Goal: Task Accomplishment & Management: Use online tool/utility

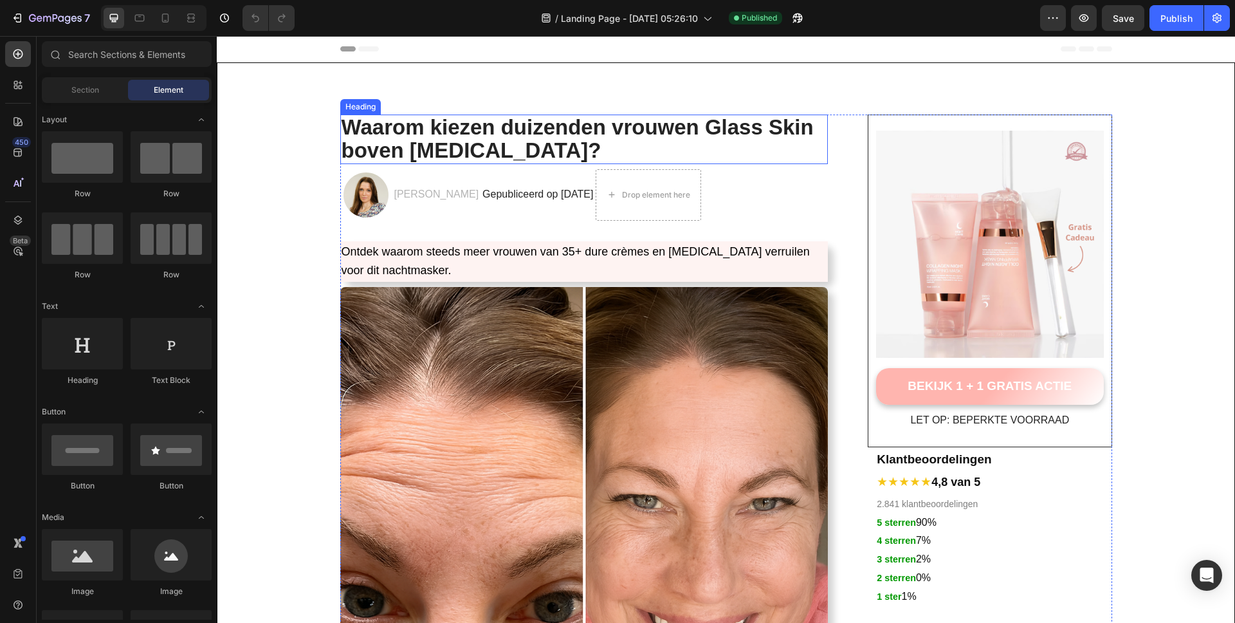
click at [519, 135] on strong "Waarom kiezen duizenden vrouwen Glass Skin boven [MEDICAL_DATA]?" at bounding box center [578, 138] width 472 height 47
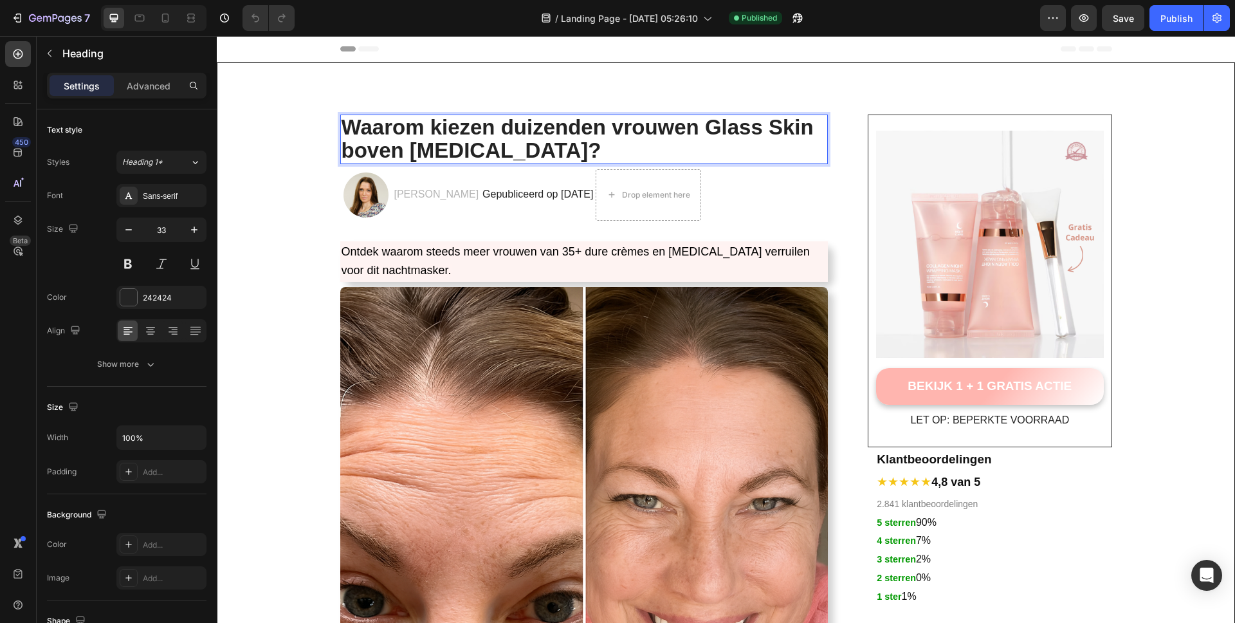
click at [480, 152] on p "Waarom kiezen duizenden vrouwen Glass Skin boven [MEDICAL_DATA]?" at bounding box center [585, 139] width 486 height 47
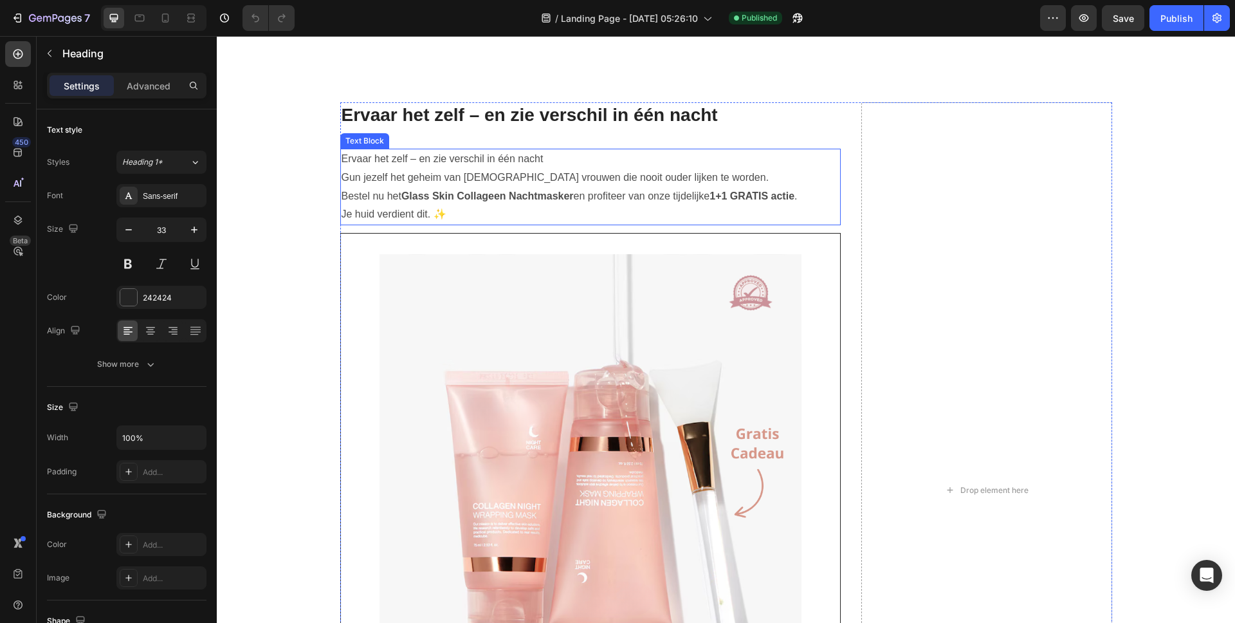
scroll to position [1748, 0]
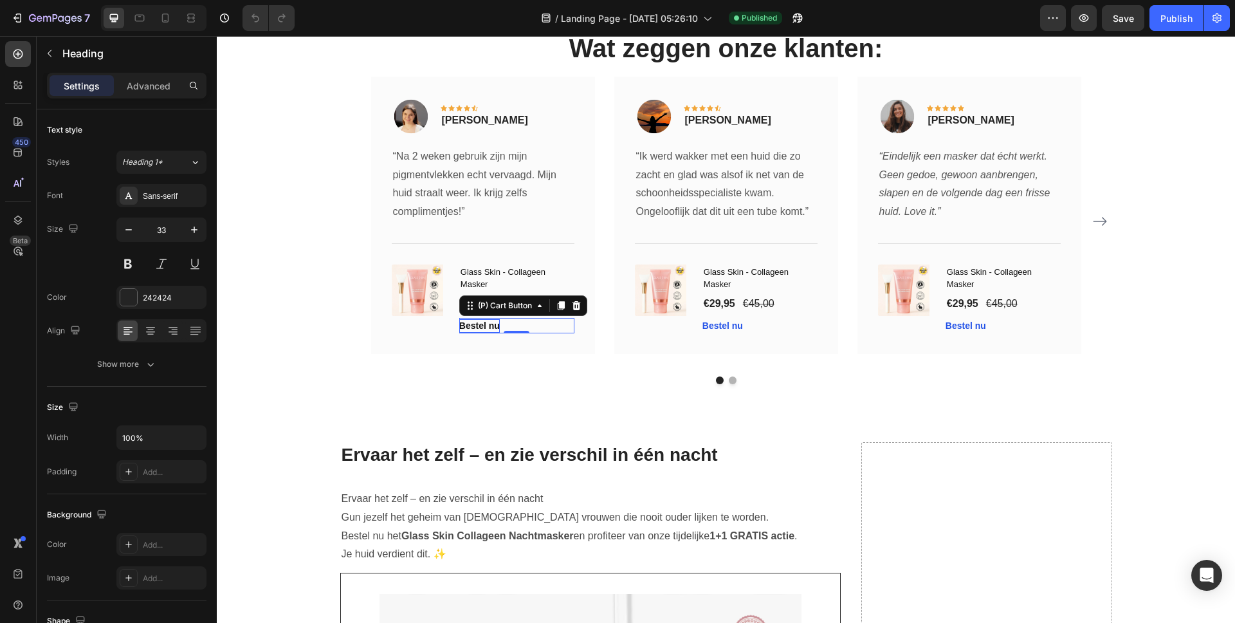
click at [475, 325] on div "Bestel nu" at bounding box center [479, 326] width 41 height 14
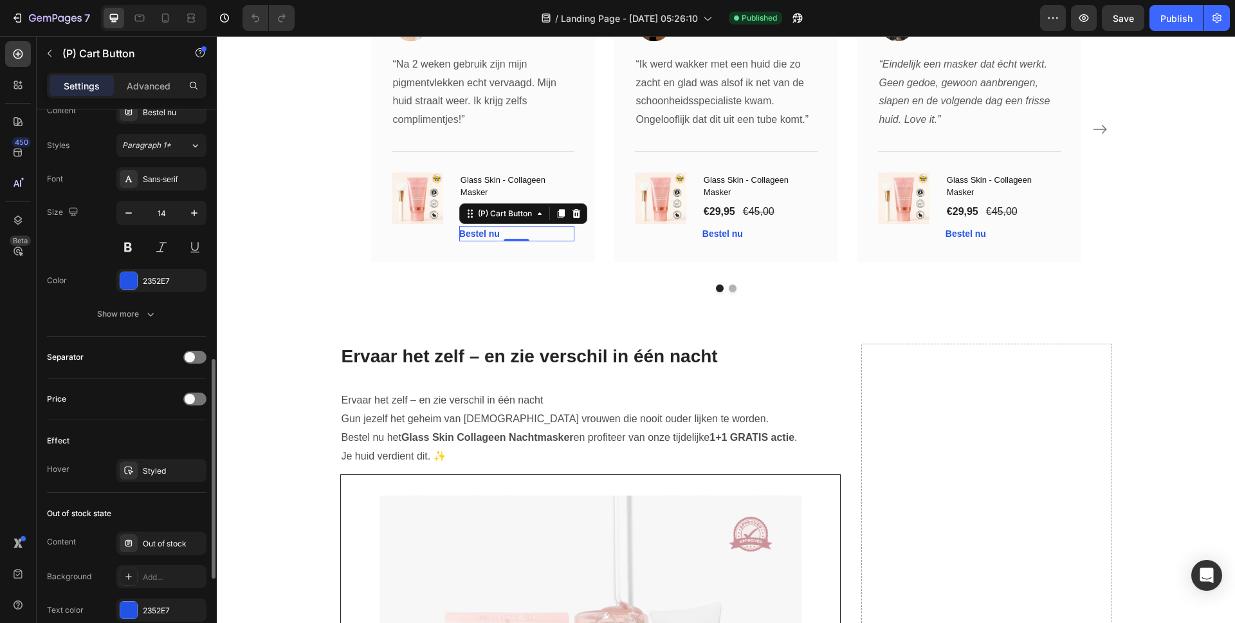
scroll to position [803, 0]
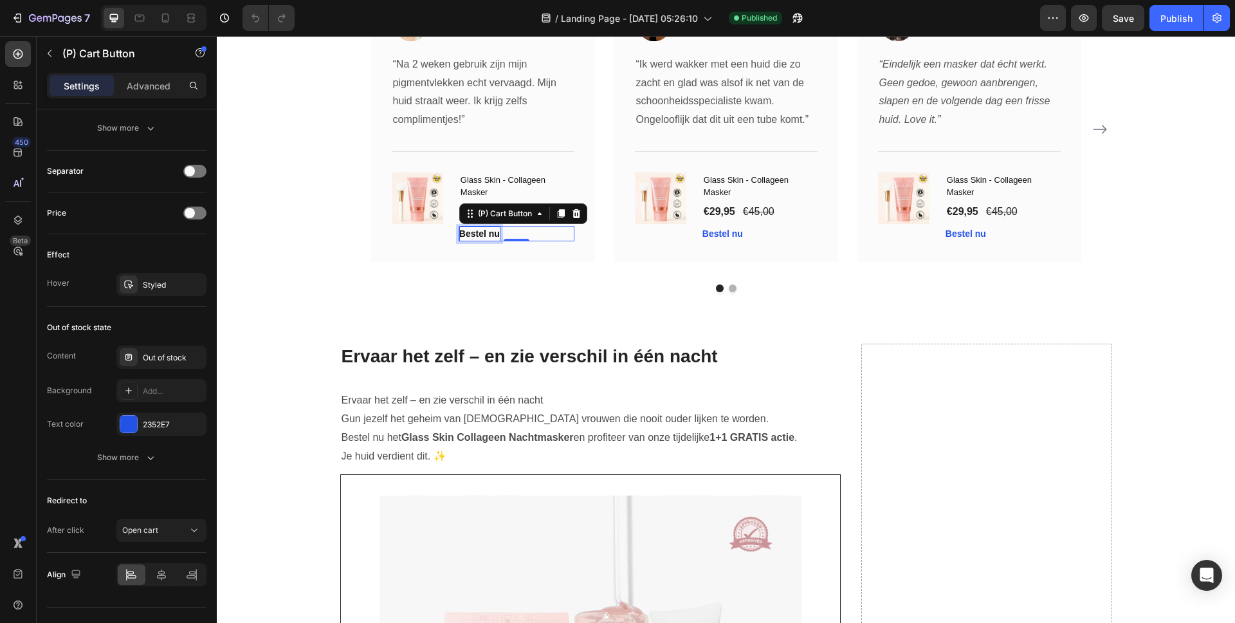
click at [467, 236] on div "Bestel nu" at bounding box center [479, 234] width 41 height 14
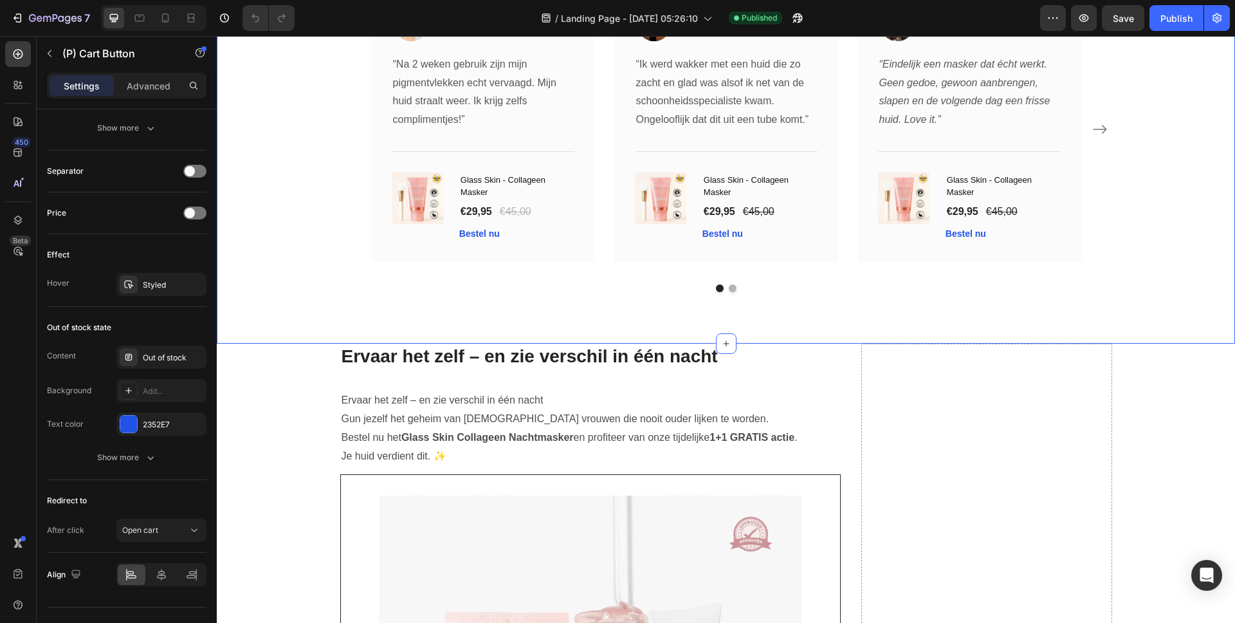
click at [439, 316] on div "Wat zeggen onze klanten: Heading Image Icon Icon Icon Icon Icon Row [PERSON_NAM…" at bounding box center [726, 115] width 1018 height 457
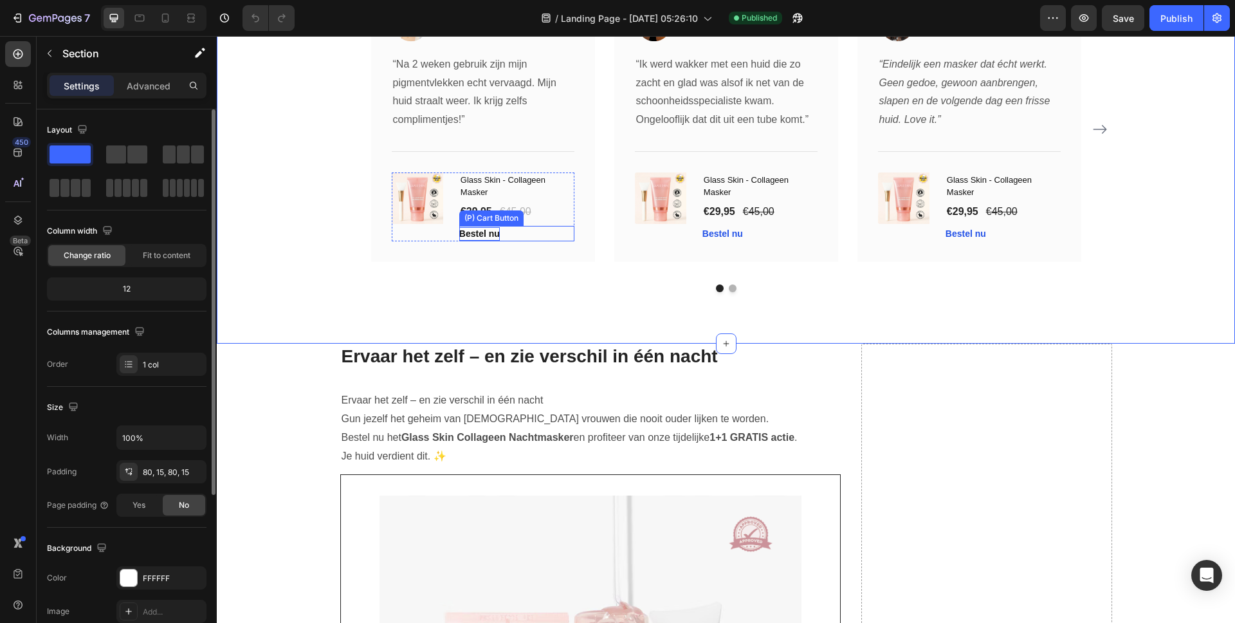
click at [477, 233] on p "Bestel nu" at bounding box center [479, 234] width 41 height 14
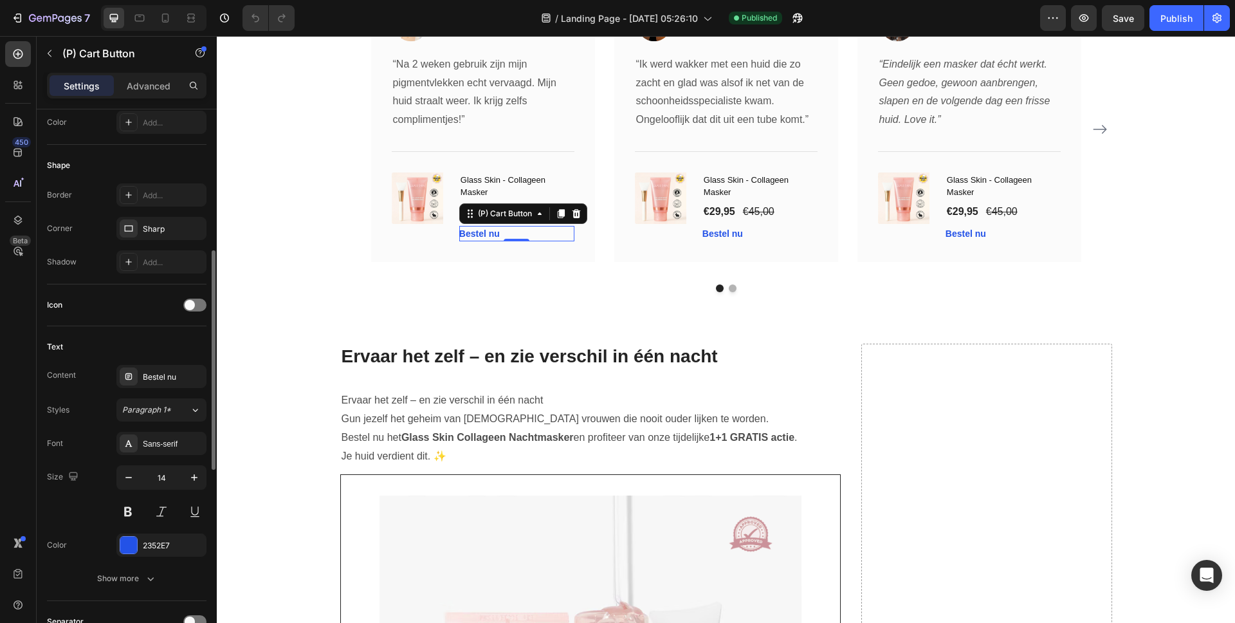
scroll to position [497, 0]
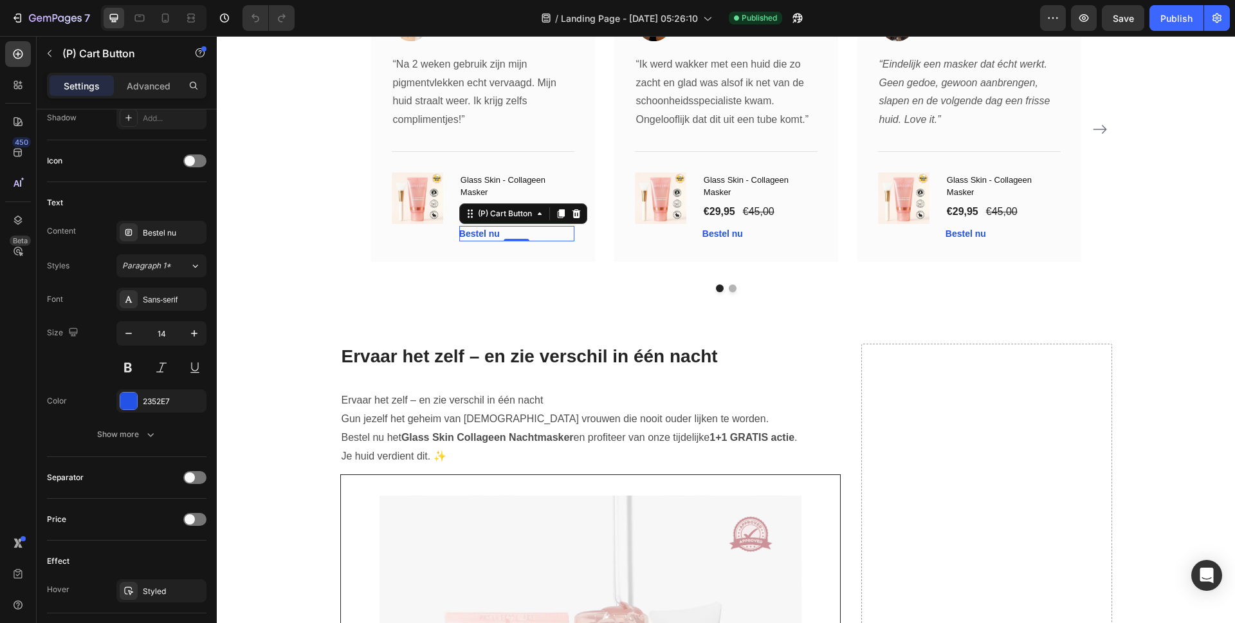
click at [159, 74] on div "Settings Advanced" at bounding box center [127, 86] width 160 height 26
click at [161, 86] on p "Advanced" at bounding box center [149, 86] width 44 height 14
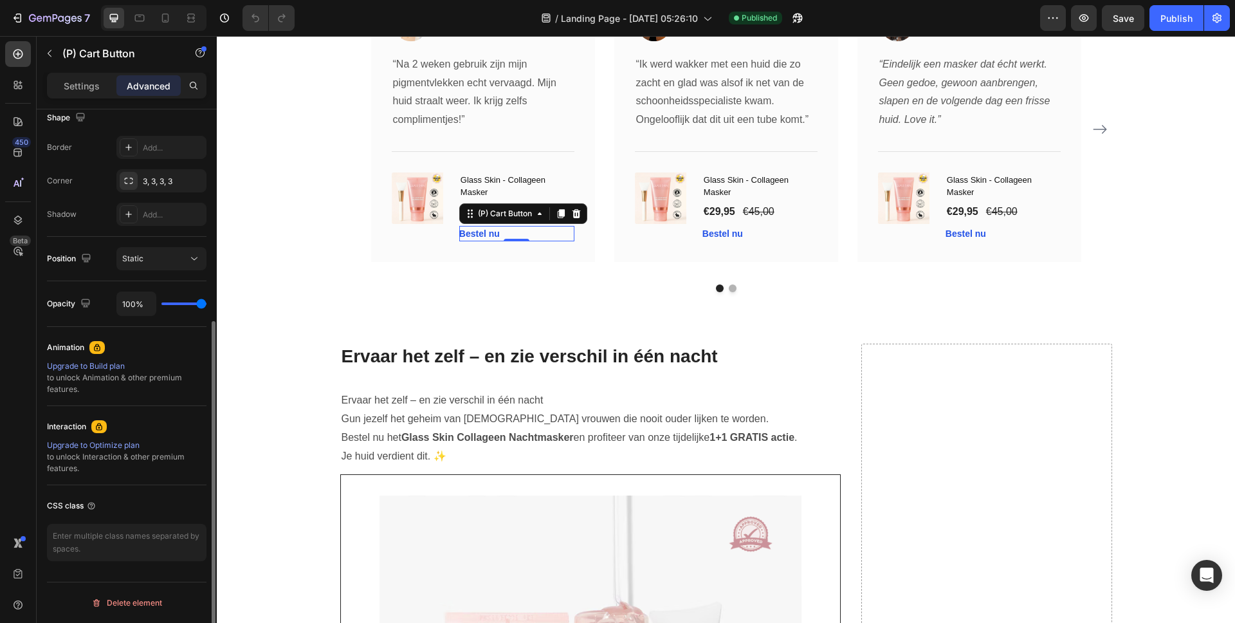
scroll to position [343, 0]
click at [103, 89] on div "Settings" at bounding box center [82, 85] width 64 height 21
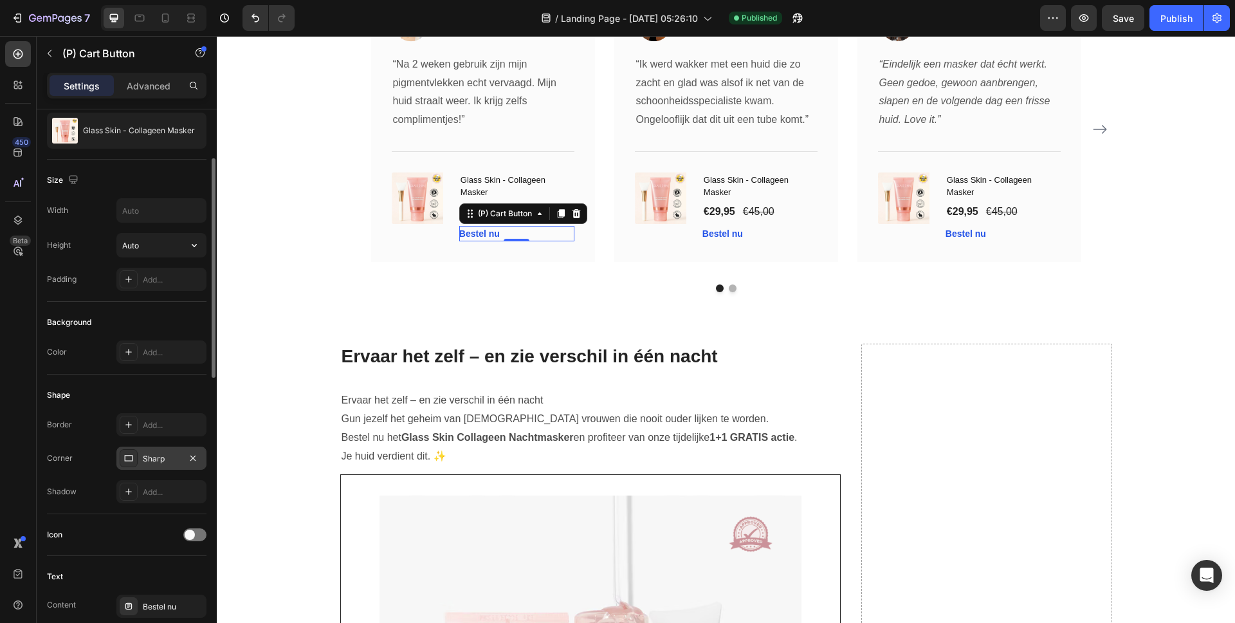
scroll to position [0, 0]
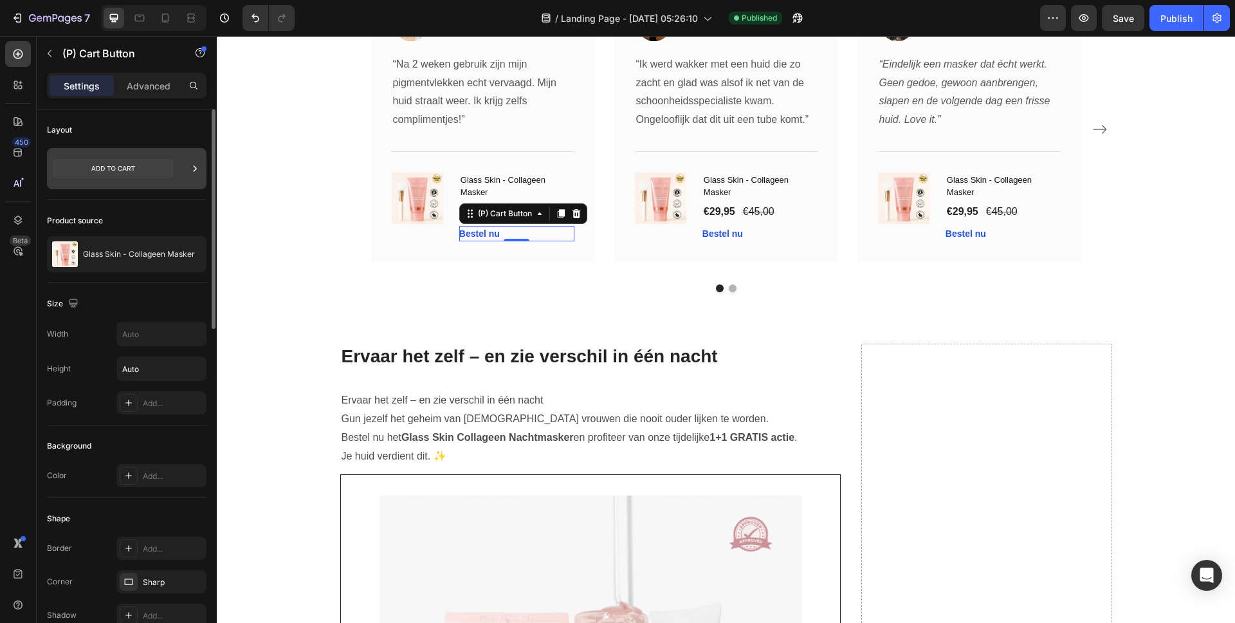
click at [142, 166] on icon at bounding box center [113, 168] width 121 height 19
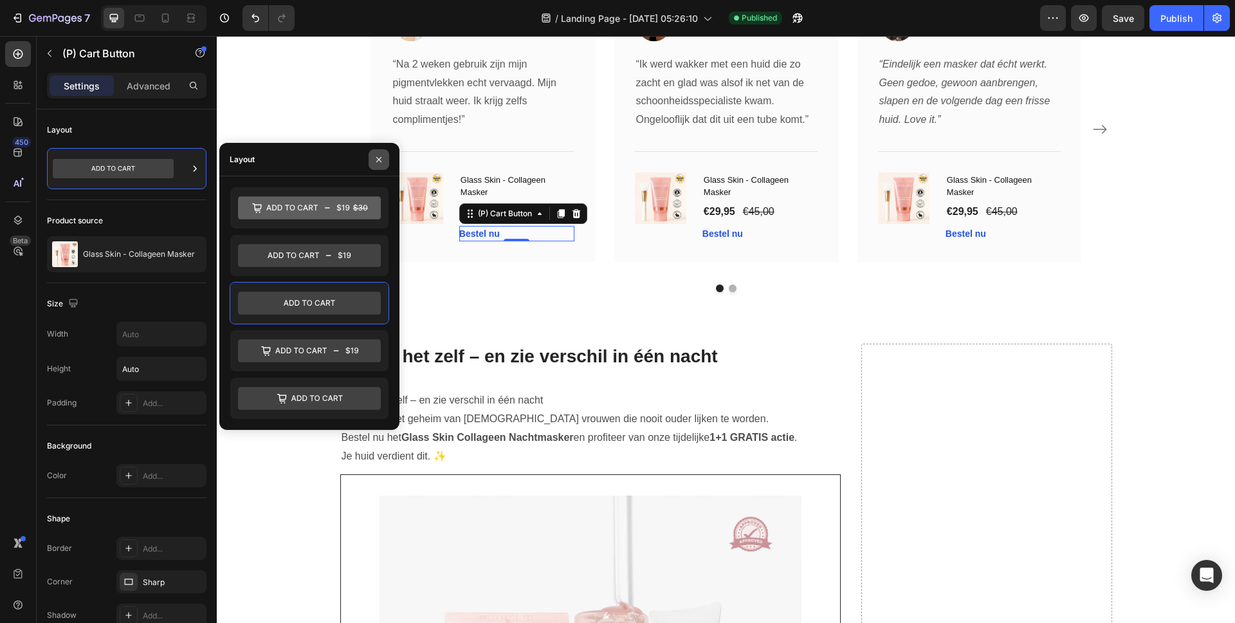
click at [376, 153] on button "button" at bounding box center [379, 159] width 21 height 21
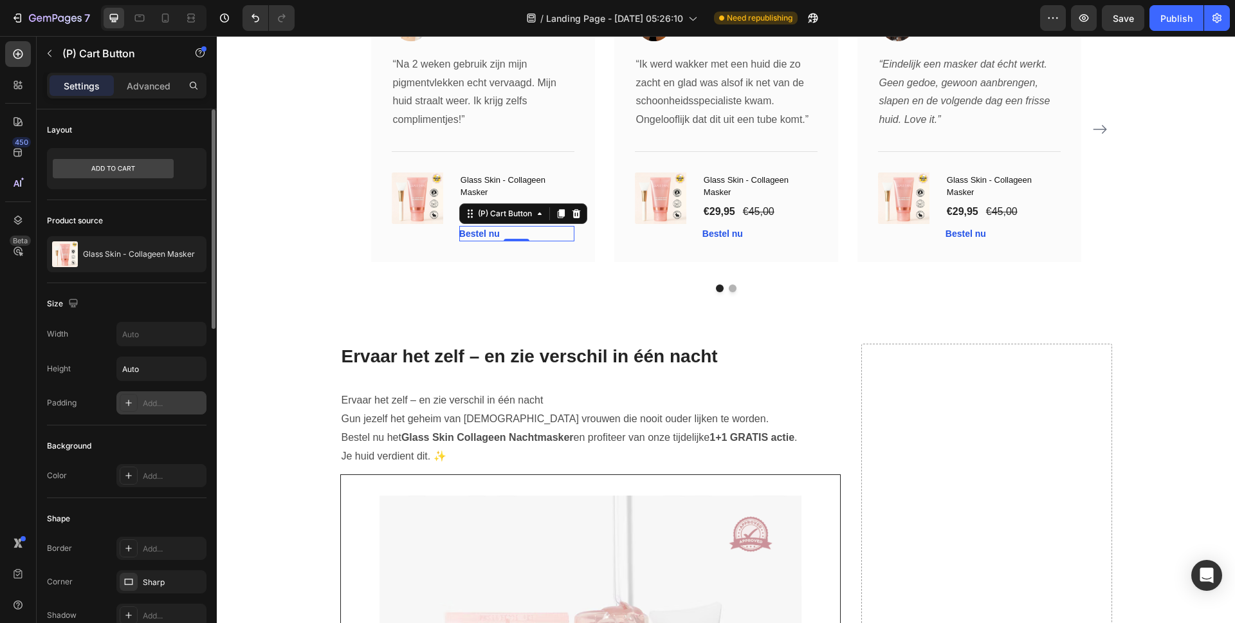
click at [122, 402] on div at bounding box center [129, 403] width 18 height 18
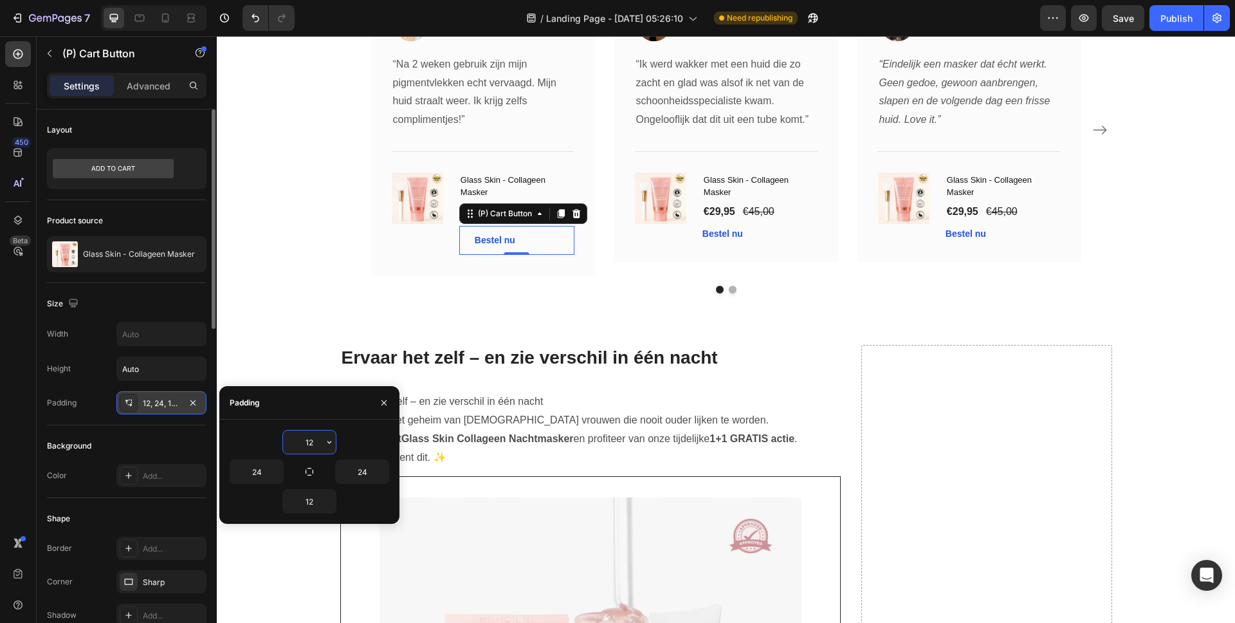
click at [122, 402] on div at bounding box center [129, 403] width 18 height 18
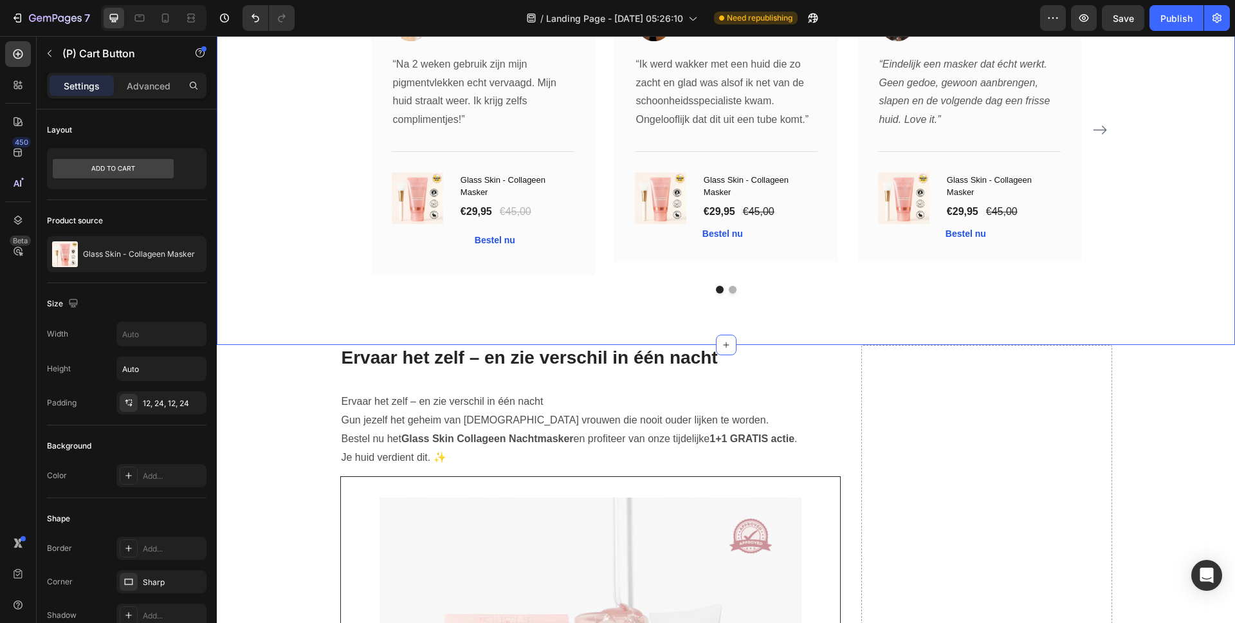
click at [648, 300] on div "Wat zeggen onze klanten: Heading Image Icon Icon Icon Icon Icon Row [PERSON_NAM…" at bounding box center [726, 116] width 1018 height 458
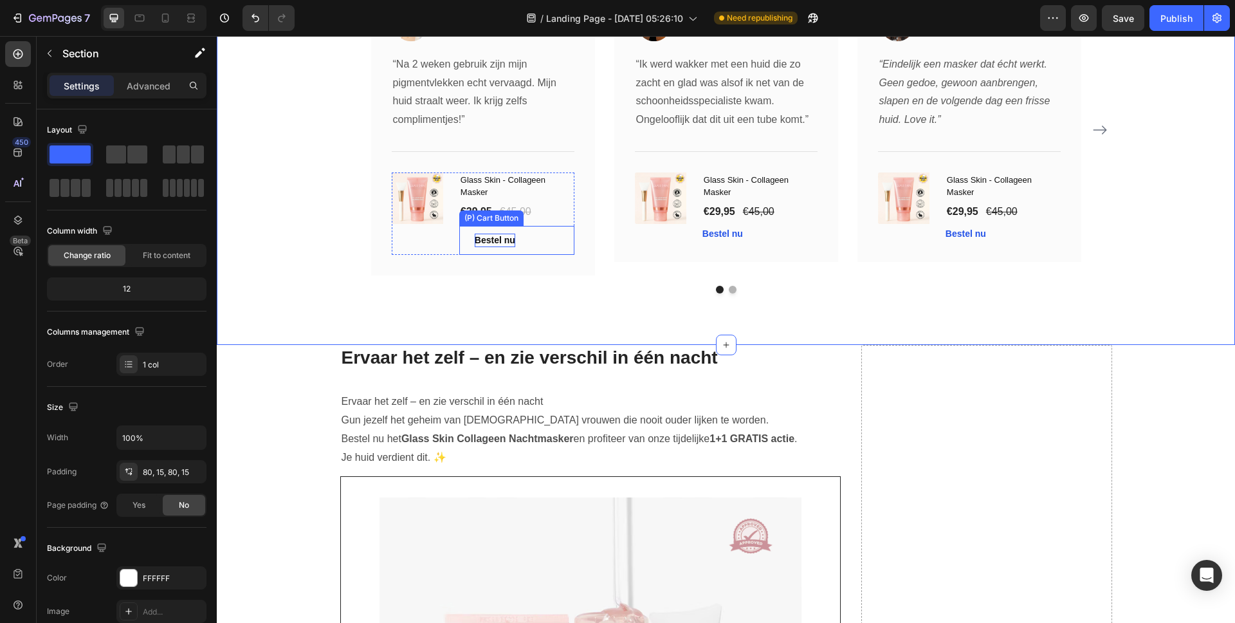
click at [486, 241] on p "Bestel nu" at bounding box center [495, 240] width 41 height 14
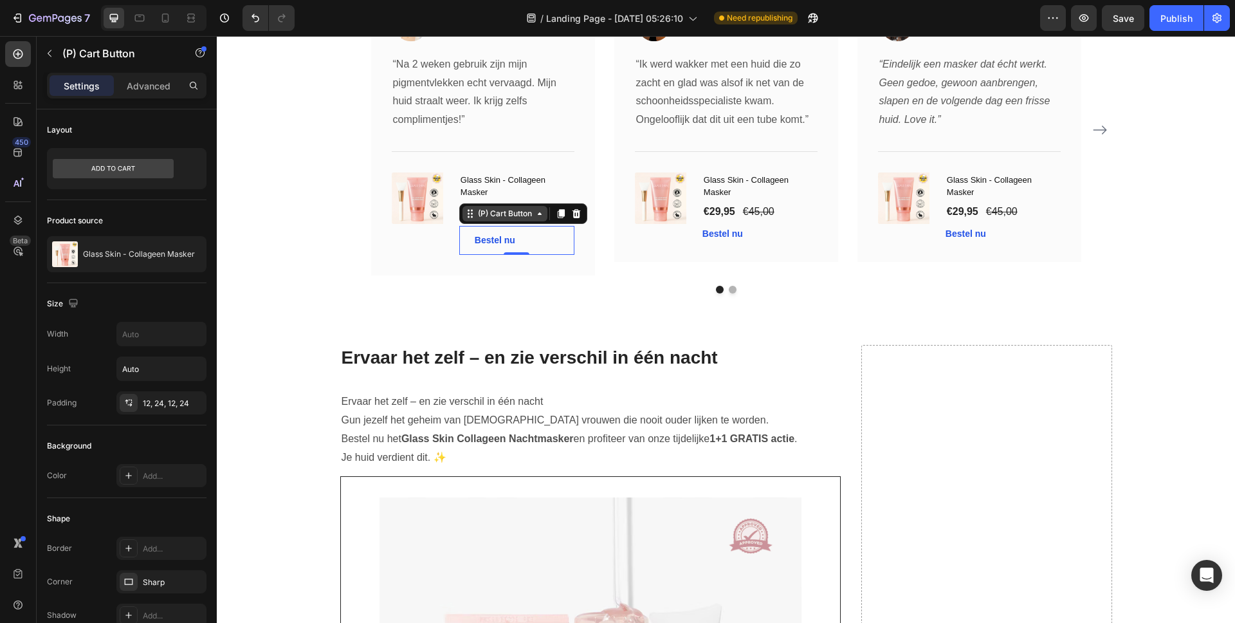
click at [515, 215] on div "(P) Cart Button" at bounding box center [504, 214] width 59 height 12
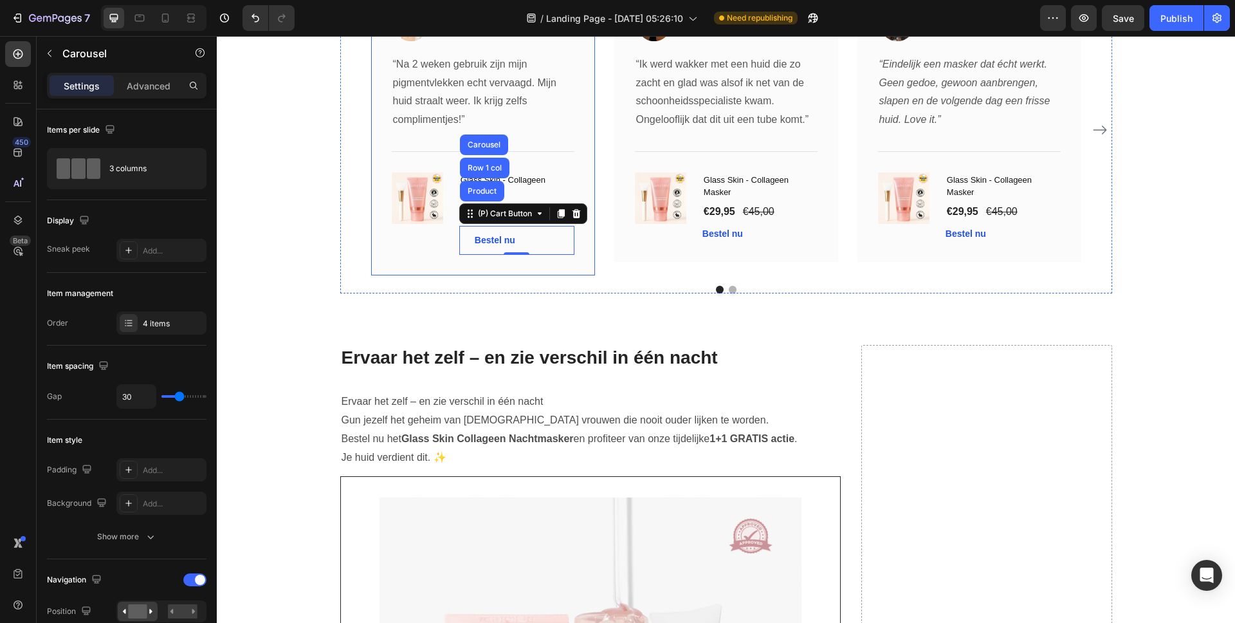
click at [491, 275] on div "Image Icon Icon Icon Icon Icon Row [PERSON_NAME] Text block Row “Na 2 weken geb…" at bounding box center [483, 130] width 224 height 291
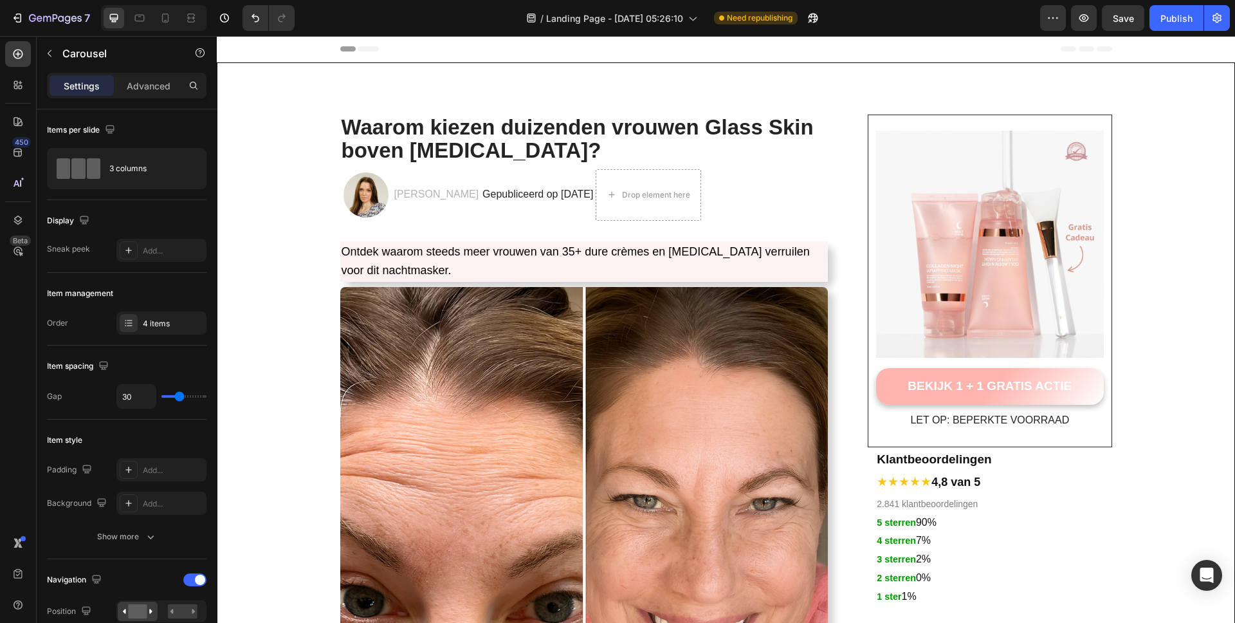
click at [2, 17] on div "7" at bounding box center [48, 18] width 96 height 26
click at [46, 18] on icon "button" at bounding box center [47, 19] width 8 height 6
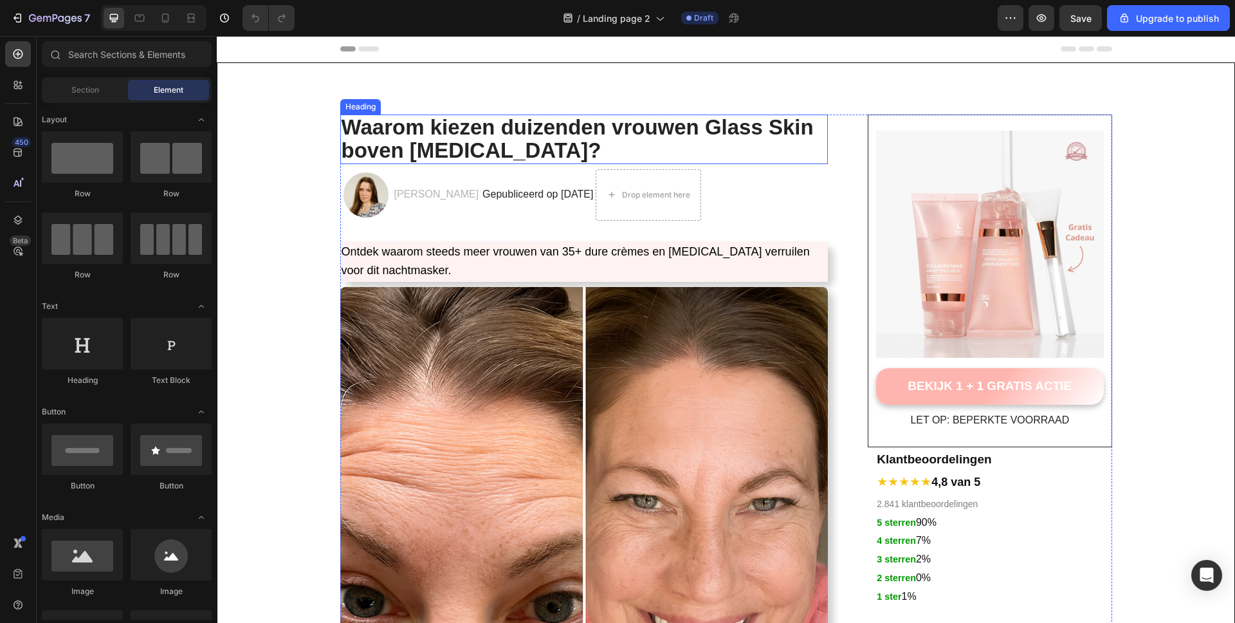
click at [524, 118] on strong "Waarom kiezen duizenden vrouwen Glass Skin boven [MEDICAL_DATA]?" at bounding box center [578, 138] width 472 height 47
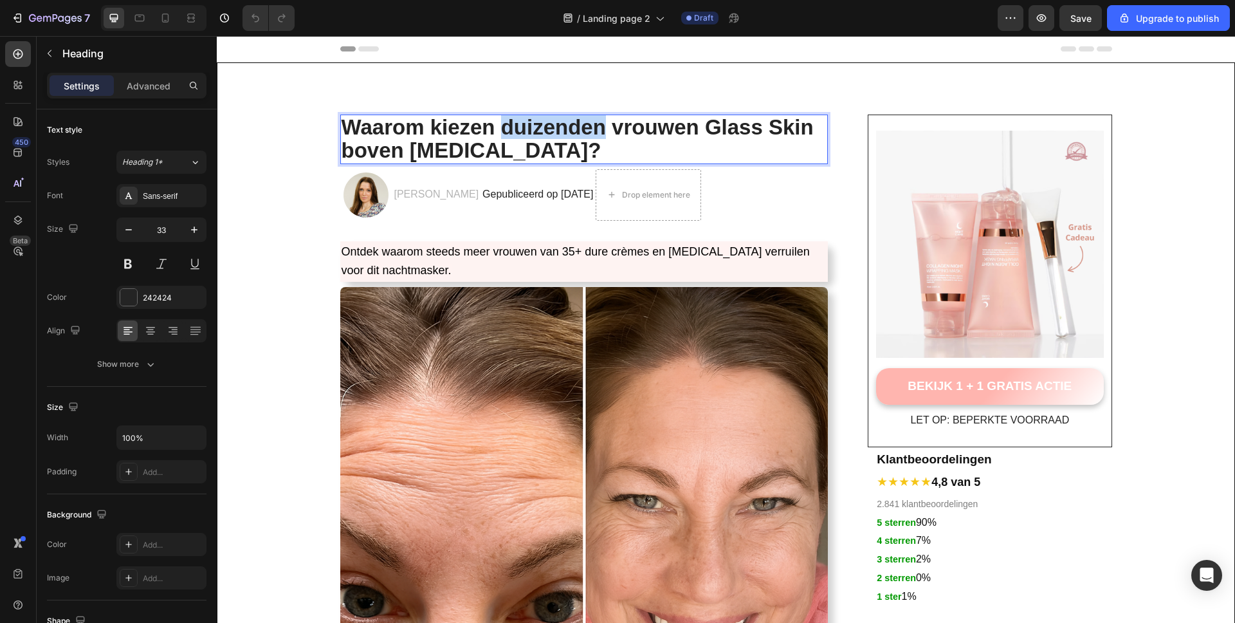
click at [532, 134] on strong "Waarom kiezen duizenden vrouwen Glass Skin boven [MEDICAL_DATA]?" at bounding box center [578, 138] width 472 height 47
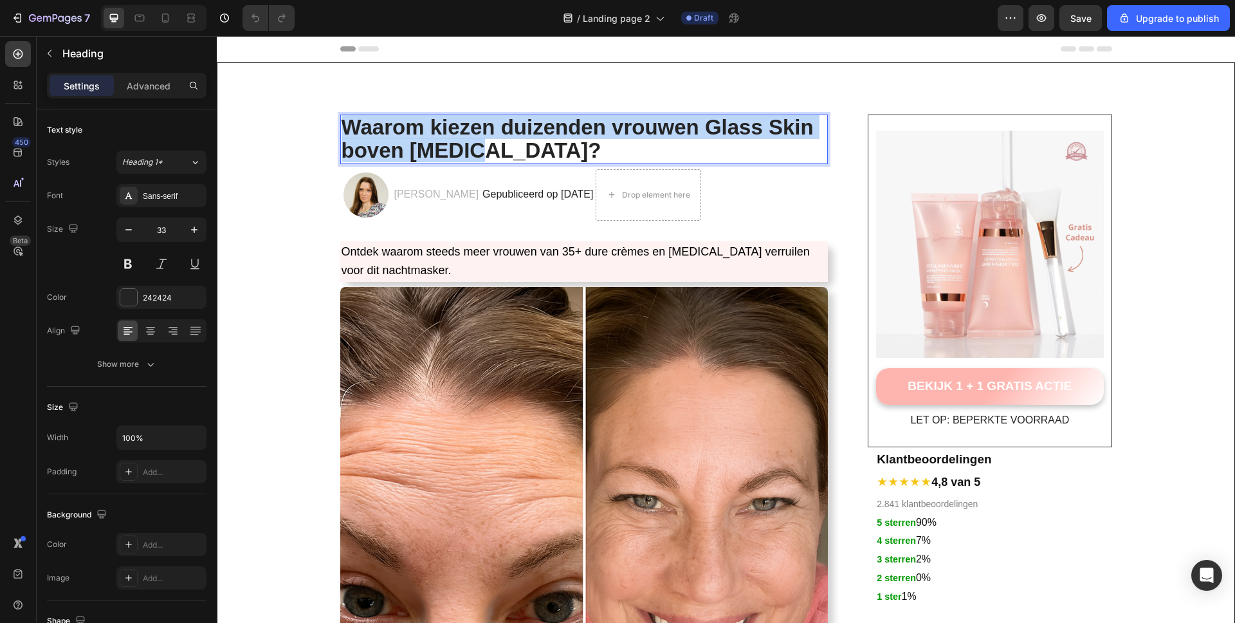
click at [532, 134] on strong "Waarom kiezen duizenden vrouwen Glass Skin boven [MEDICAL_DATA]?" at bounding box center [578, 138] width 472 height 47
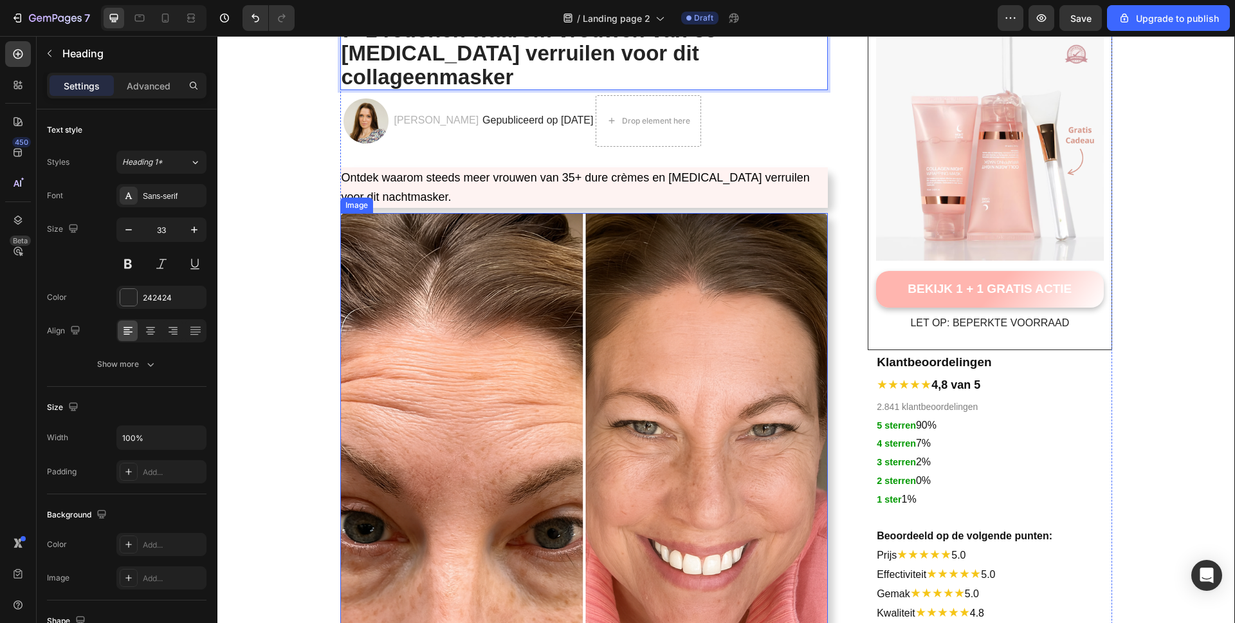
scroll to position [250, 0]
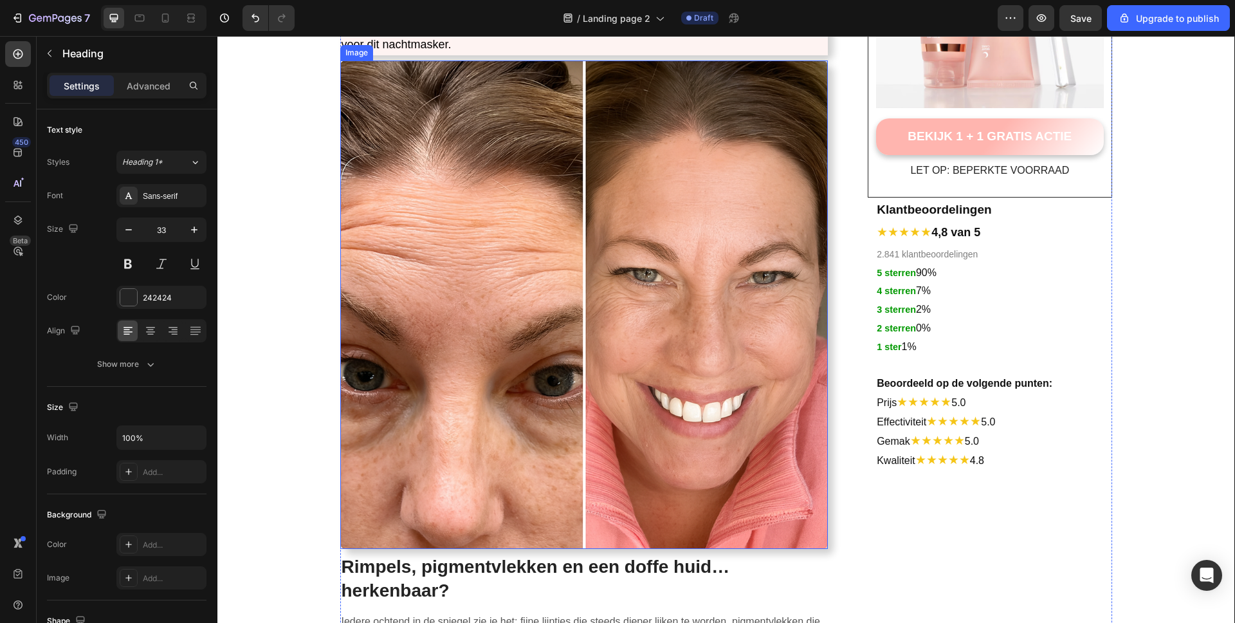
click at [623, 265] on img at bounding box center [584, 304] width 488 height 488
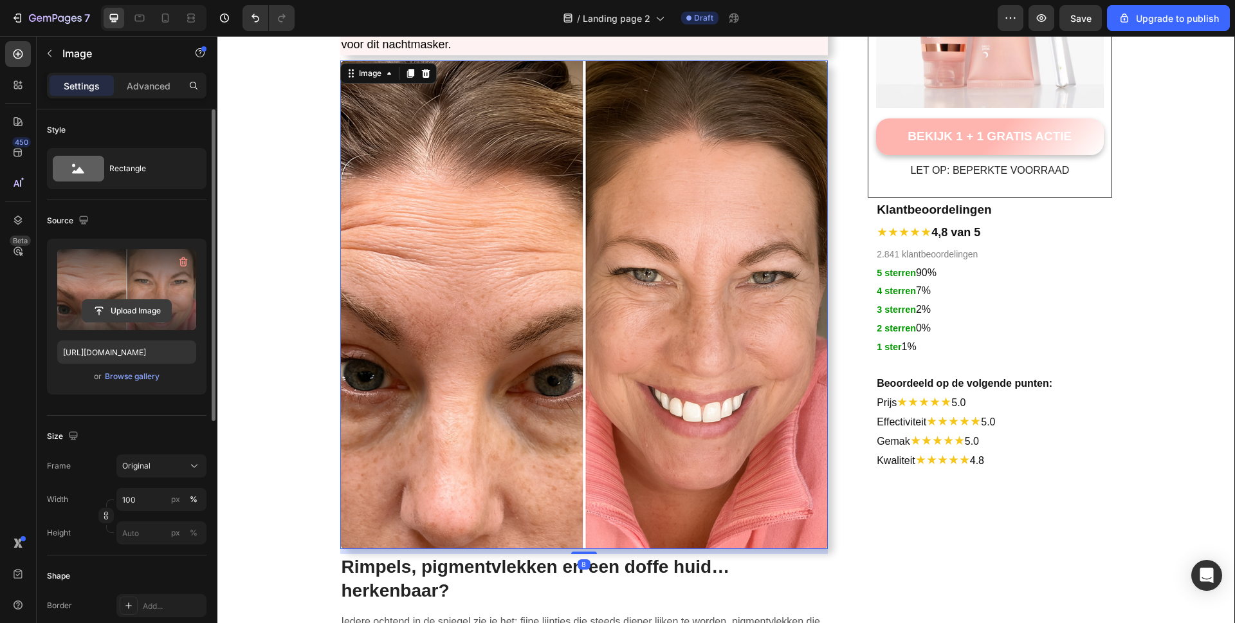
click at [125, 309] on input "file" at bounding box center [126, 311] width 89 height 22
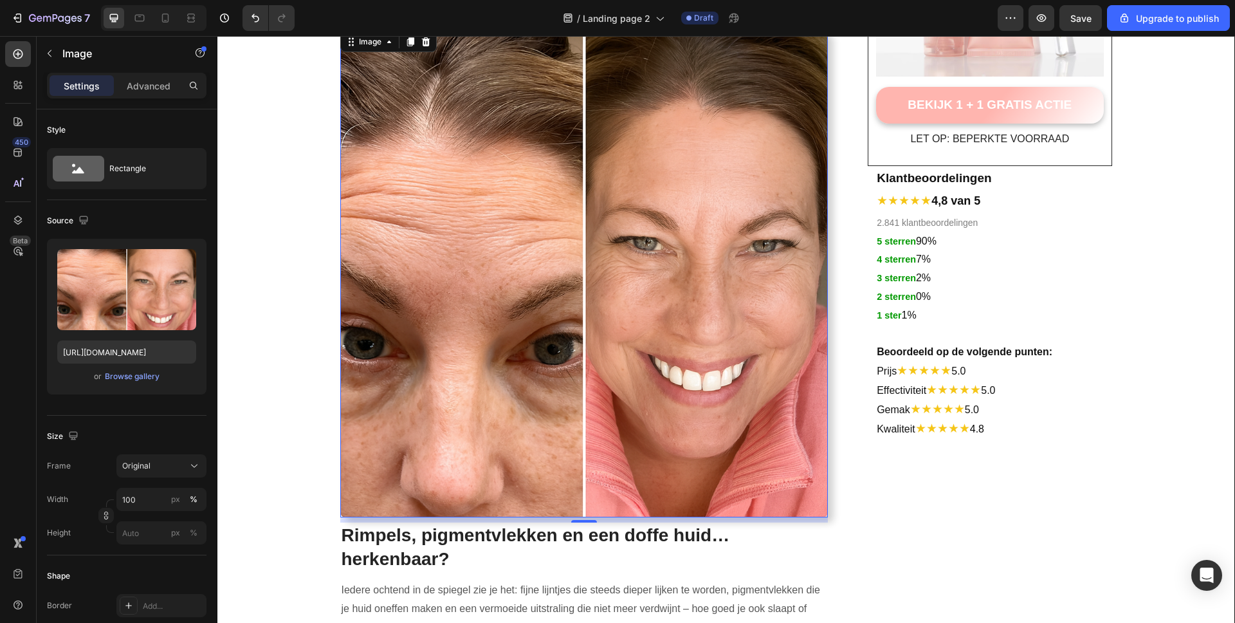
scroll to position [365, 0]
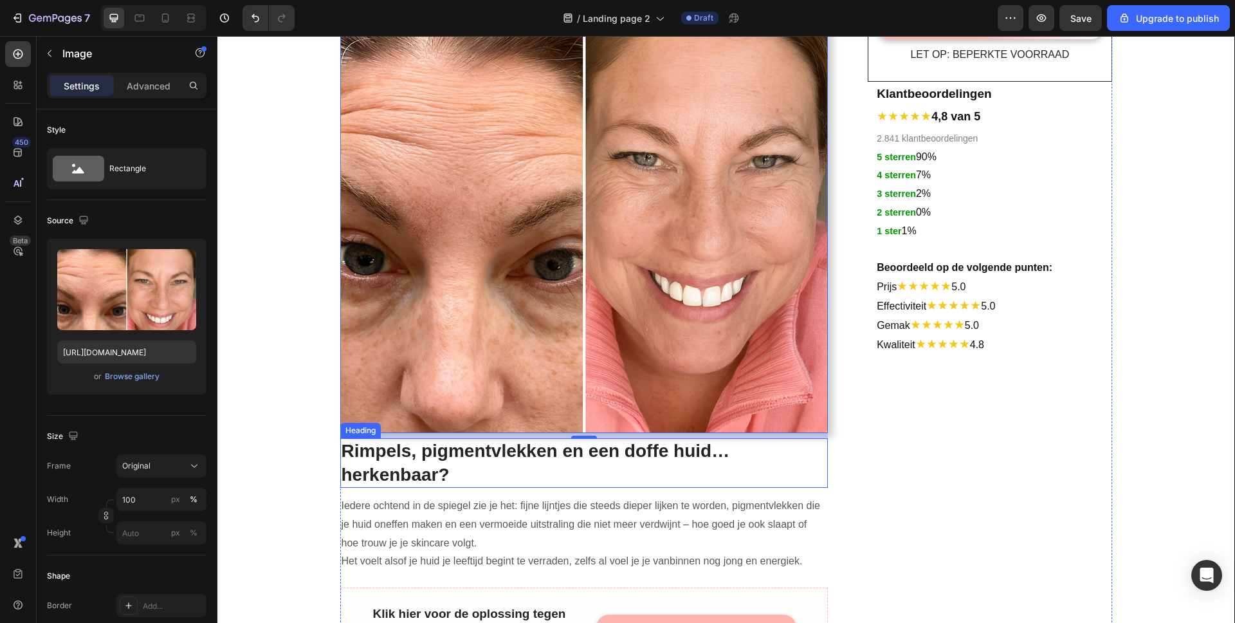
click at [509, 438] on h2 "Rimpels, pigmentvlekken en een doffe huid… herkenbaar?" at bounding box center [584, 463] width 488 height 50
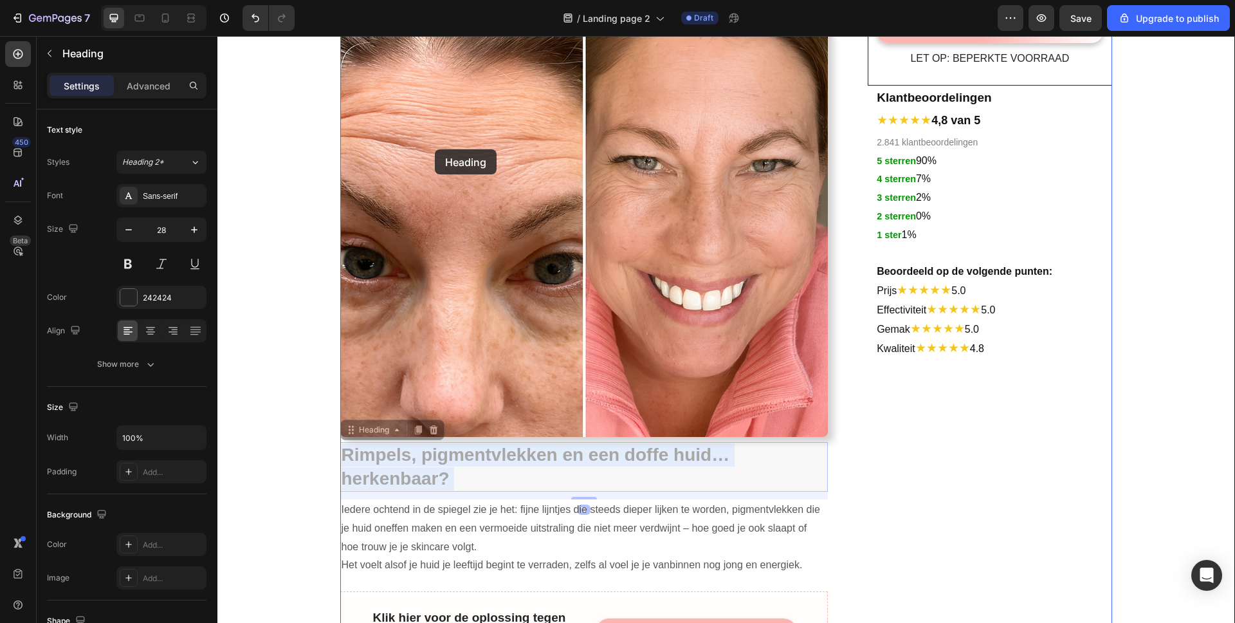
scroll to position [0, 0]
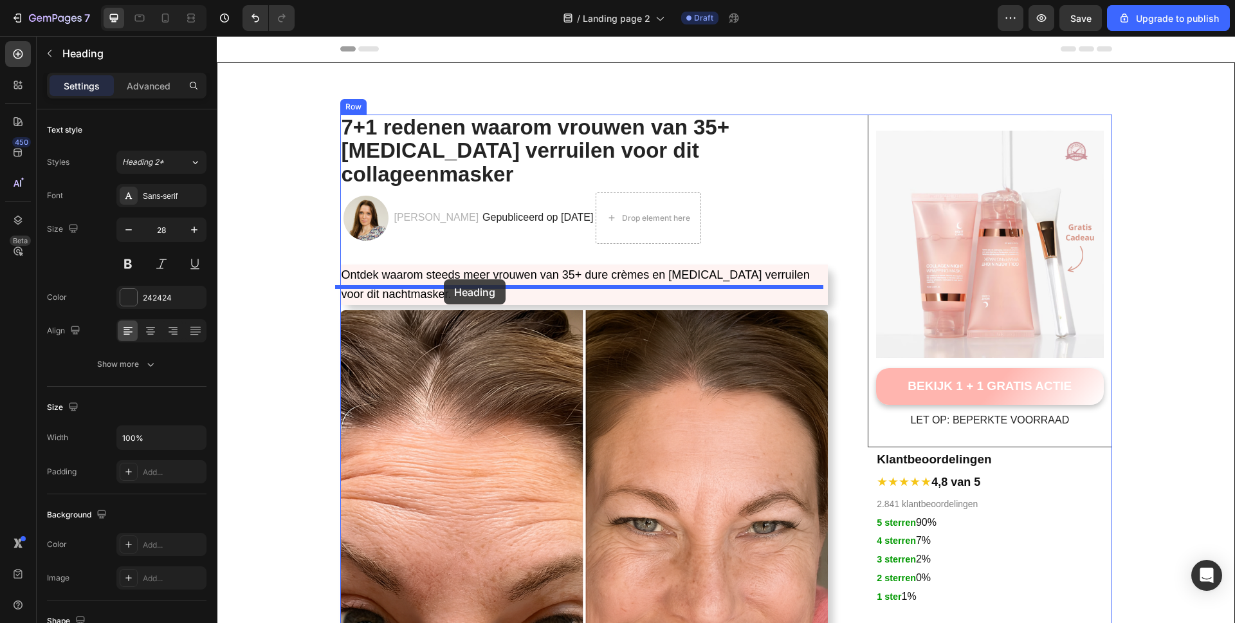
drag, startPoint x: 437, startPoint y: 429, endPoint x: 444, endPoint y: 279, distance: 150.0
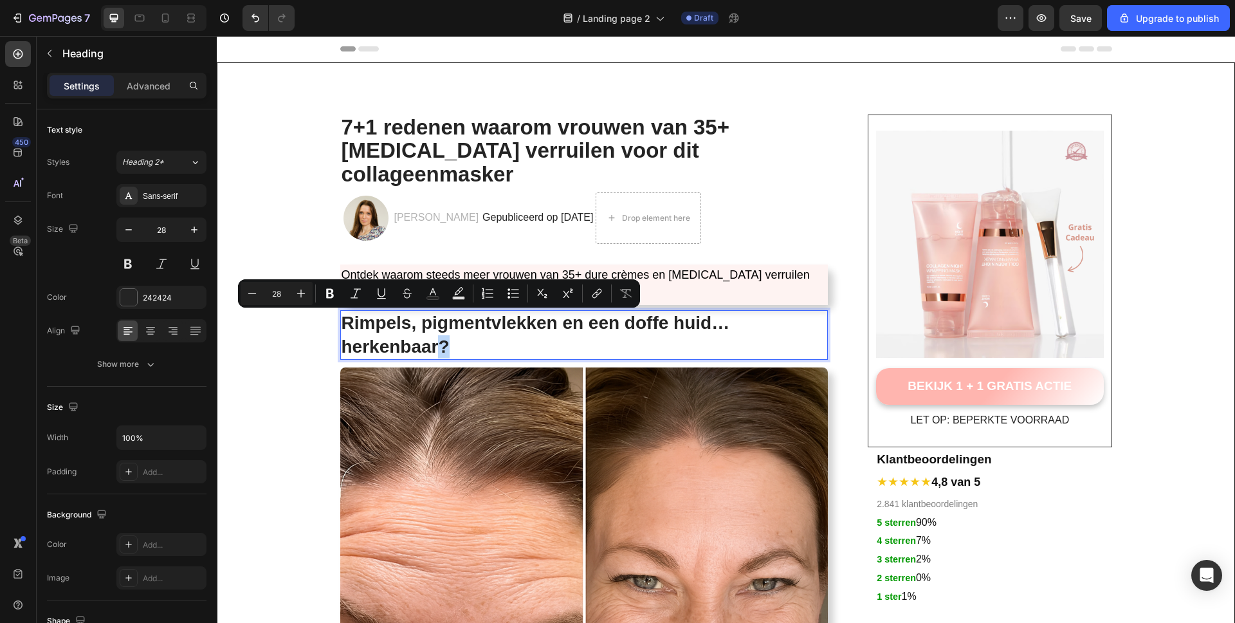
click at [433, 312] on p "Rimpels, pigmentvlekken en een doffe huid… herkenbaar?" at bounding box center [585, 334] width 486 height 47
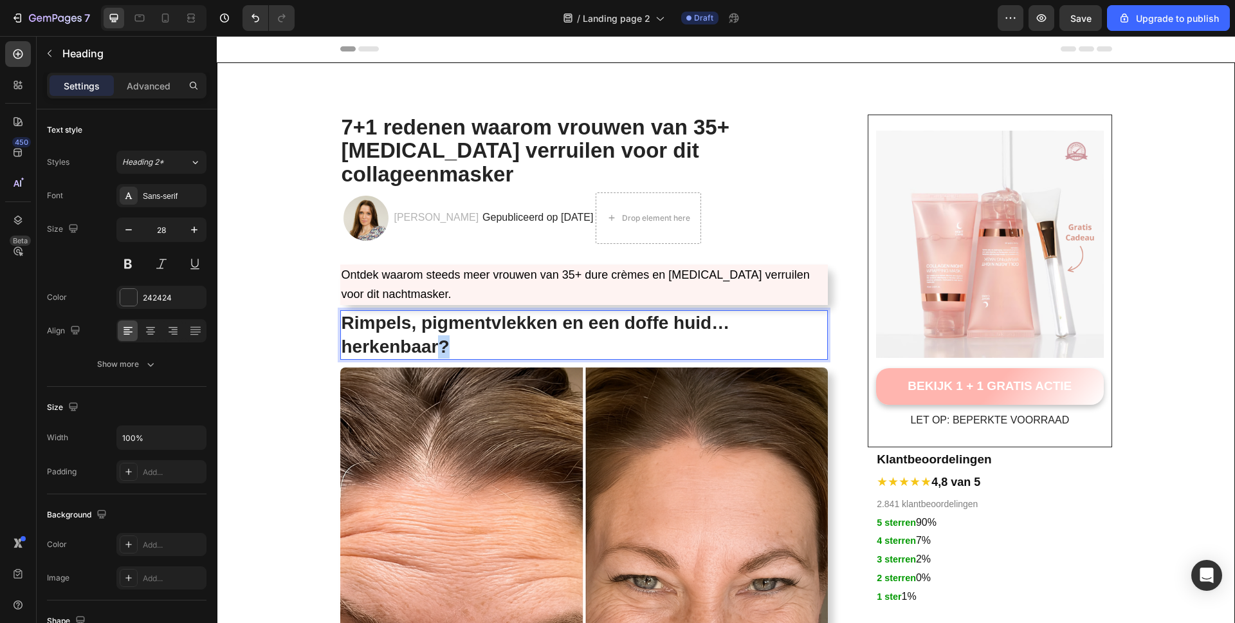
click at [433, 312] on p "Rimpels, pigmentvlekken en een doffe huid… herkenbaar?" at bounding box center [585, 334] width 486 height 47
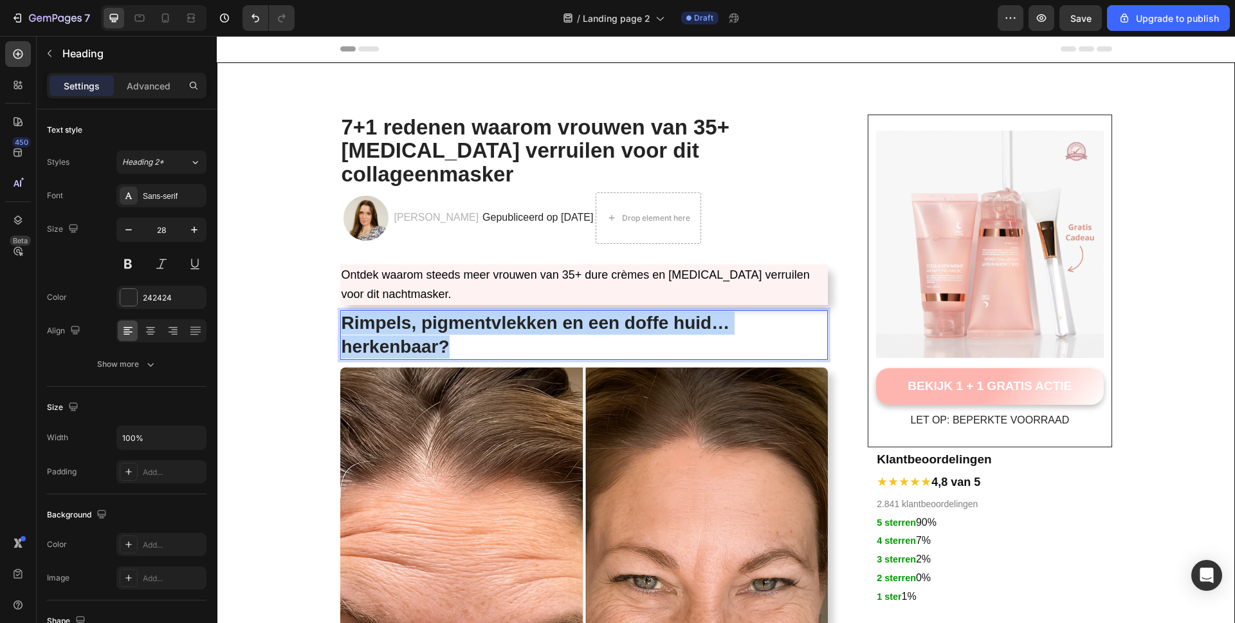
click at [433, 312] on p "Rimpels, pigmentvlekken en een doffe huid… herkenbaar?" at bounding box center [585, 334] width 486 height 47
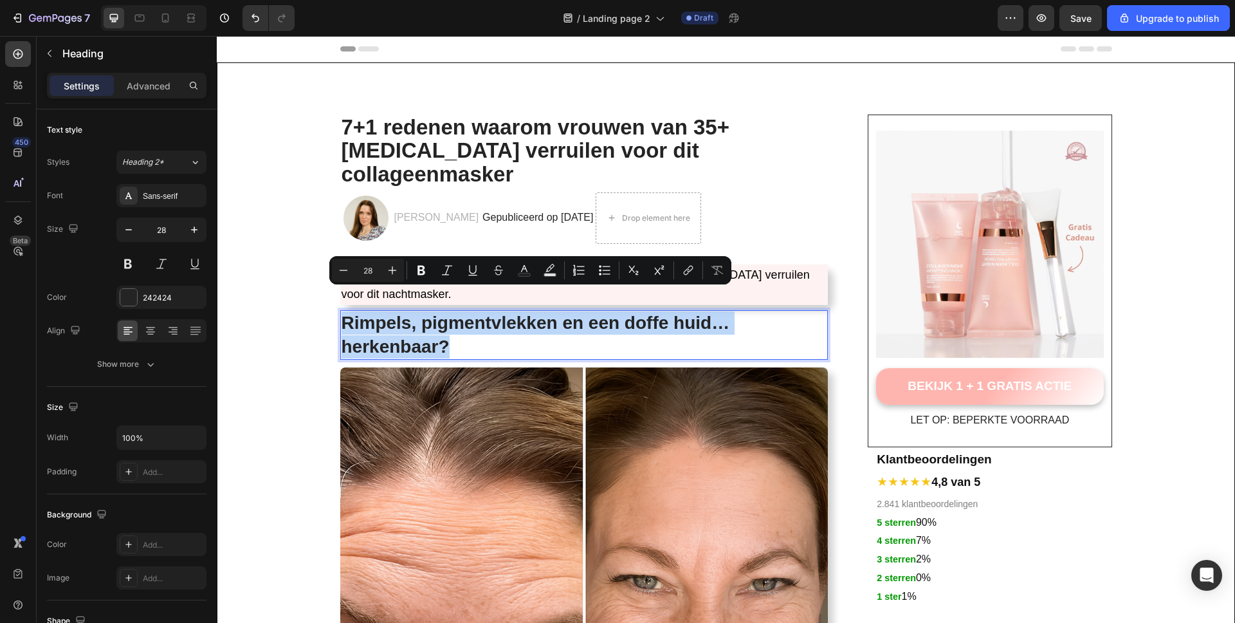
click at [433, 312] on p "Rimpels, pigmentvlekken en een doffe huid… herkenbaar?" at bounding box center [585, 334] width 486 height 47
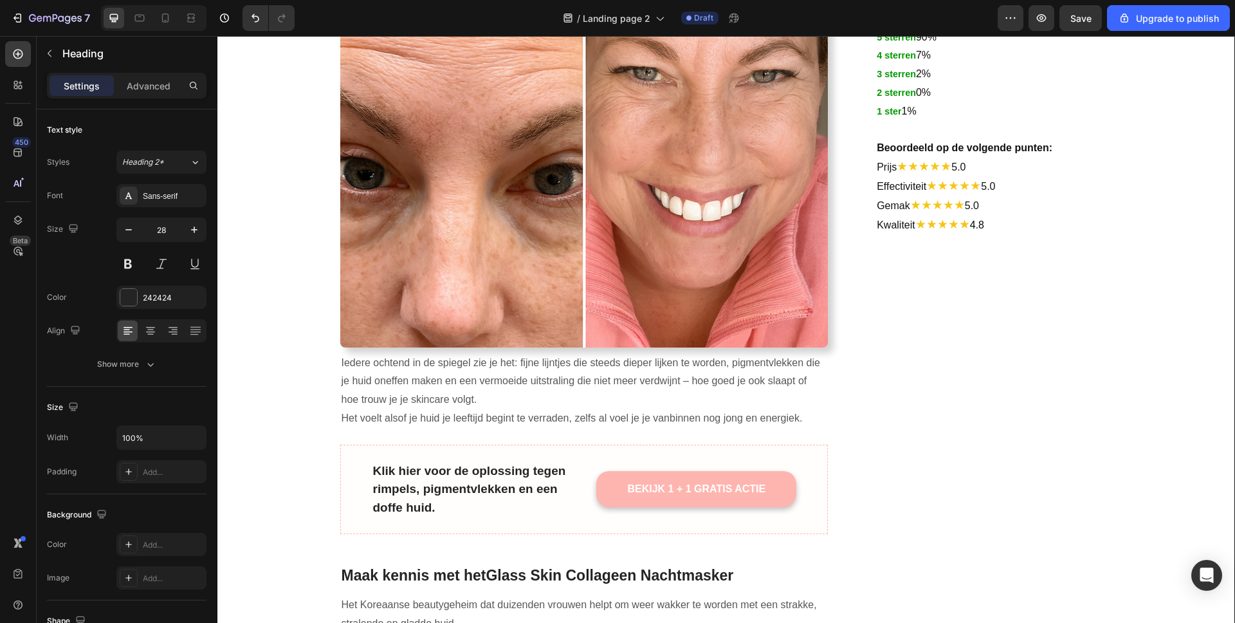
scroll to position [733, 0]
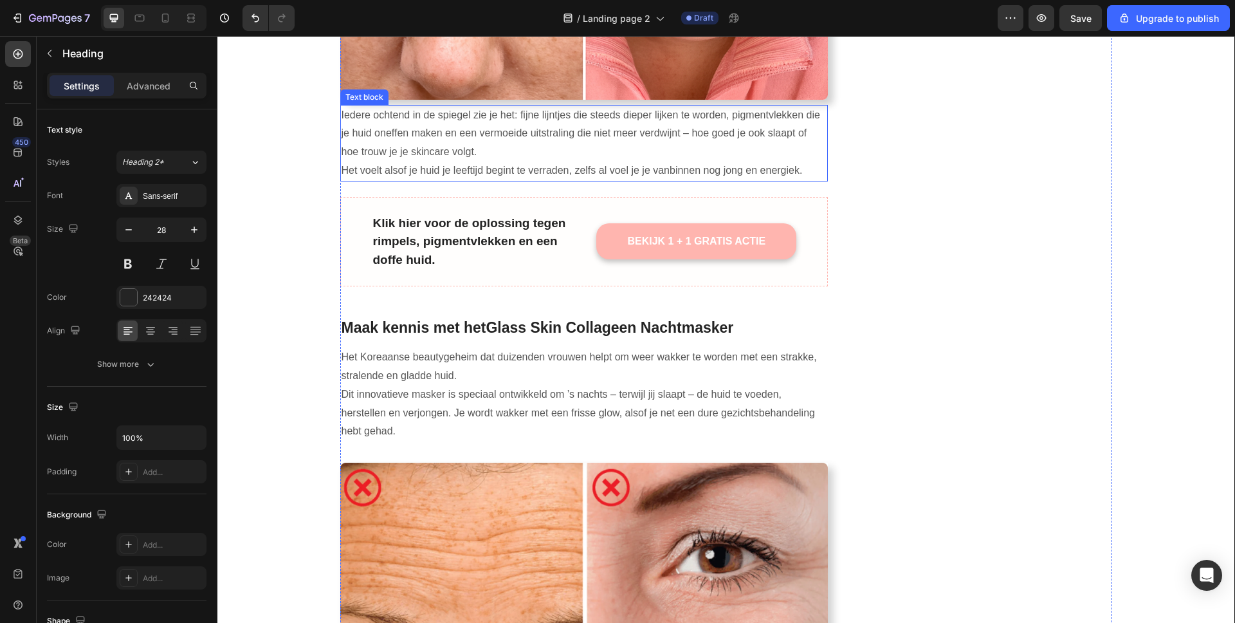
click at [466, 131] on p "Iedere ochtend in de spiegel zie je het: fijne lijntjes die steeds dieper lijke…" at bounding box center [585, 143] width 486 height 74
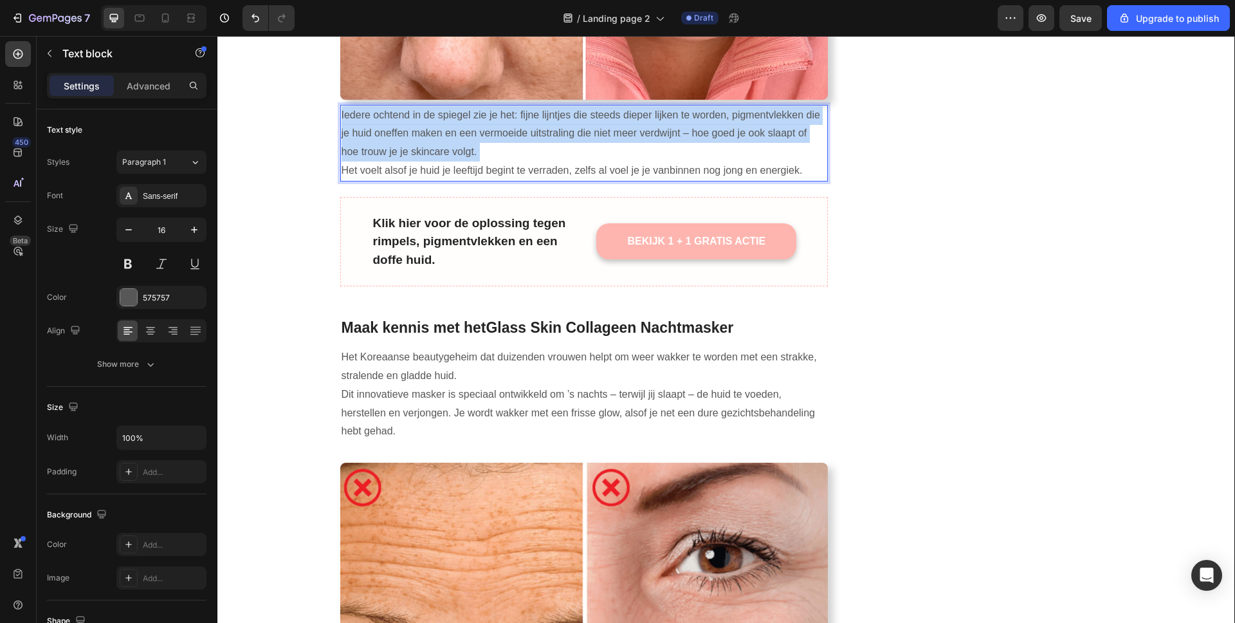
click at [466, 131] on p "Iedere ochtend in de spiegel zie je het: fijne lijntjes die steeds dieper lijke…" at bounding box center [585, 143] width 486 height 74
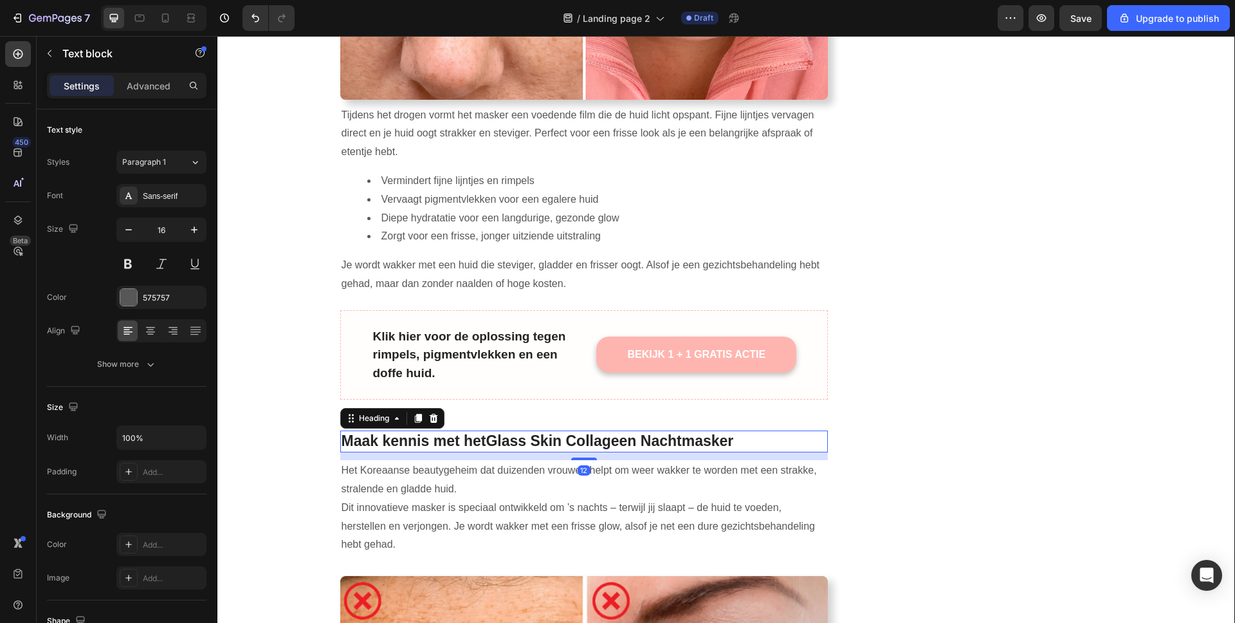
click at [537, 432] on strong "Glass Skin Collageen Nachtmasker" at bounding box center [610, 440] width 248 height 17
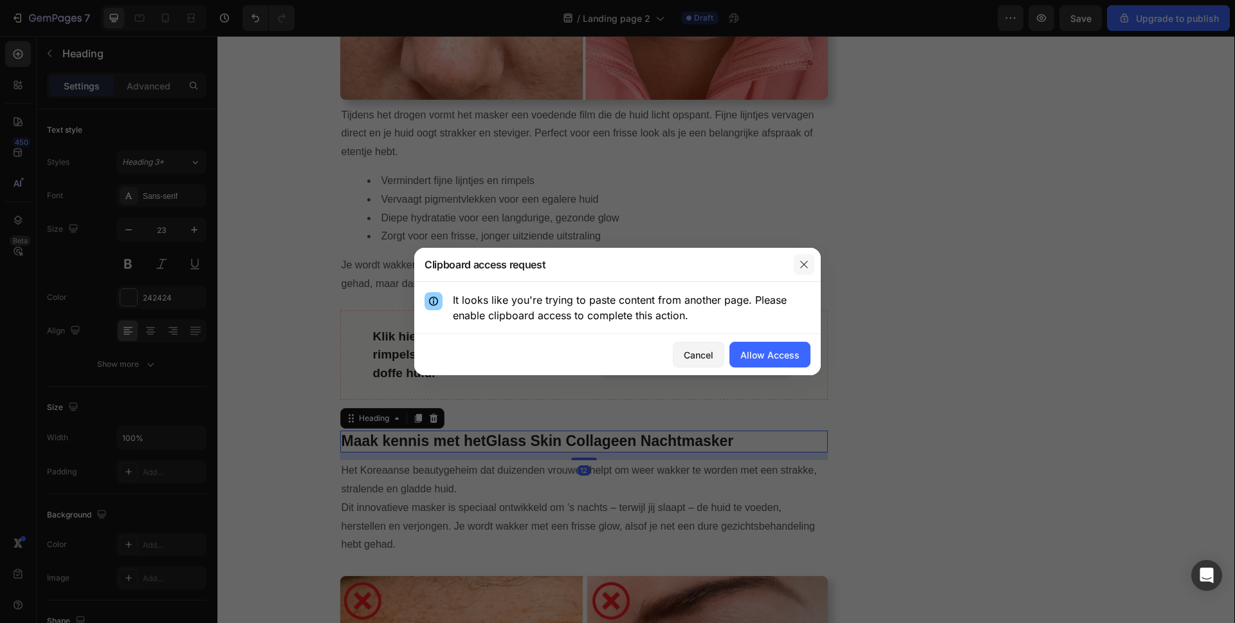
click at [799, 264] on icon "button" at bounding box center [804, 264] width 10 height 10
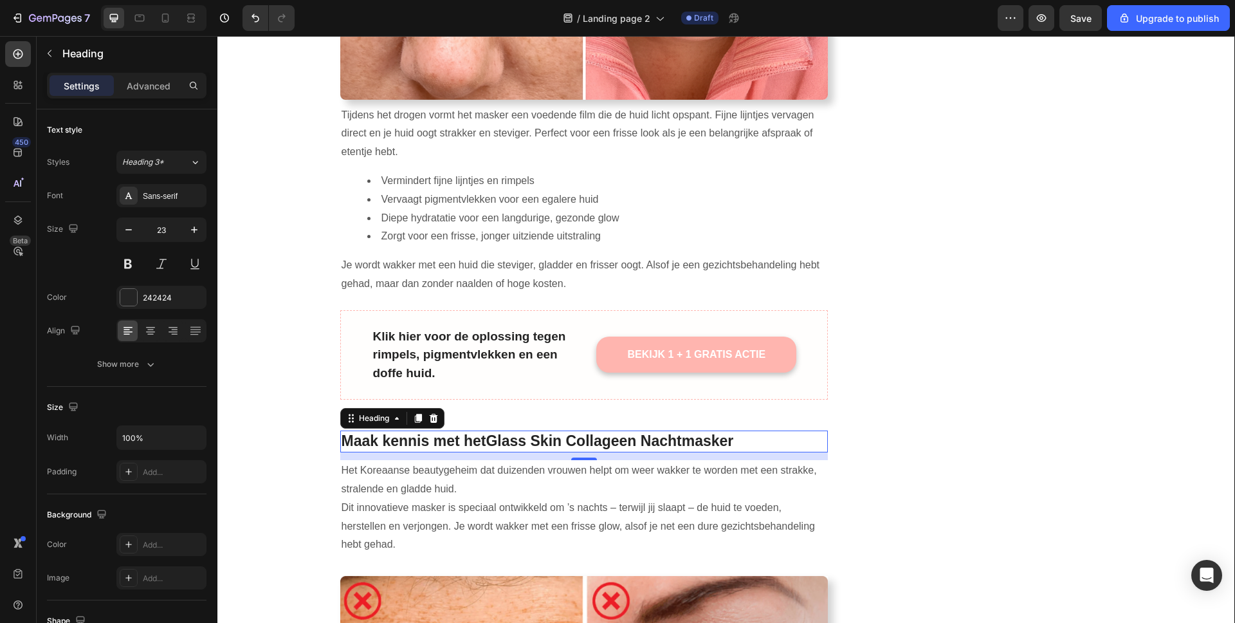
click at [551, 430] on h2 "Maak kennis met het Glass Skin Collageen Nachtmasker" at bounding box center [584, 441] width 488 height 22
click at [540, 432] on strong "Glass Skin Collageen Nachtmasker" at bounding box center [610, 440] width 248 height 17
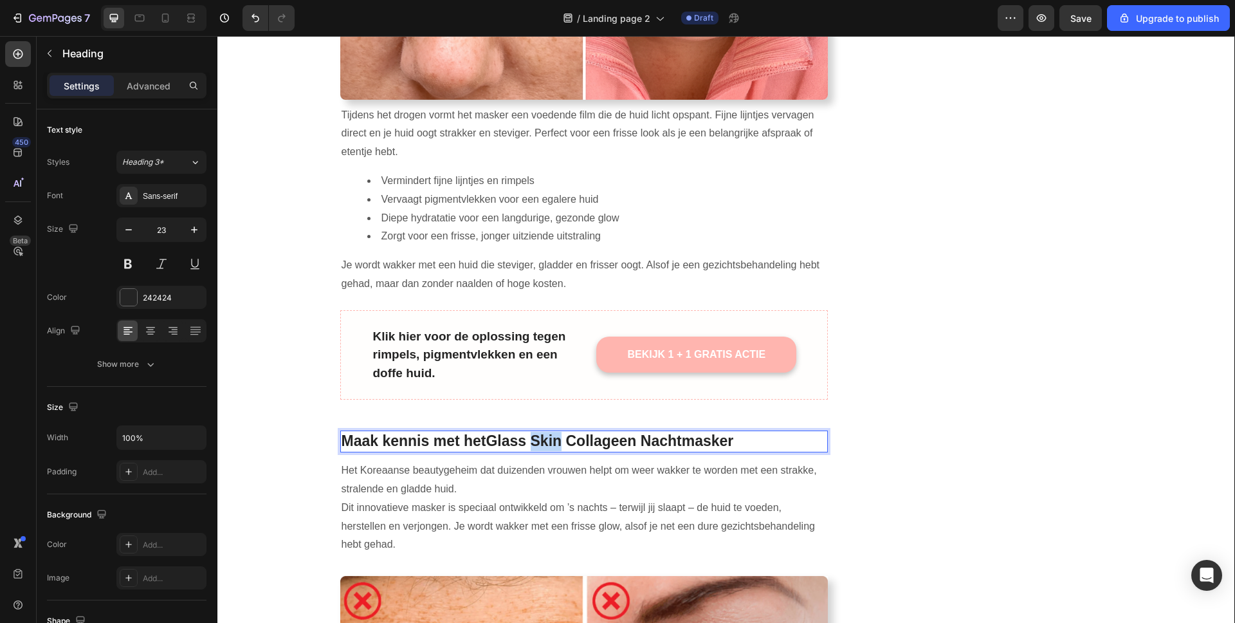
click at [540, 432] on strong "Glass Skin Collageen Nachtmasker" at bounding box center [610, 440] width 248 height 17
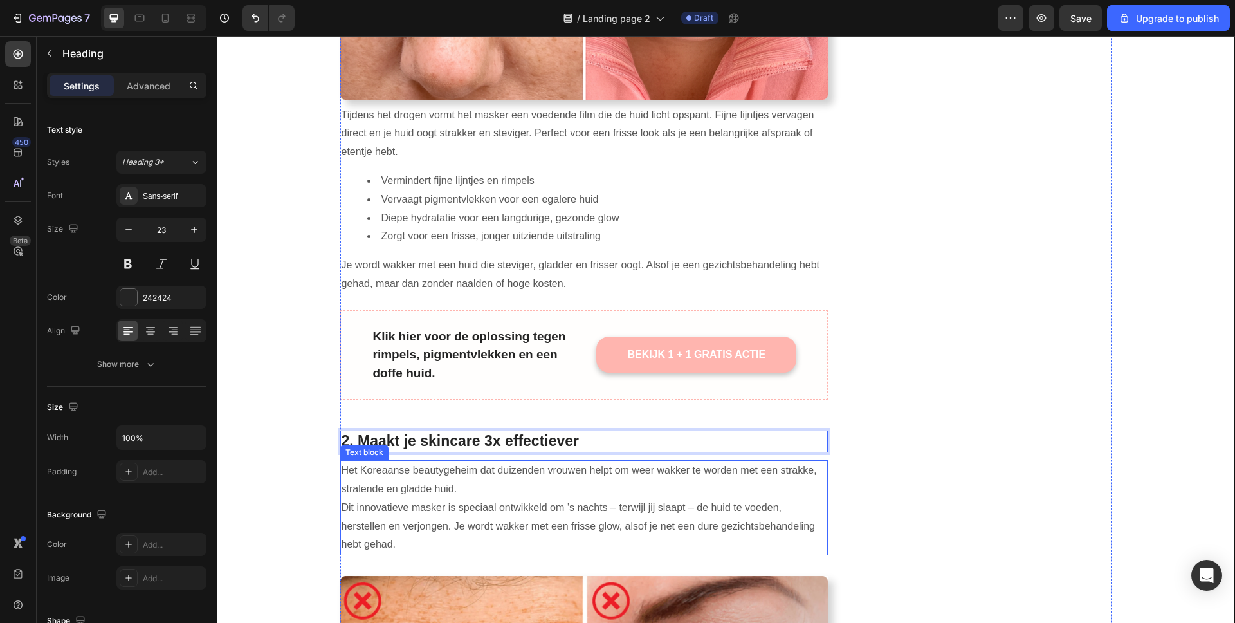
click at [457, 498] on p "Dit innovatieve masker is speciaal ontwikkeld om ’s nachts – terwijl jij slaapt…" at bounding box center [585, 525] width 486 height 55
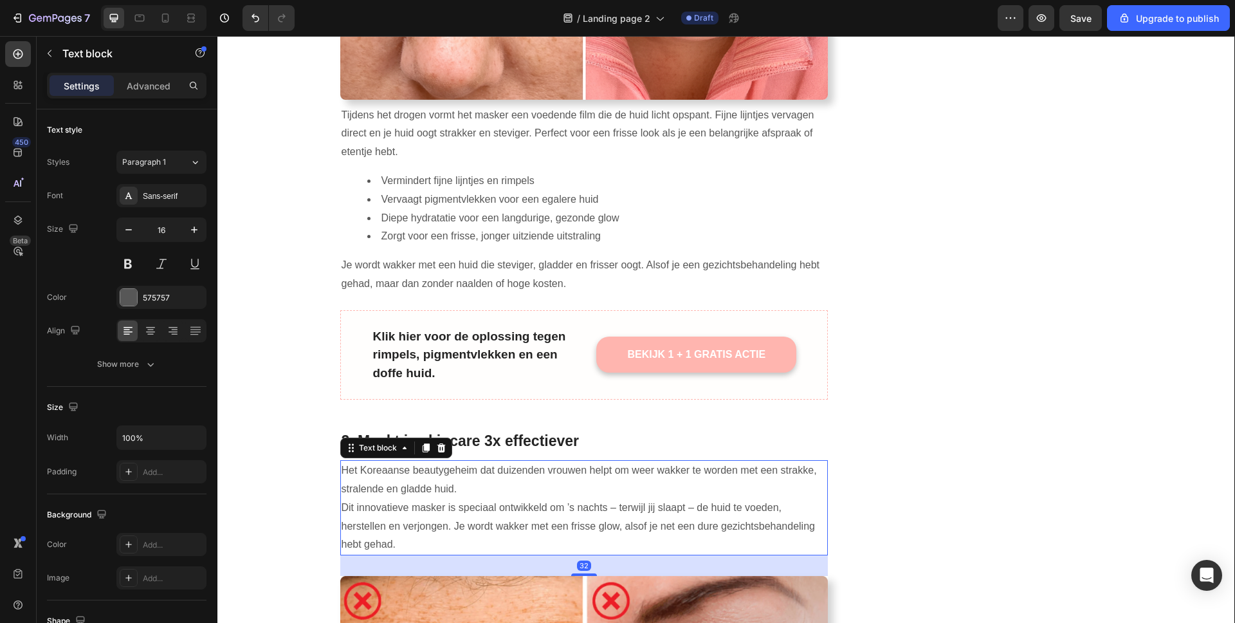
click at [457, 498] on p "Dit innovatieve masker is speciaal ontwikkeld om ’s nachts – terwijl jij slaapt…" at bounding box center [585, 525] width 486 height 55
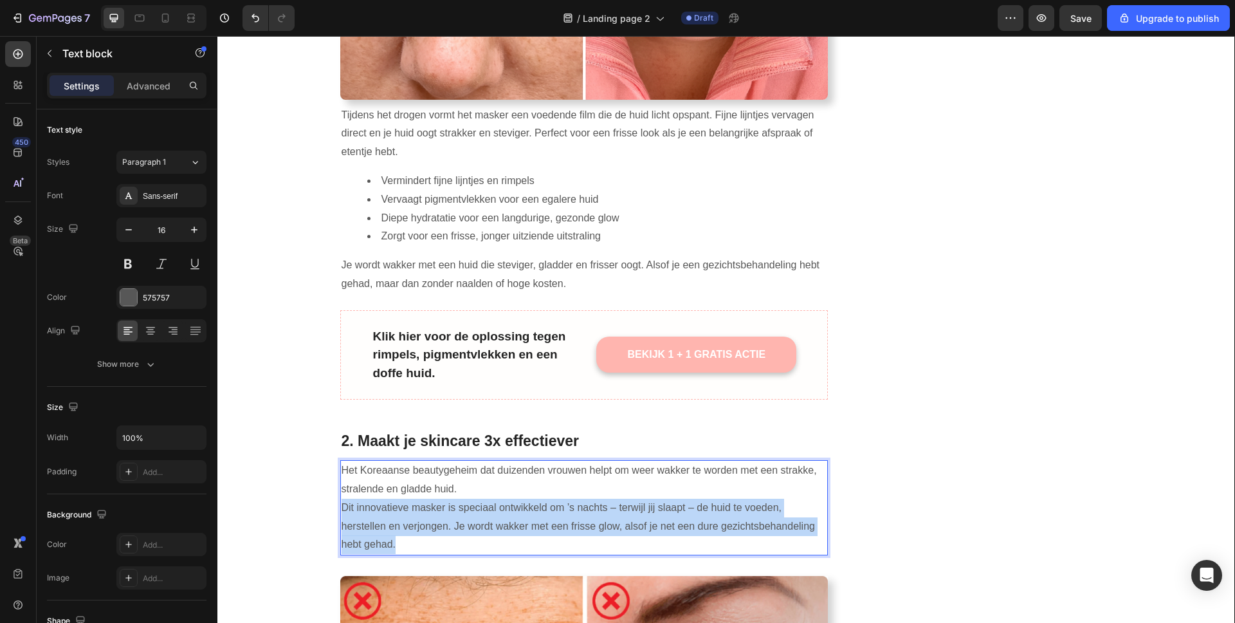
click at [457, 498] on p "Dit innovatieve masker is speciaal ontwikkeld om ’s nachts – terwijl jij slaapt…" at bounding box center [585, 525] width 486 height 55
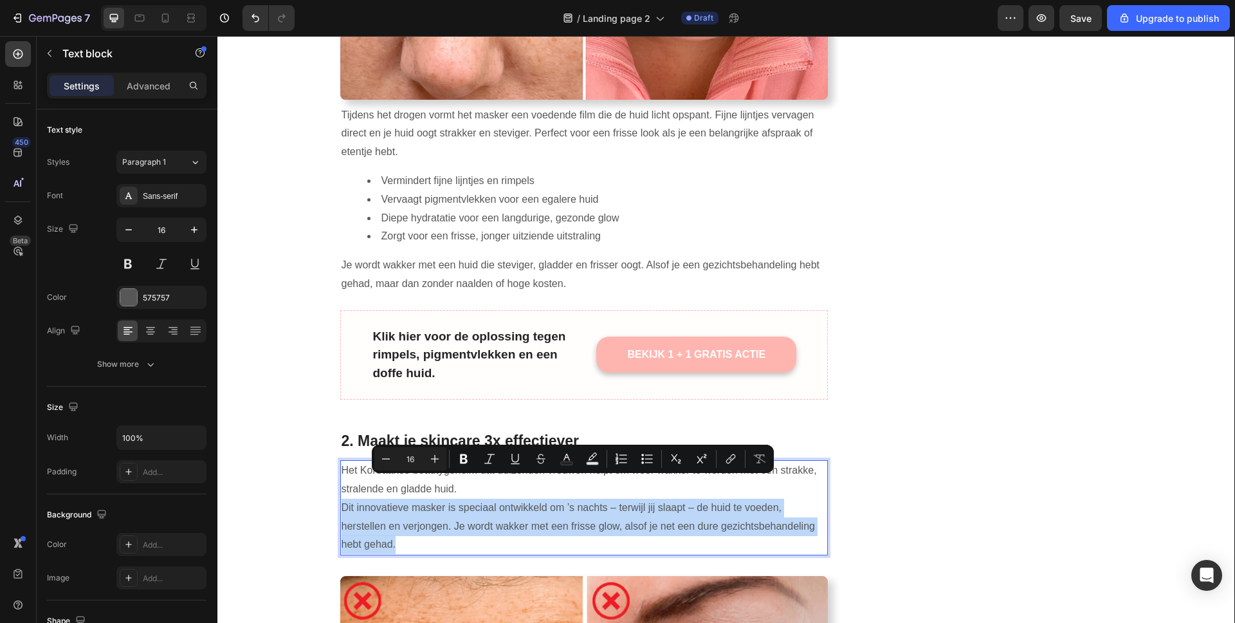
click at [457, 498] on p "Dit innovatieve masker is speciaal ontwikkeld om ’s nachts – terwijl jij slaapt…" at bounding box center [585, 525] width 486 height 55
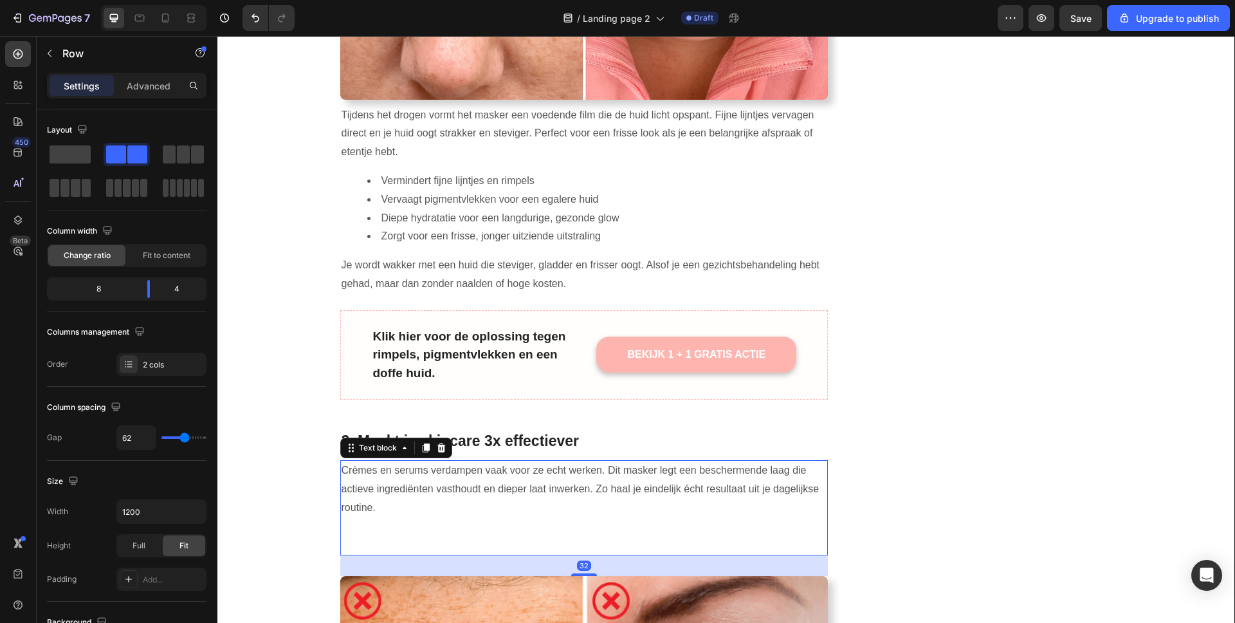
click at [730, 486] on p "Crèmes en serums verdampen vaak voor ze echt werken. Dit masker legt een besche…" at bounding box center [585, 488] width 486 height 55
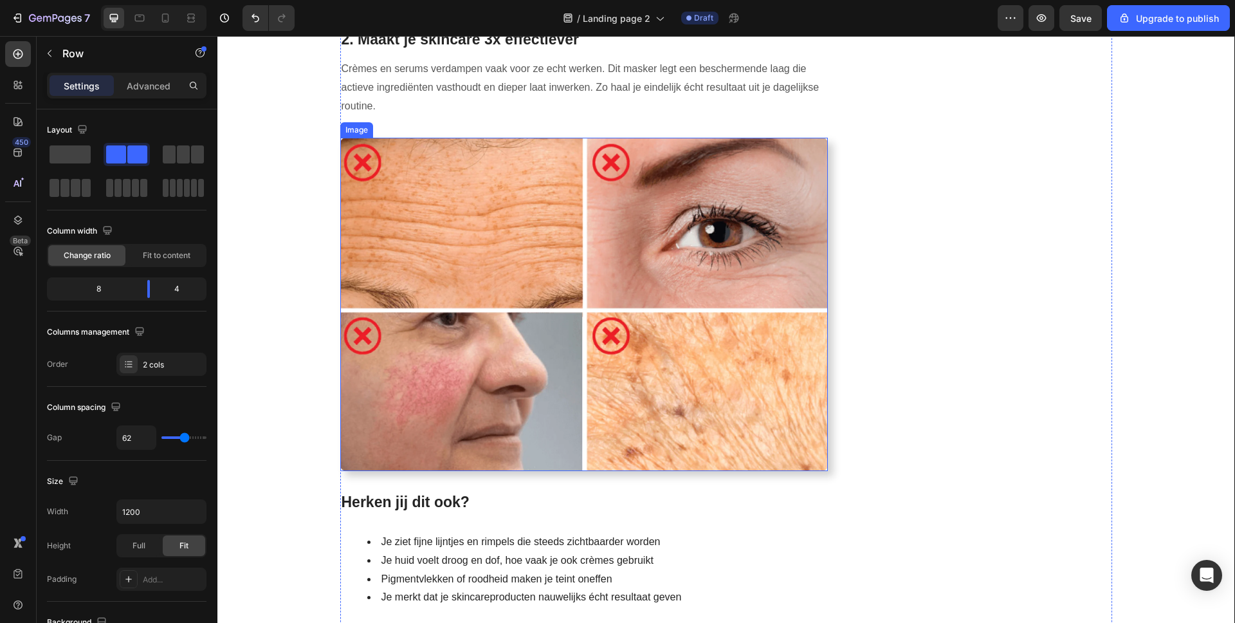
scroll to position [1135, 0]
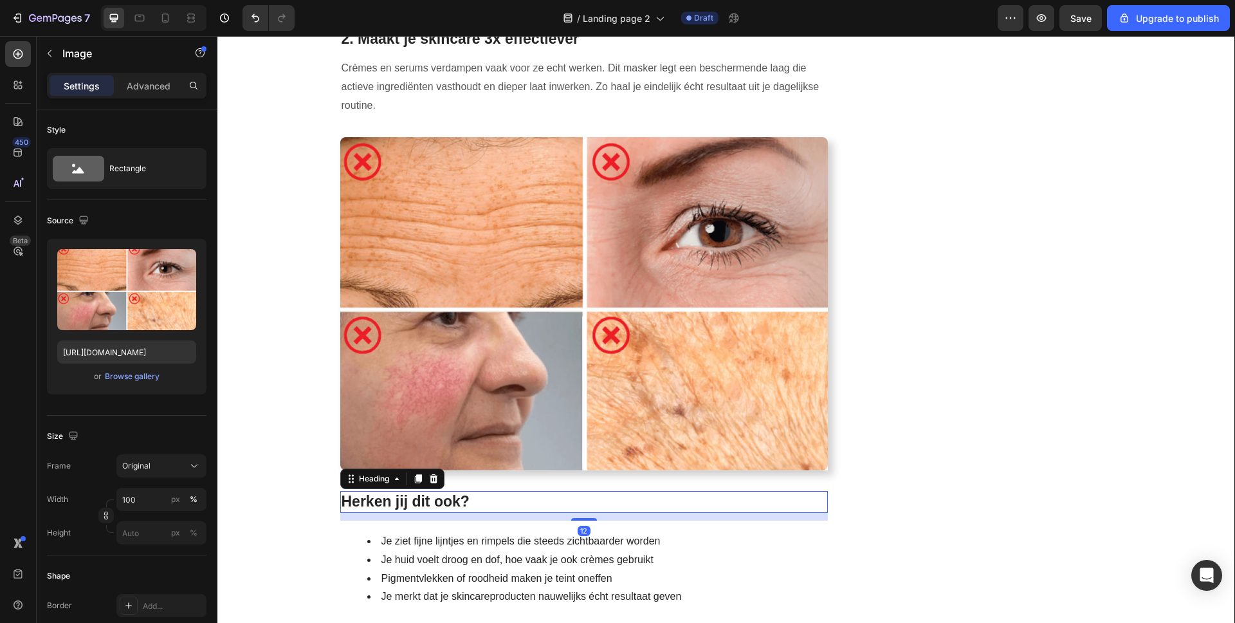
click at [453, 491] on h2 "Herken jij dit ook?" at bounding box center [584, 502] width 488 height 22
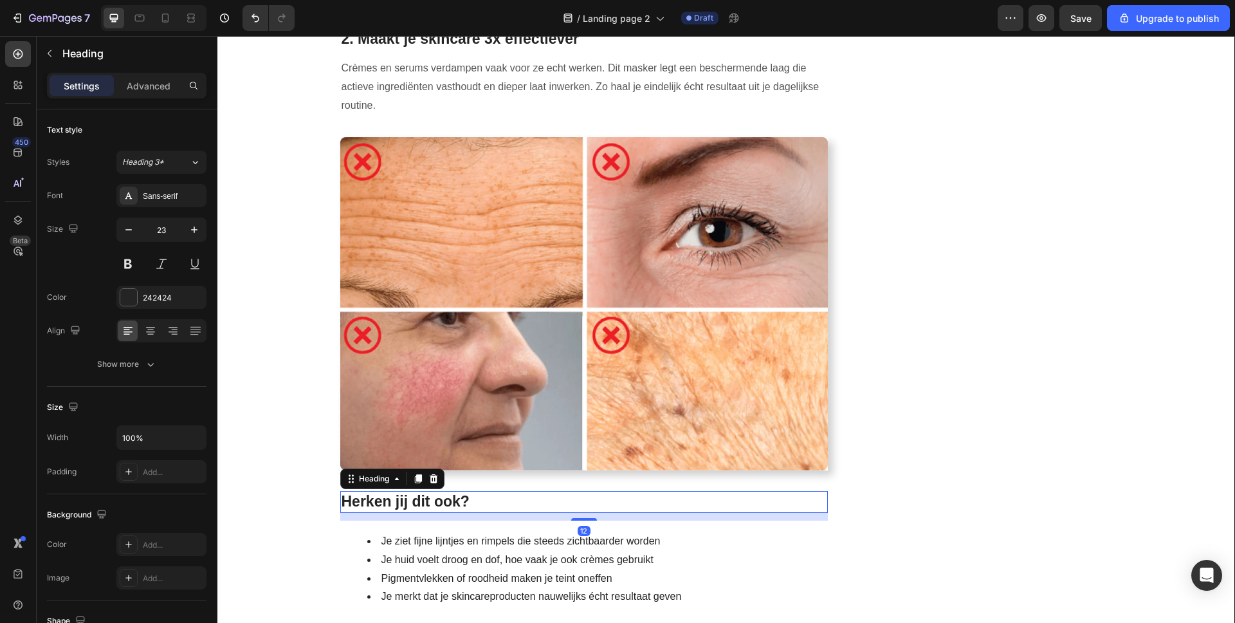
click at [453, 491] on h2 "Herken jij dit ook?" at bounding box center [584, 502] width 488 height 22
click at [453, 492] on p "Herken jij dit ook?" at bounding box center [585, 501] width 486 height 19
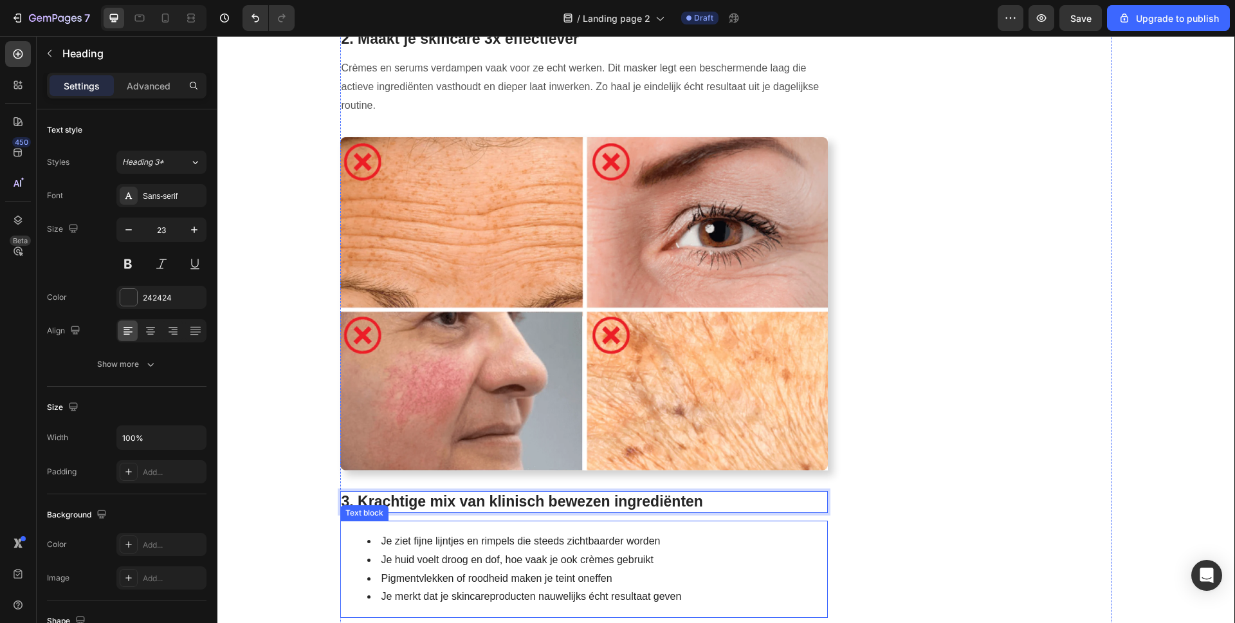
click at [446, 532] on li "Je ziet fijne lijntjes en rimpels die steeds zichtbaarder worden" at bounding box center [597, 541] width 460 height 19
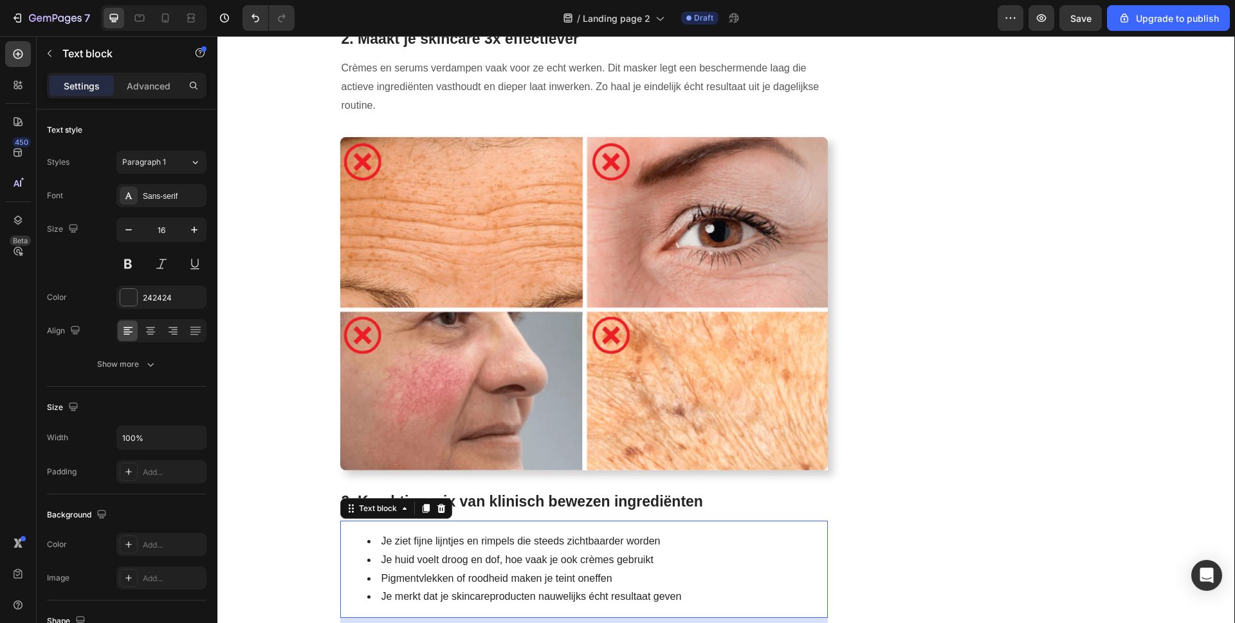
click at [447, 551] on li "Je huid voelt droog en dof, hoe vaak je ook crèmes gebruikt" at bounding box center [597, 560] width 460 height 19
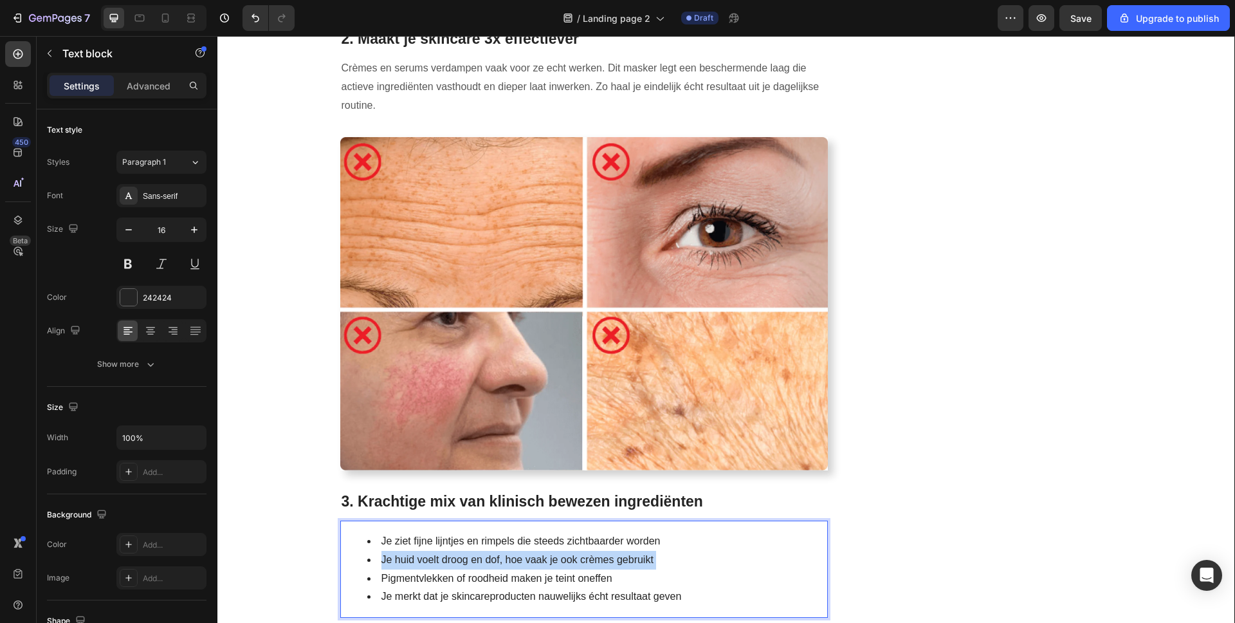
click at [447, 551] on li "Je huid voelt droog en dof, hoe vaak je ook crèmes gebruikt" at bounding box center [597, 560] width 460 height 19
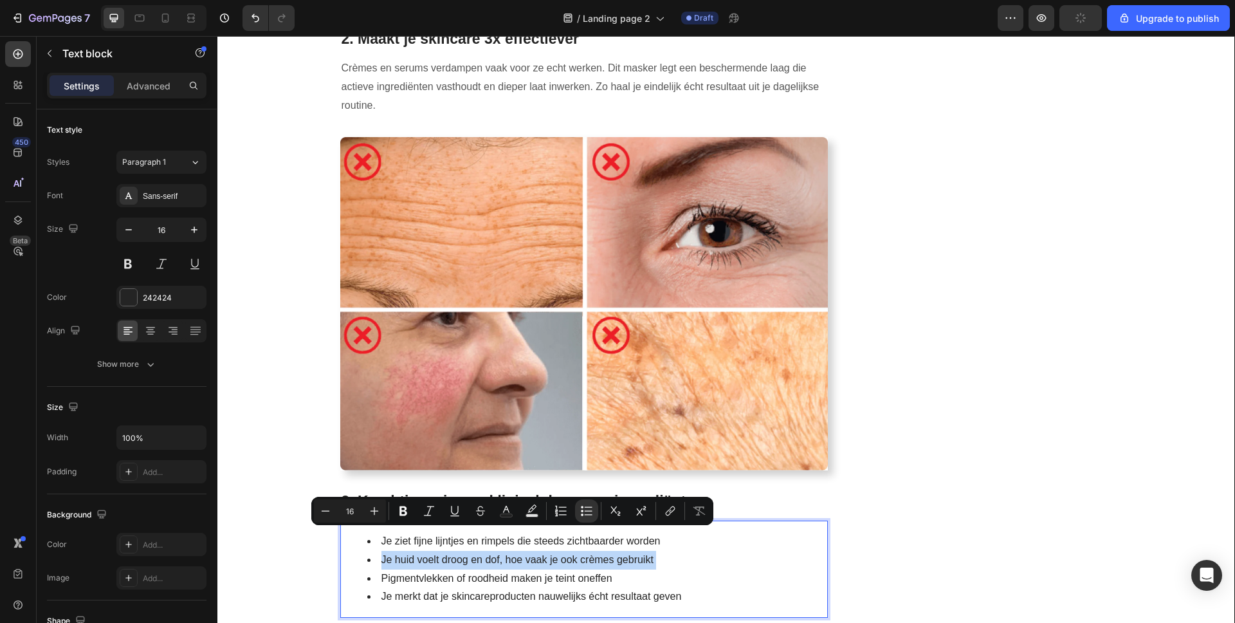
click at [447, 551] on li "Je huid voelt droog en dof, hoe vaak je ook crèmes gebruikt" at bounding box center [597, 560] width 460 height 19
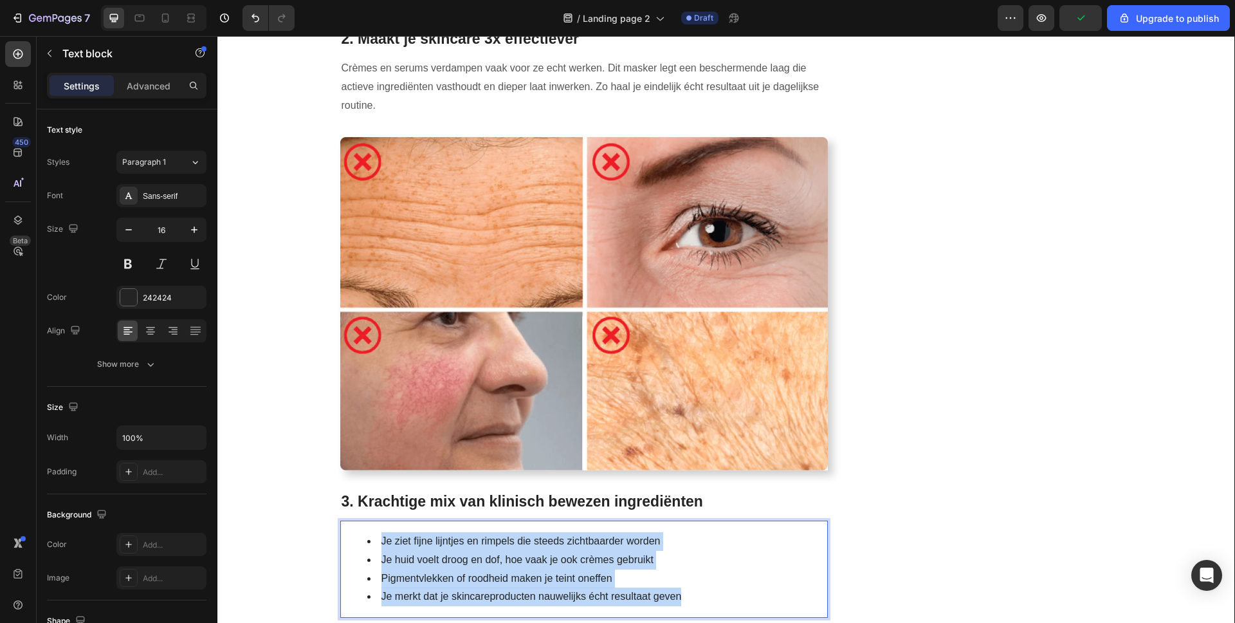
drag, startPoint x: 699, startPoint y: 579, endPoint x: 329, endPoint y: 507, distance: 376.7
click at [329, 507] on div "⁠⁠⁠⁠⁠⁠⁠ 7+1 redenen waarom vrouwen van 35+ Botox verruilen voor dit collageenma…" at bounding box center [726, 234] width 998 height 2509
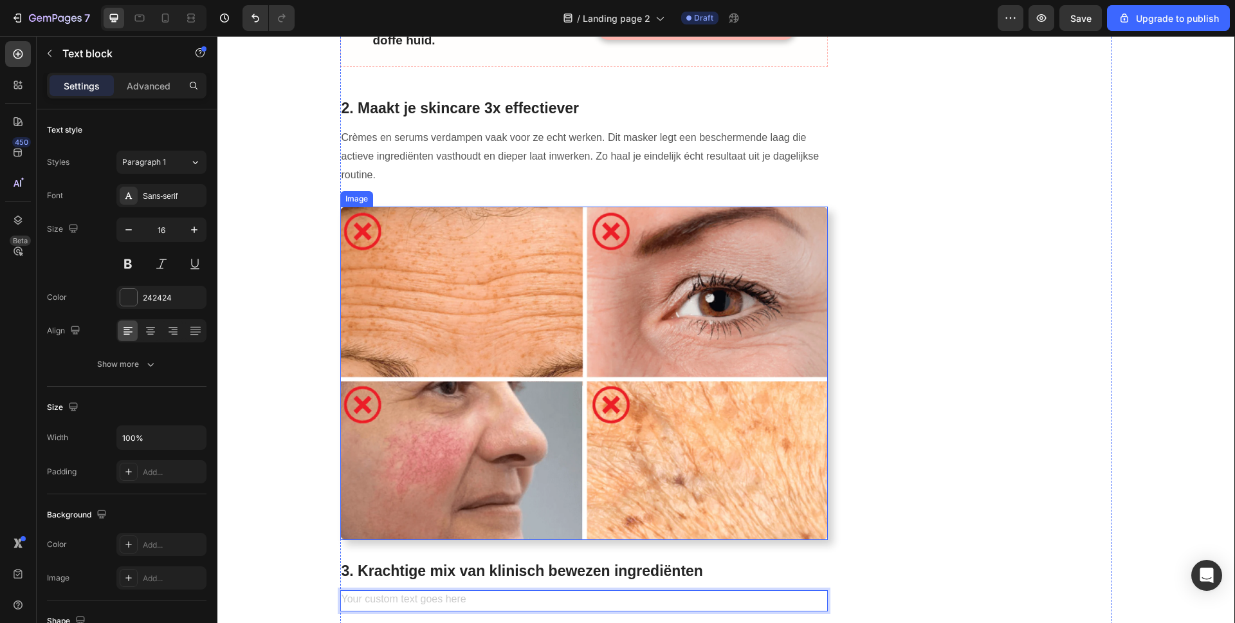
scroll to position [792, 0]
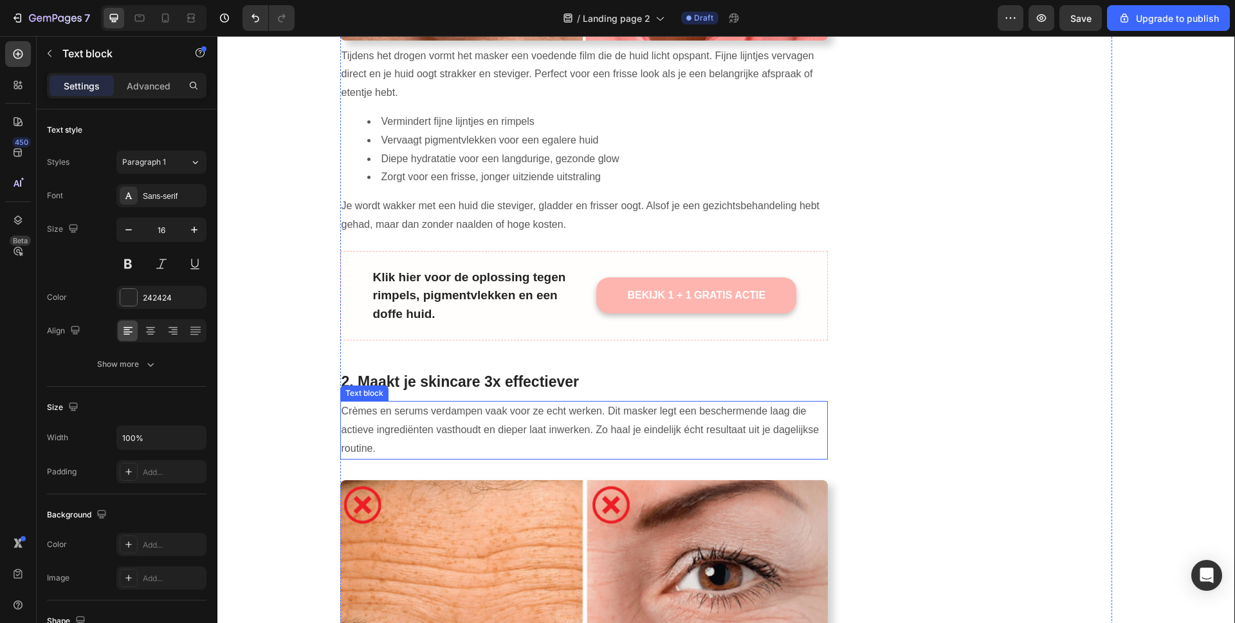
click at [505, 402] on p "Crèmes en serums verdampen vaak voor ze echt werken. Dit masker legt een besche…" at bounding box center [585, 429] width 486 height 55
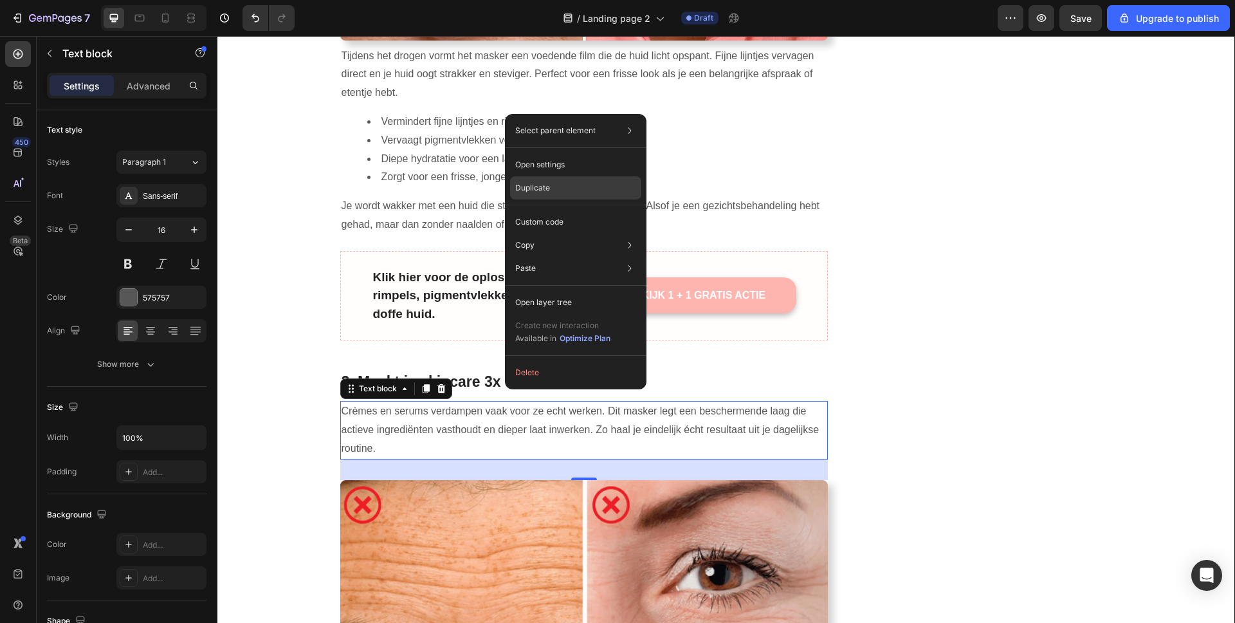
click at [538, 189] on p "Duplicate" at bounding box center [532, 188] width 35 height 12
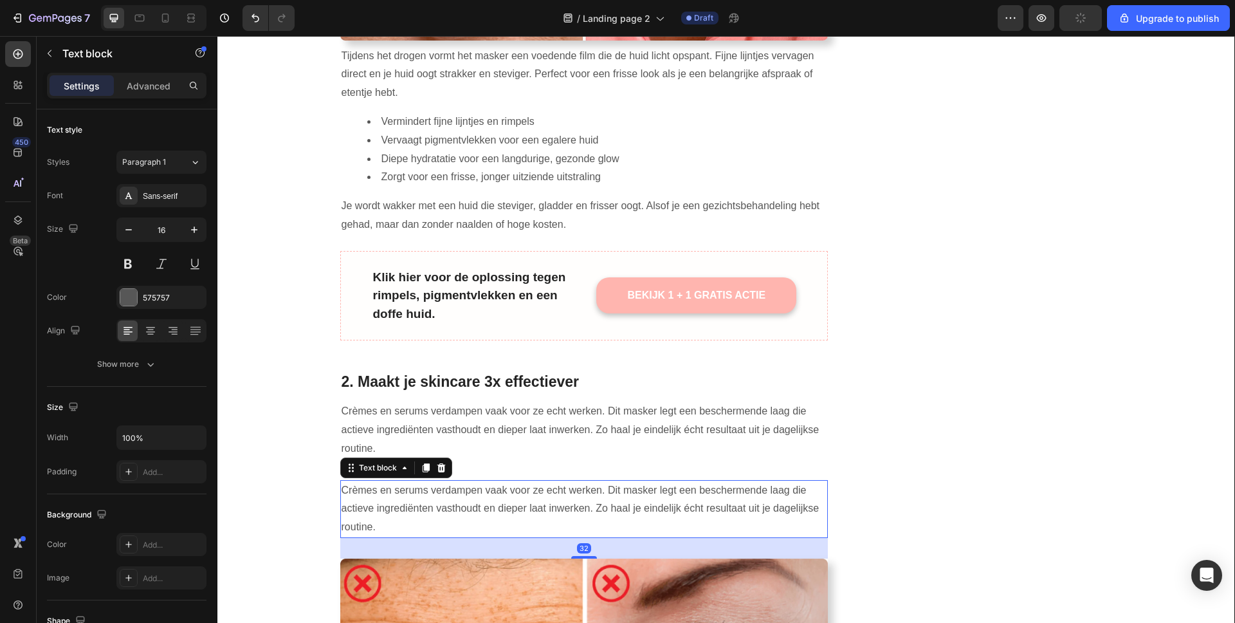
click at [482, 483] on p "Crèmes en serums verdampen vaak voor ze echt werken. Dit masker legt een besche…" at bounding box center [585, 508] width 486 height 55
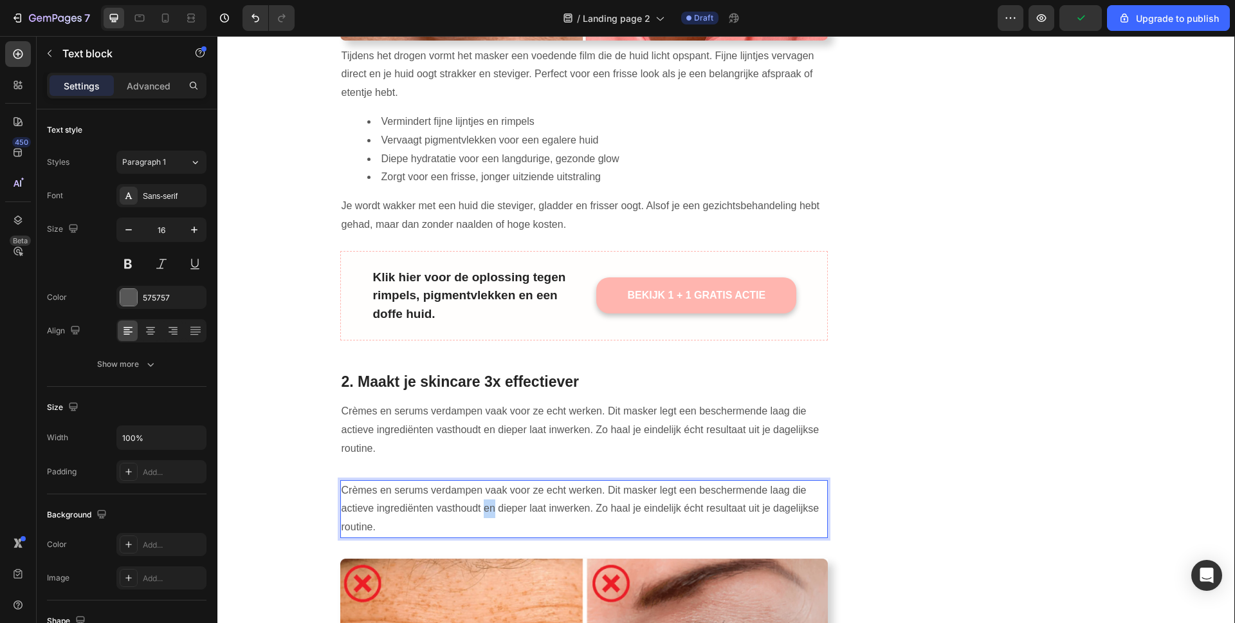
click at [482, 483] on p "Crèmes en serums verdampen vaak voor ze echt werken. Dit masker legt een besche…" at bounding box center [585, 508] width 486 height 55
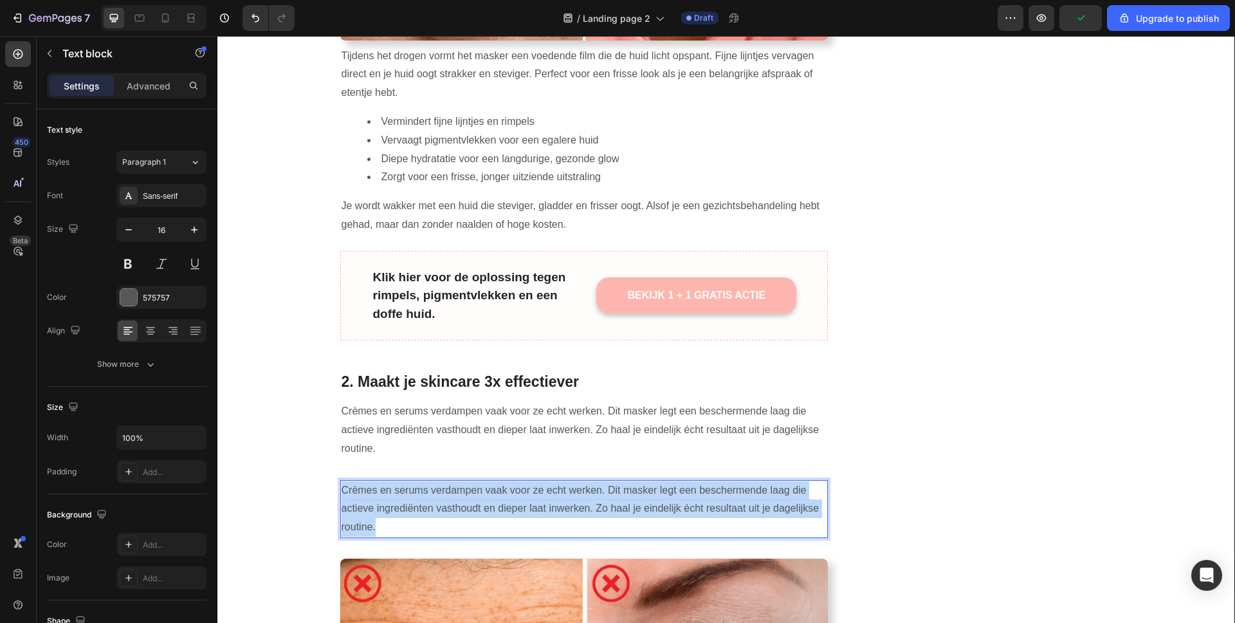
click at [482, 483] on p "Crèmes en serums verdampen vaak voor ze echt werken. Dit masker legt een besche…" at bounding box center [585, 508] width 486 height 55
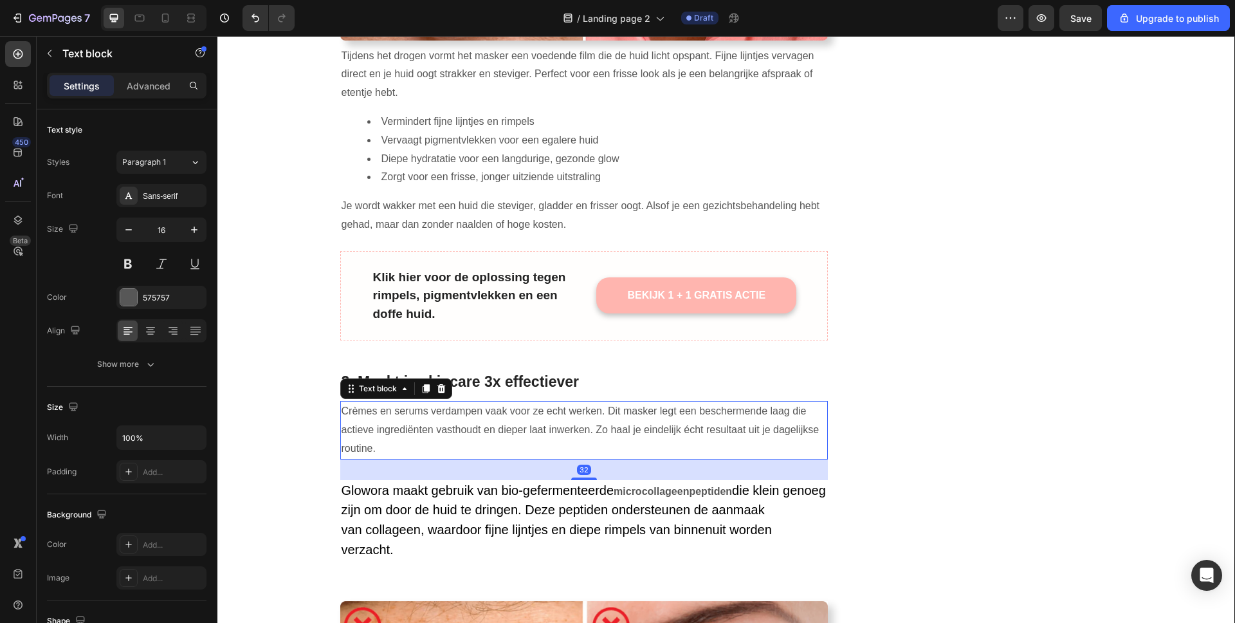
click at [495, 402] on p "Crèmes en serums verdampen vaak voor ze echt werken. Dit masker legt een besche…" at bounding box center [585, 429] width 486 height 55
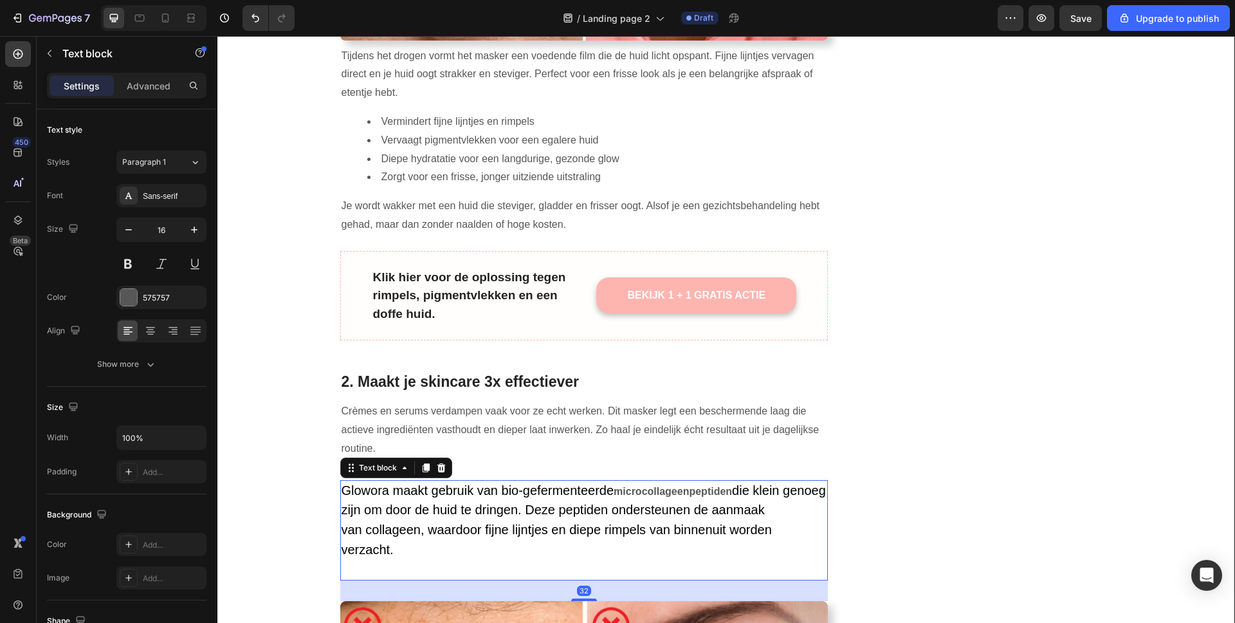
click at [461, 481] on p "Glowora maakt gebruik van bio-gefermenteerde microcollageenpeptiden die klein g…" at bounding box center [585, 530] width 486 height 98
click at [381, 462] on div "Text block" at bounding box center [377, 468] width 43 height 12
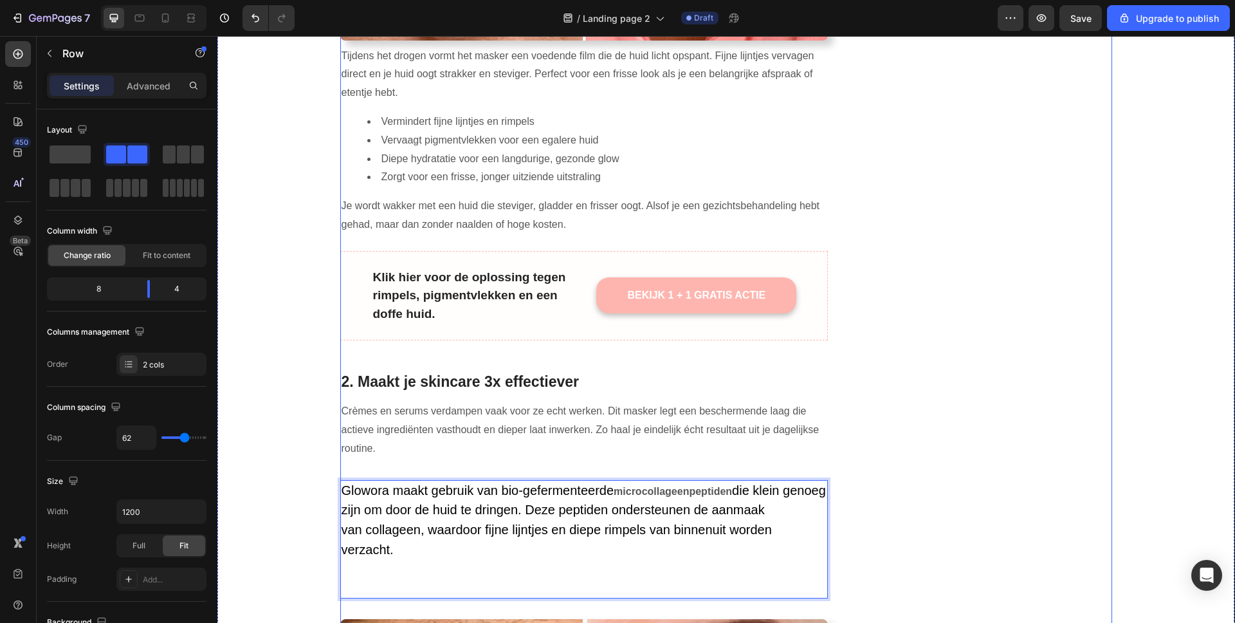
click at [995, 448] on div "Image BEKIJK 1 + 1 GRATIS ACTIE Button LET OP: BEPERKTE VOORRAAD Text block Row…" at bounding box center [990, 609] width 244 height 2573
click at [423, 500] on span "die klein genoeg zijn om door de huid te dringen. Deze peptiden ondersteunen de…" at bounding box center [584, 519] width 484 height 73
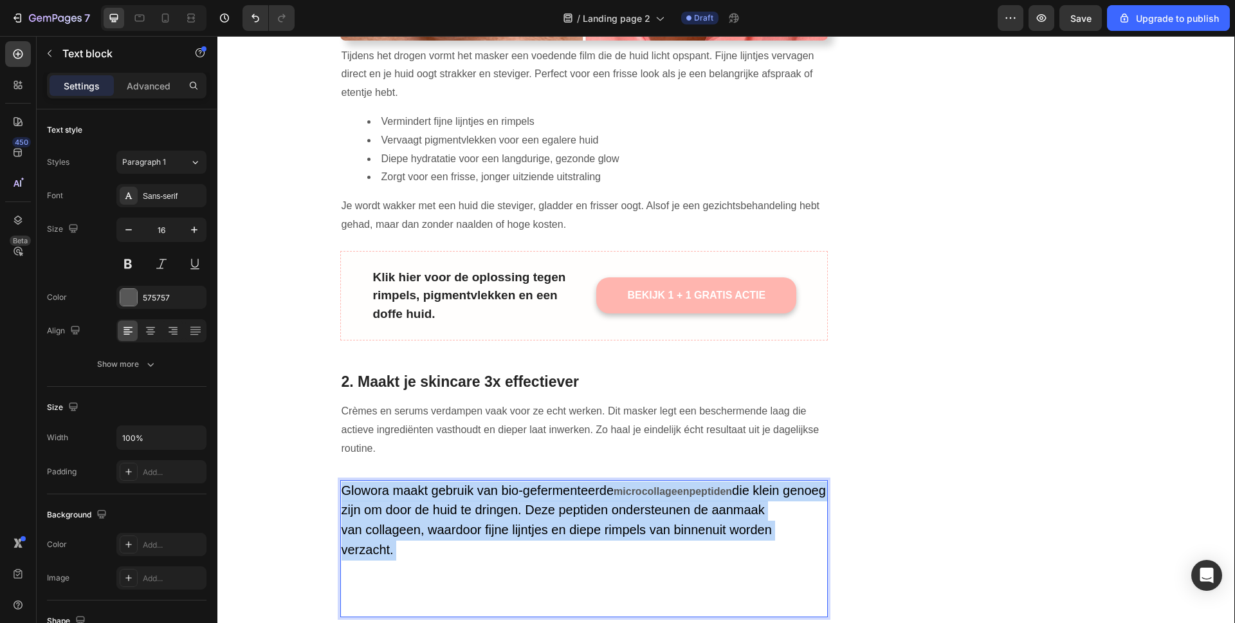
click at [423, 500] on span "die klein genoeg zijn om door de huid te dringen. Deze peptiden ondersteunen de…" at bounding box center [584, 519] width 484 height 73
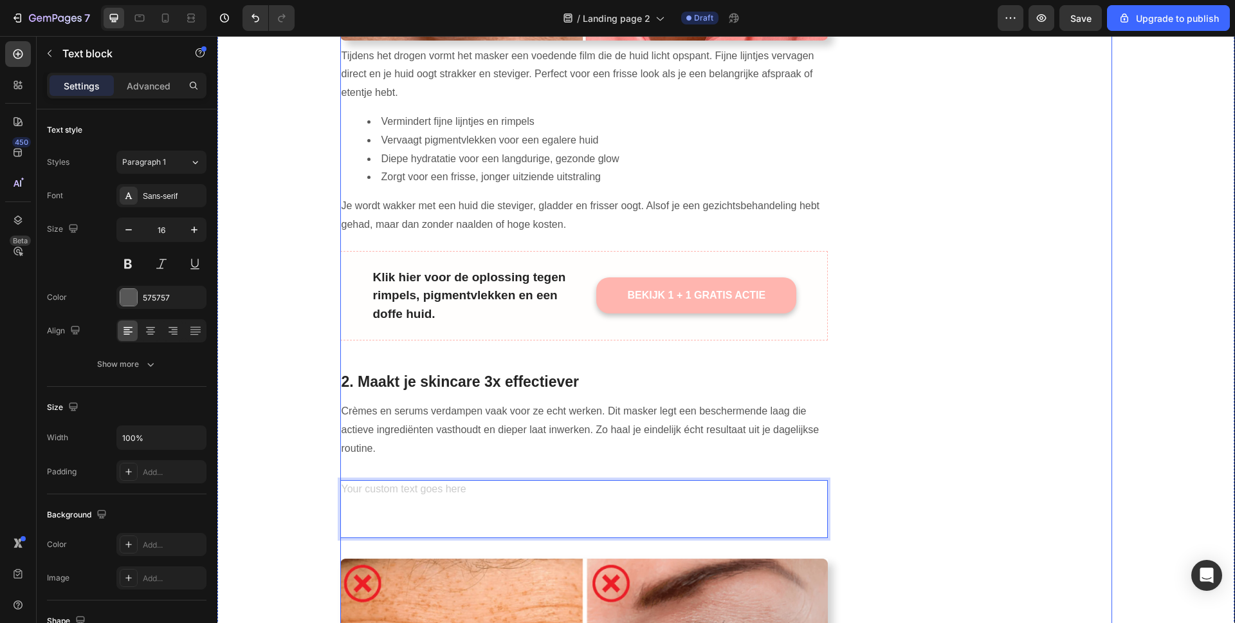
drag, startPoint x: 971, startPoint y: 466, endPoint x: 900, endPoint y: 472, distance: 71.6
click at [970, 466] on div "Image BEKIJK 1 + 1 GRATIS ACTIE Button LET OP: BEPERKTE VOORRAAD Text block Row…" at bounding box center [990, 579] width 244 height 2512
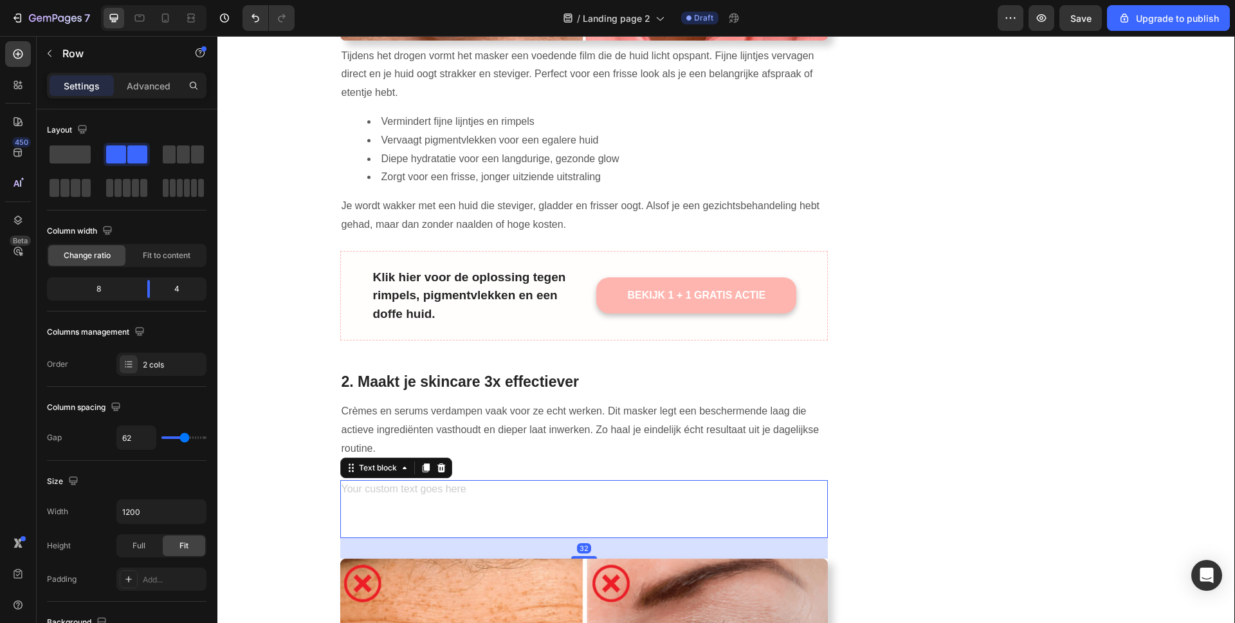
click at [708, 481] on p "⁠⁠⁠⁠⁠⁠⁠" at bounding box center [585, 508] width 486 height 55
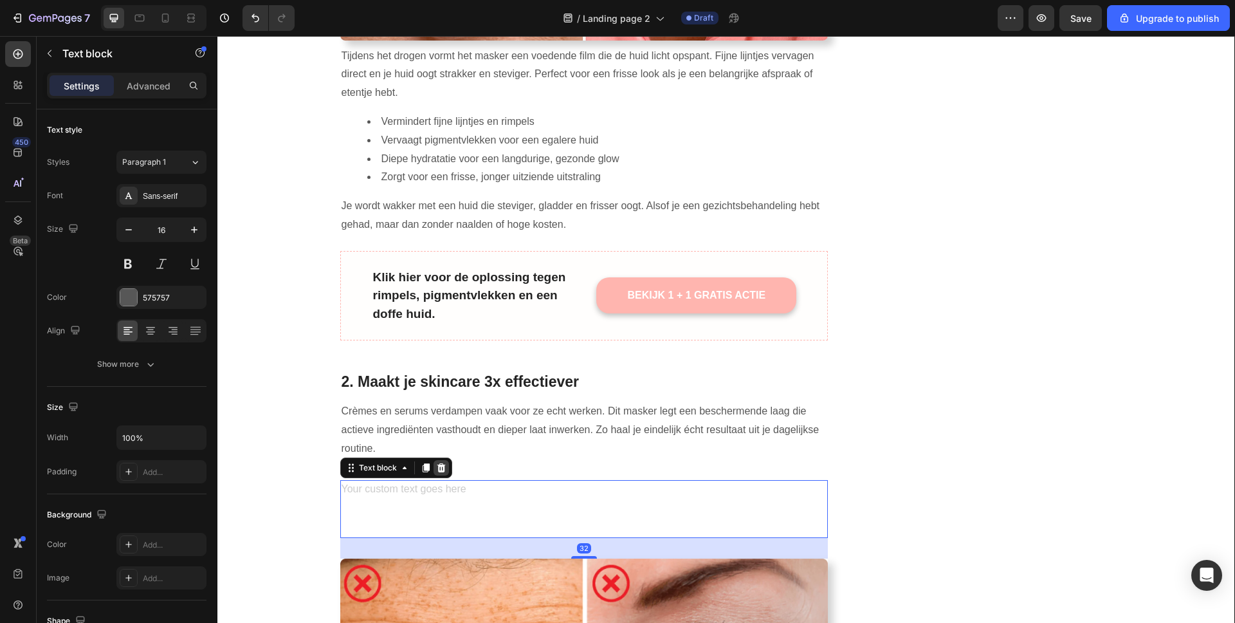
click at [439, 462] on icon at bounding box center [441, 466] width 8 height 9
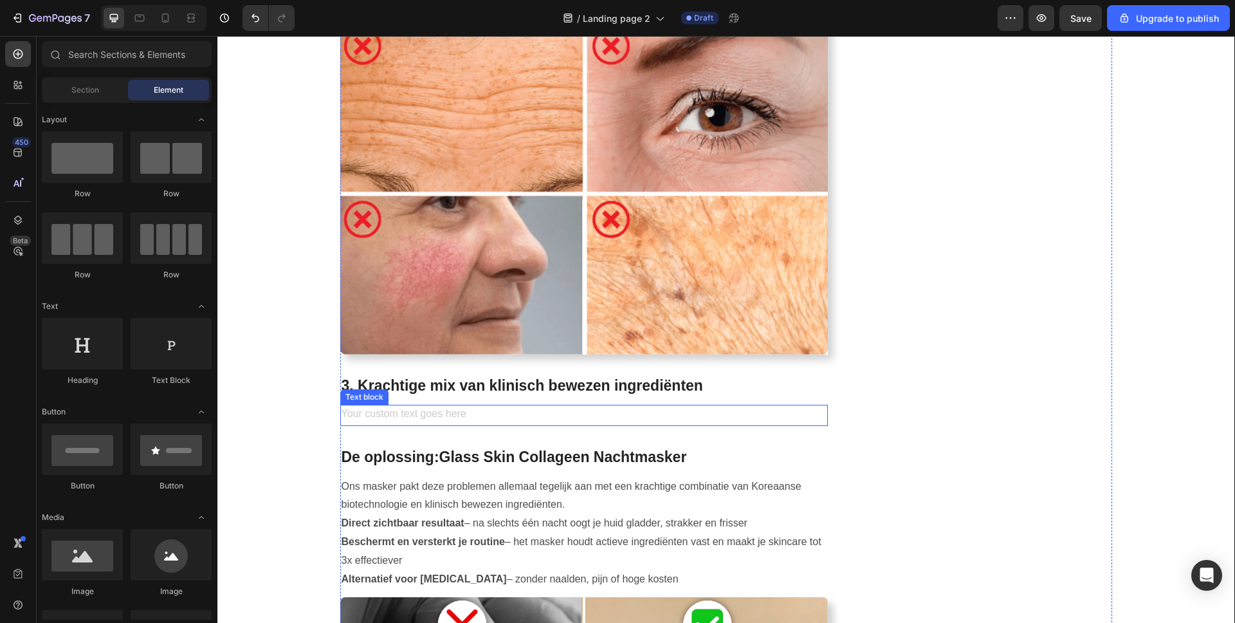
scroll to position [1265, 0]
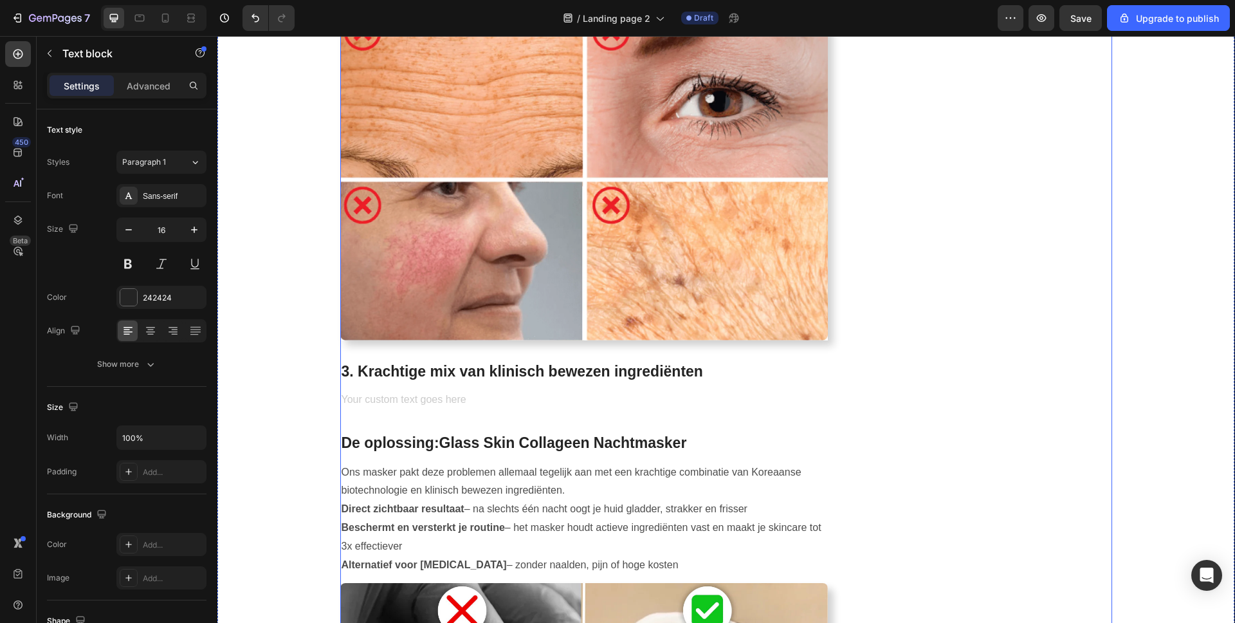
click at [410, 390] on div "Rich Text Editor. Editing area: main" at bounding box center [584, 400] width 488 height 21
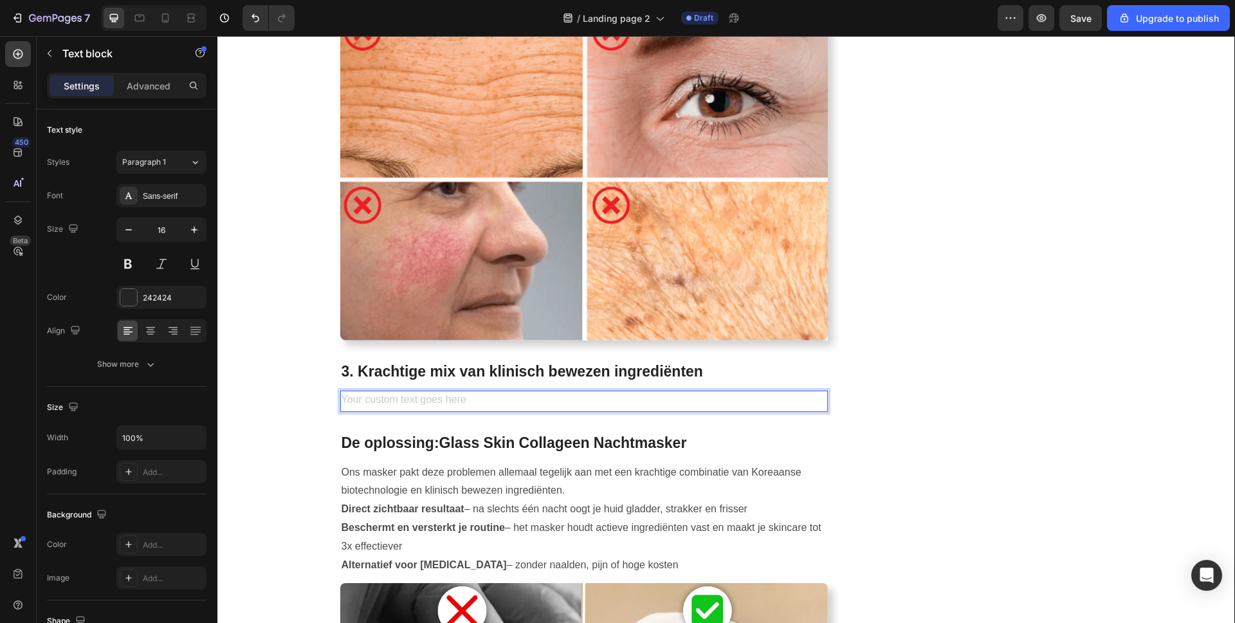
click at [410, 390] on div "Rich Text Editor. Editing area: main" at bounding box center [584, 400] width 488 height 21
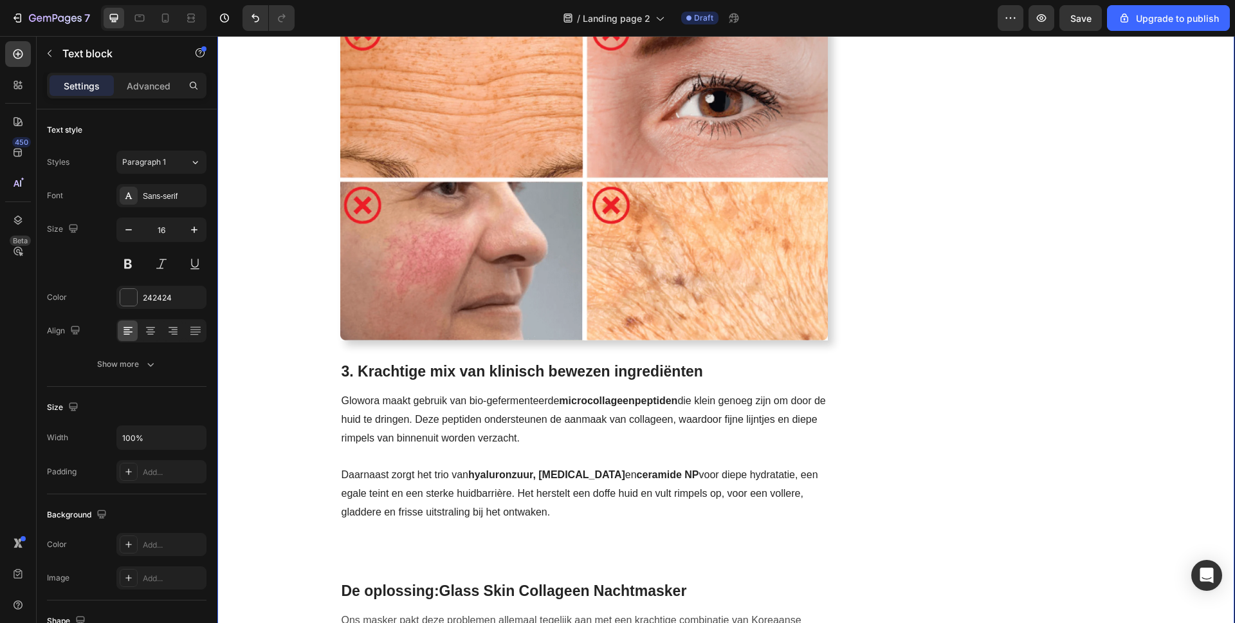
click at [1204, 318] on div "⁠⁠⁠⁠⁠⁠⁠ 7+1 redenen waarom vrouwen van 35+ Botox verruilen voor dit collageenma…" at bounding box center [726, 353] width 998 height 3006
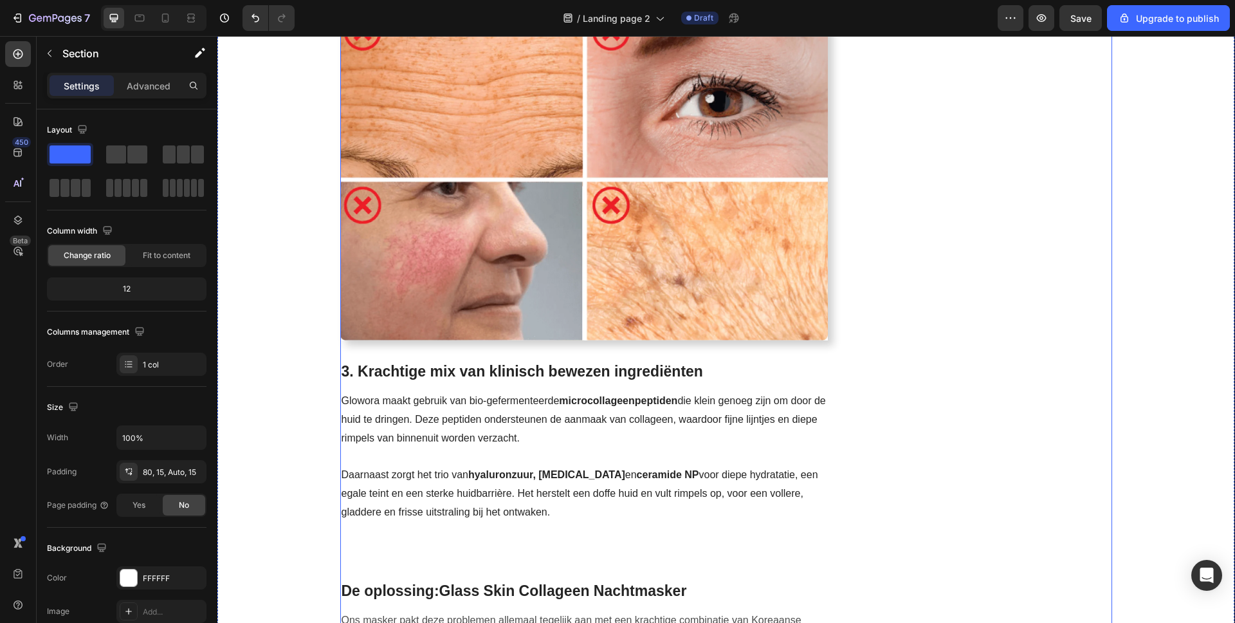
click at [1088, 329] on div "Image BEKIJK 1 + 1 GRATIS ACTIE Button LET OP: BEPERKTE VOORRAAD Text block Row…" at bounding box center [990, 353] width 244 height 3006
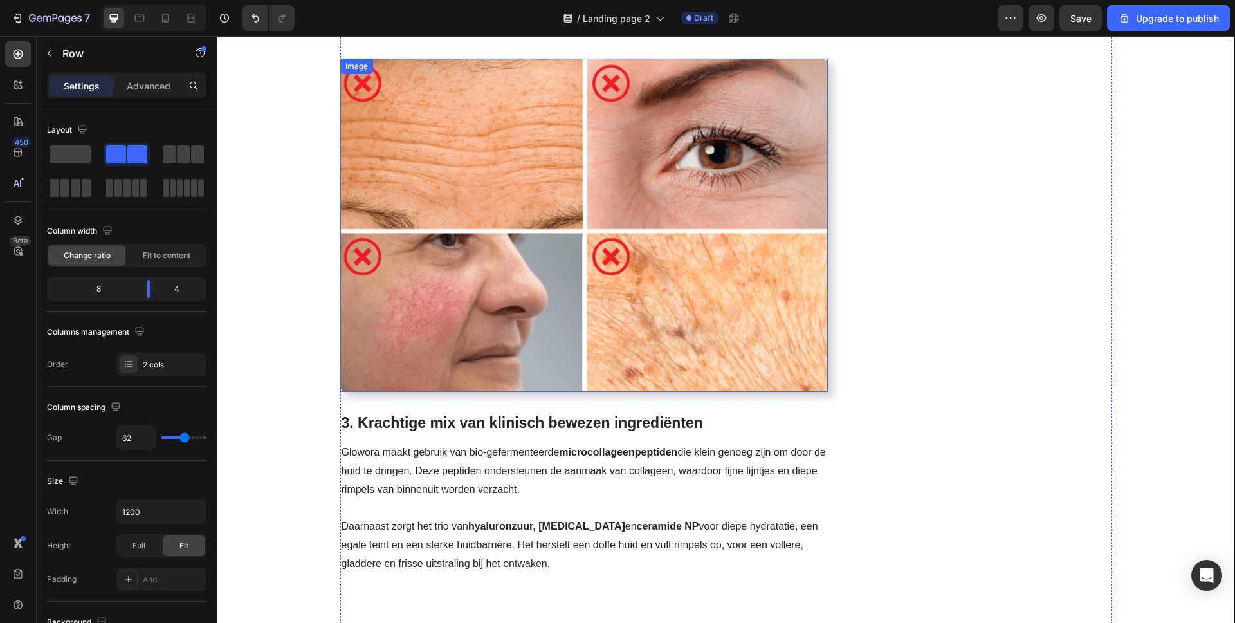
scroll to position [711, 0]
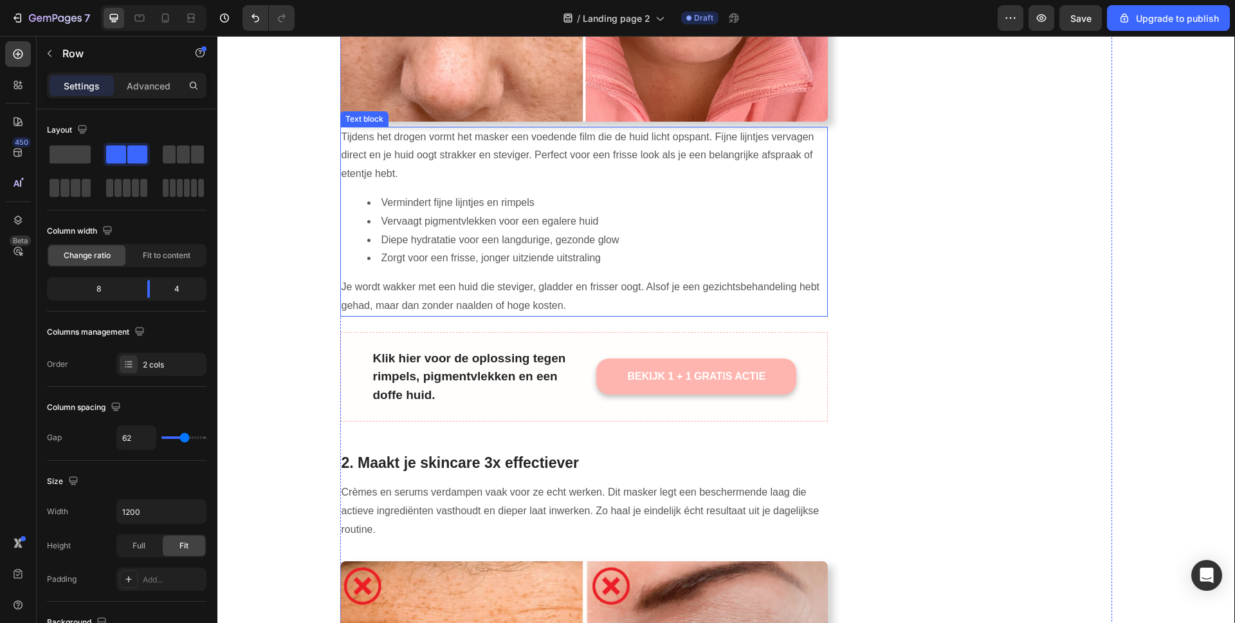
click at [473, 231] on li "Diepe hydratatie voor een langdurige, gezonde glow" at bounding box center [597, 240] width 460 height 19
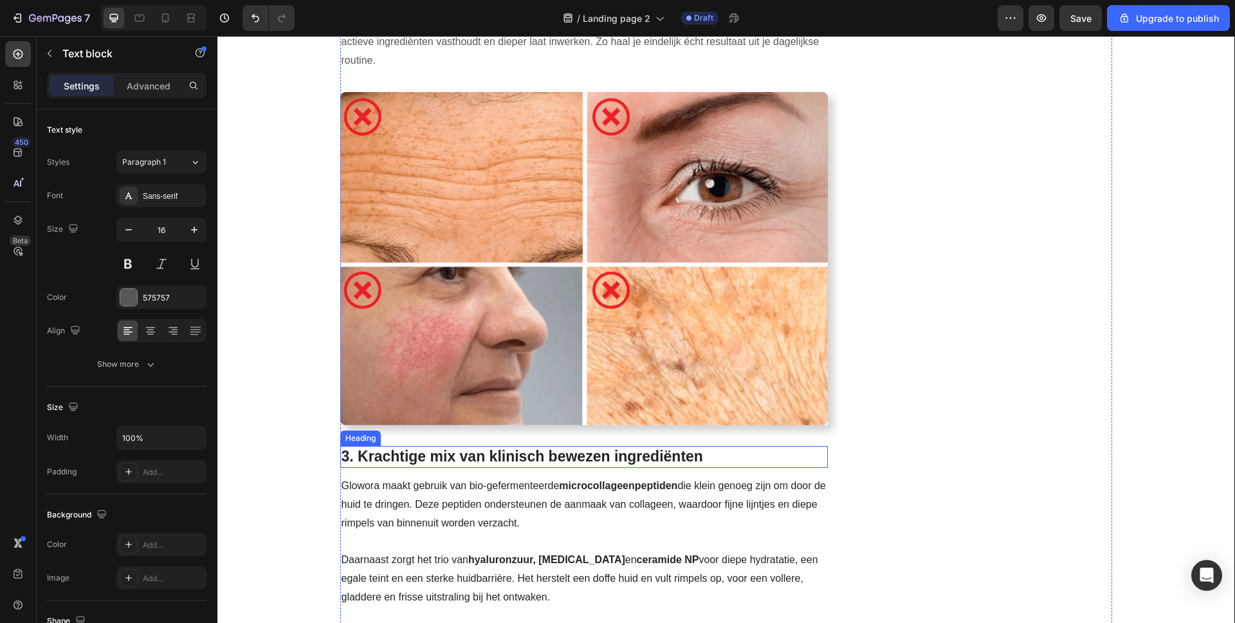
scroll to position [1237, 0]
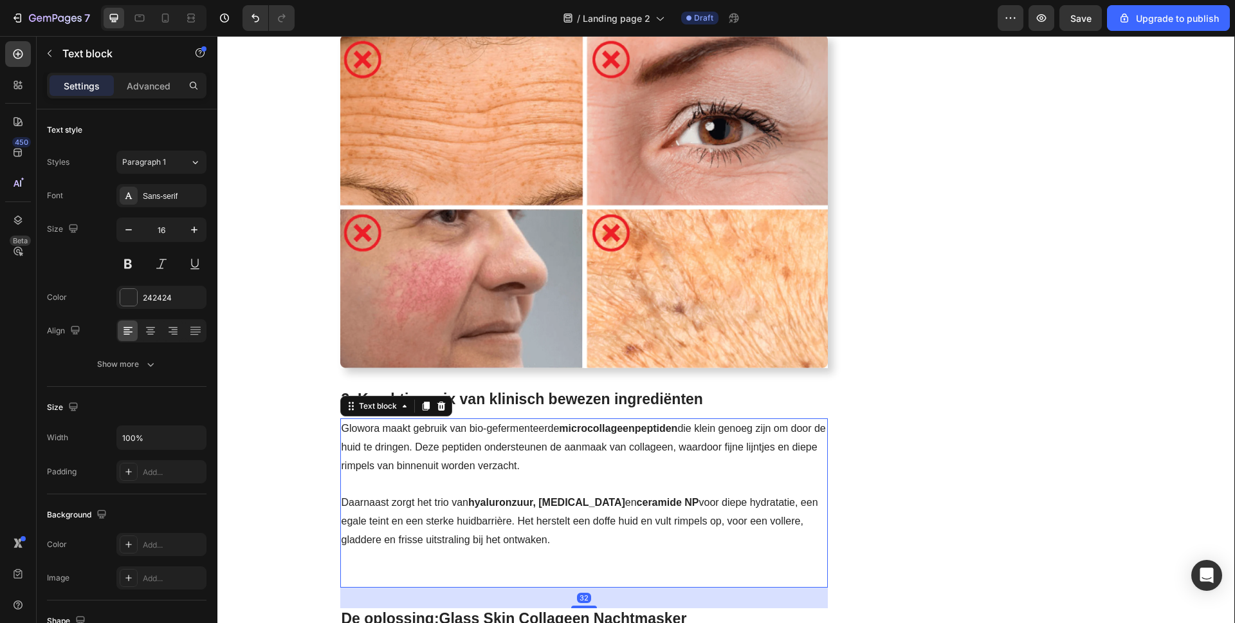
click at [430, 419] on p "Glowora maakt gebruik van bio-gefermenteerde microcollageenpeptiden die klein g…" at bounding box center [585, 484] width 486 height 130
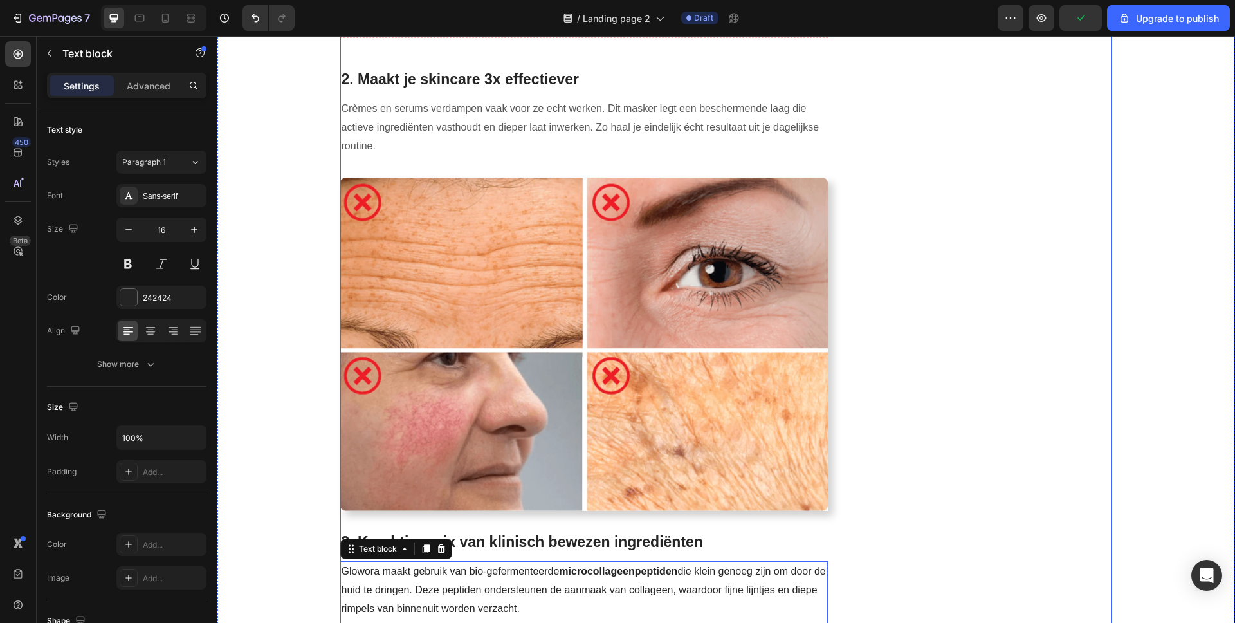
scroll to position [846, 0]
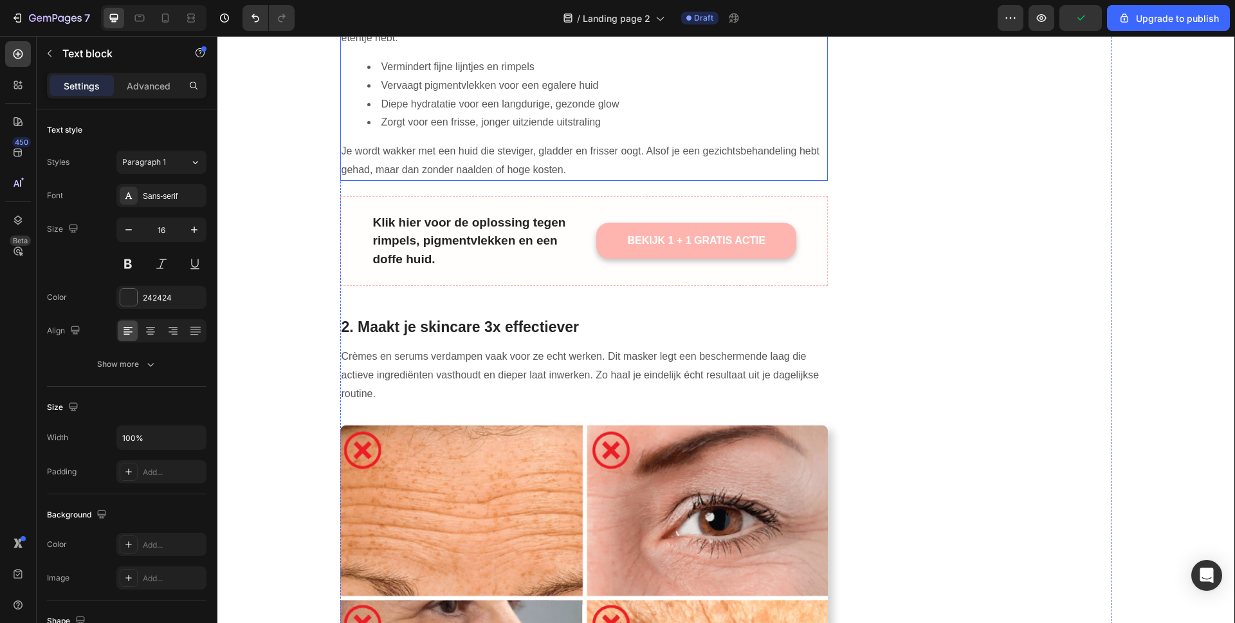
click at [455, 113] on li "Zorgt voor een frisse, jonger uitziende uitstraling" at bounding box center [597, 122] width 460 height 19
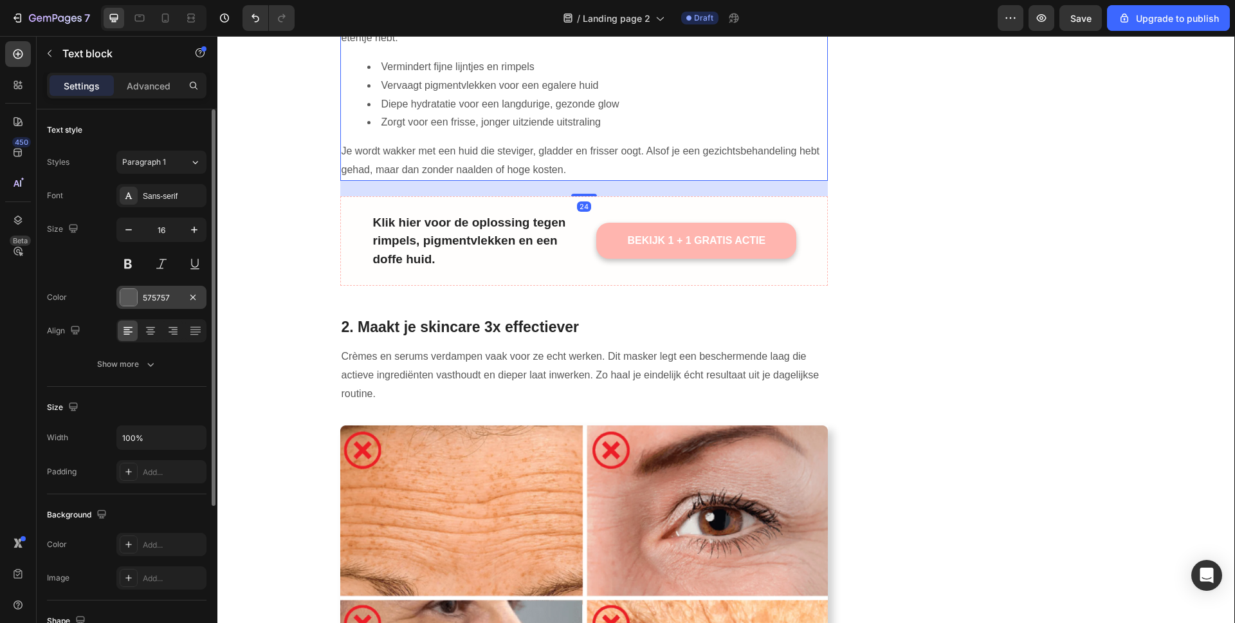
click at [165, 297] on div "575757" at bounding box center [161, 298] width 37 height 12
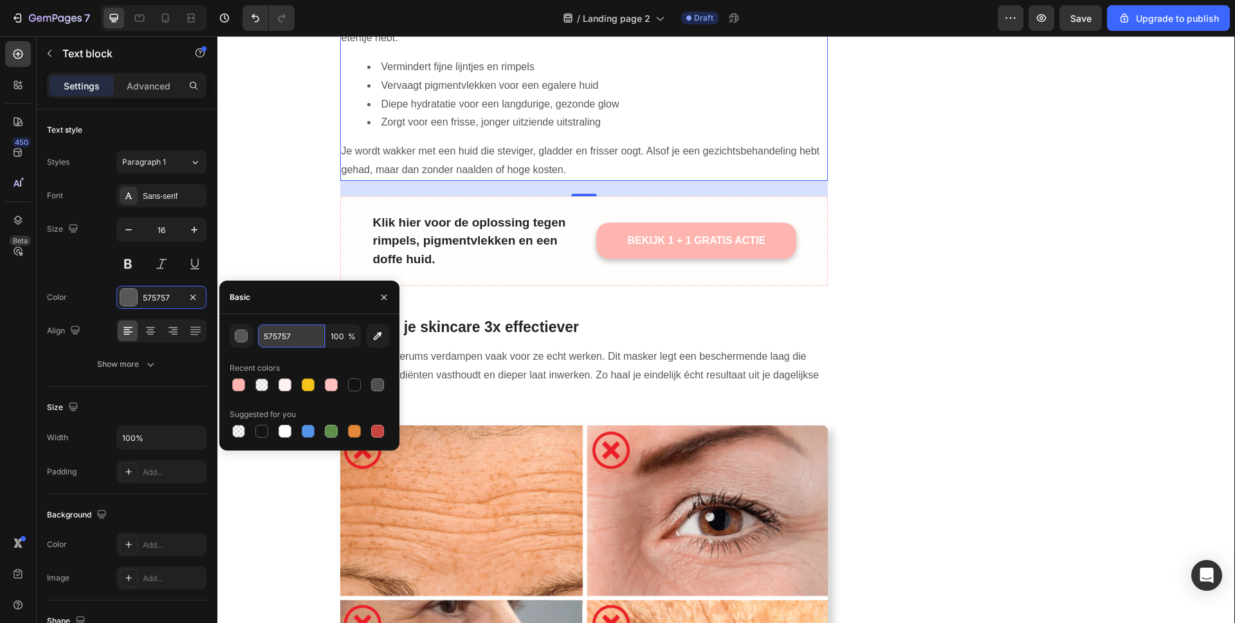
click at [275, 343] on input "575757" at bounding box center [291, 335] width 67 height 23
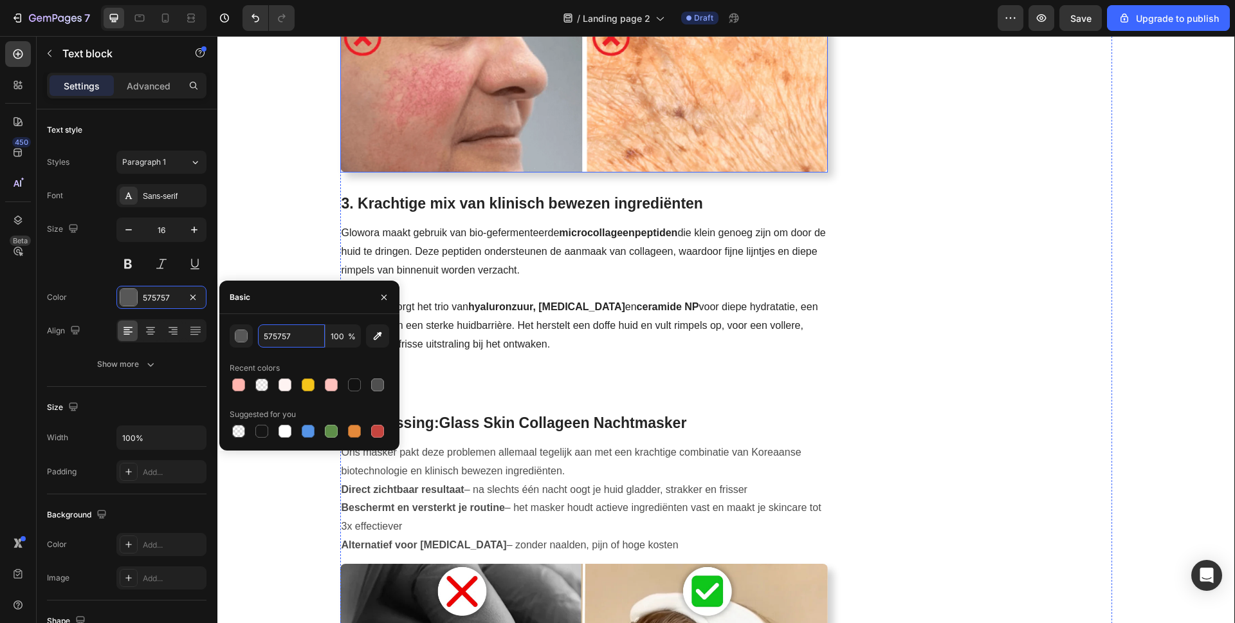
scroll to position [1444, 0]
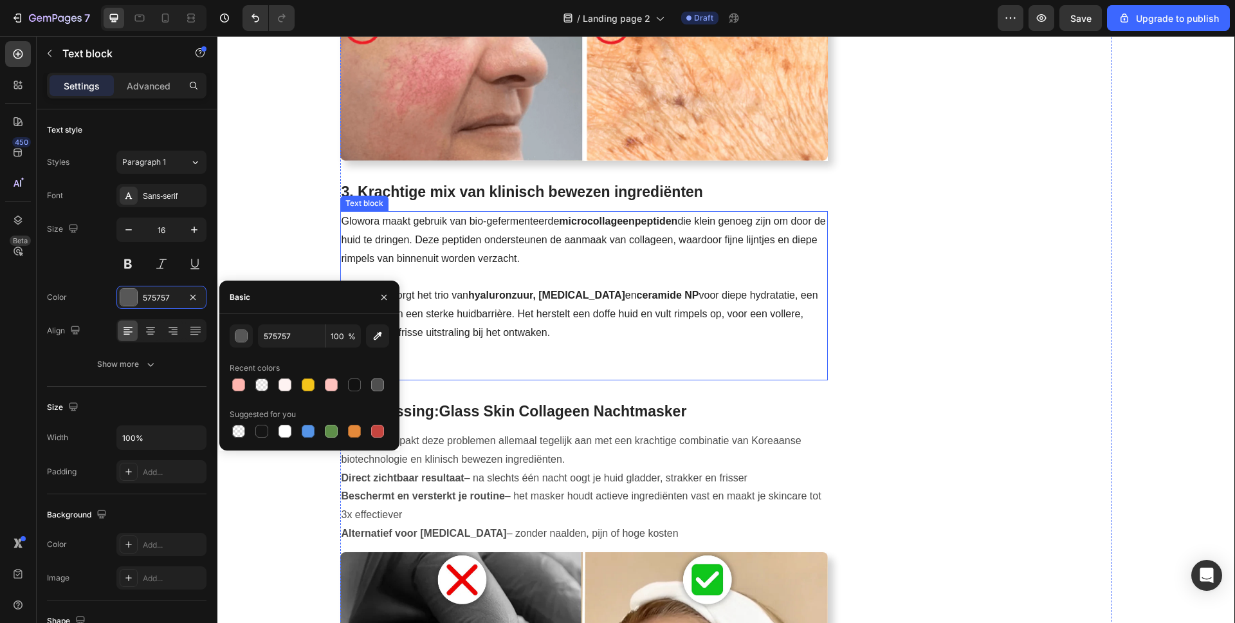
click at [468, 261] on p "Glowora maakt gebruik van bio-gefermenteerde microcollageenpeptiden die klein g…" at bounding box center [585, 277] width 486 height 130
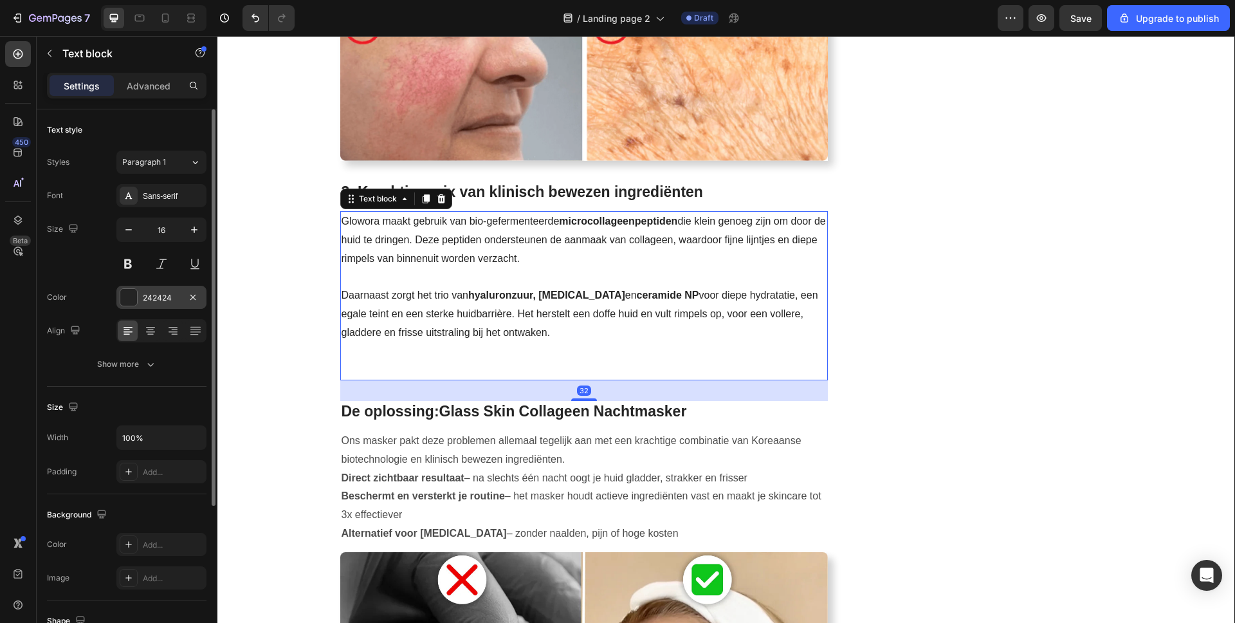
click at [167, 290] on div "242424" at bounding box center [161, 297] width 90 height 23
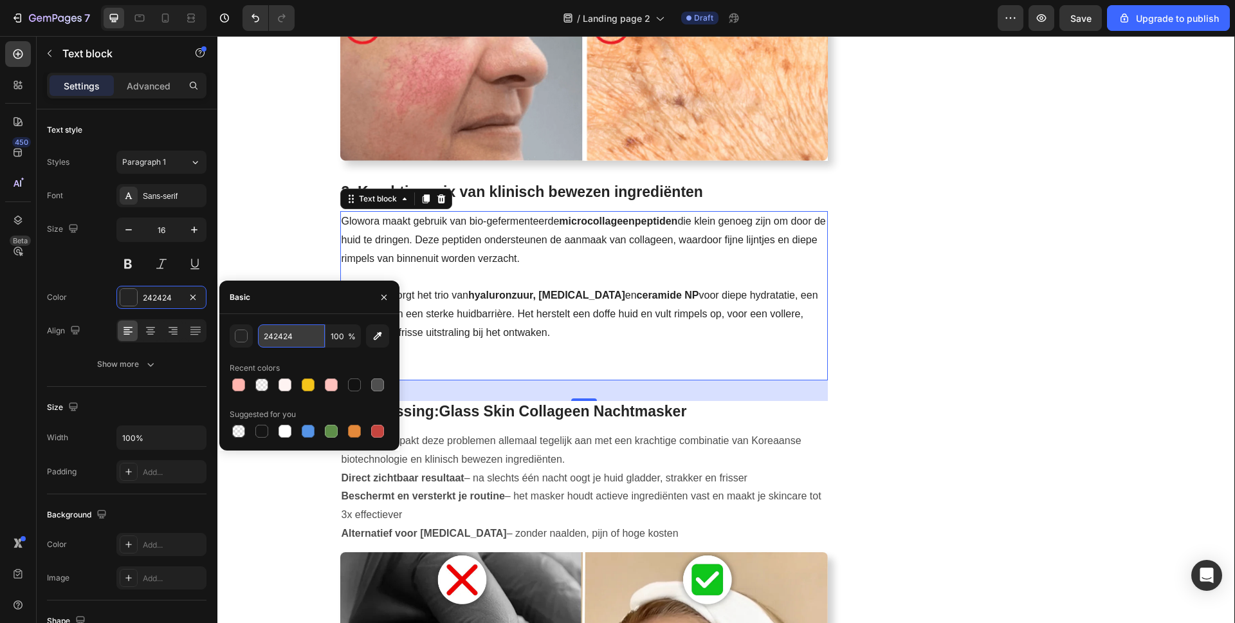
click at [277, 329] on input "242424" at bounding box center [291, 335] width 67 height 23
click at [277, 336] on input "242424" at bounding box center [291, 335] width 67 height 23
paste input "575757"
type input "575757"
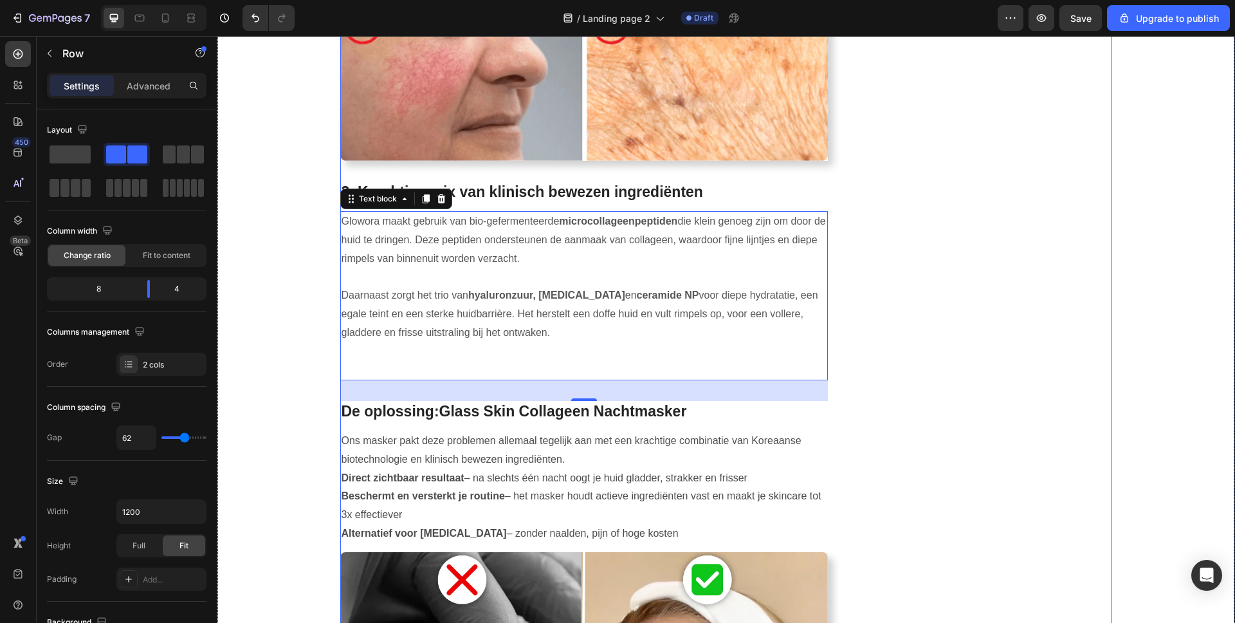
click at [992, 302] on div "Image BEKIJK 1 + 1 GRATIS ACTIE Button LET OP: BEPERKTE VOORRAAD Text block Row…" at bounding box center [990, 174] width 244 height 3006
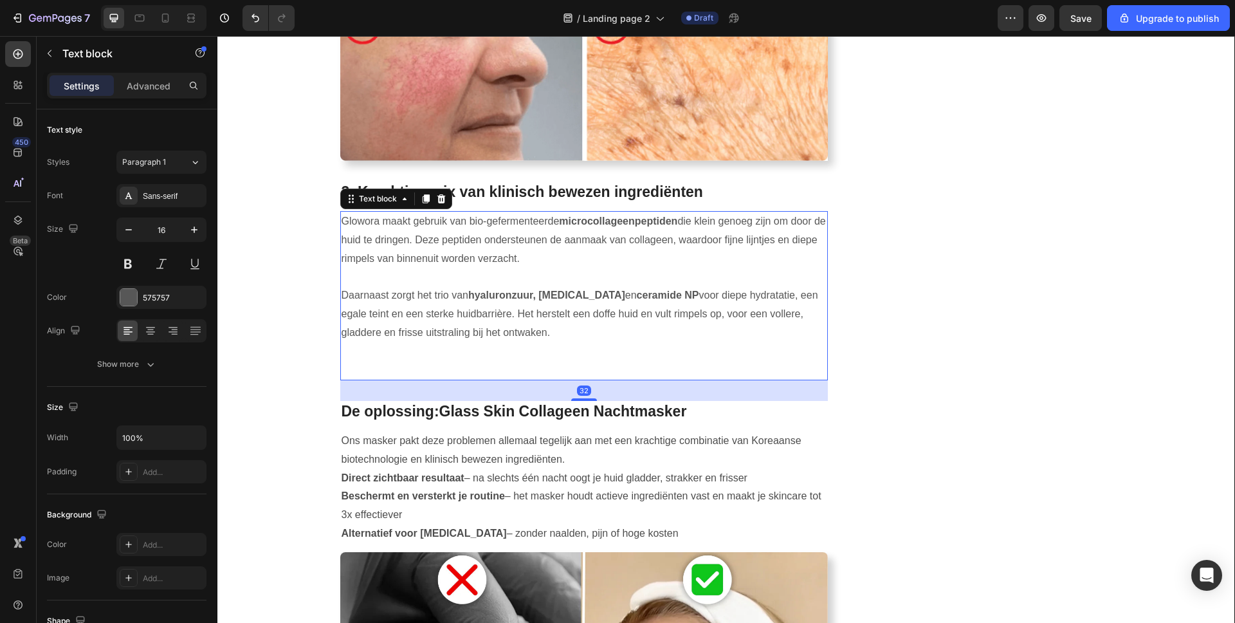
click at [472, 342] on p "Rich Text Editor. Editing area: main" at bounding box center [585, 360] width 486 height 37
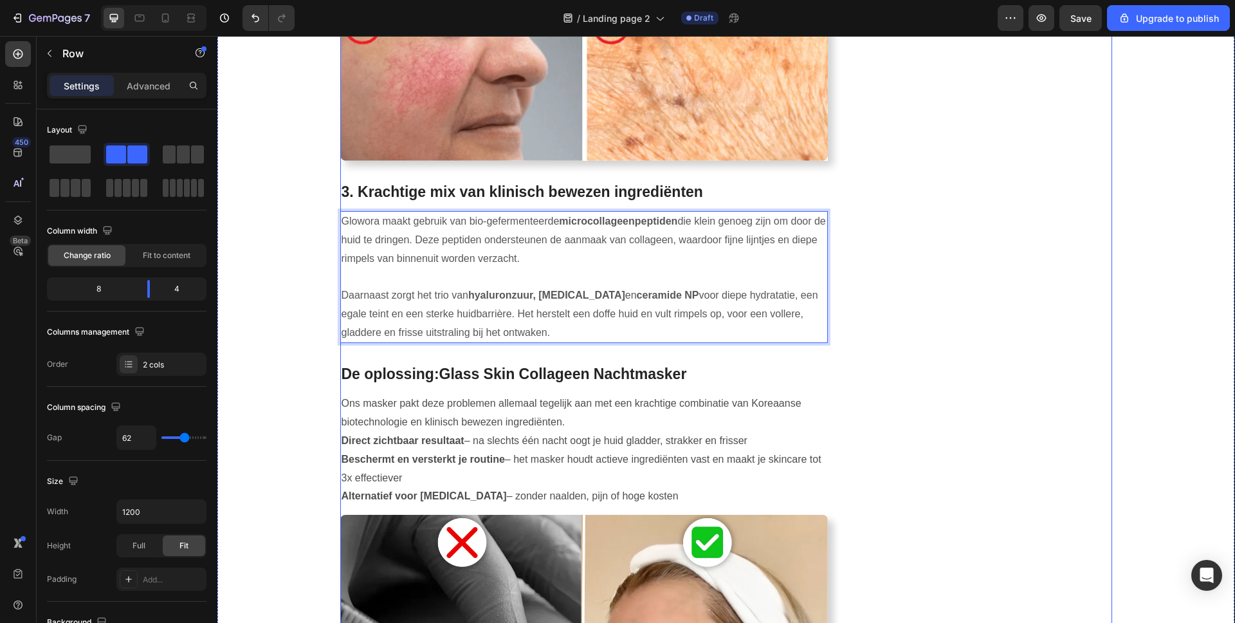
click at [1002, 199] on div "Image BEKIJK 1 + 1 GRATIS ACTIE Button LET OP: BEPERKTE VOORRAAD Text block Row…" at bounding box center [990, 155] width 244 height 2969
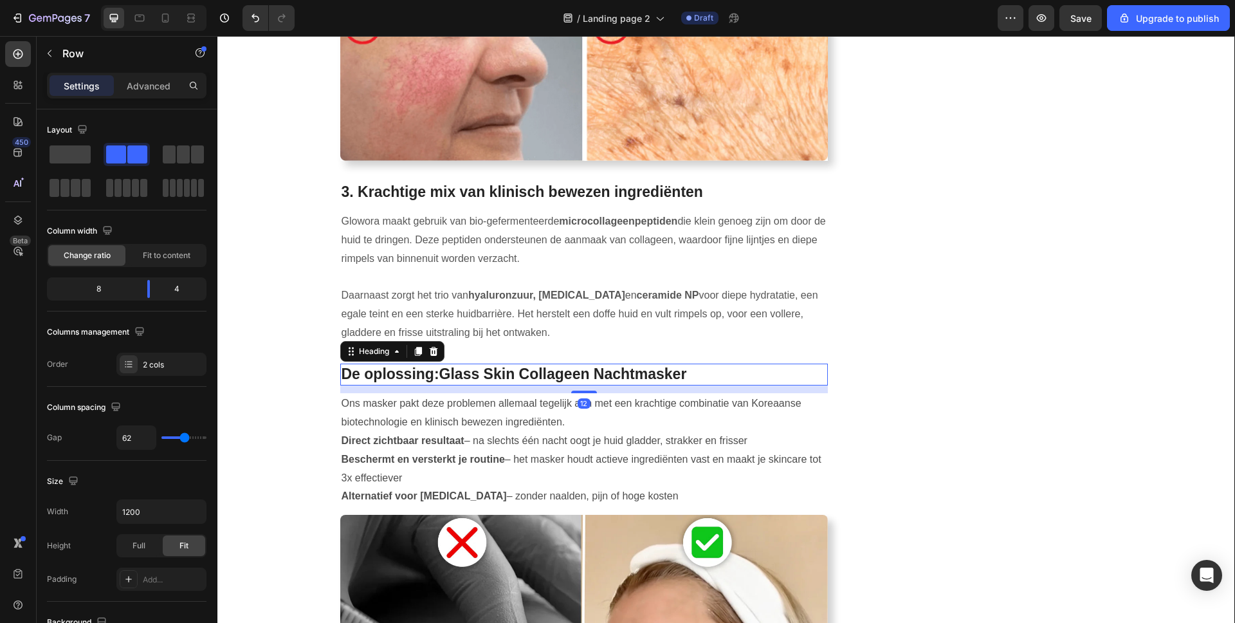
click at [512, 365] on strong "Glass Skin Collageen Nachtmasker" at bounding box center [563, 373] width 248 height 17
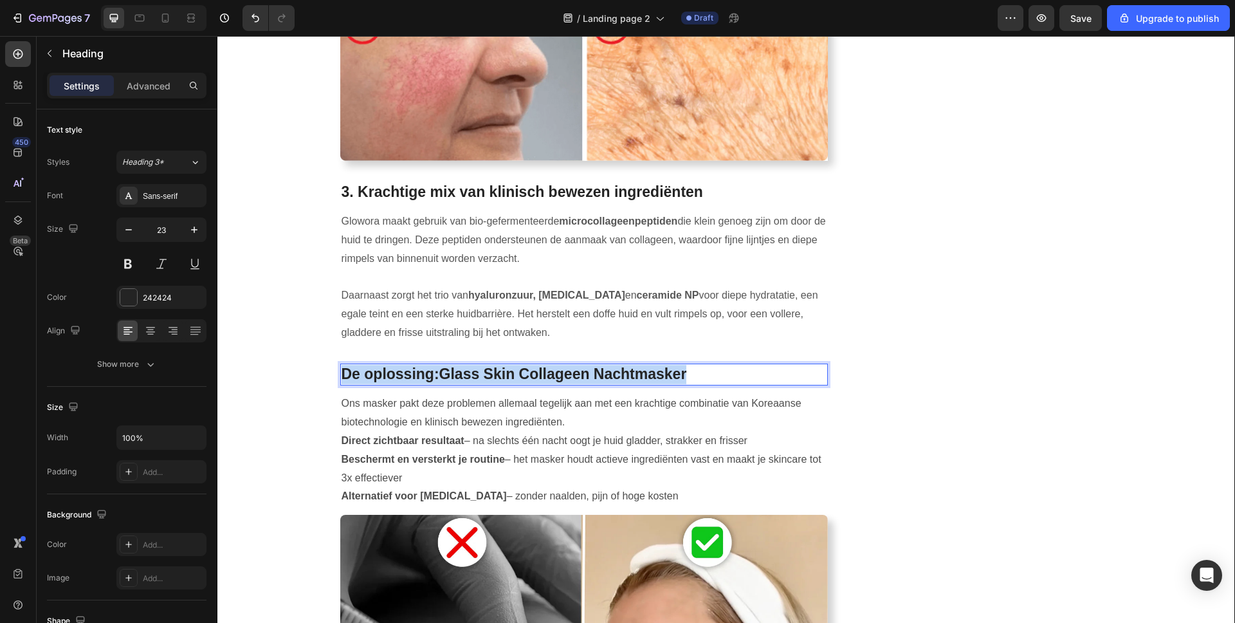
click at [512, 365] on strong "Glass Skin Collageen Nachtmasker" at bounding box center [563, 373] width 248 height 17
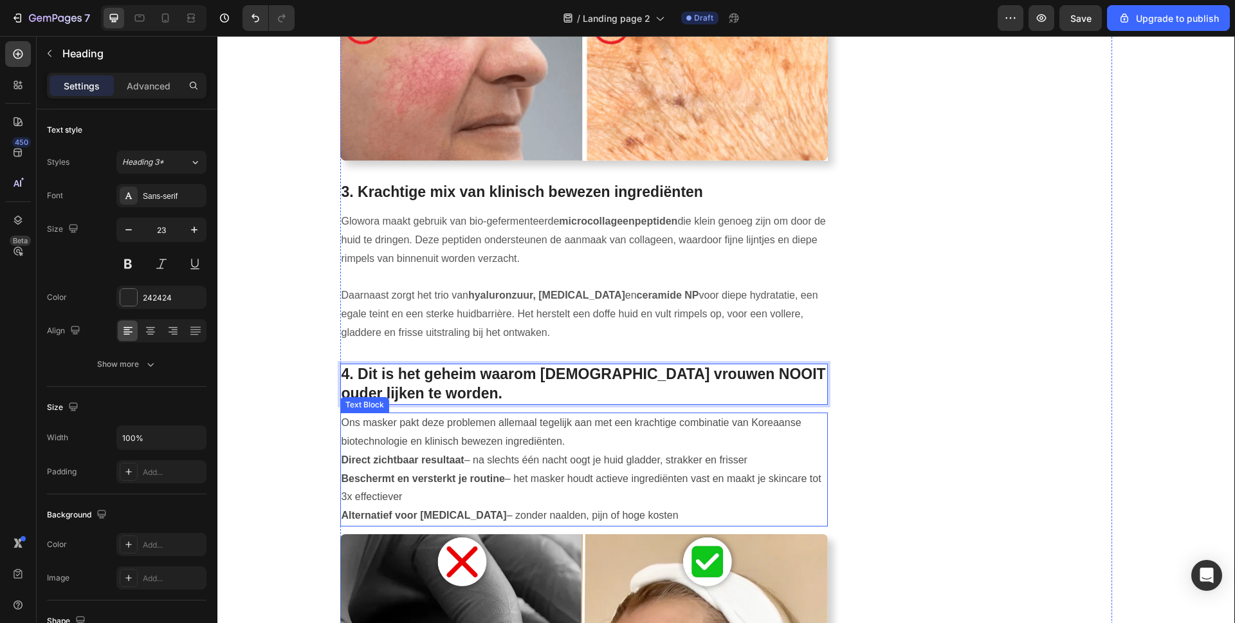
click at [492, 419] on p "Ons masker pakt deze problemen allemaal tegelijk aan met een krachtige combinat…" at bounding box center [585, 432] width 486 height 37
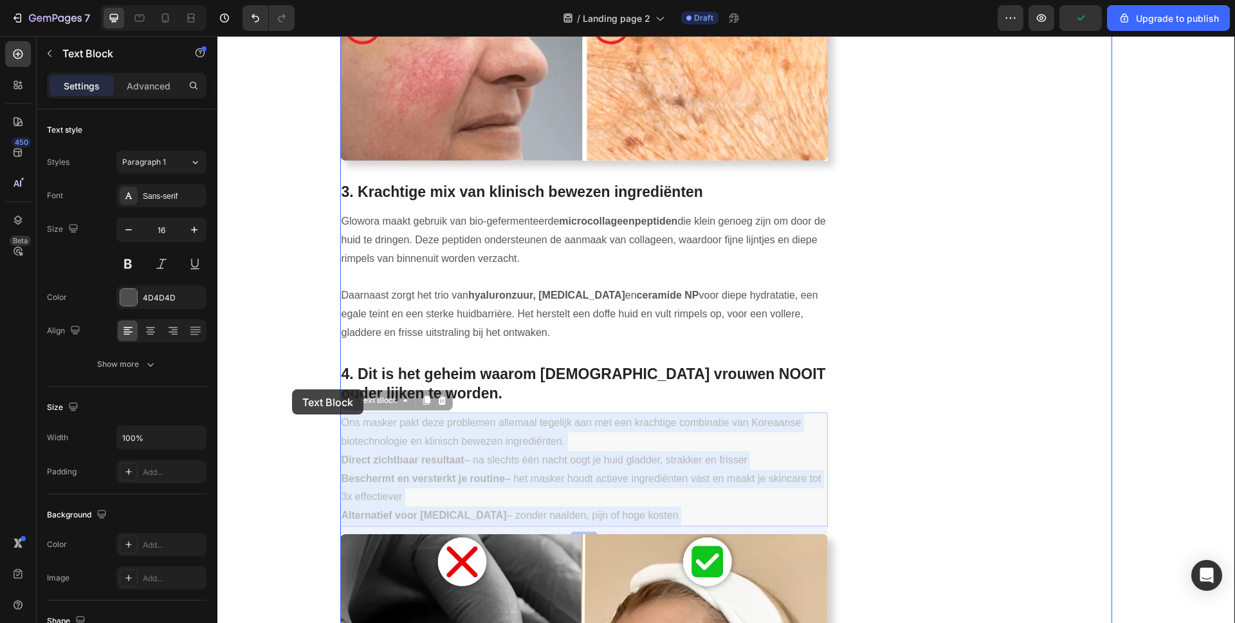
drag, startPoint x: 633, startPoint y: 493, endPoint x: 292, endPoint y: 389, distance: 356.5
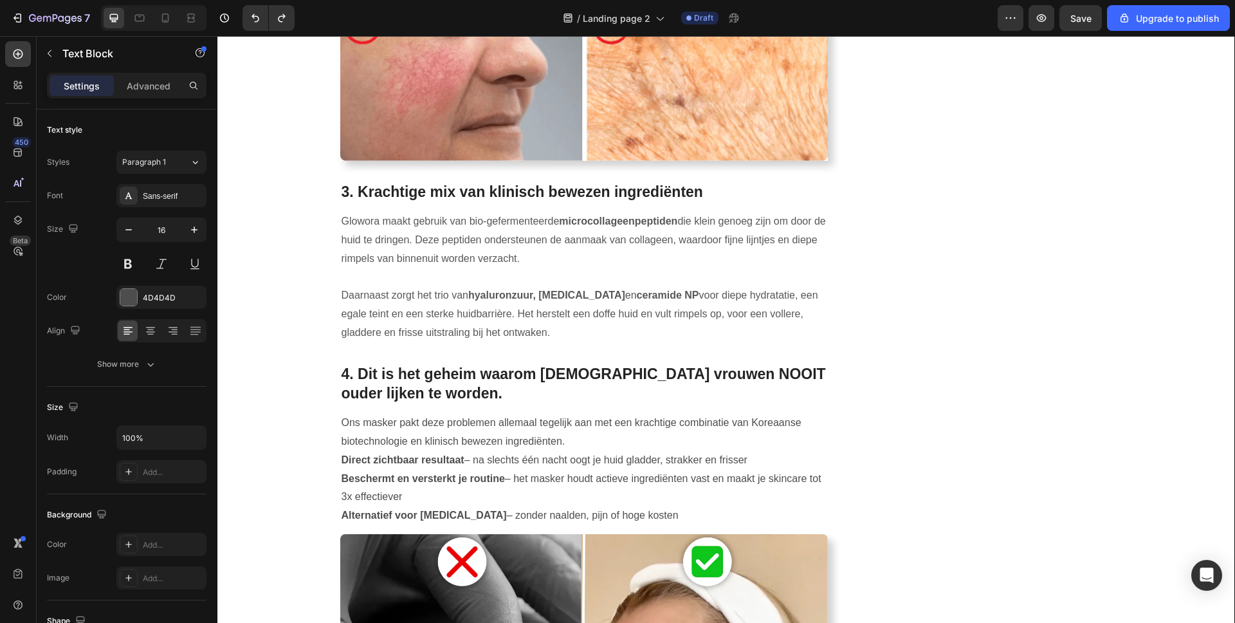
click at [572, 451] on p "Direct zichtbaar resultaat – na slechts één nacht oogt je huid gladder, strakke…" at bounding box center [585, 460] width 486 height 19
click at [608, 424] on p "Ons masker pakt deze problemen allemaal tegelijk aan met een krachtige combinat…" at bounding box center [585, 432] width 486 height 37
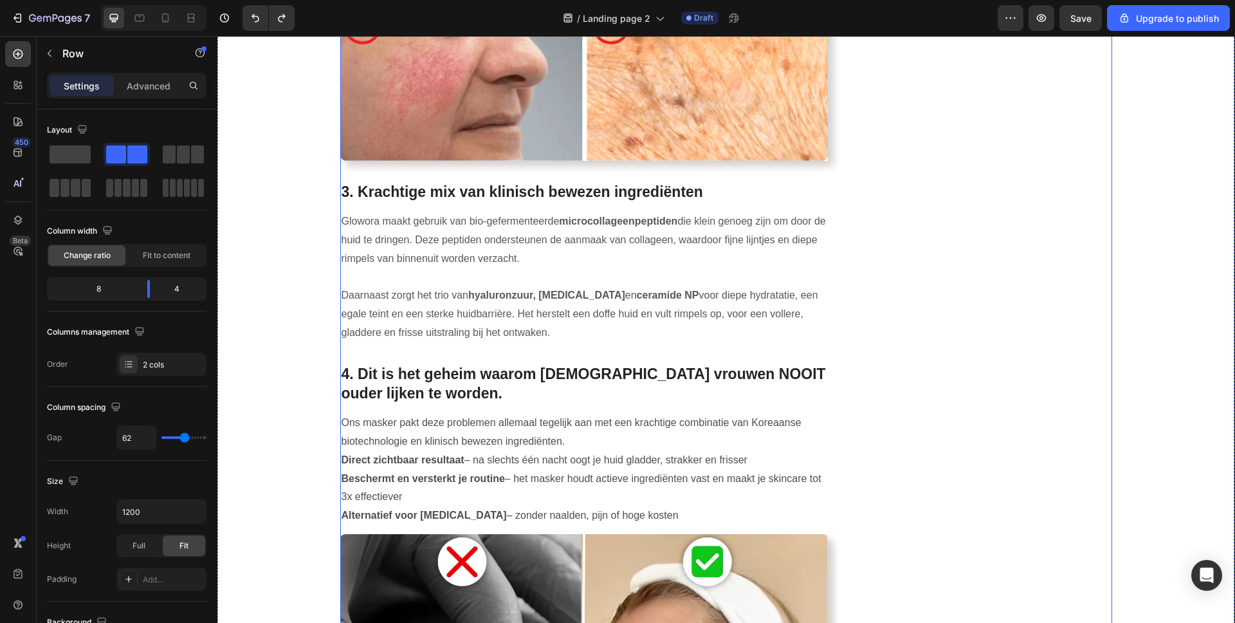
click at [1003, 457] on div "Image BEKIJK 1 + 1 GRATIS ACTIE Button LET OP: BEPERKTE VOORRAAD Text block Row…" at bounding box center [990, 165] width 244 height 2988
click at [684, 470] on p "Beschermt en versterkt je routine – het masker houdt actieve ingrediënten vast …" at bounding box center [585, 488] width 486 height 37
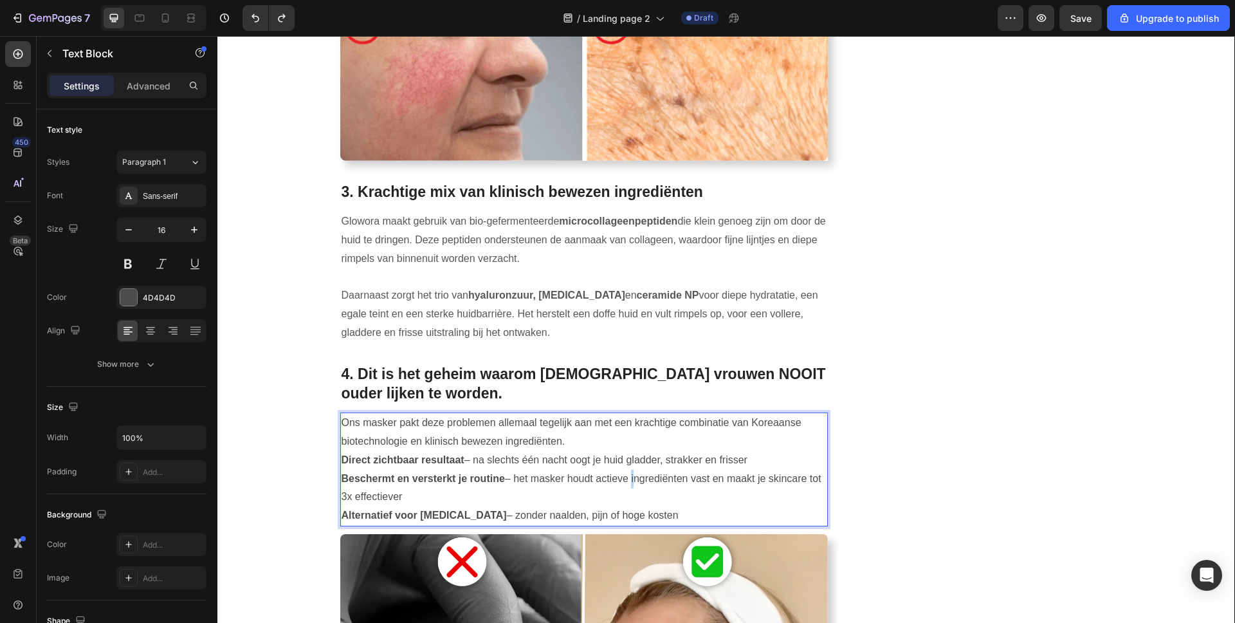
click at [626, 470] on p "Beschermt en versterkt je routine – het masker houdt actieve ingrediënten vast …" at bounding box center [585, 488] width 486 height 37
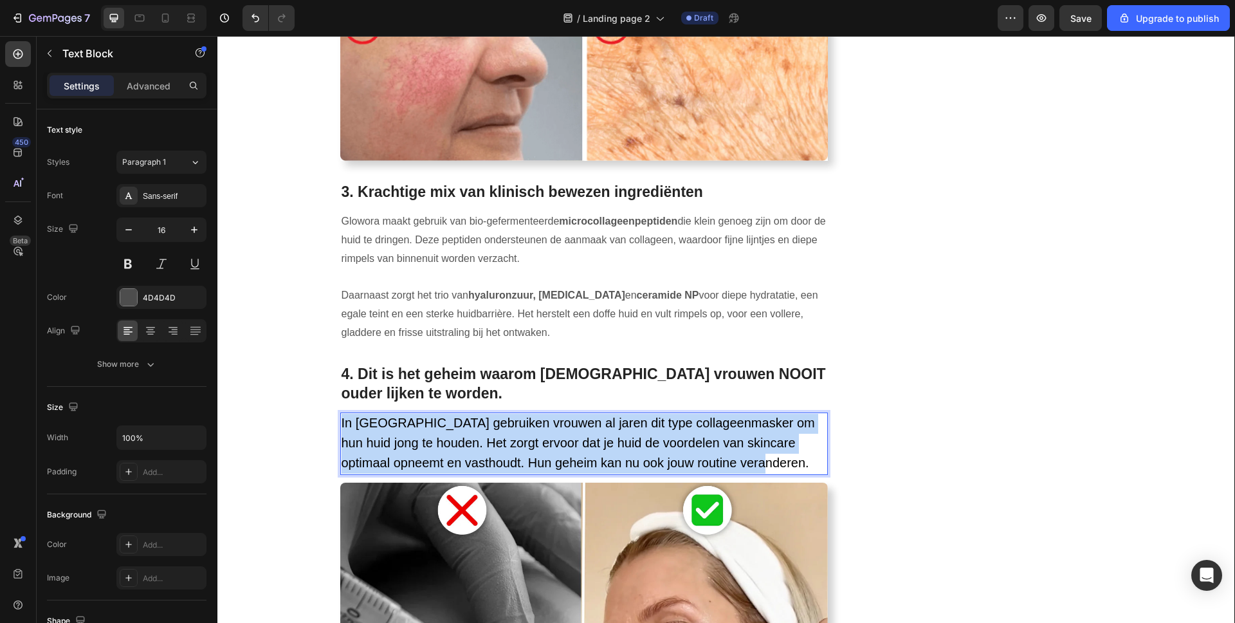
drag, startPoint x: 711, startPoint y: 437, endPoint x: 320, endPoint y: 389, distance: 394.7
click at [320, 389] on div "⁠⁠⁠⁠⁠⁠⁠ 7+1 redenen waarom vrouwen van 35+ Botox verruilen voor dit collageenma…" at bounding box center [726, 139] width 998 height 2936
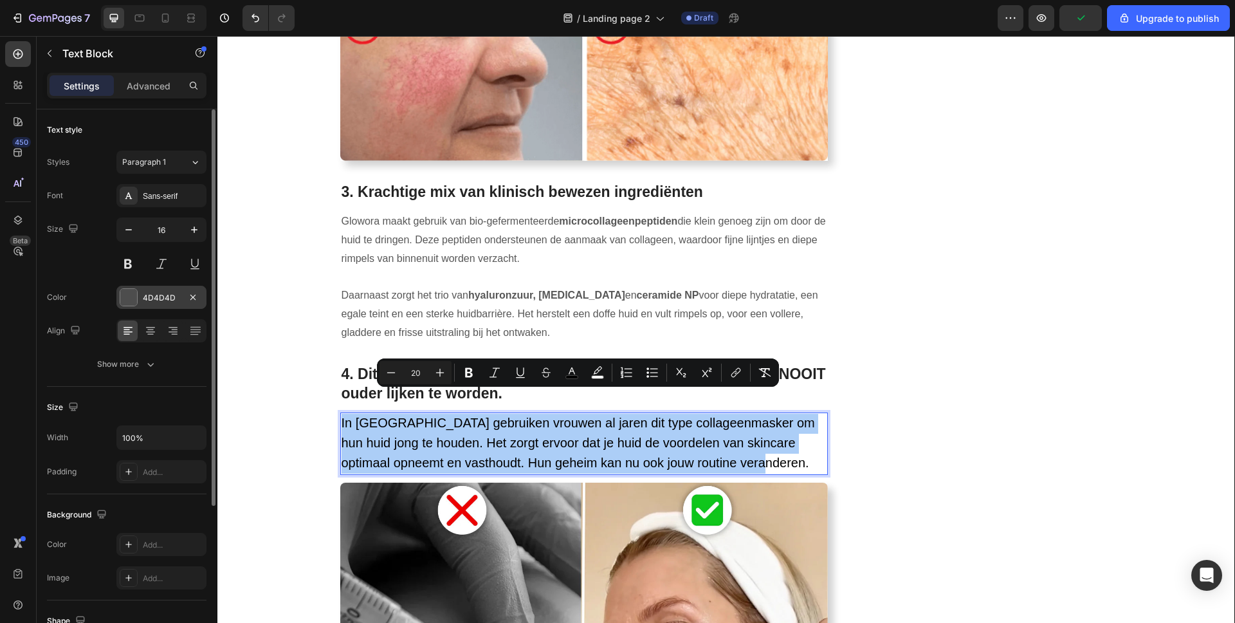
click at [155, 286] on div "4D4D4D" at bounding box center [161, 297] width 90 height 23
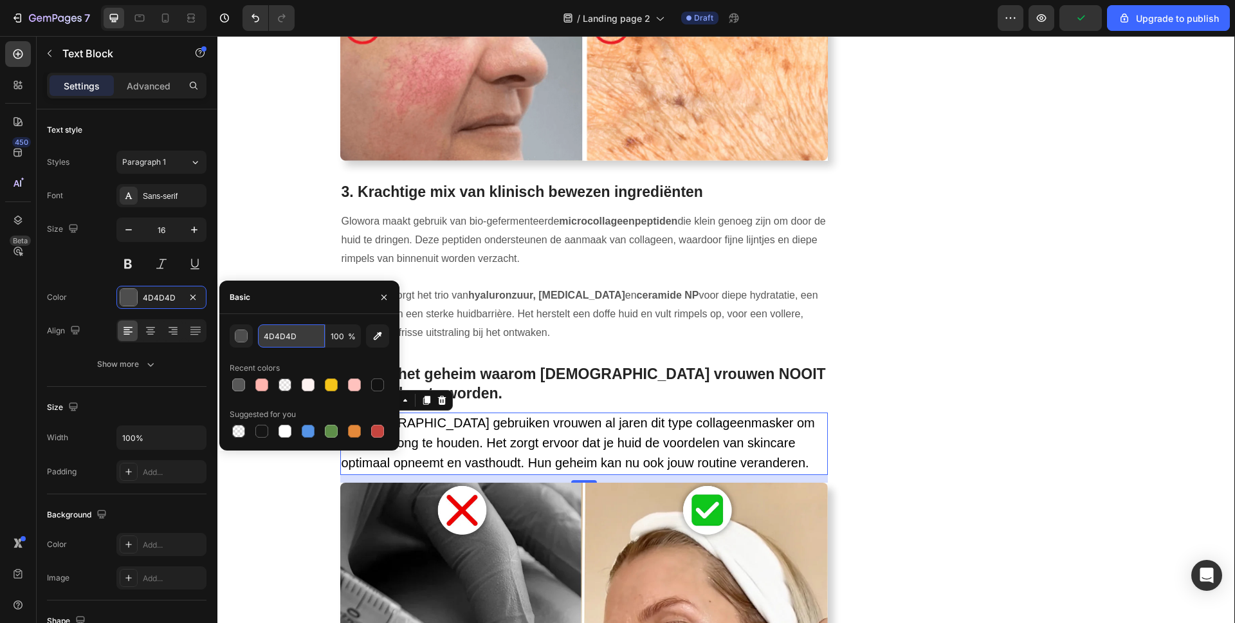
click at [278, 334] on input "4D4D4D" at bounding box center [291, 335] width 67 height 23
type input "575757"
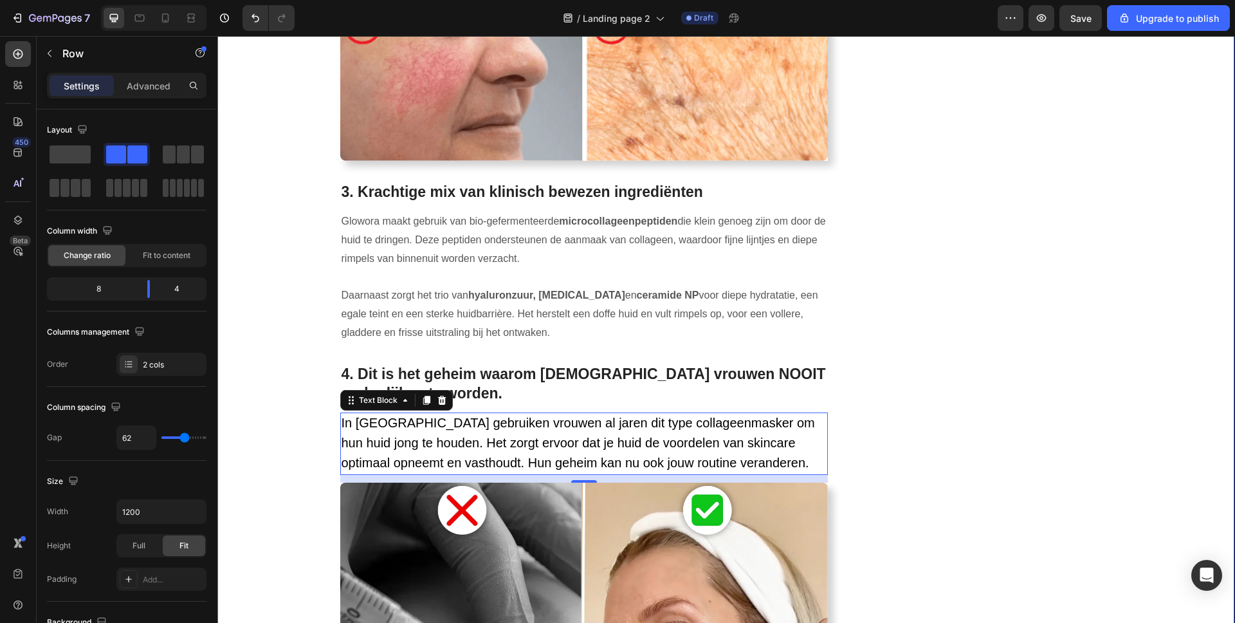
click at [1084, 349] on div "Image BEKIJK 1 + 1 GRATIS ACTIE Button LET OP: BEPERKTE VOORRAAD Text block Row…" at bounding box center [990, 139] width 244 height 2936
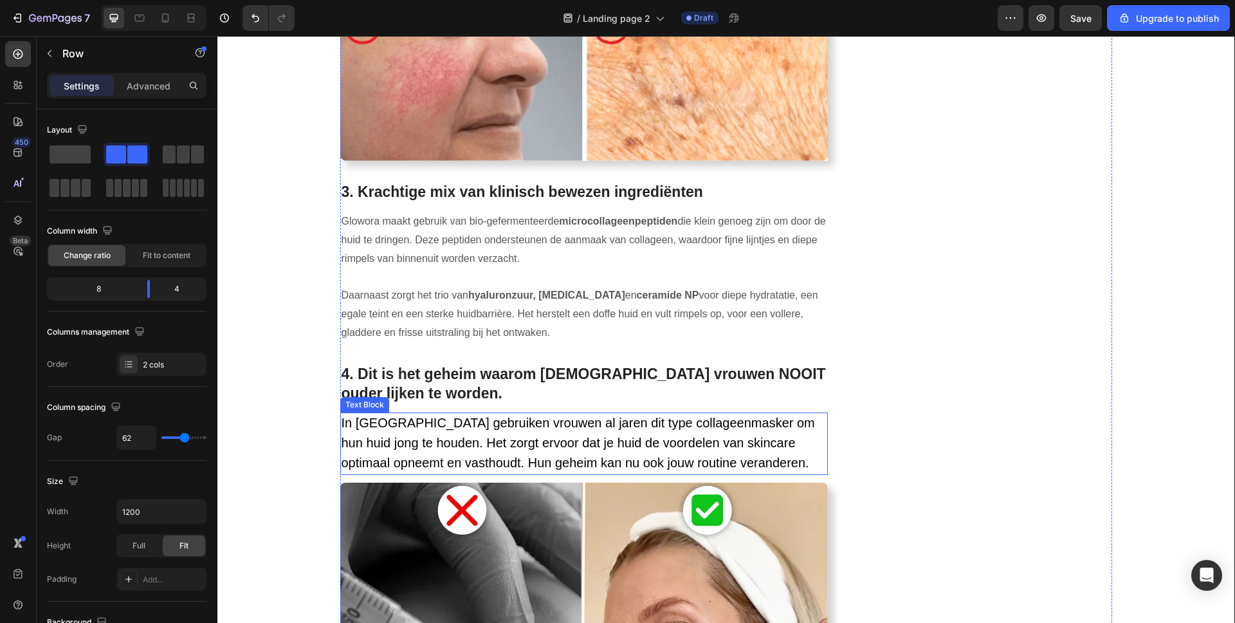
click at [499, 416] on span "In Zuid-Korea gebruiken vrouwen al jaren dit type collageenmasker om hun huid j…" at bounding box center [578, 443] width 473 height 54
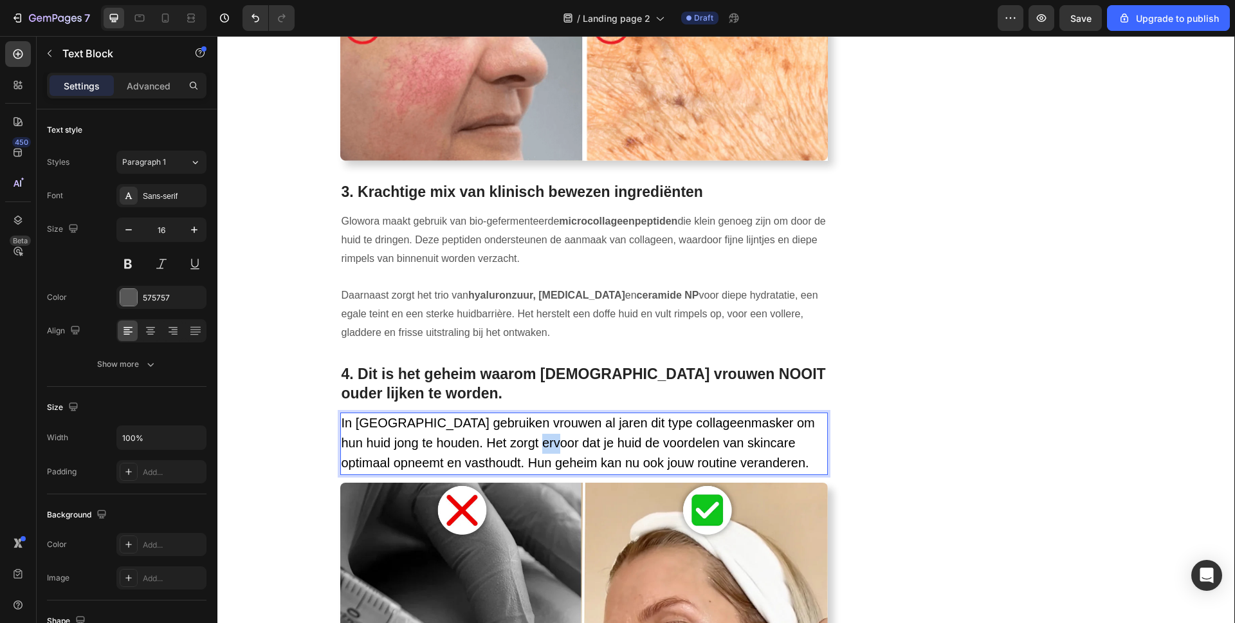
click at [507, 414] on p "In Zuid-Korea gebruiken vrouwen al jaren dit type collageenmasker om hun huid j…" at bounding box center [585, 443] width 486 height 59
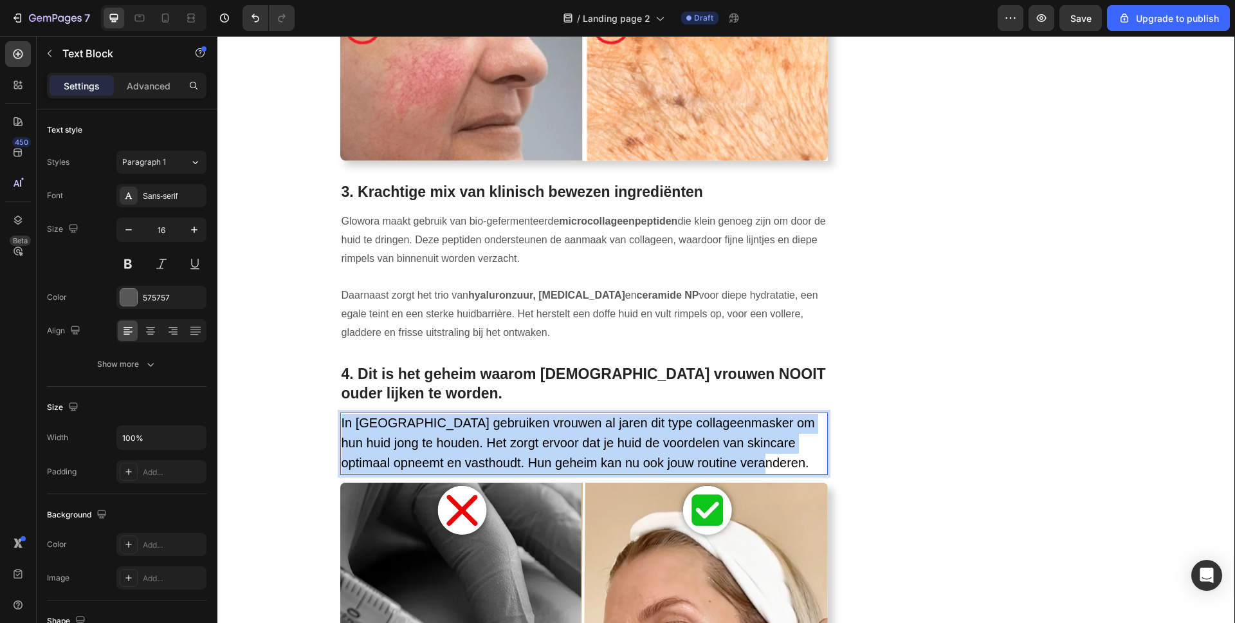
click at [507, 414] on p "In Zuid-Korea gebruiken vrouwen al jaren dit type collageenmasker om hun huid j…" at bounding box center [585, 443] width 486 height 59
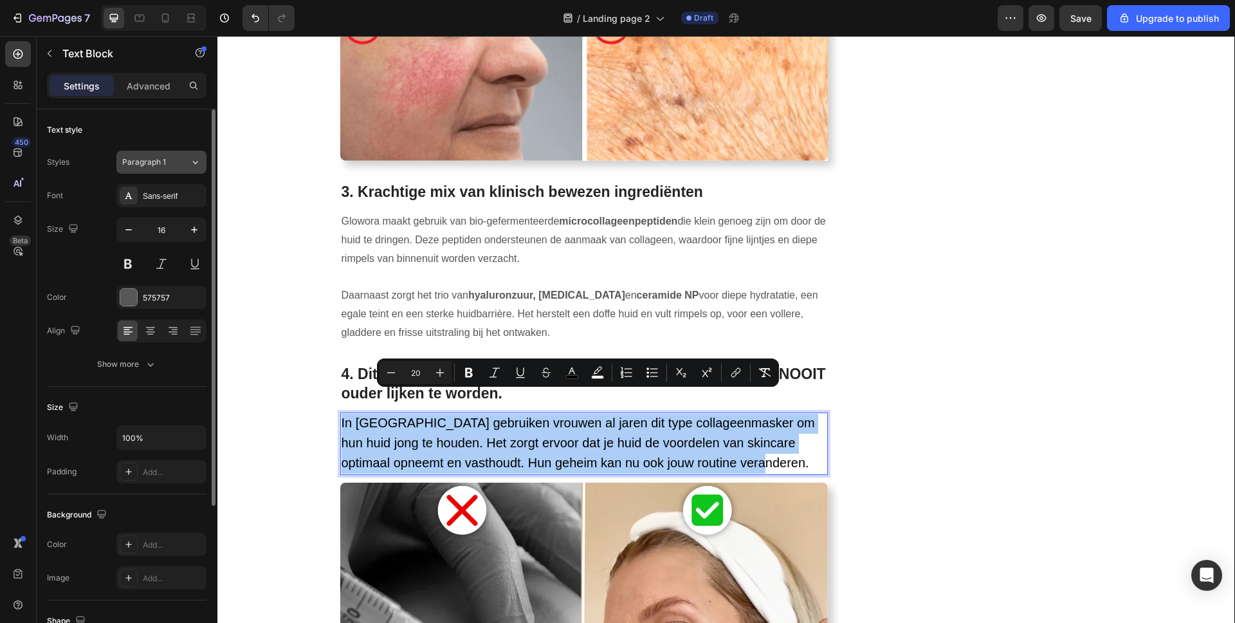
click at [184, 158] on div "Paragraph 1" at bounding box center [156, 162] width 68 height 12
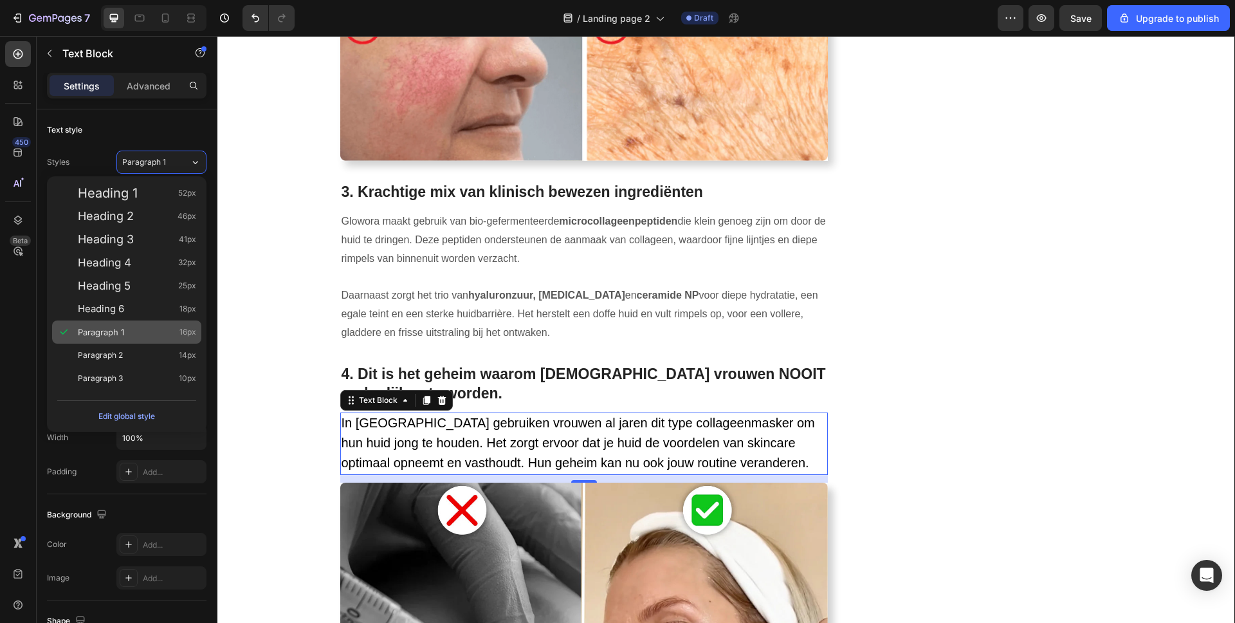
click at [127, 330] on div "Paragraph 1 16px" at bounding box center [137, 331] width 118 height 13
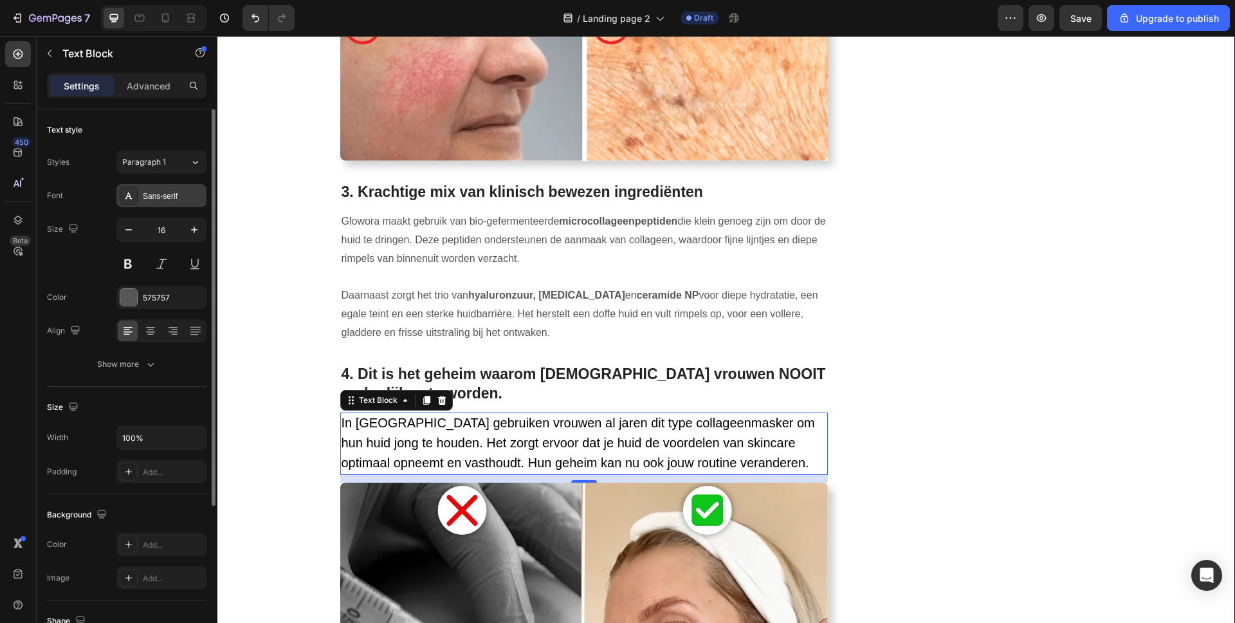
click at [169, 197] on div "Sans-serif" at bounding box center [173, 196] width 60 height 12
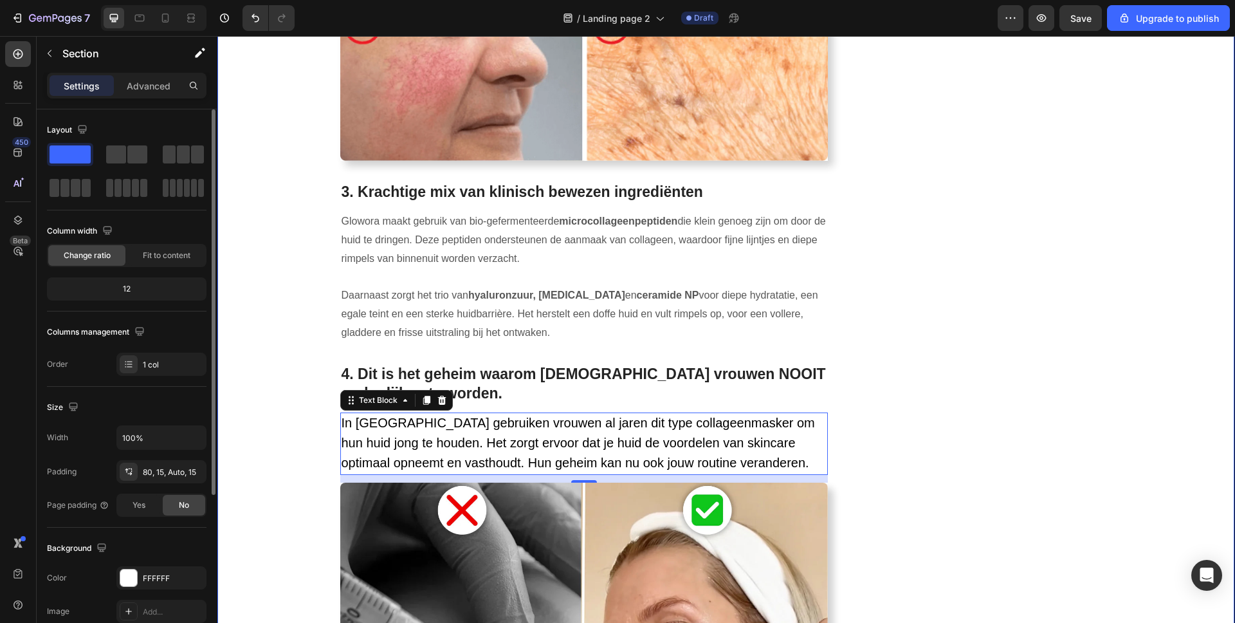
click at [280, 128] on div "⁠⁠⁠⁠⁠⁠⁠ 7+1 redenen waarom vrouwen van 35+ Botox verruilen voor dit collageenma…" at bounding box center [726, 139] width 998 height 2936
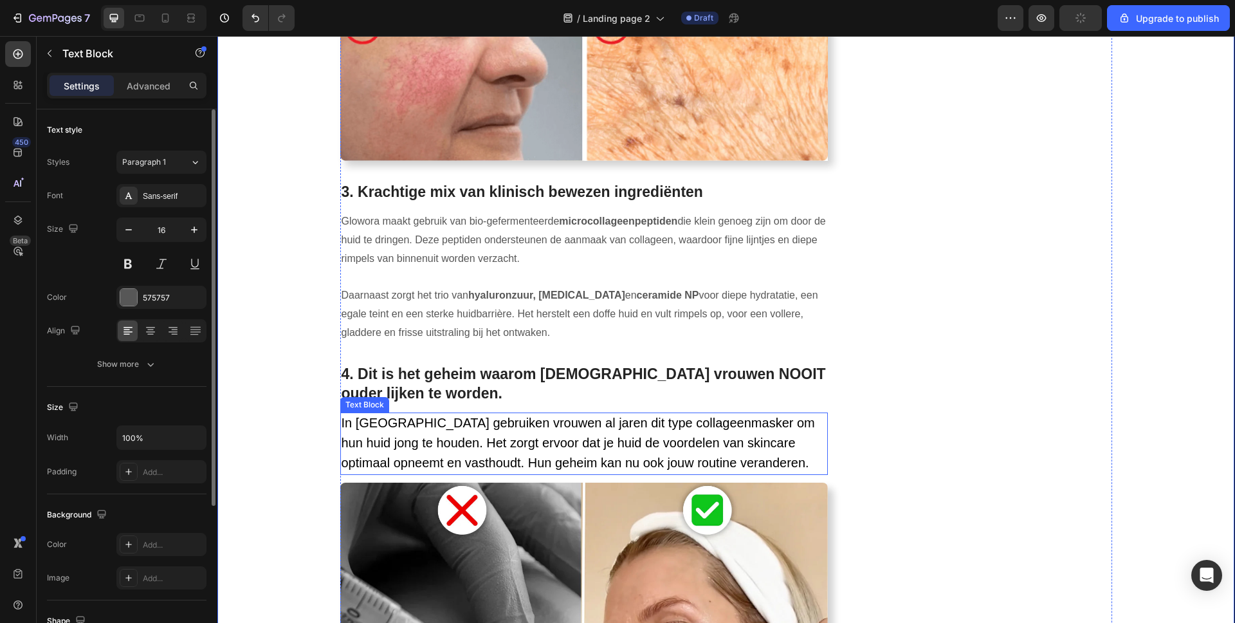
click at [443, 443] on span "In Zuid-Korea gebruiken vrouwen al jaren dit type collageenmasker om hun huid j…" at bounding box center [578, 443] width 473 height 54
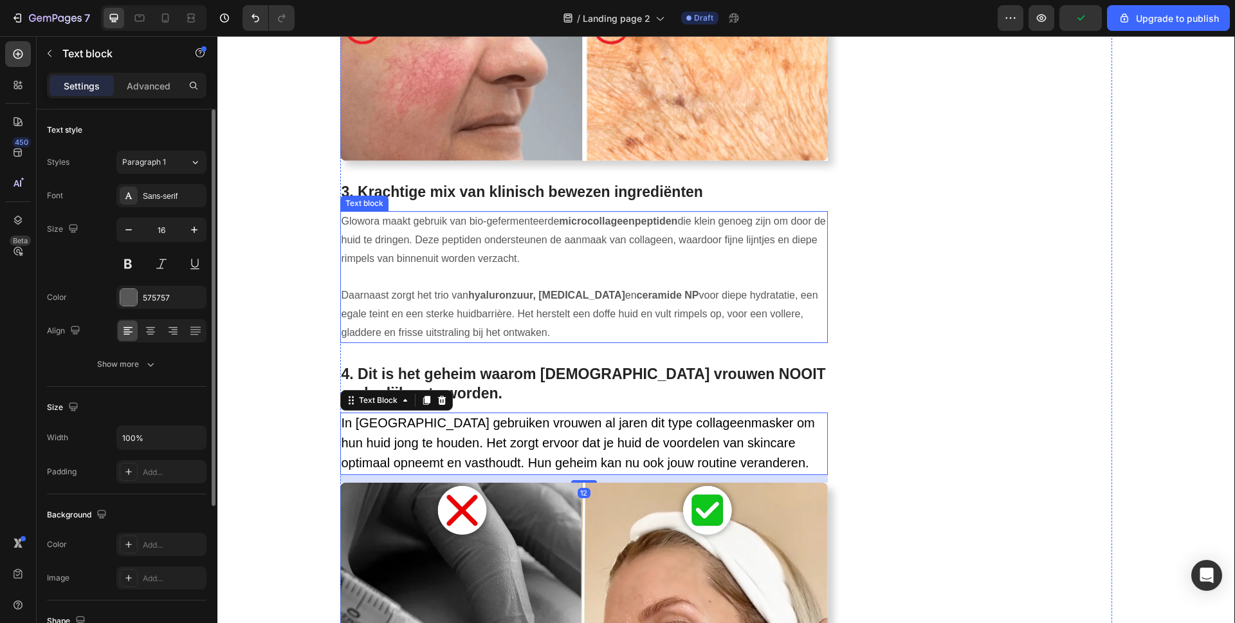
click at [390, 265] on p "Glowora maakt gebruik van bio-gefermenteerde microcollageenpeptiden die klein g…" at bounding box center [585, 277] width 486 height 130
click at [392, 414] on p "In Zuid-Korea gebruiken vrouwen al jaren dit type collageenmasker om hun huid j…" at bounding box center [585, 443] width 486 height 59
click at [415, 239] on p "Glowora maakt gebruik van bio-gefermenteerde microcollageenpeptiden die klein g…" at bounding box center [585, 277] width 486 height 130
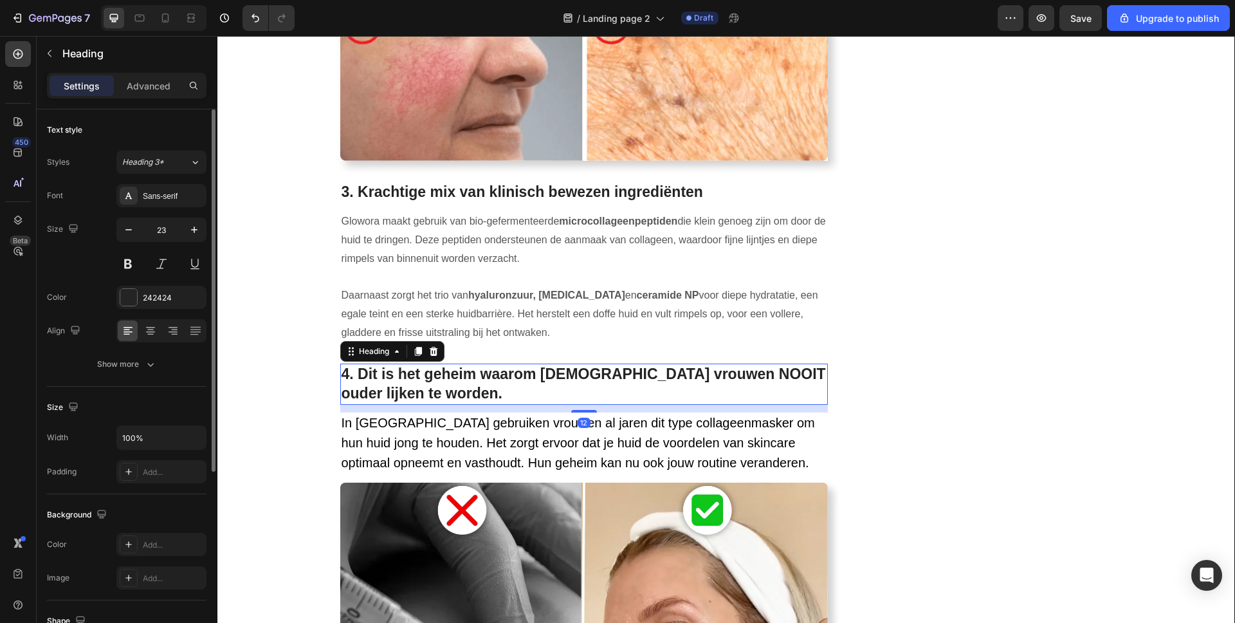
click at [376, 367] on strong "4. Dit is het geheim waarom Koreaanse vrouwen NOOIT ouder lijken te worden." at bounding box center [584, 383] width 484 height 36
click at [385, 414] on p "In Zuid-Korea gebruiken vrouwen al jaren dit type collageenmasker om hun huid j…" at bounding box center [585, 443] width 486 height 59
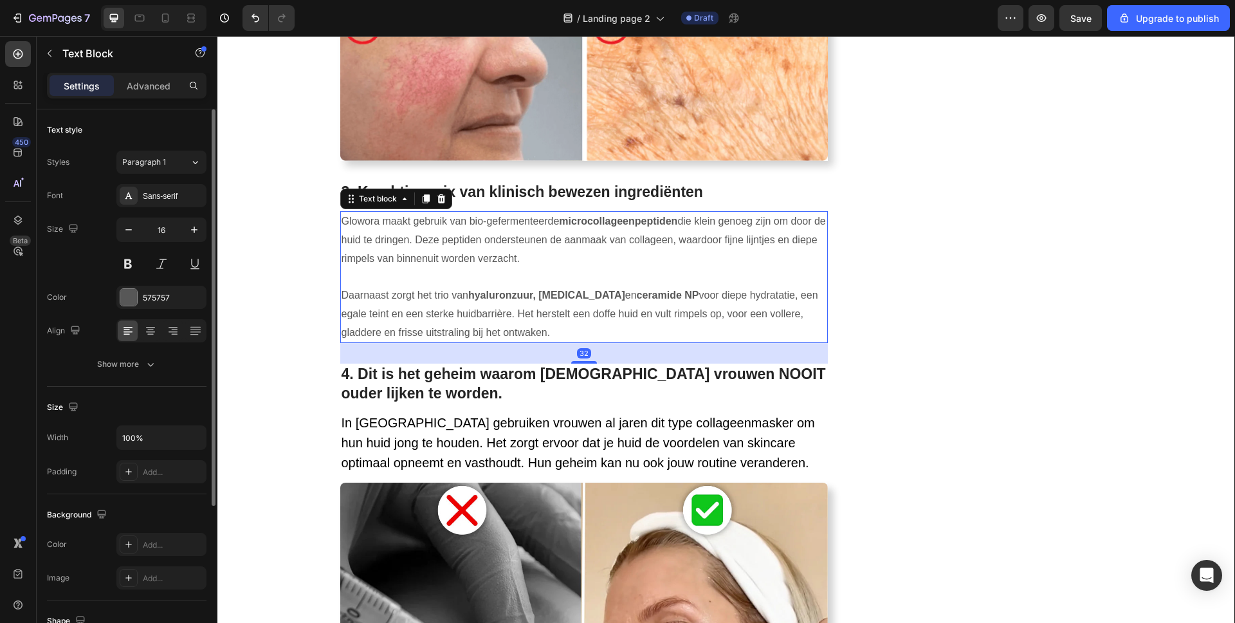
click at [407, 274] on p "Glowora maakt gebruik van bio-gefermenteerde microcollageenpeptiden die klein g…" at bounding box center [585, 277] width 486 height 130
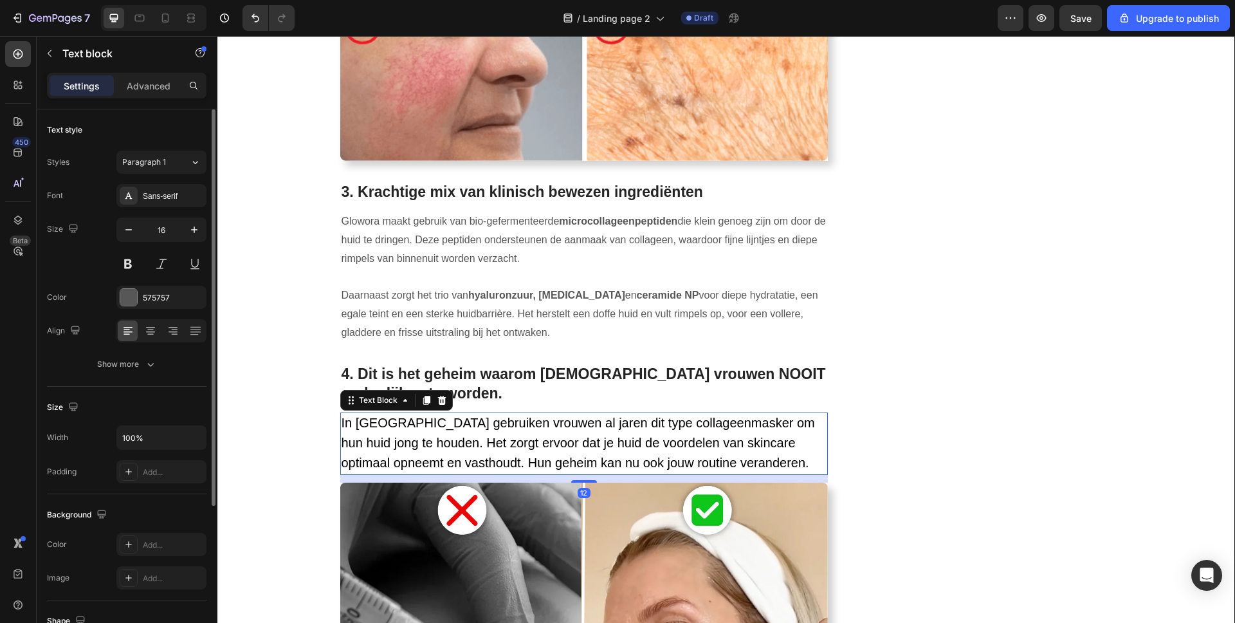
click at [399, 414] on p "In Zuid-Korea gebruiken vrouwen al jaren dit type collageenmasker om hun huid j…" at bounding box center [585, 443] width 486 height 59
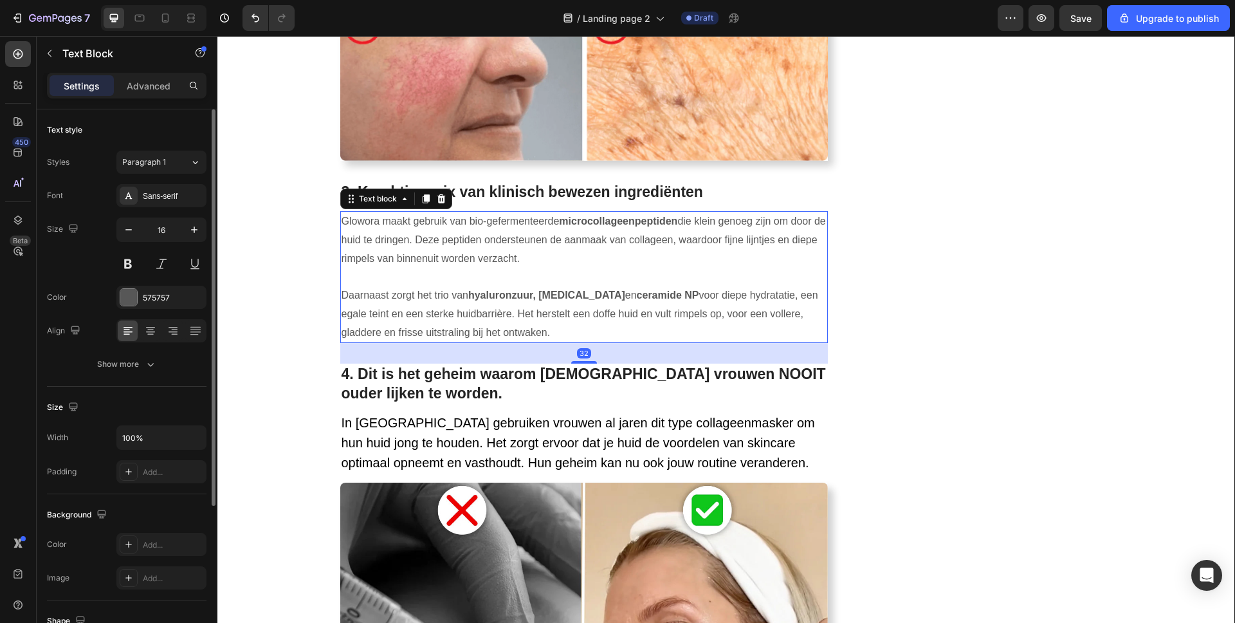
click at [443, 217] on p "Glowora maakt gebruik van bio-gefermenteerde microcollageenpeptiden die klein g…" at bounding box center [585, 277] width 486 height 130
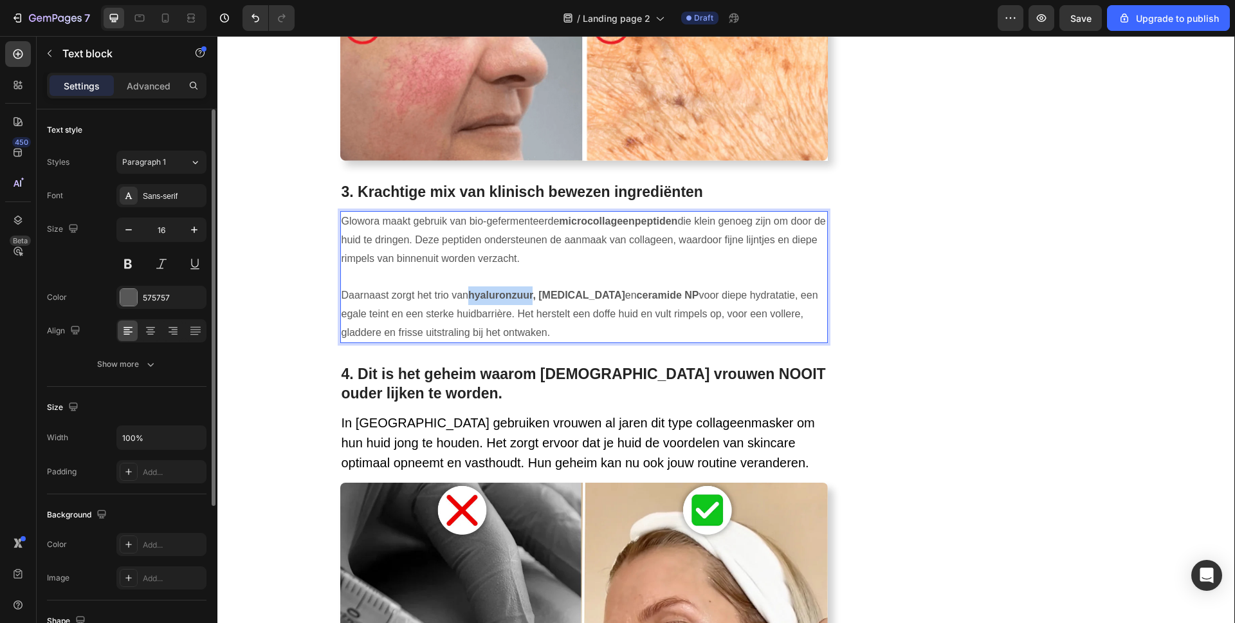
click at [498, 289] on strong "hyaluronzuur, niacinamide" at bounding box center [546, 294] width 157 height 11
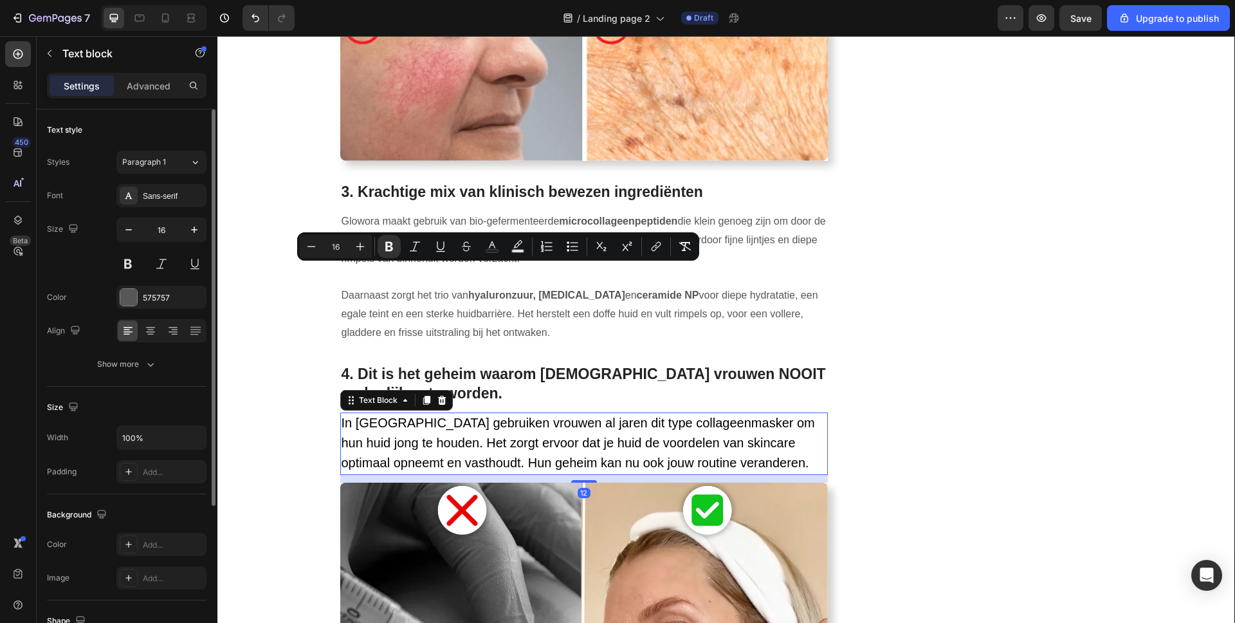
click at [452, 416] on span "In Zuid-Korea gebruiken vrouwen al jaren dit type collageenmasker om hun huid j…" at bounding box center [578, 443] width 473 height 54
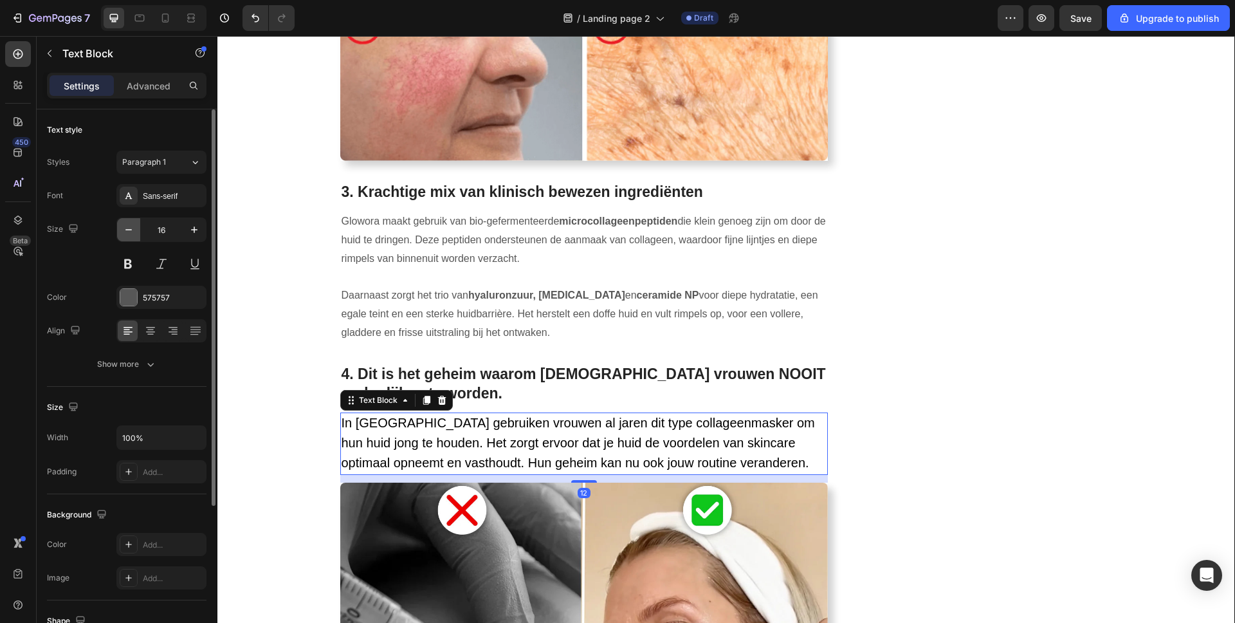
click at [131, 228] on icon "button" at bounding box center [128, 229] width 13 height 13
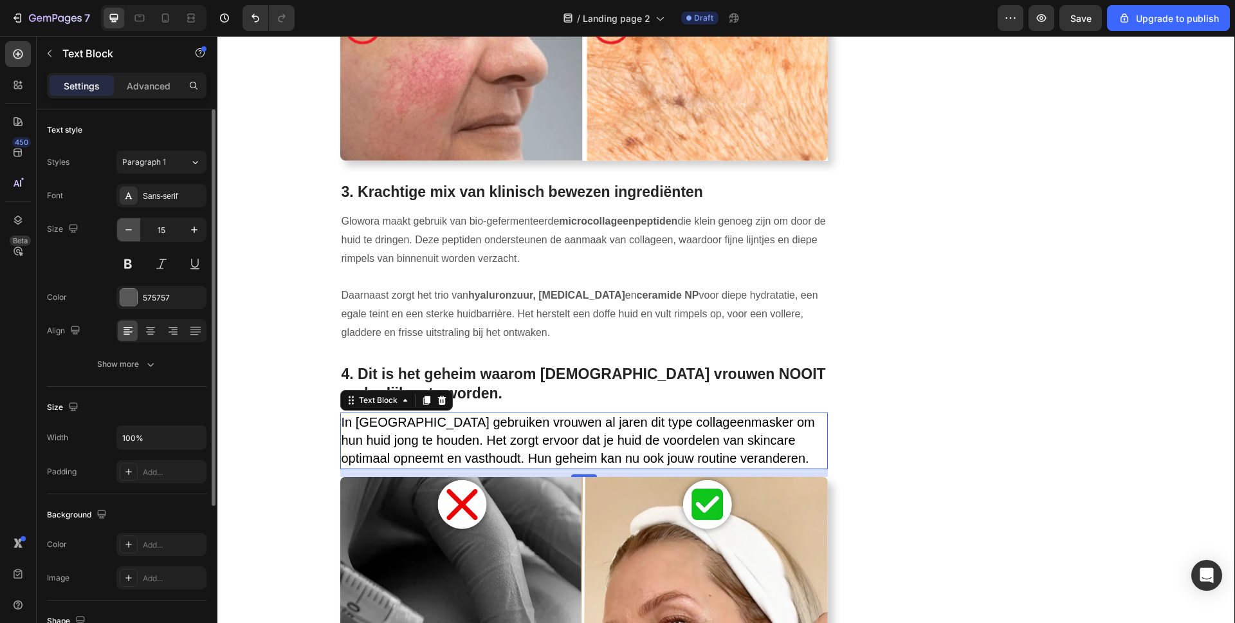
click at [131, 228] on icon "button" at bounding box center [128, 229] width 13 height 13
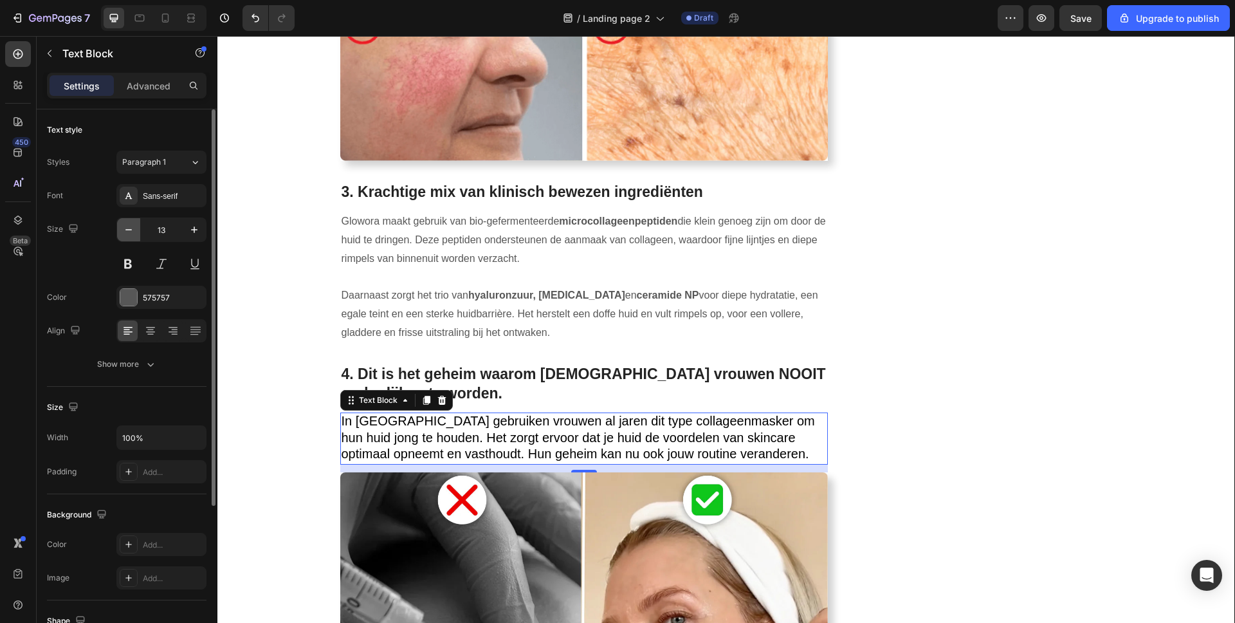
click at [131, 228] on icon "button" at bounding box center [128, 229] width 13 height 13
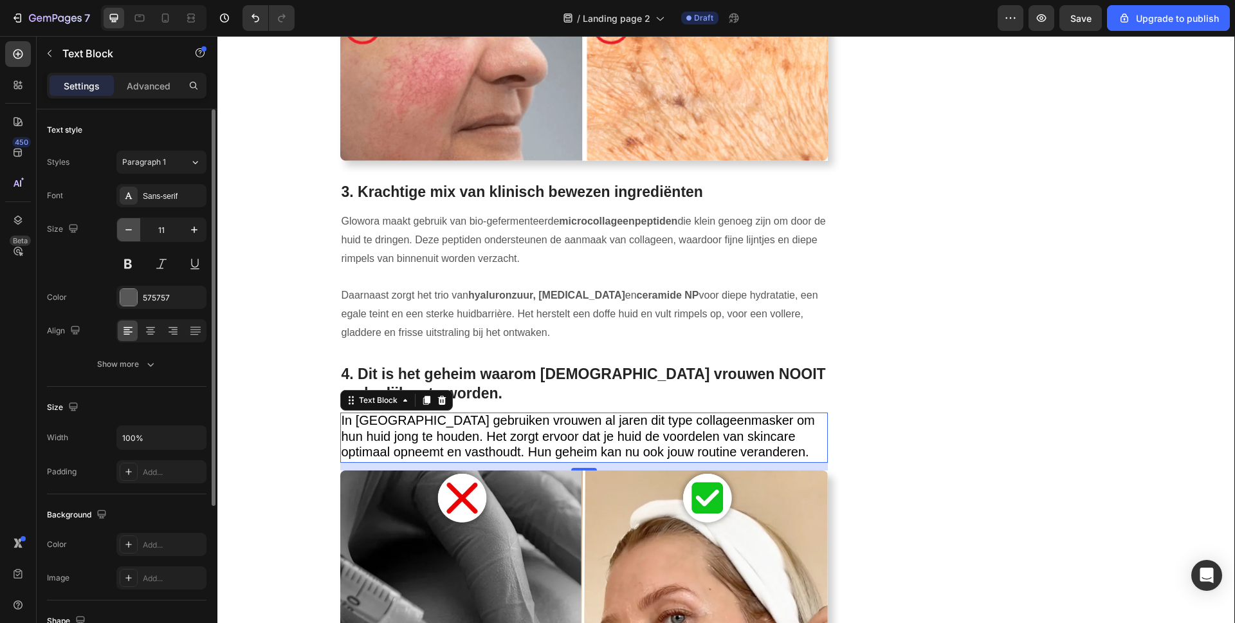
click at [131, 228] on icon "button" at bounding box center [128, 229] width 13 height 13
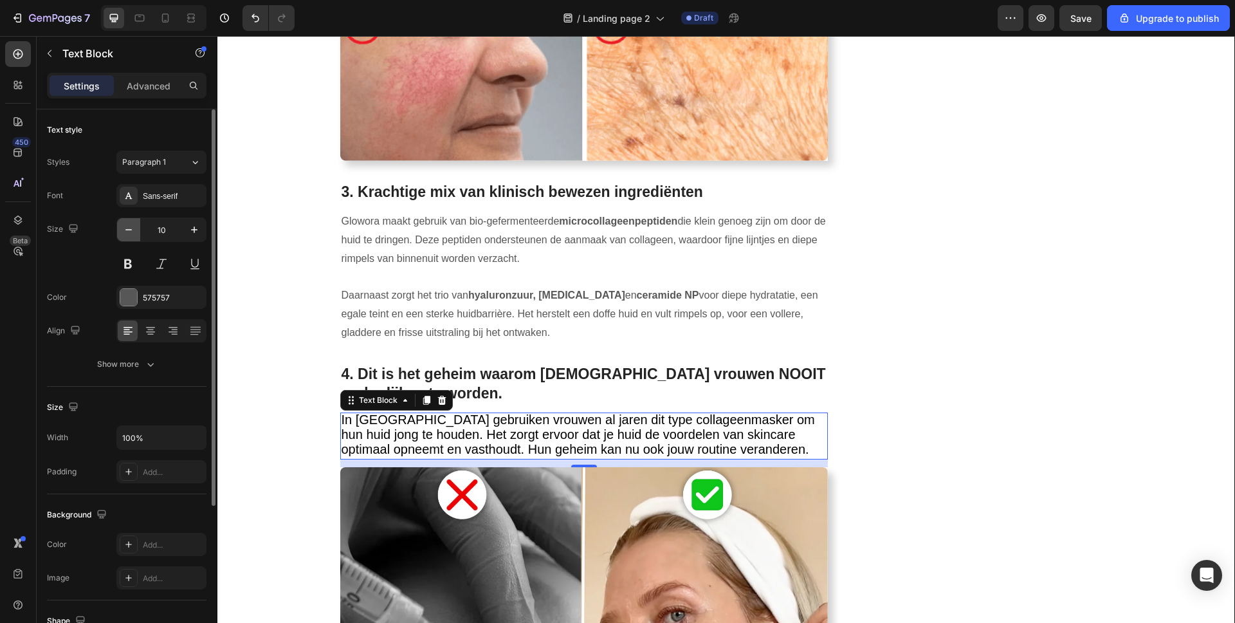
click at [131, 228] on icon "button" at bounding box center [128, 229] width 13 height 13
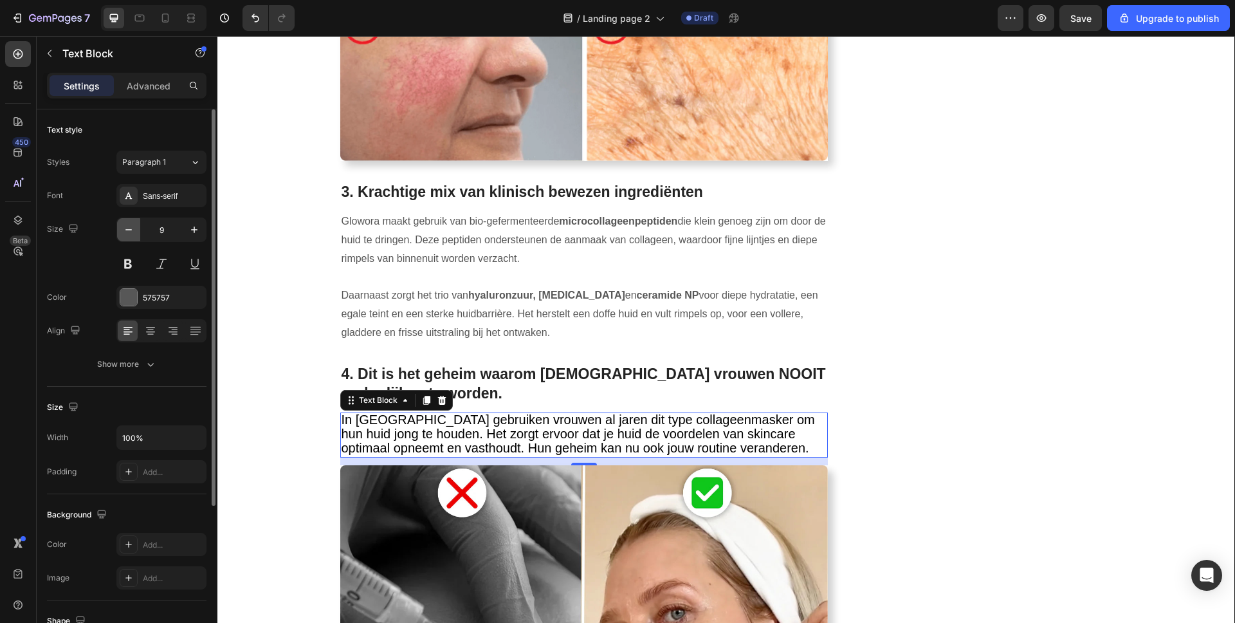
click at [131, 228] on icon "button" at bounding box center [128, 229] width 13 height 13
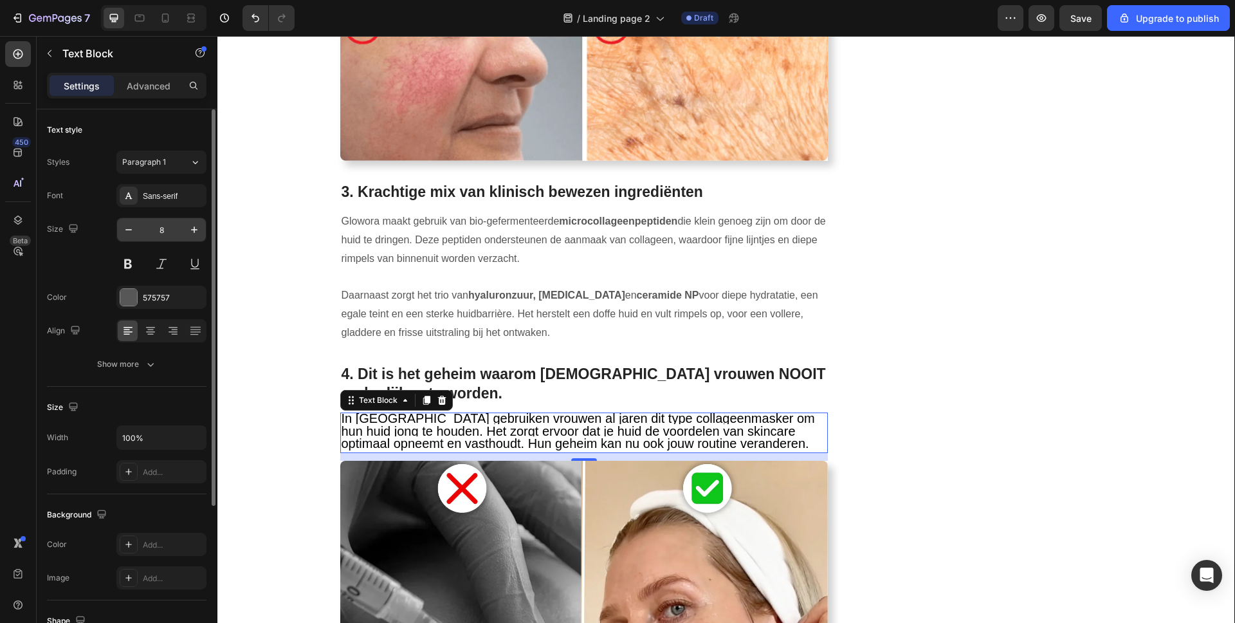
click at [181, 230] on input "8" at bounding box center [161, 229] width 42 height 23
click at [194, 230] on icon "button" at bounding box center [194, 229] width 6 height 6
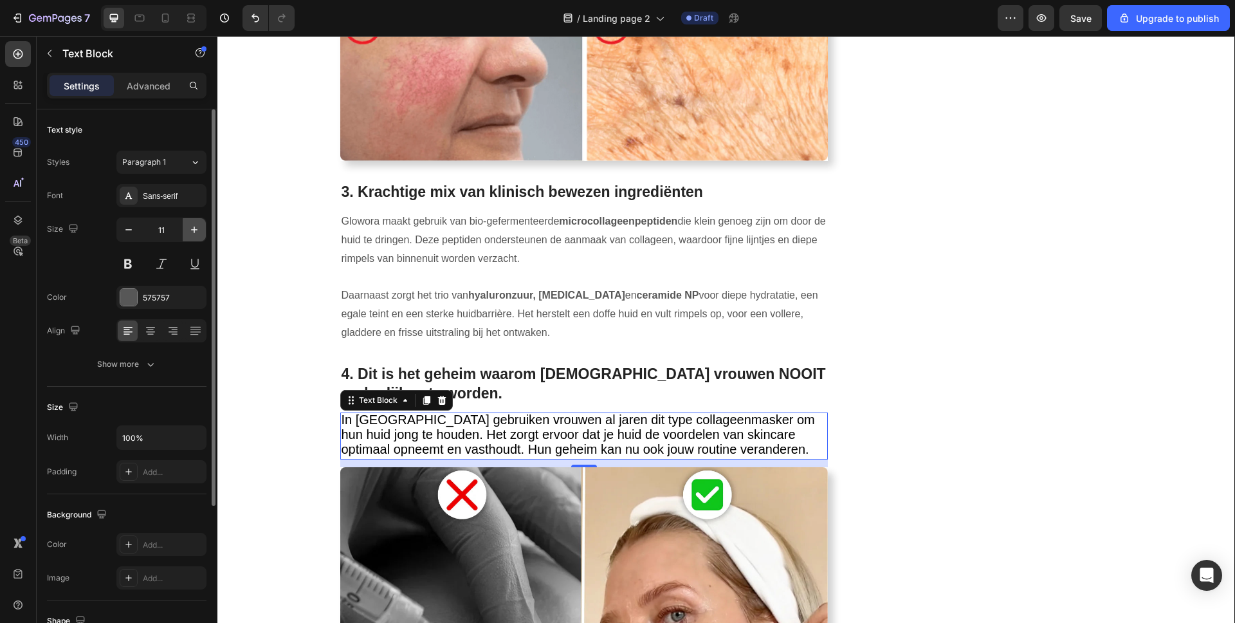
click at [194, 230] on icon "button" at bounding box center [194, 229] width 6 height 6
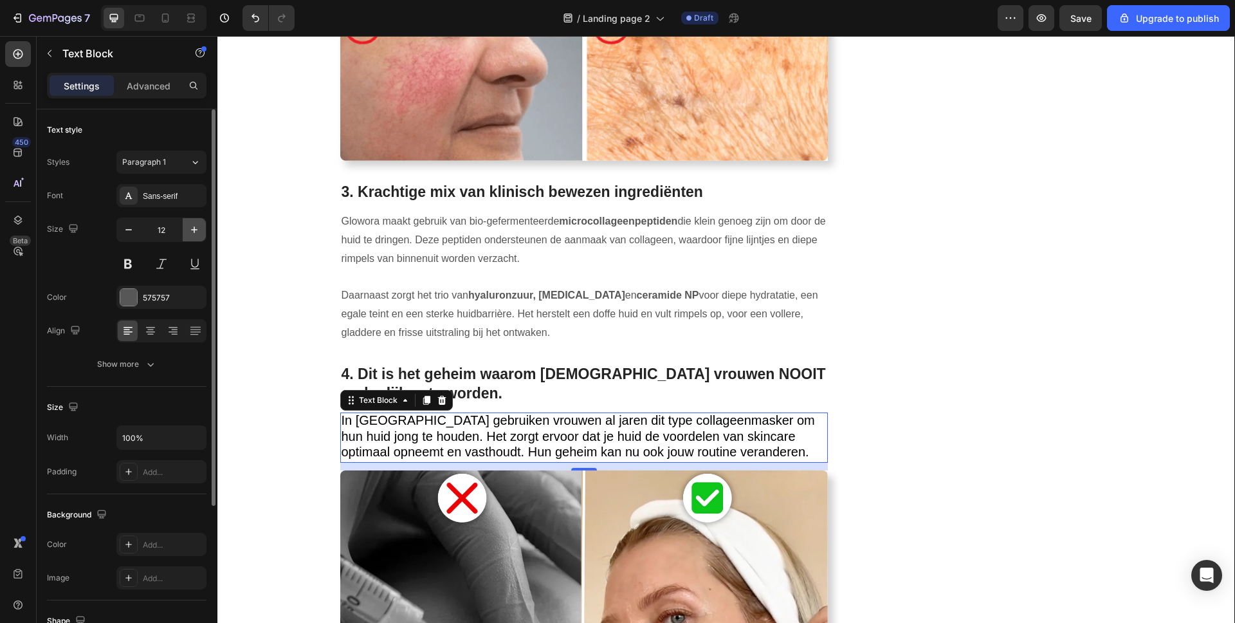
click at [194, 230] on icon "button" at bounding box center [194, 229] width 6 height 6
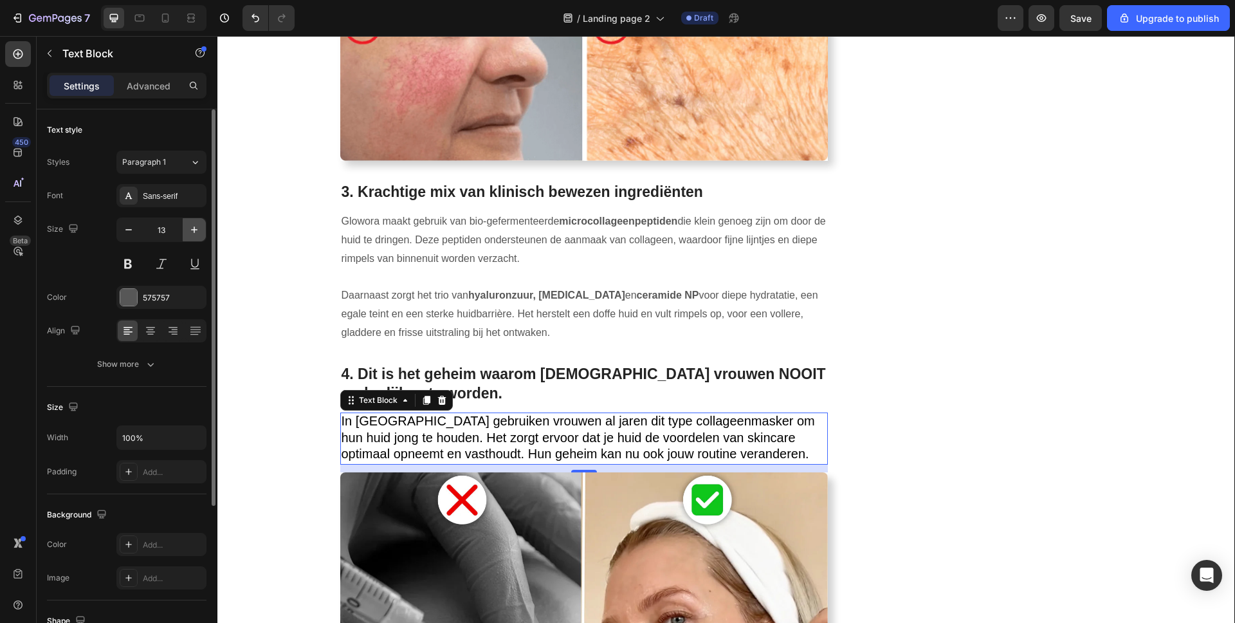
click at [194, 230] on icon "button" at bounding box center [194, 229] width 6 height 6
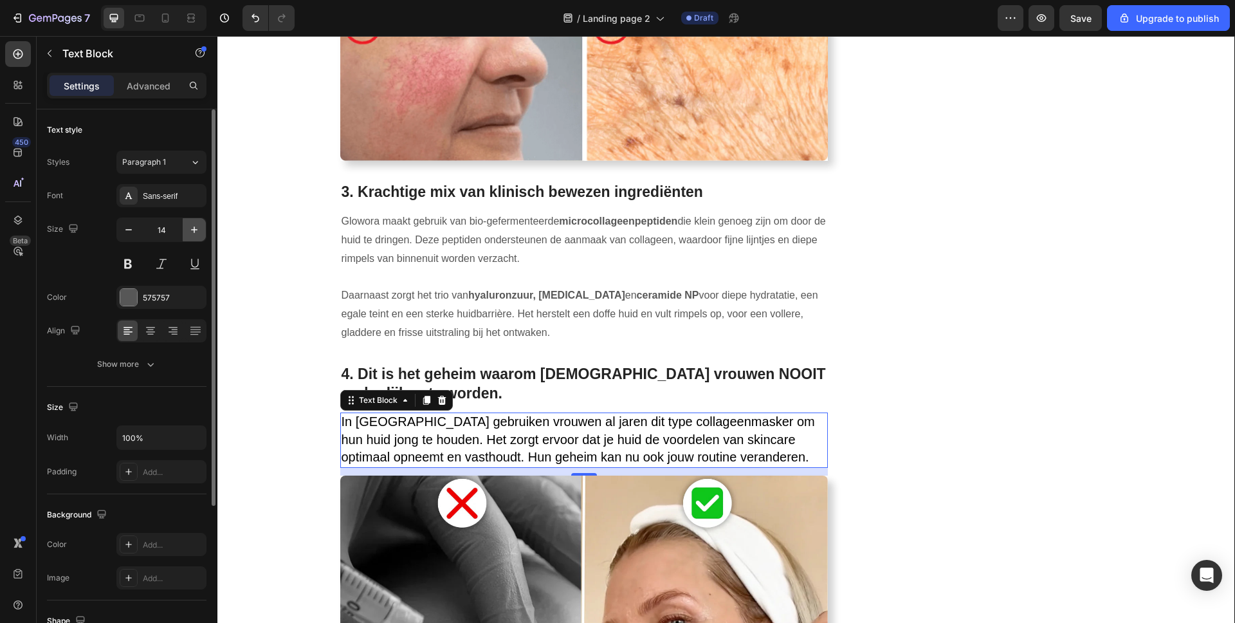
click at [194, 230] on icon "button" at bounding box center [194, 229] width 6 height 6
type input "16"
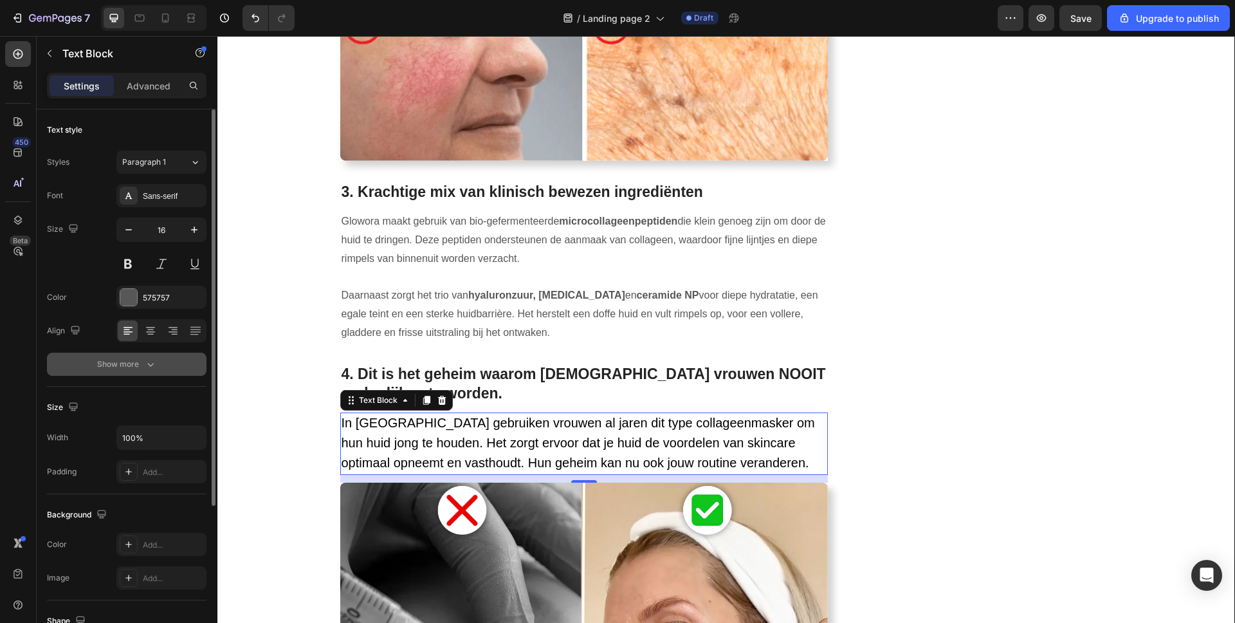
click at [151, 365] on icon "button" at bounding box center [150, 365] width 6 height 4
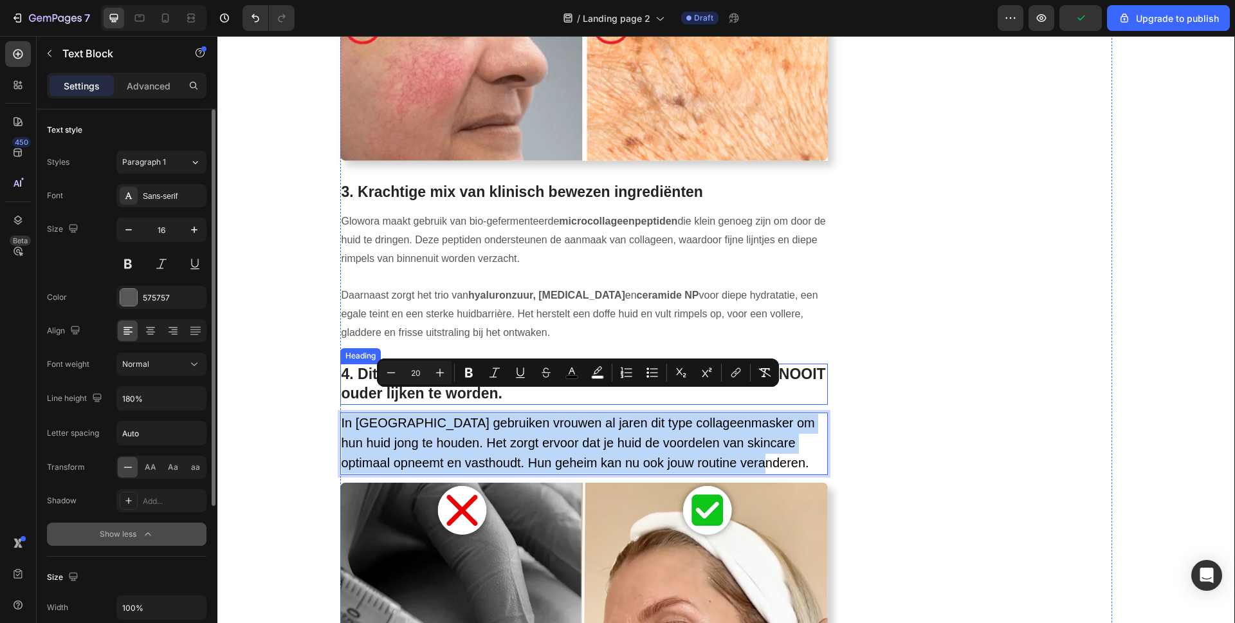
drag, startPoint x: 718, startPoint y: 439, endPoint x: 301, endPoint y: 370, distance: 423.0
click at [301, 370] on div "⁠⁠⁠⁠⁠⁠⁠ 7+1 redenen waarom vrouwen van 35+ Botox verruilen voor dit collageenma…" at bounding box center [726, 139] width 998 height 2936
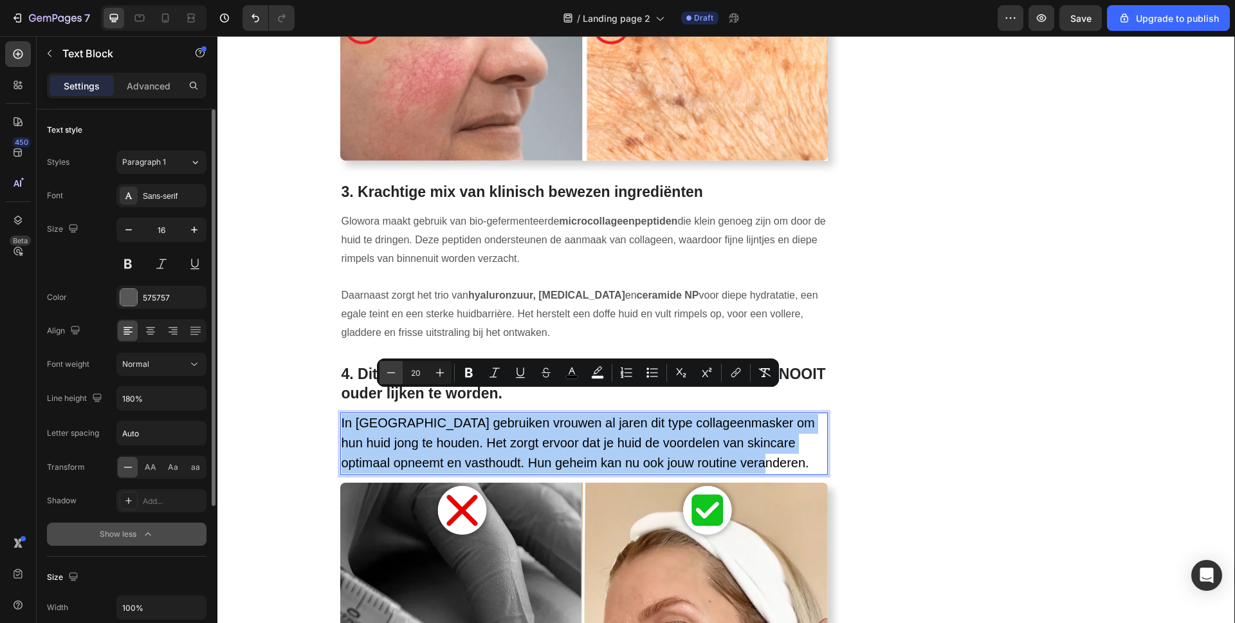
click at [388, 371] on icon "Editor contextual toolbar" at bounding box center [391, 372] width 13 height 13
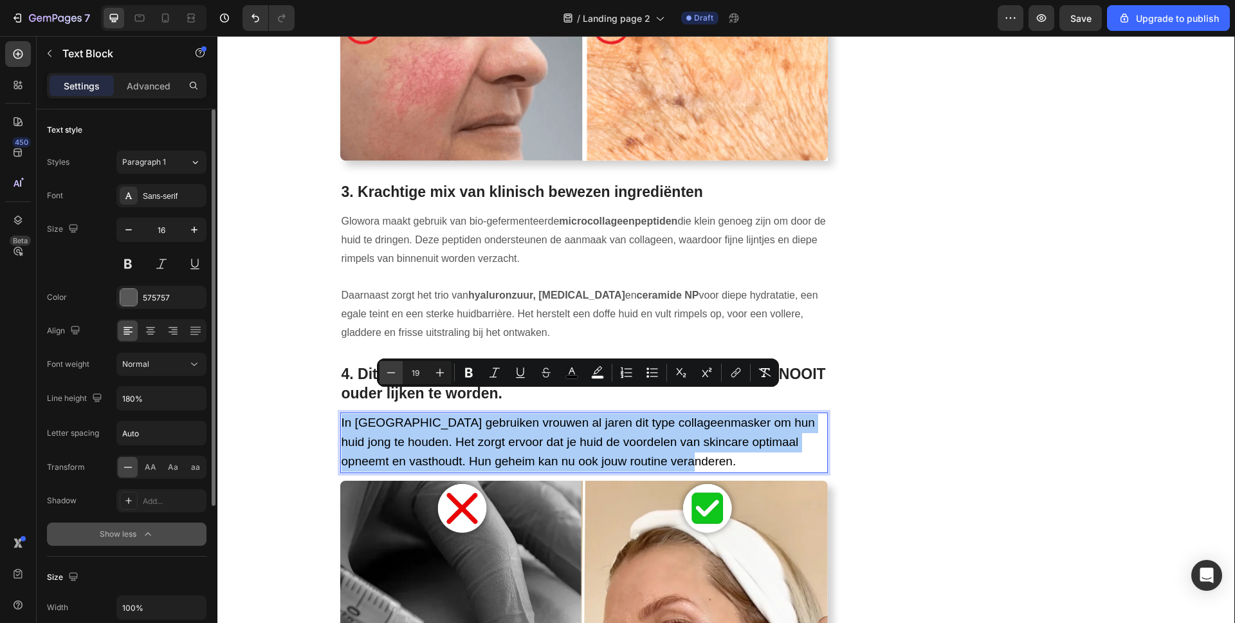
click at [388, 371] on icon "Editor contextual toolbar" at bounding box center [391, 372] width 13 height 13
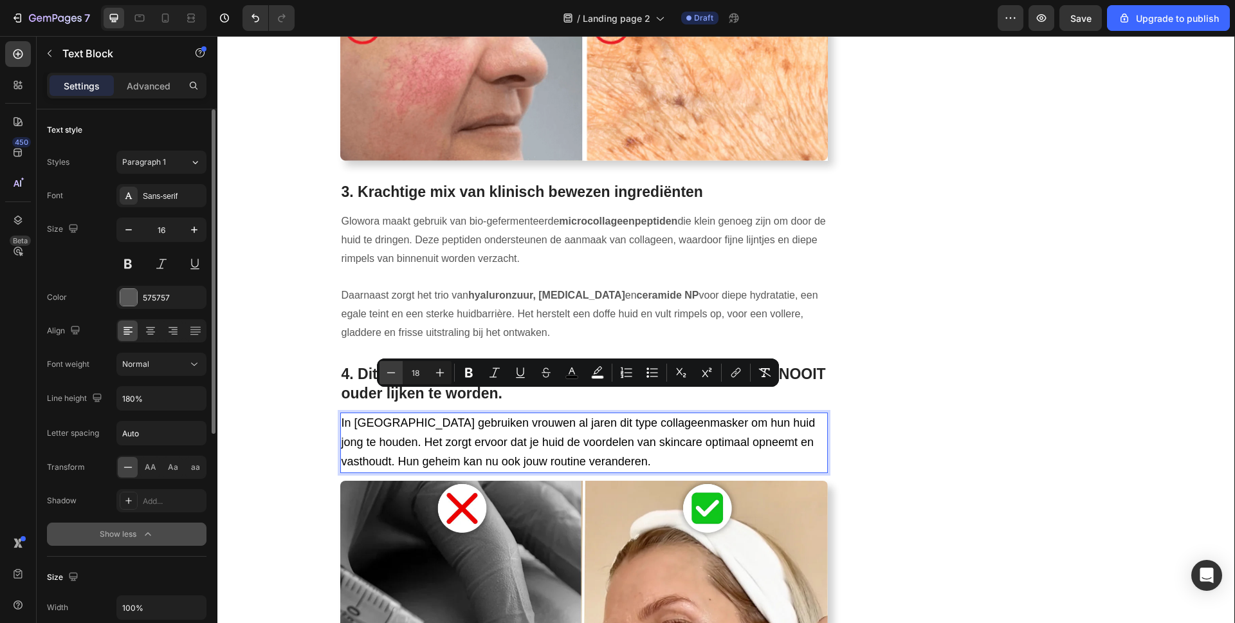
click at [388, 371] on icon "Editor contextual toolbar" at bounding box center [391, 372] width 13 height 13
type input "17"
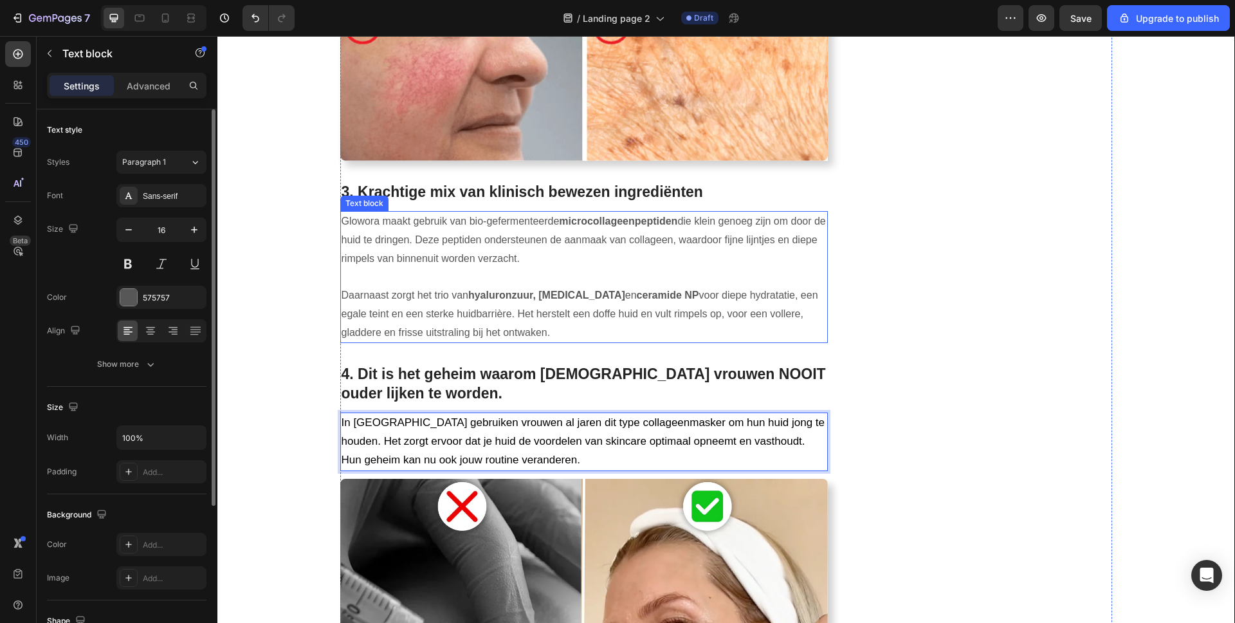
click at [391, 275] on p "Glowora maakt gebruik van bio-gefermenteerde microcollageenpeptiden die klein g…" at bounding box center [585, 277] width 486 height 130
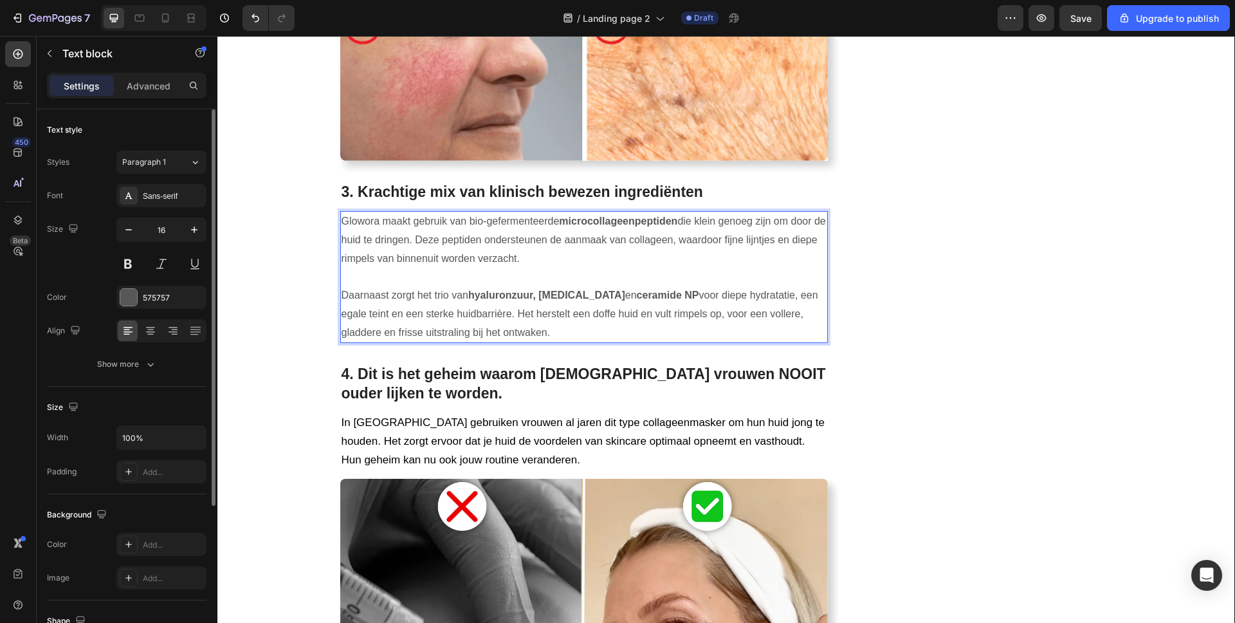
drag, startPoint x: 566, startPoint y: 305, endPoint x: 334, endPoint y: 194, distance: 256.9
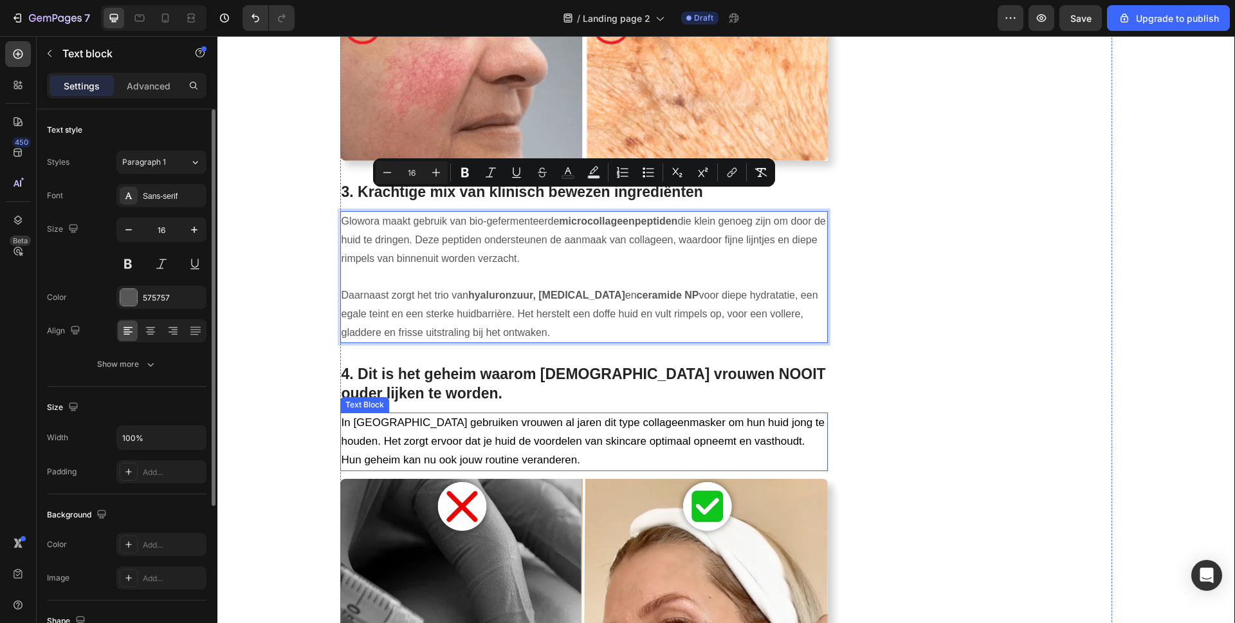
click at [480, 416] on span "In Zuid-Korea gebruiken vrouwen al jaren dit type collageenmasker om hun huid j…" at bounding box center [584, 441] width 484 height 50
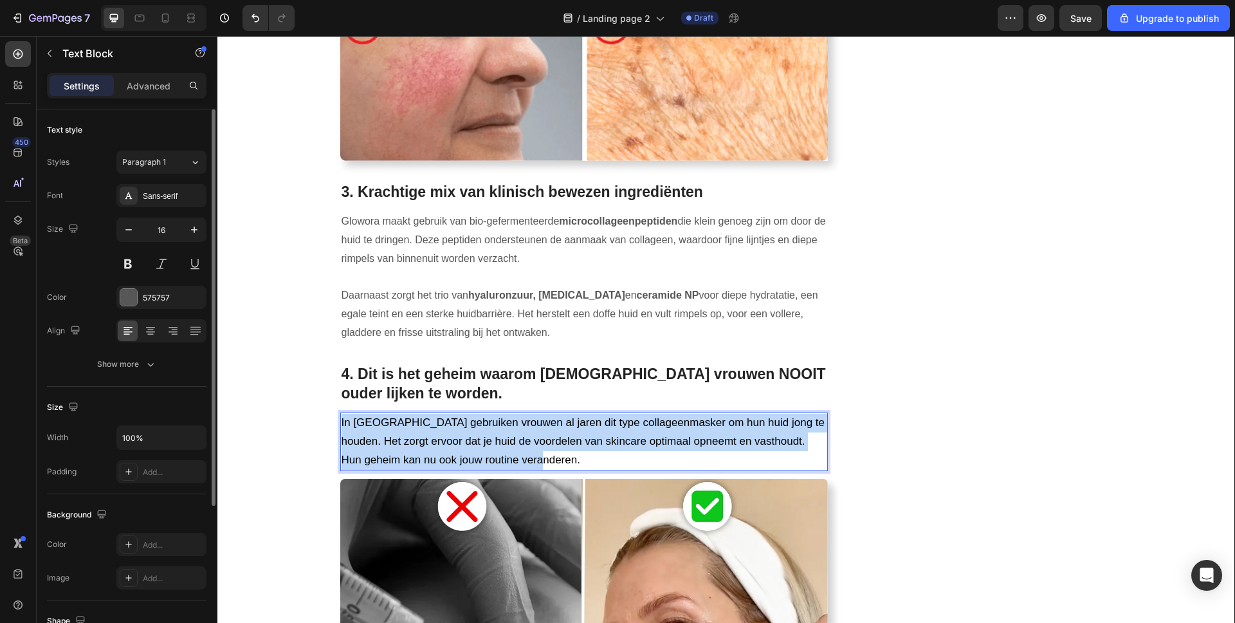
drag, startPoint x: 521, startPoint y: 444, endPoint x: 304, endPoint y: 376, distance: 227.2
click at [304, 376] on div "⁠⁠⁠⁠⁠⁠⁠ 7+1 redenen waarom vrouwen van 35+ Botox verruilen voor dit collageenma…" at bounding box center [726, 137] width 998 height 2932
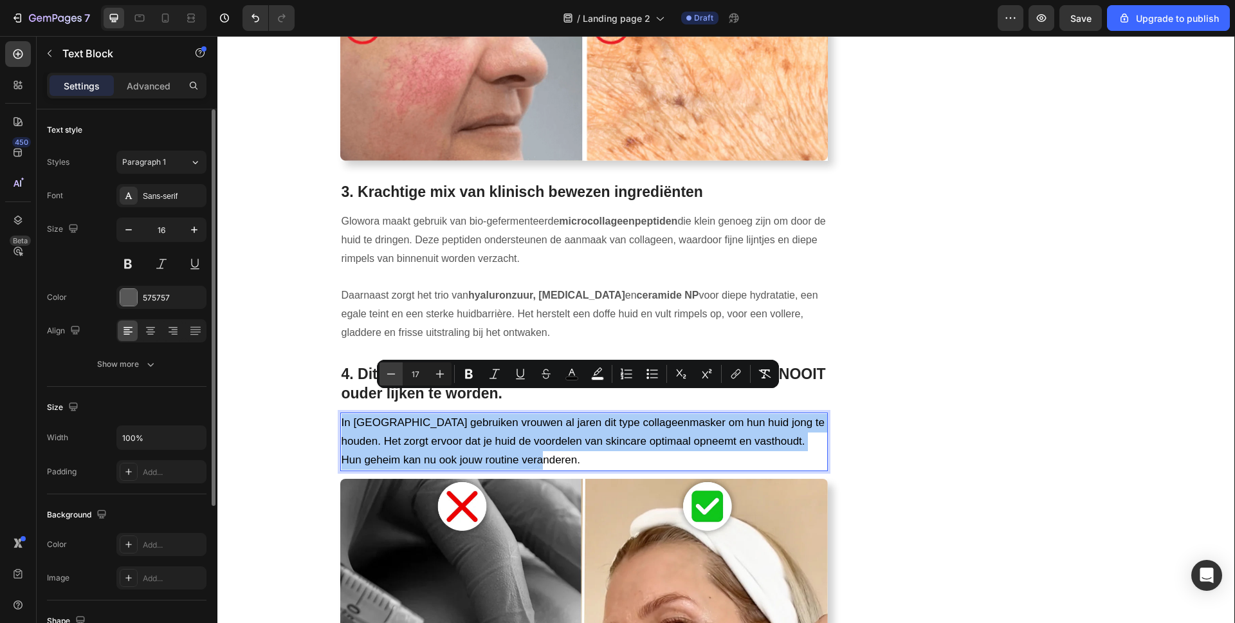
click at [392, 373] on icon "Editor contextual toolbar" at bounding box center [391, 373] width 8 height 1
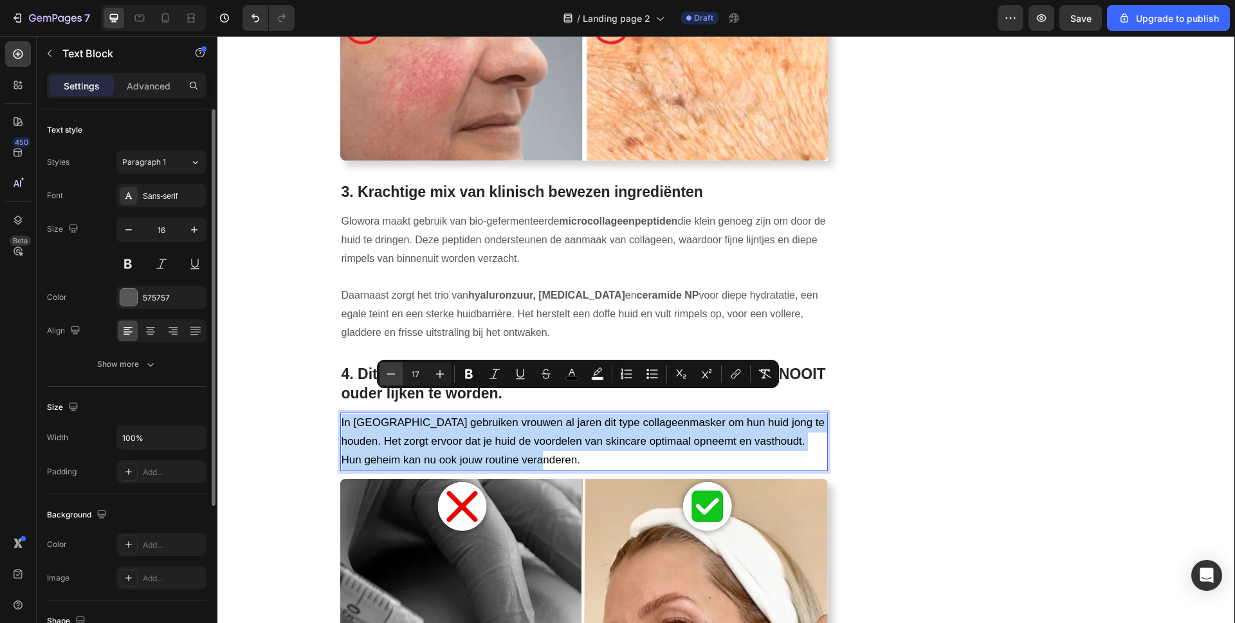
type input "16"
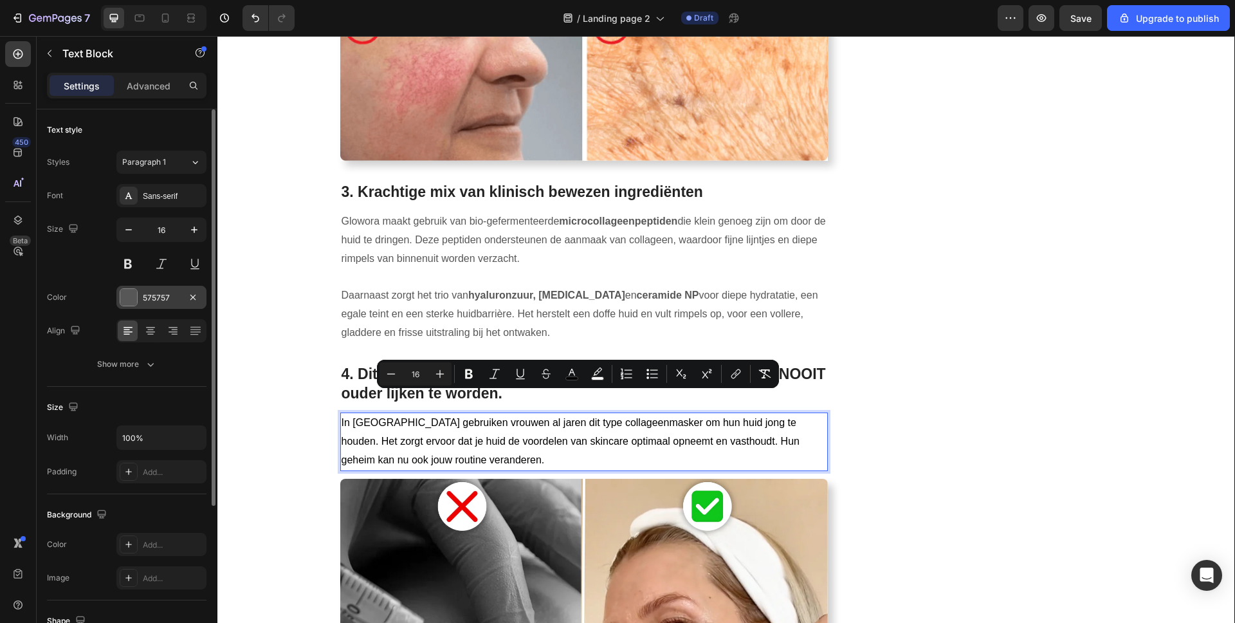
click at [151, 297] on div "575757" at bounding box center [161, 298] width 37 height 12
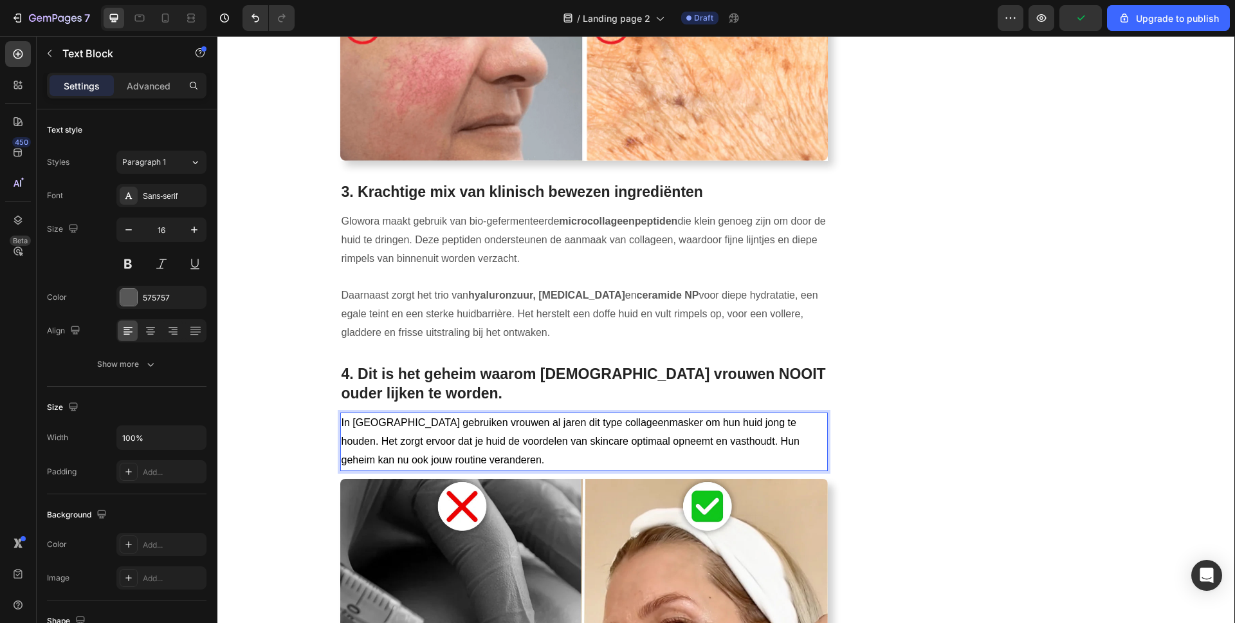
drag, startPoint x: 475, startPoint y: 436, endPoint x: 464, endPoint y: 433, distance: 10.8
click at [465, 433] on p "In Zuid-Korea gebruiken vrouwen al jaren dit type collageenmasker om hun huid j…" at bounding box center [585, 441] width 486 height 55
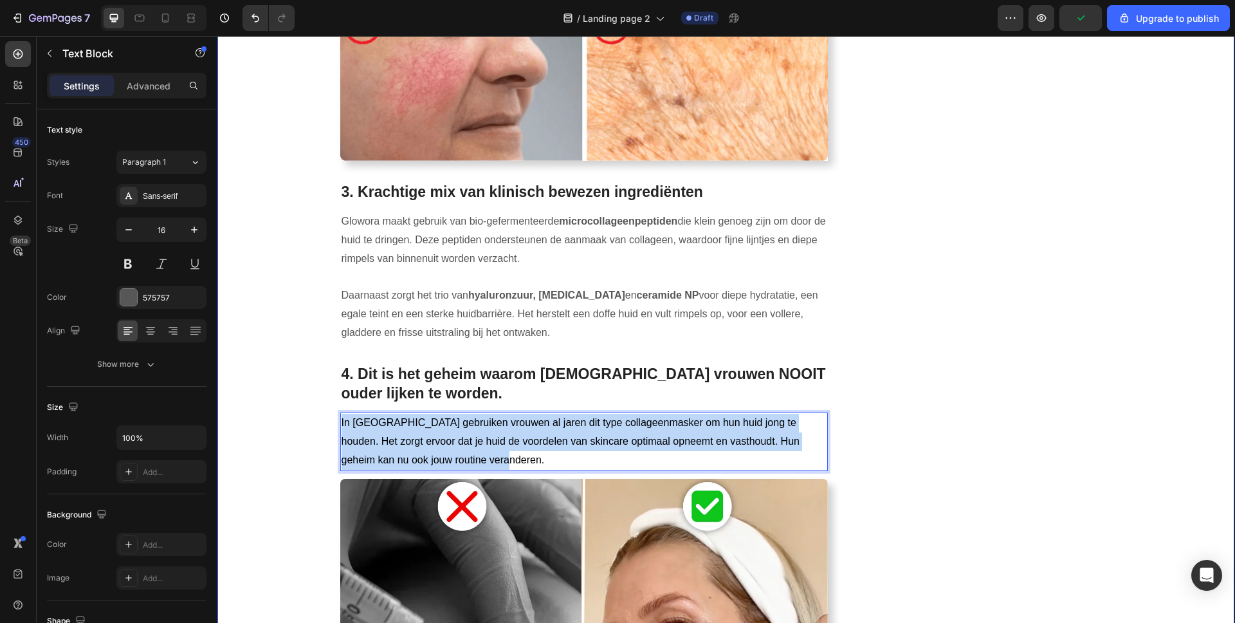
drag, startPoint x: 464, startPoint y: 433, endPoint x: 299, endPoint y: 381, distance: 173.3
click at [299, 381] on div "⁠⁠⁠⁠⁠⁠⁠ 7+1 redenen waarom vrouwen van 35+ Botox verruilen voor dit collageenma…" at bounding box center [726, 137] width 998 height 2932
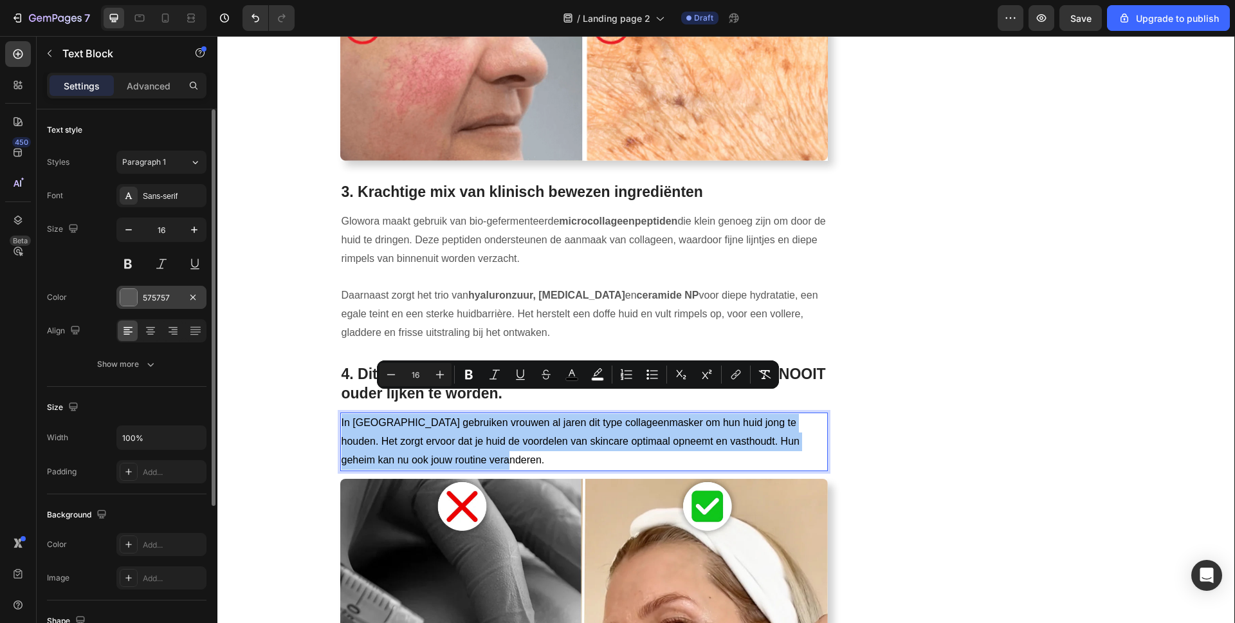
click at [162, 295] on div "575757" at bounding box center [161, 298] width 37 height 12
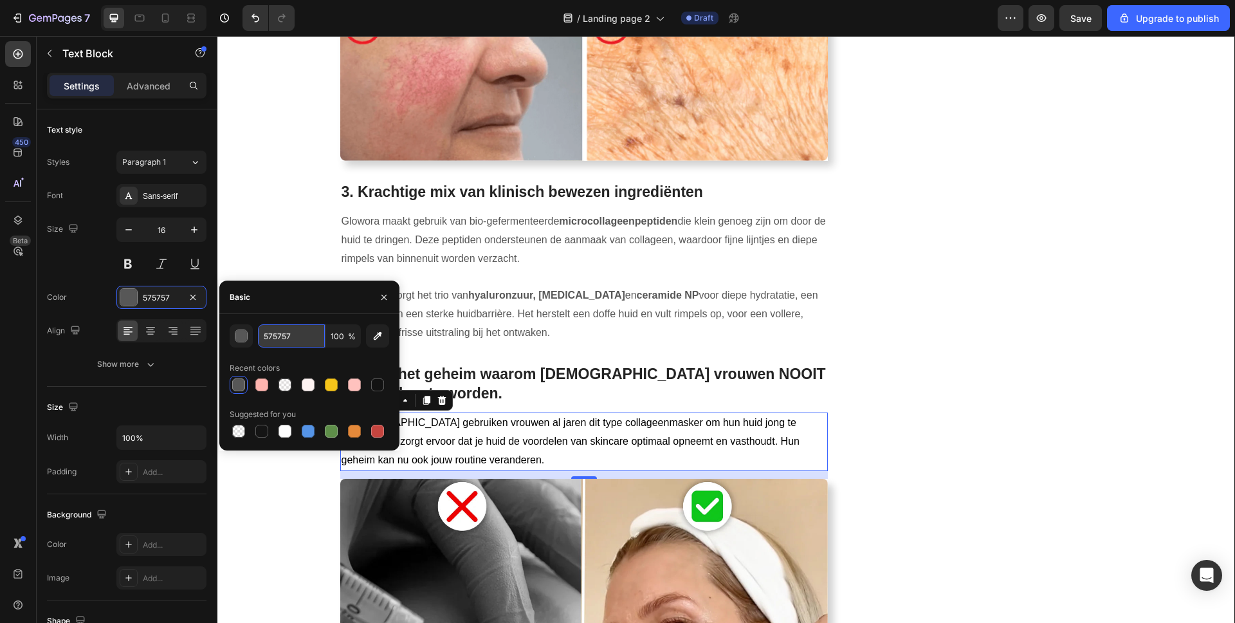
click at [279, 336] on input "575757" at bounding box center [291, 335] width 67 height 23
paste input "In Zuid-Korea gebruiken vrouwen al jaren dit type collageenmasker om hun huid j…"
type input "575757"
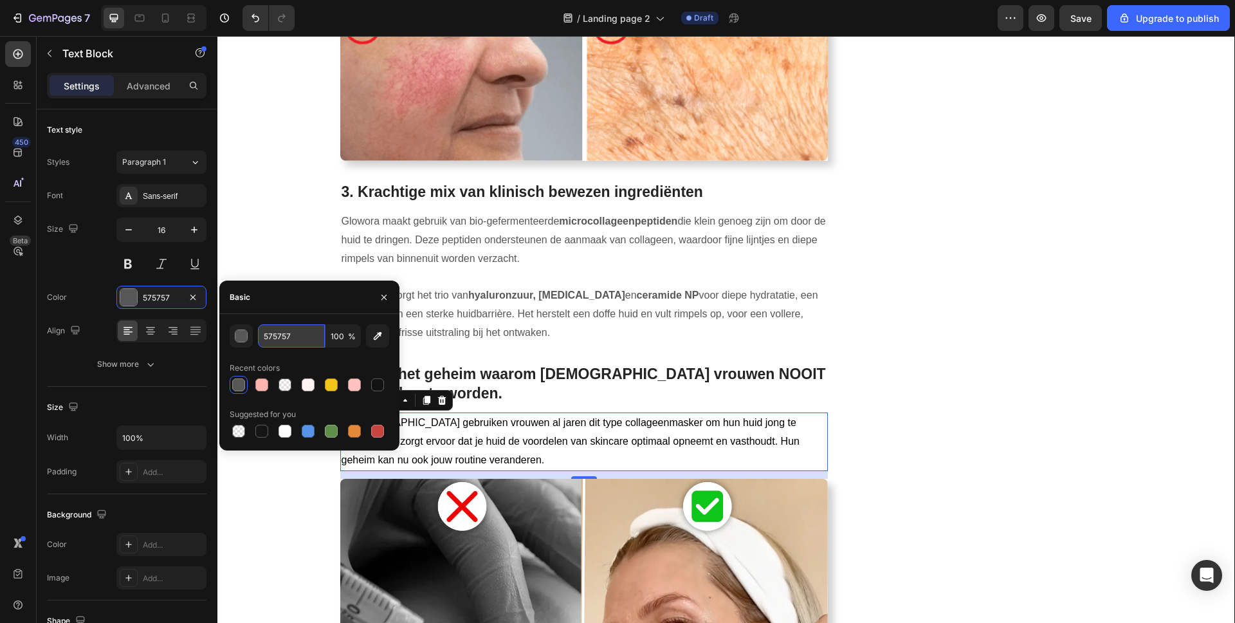
scroll to position [0, 0]
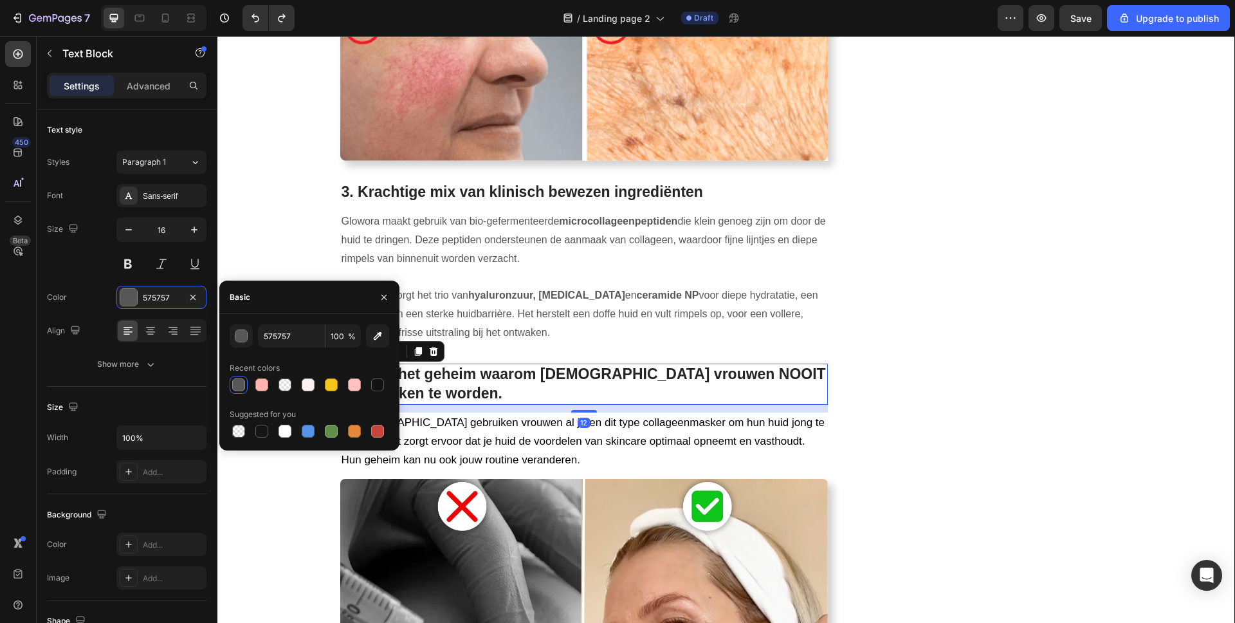
click at [758, 375] on p "⁠⁠⁠⁠⁠⁠⁠ 4. Dit is het geheim waarom Koreaanse vrouwen NOOIT ouder lijken te wor…" at bounding box center [585, 384] width 486 height 39
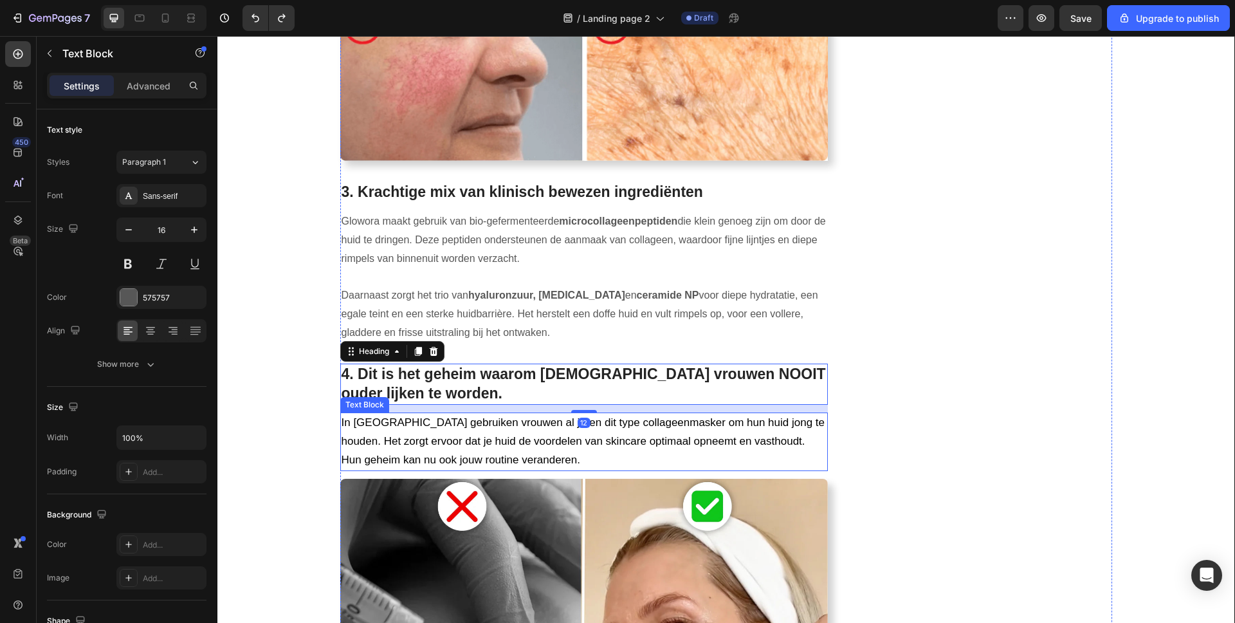
click at [589, 419] on span "In Zuid-Korea gebruiken vrouwen al jaren dit type collageenmasker om hun huid j…" at bounding box center [584, 441] width 484 height 50
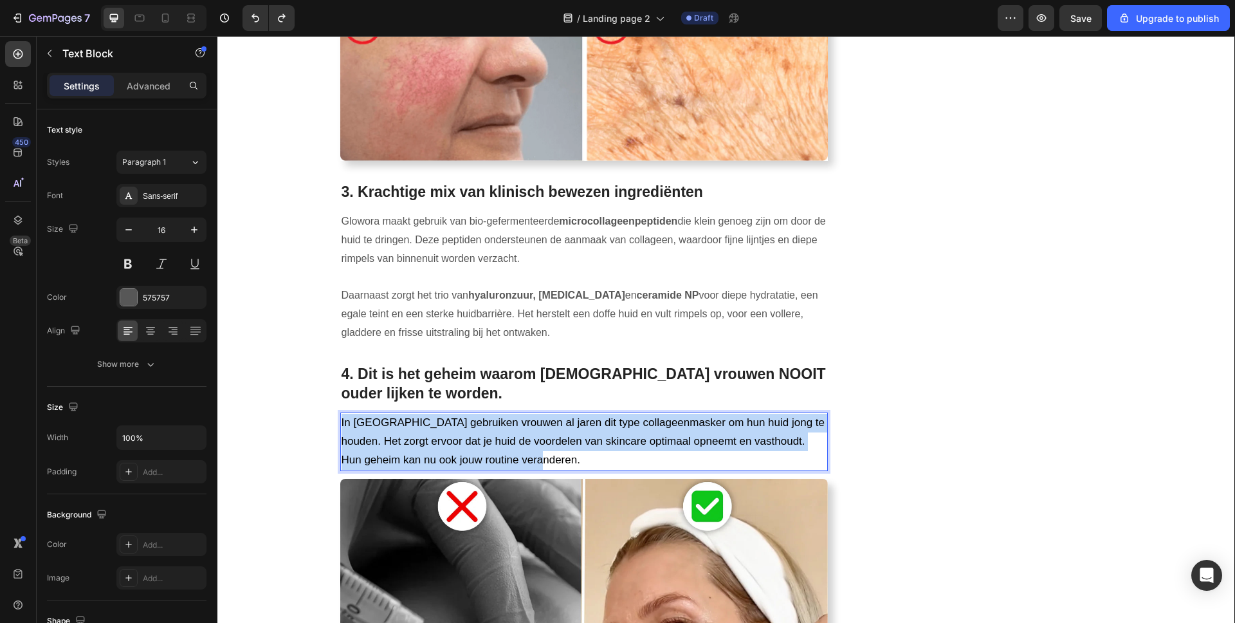
click at [589, 419] on span "In Zuid-Korea gebruiken vrouwen al jaren dit type collageenmasker om hun huid j…" at bounding box center [584, 441] width 484 height 50
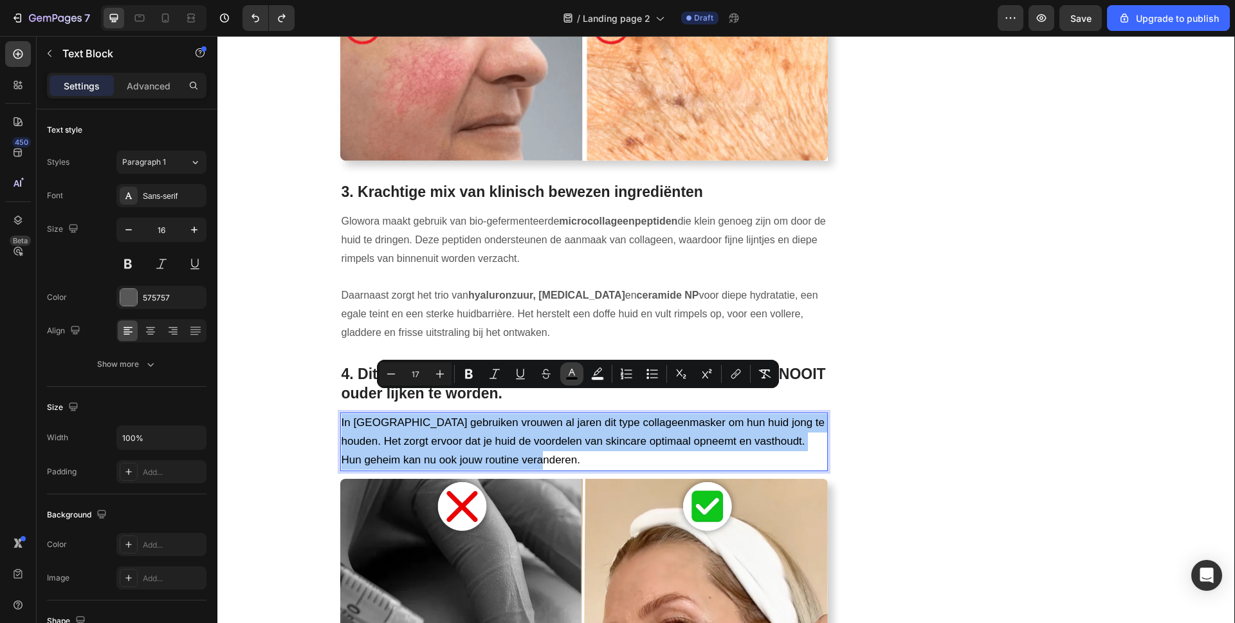
click at [572, 373] on icon "Editor contextual toolbar" at bounding box center [571, 373] width 13 height 13
type input "000000"
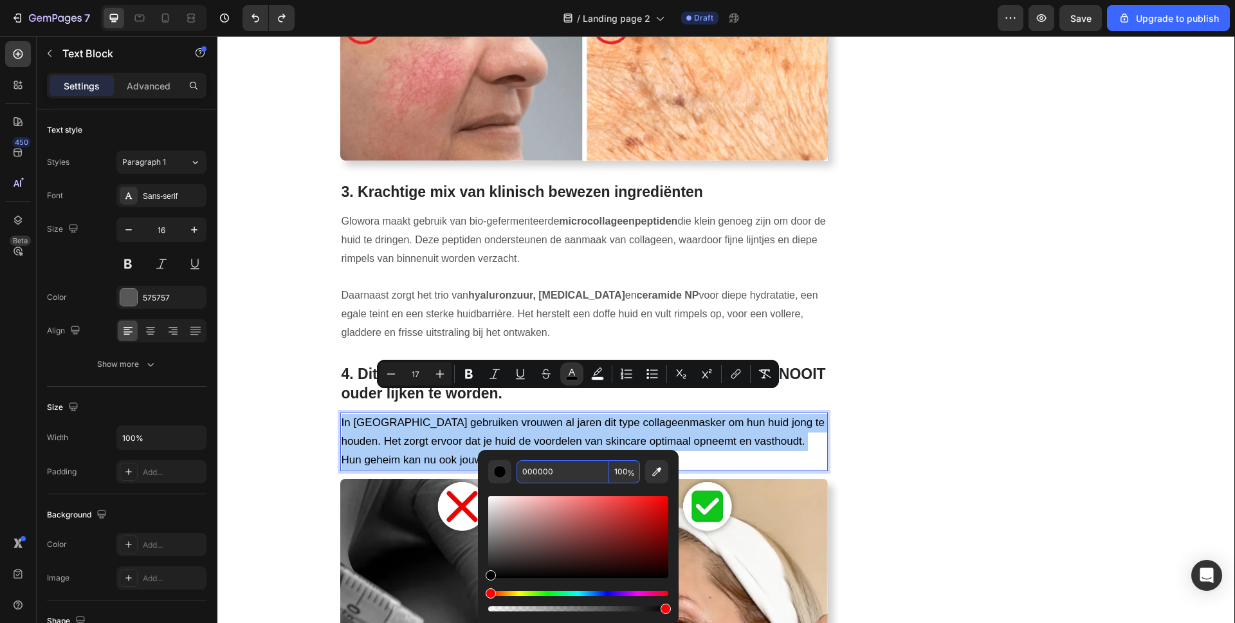
drag, startPoint x: 556, startPoint y: 465, endPoint x: 482, endPoint y: 466, distance: 74.0
click at [482, 466] on div "000000 100 %" at bounding box center [578, 532] width 201 height 164
click at [540, 470] on input "000000" at bounding box center [562, 471] width 93 height 23
type input "575757"
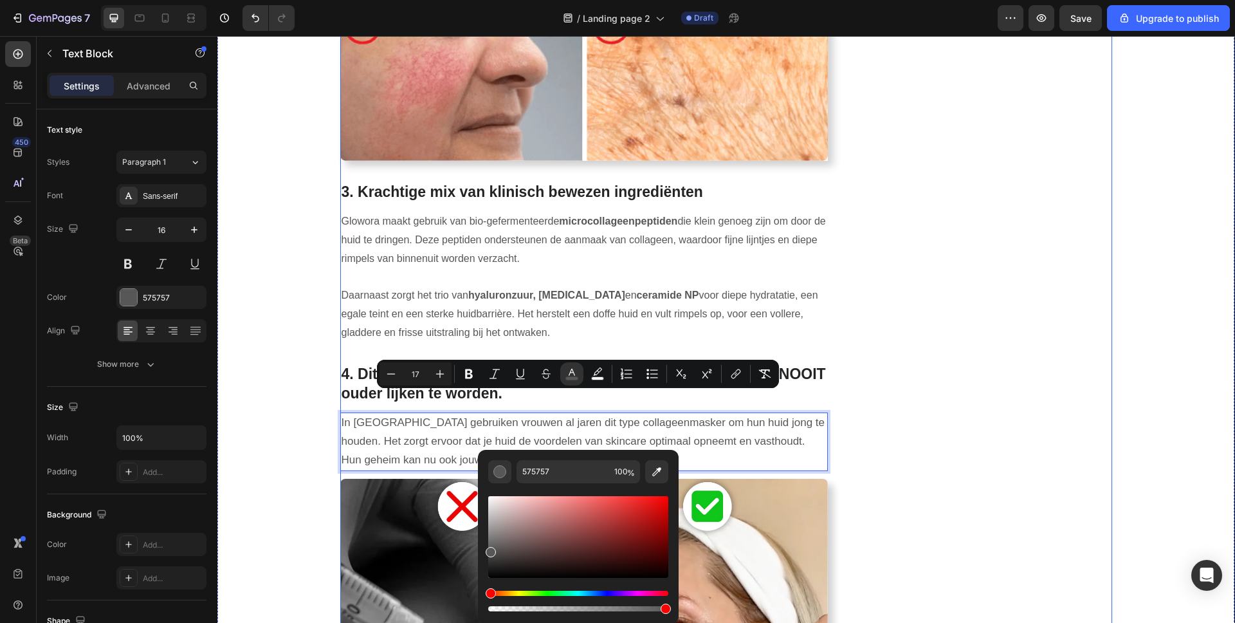
click at [959, 405] on div "Image BEKIJK 1 + 1 GRATIS ACTIE Button LET OP: BEPERKTE VOORRAAD Text block Row…" at bounding box center [990, 137] width 244 height 2932
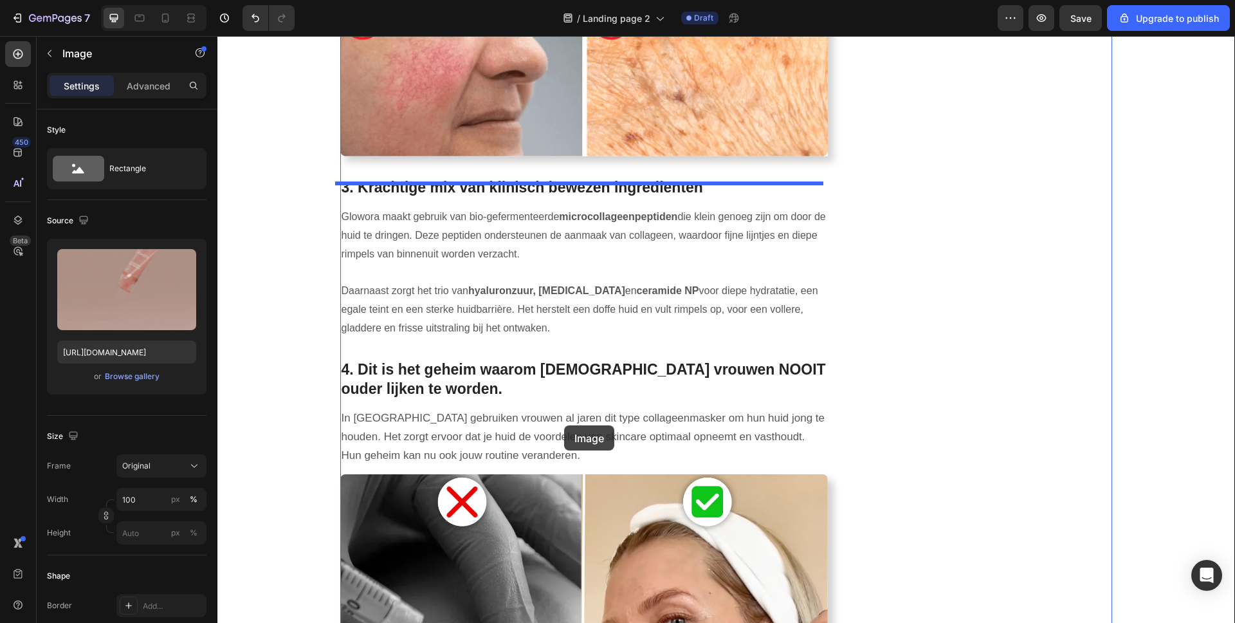
scroll to position [1457, 0]
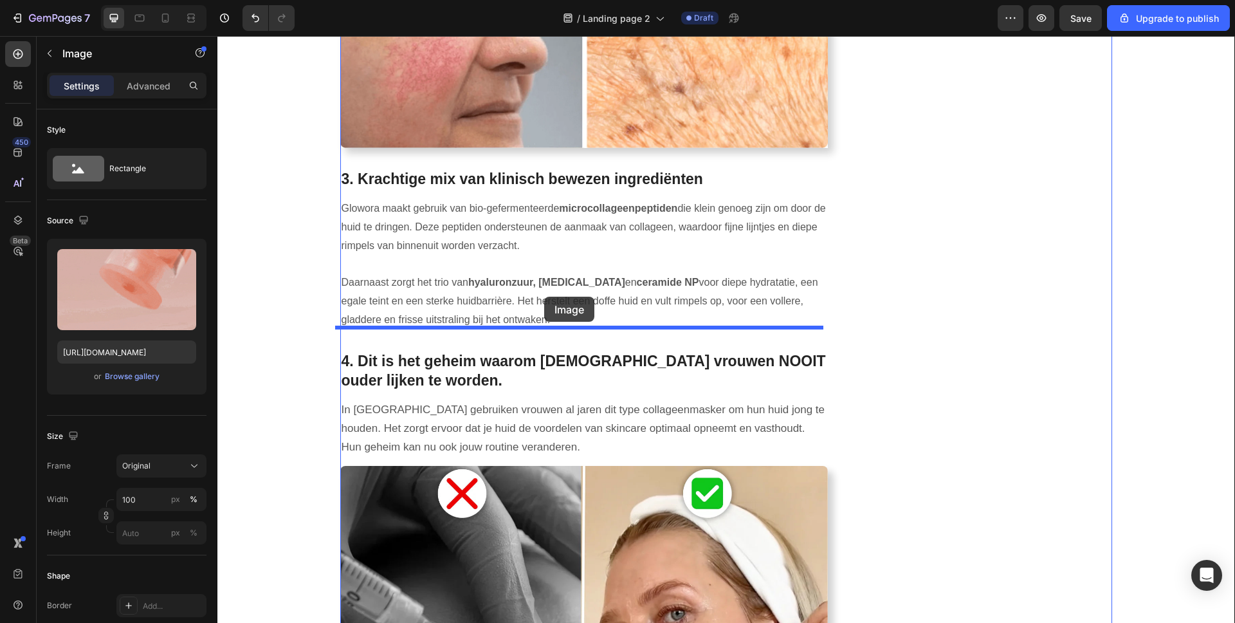
drag, startPoint x: 586, startPoint y: 365, endPoint x: 544, endPoint y: 297, distance: 80.5
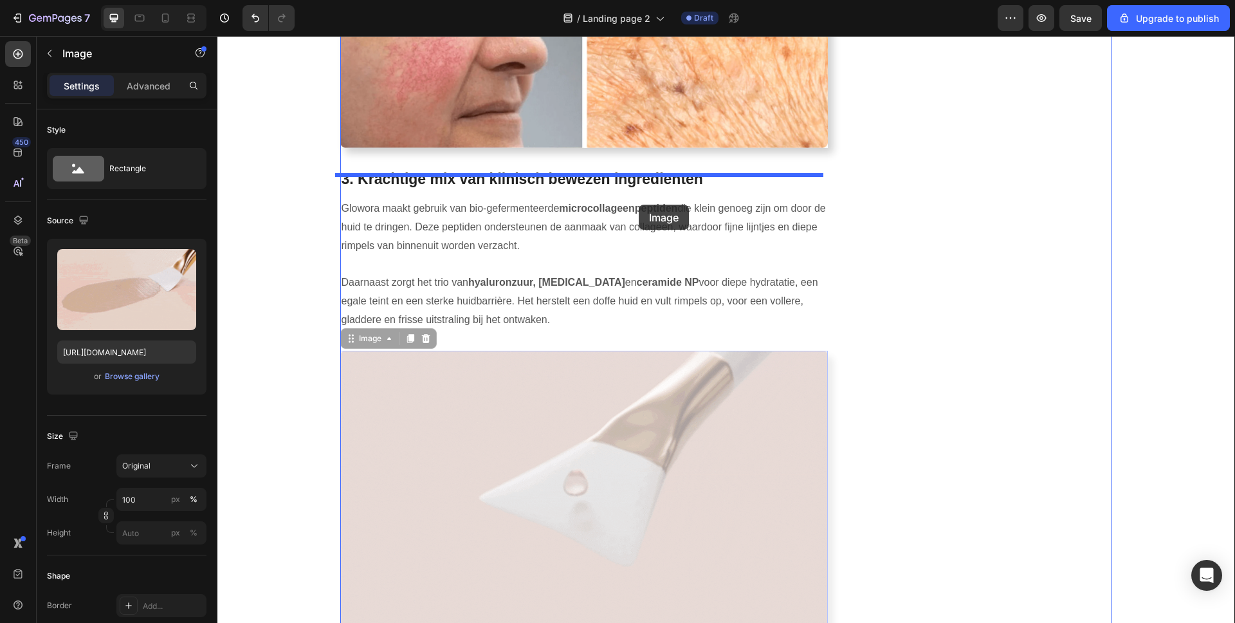
drag, startPoint x: 641, startPoint y: 441, endPoint x: 639, endPoint y: 205, distance: 236.7
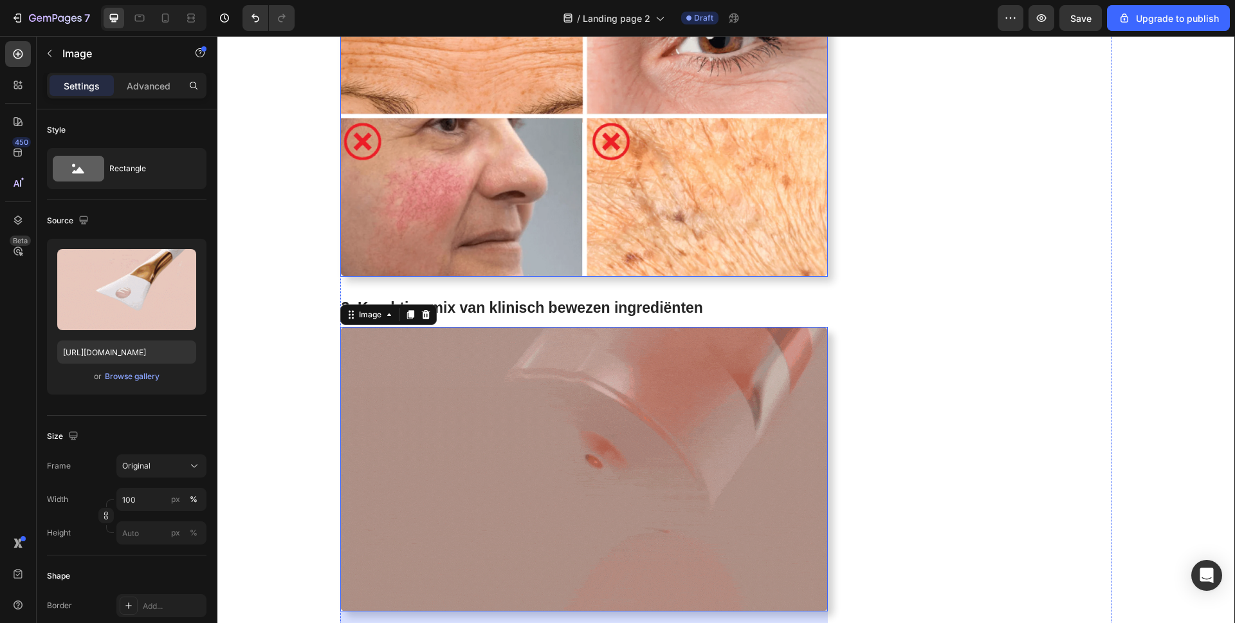
scroll to position [1329, 0]
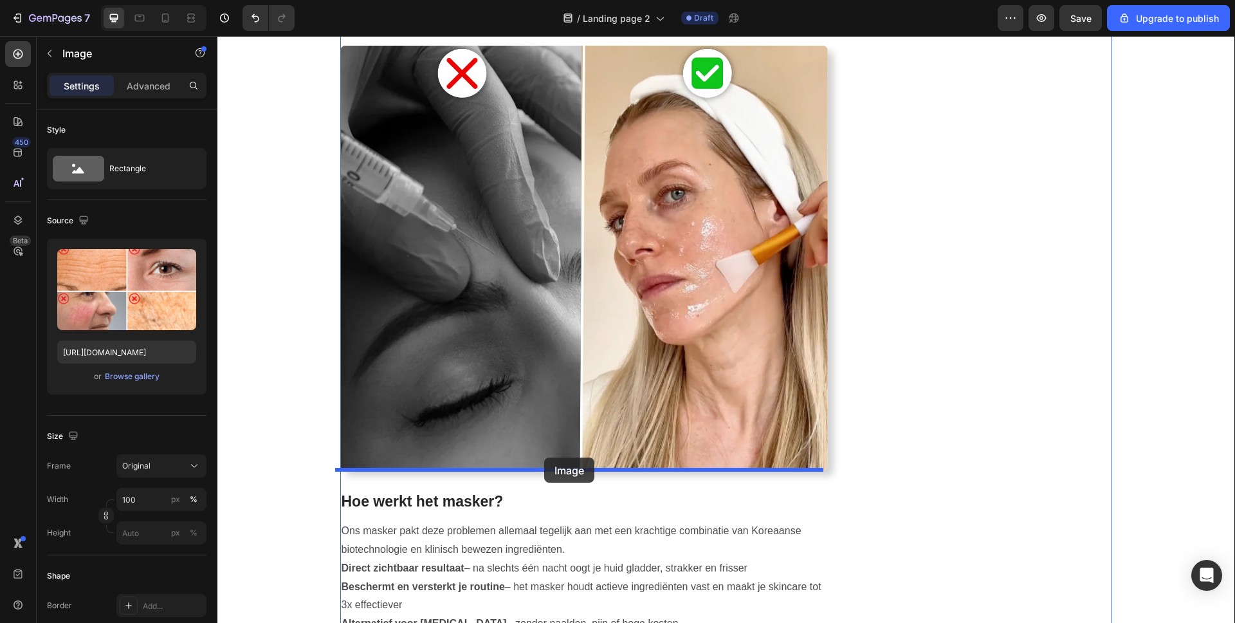
drag, startPoint x: 607, startPoint y: 214, endPoint x: 544, endPoint y: 457, distance: 251.2
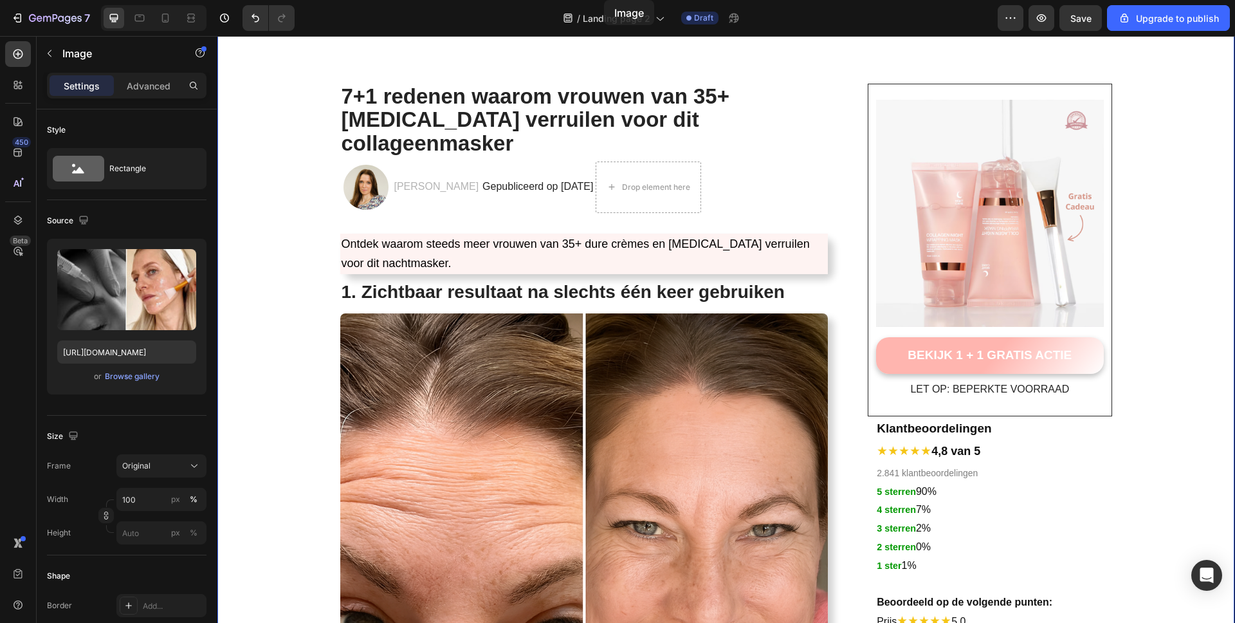
scroll to position [0, 0]
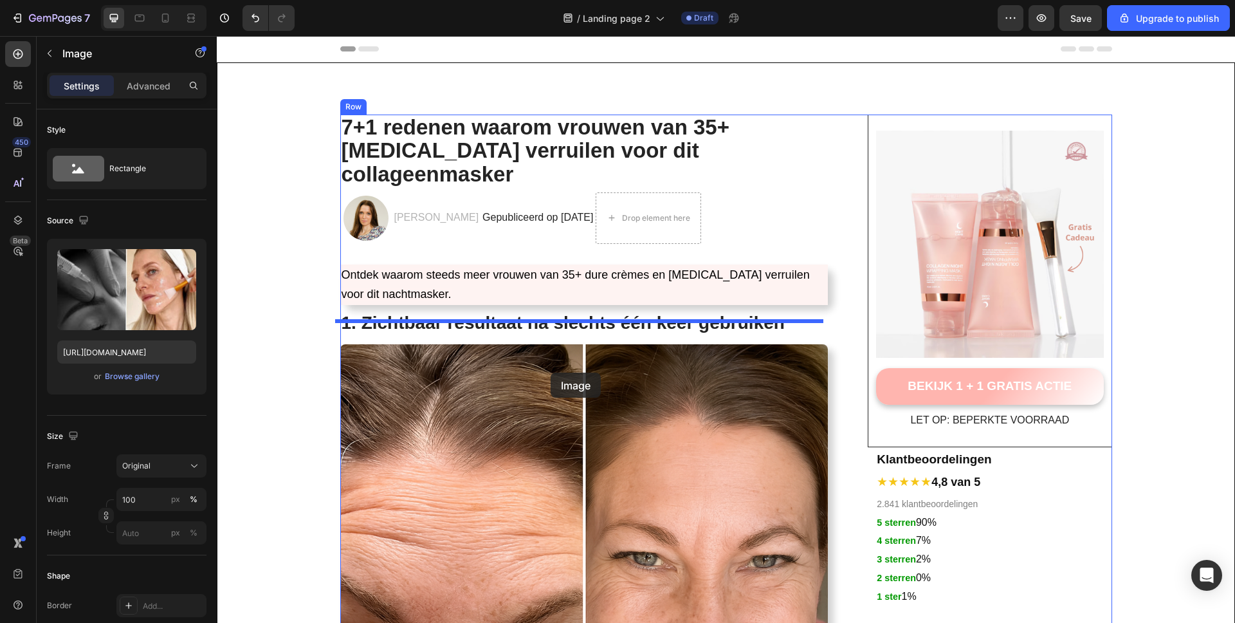
drag, startPoint x: 632, startPoint y: 339, endPoint x: 551, endPoint y: 372, distance: 87.7
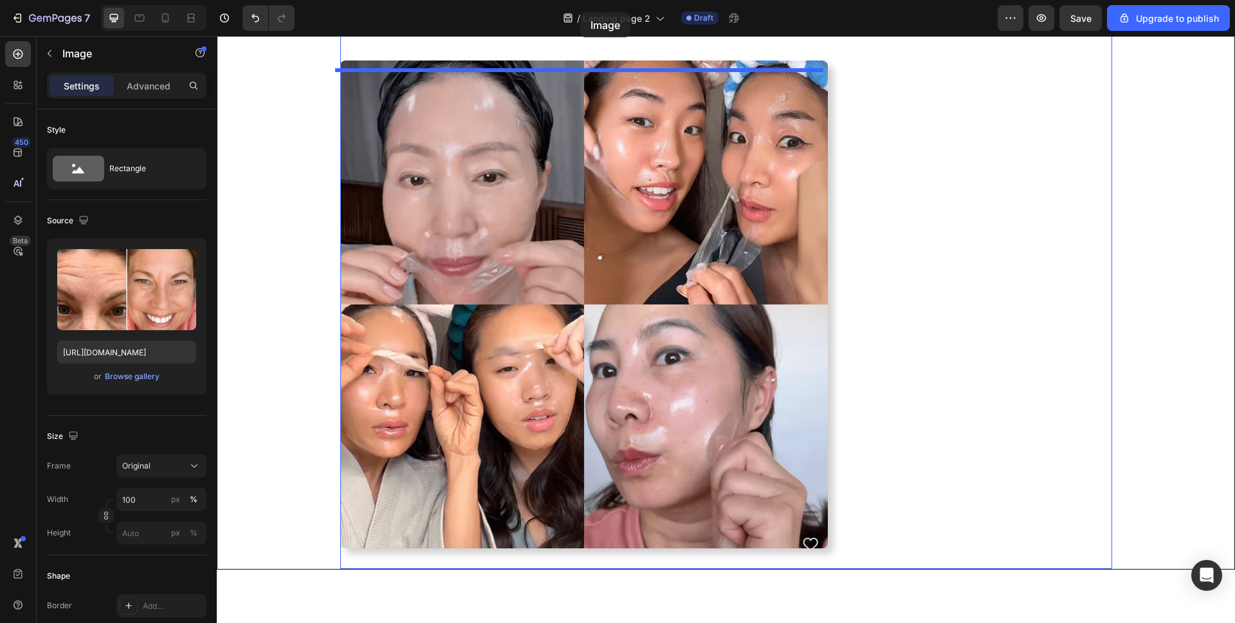
scroll to position [3226, 0]
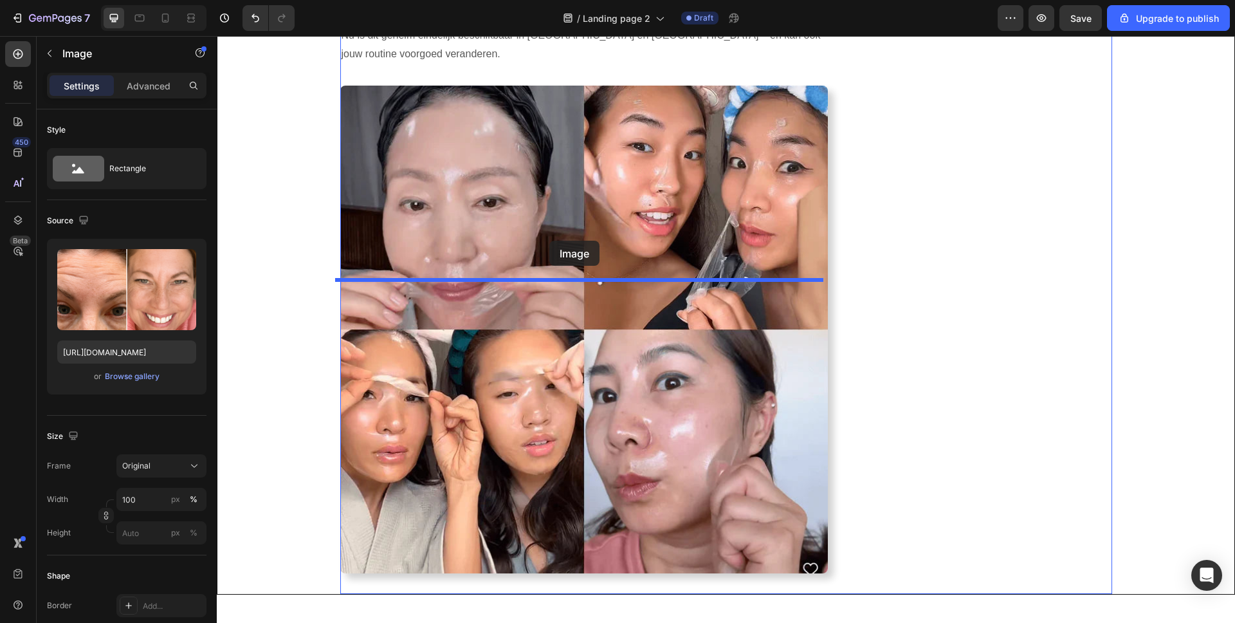
drag, startPoint x: 611, startPoint y: 273, endPoint x: 549, endPoint y: 241, distance: 69.9
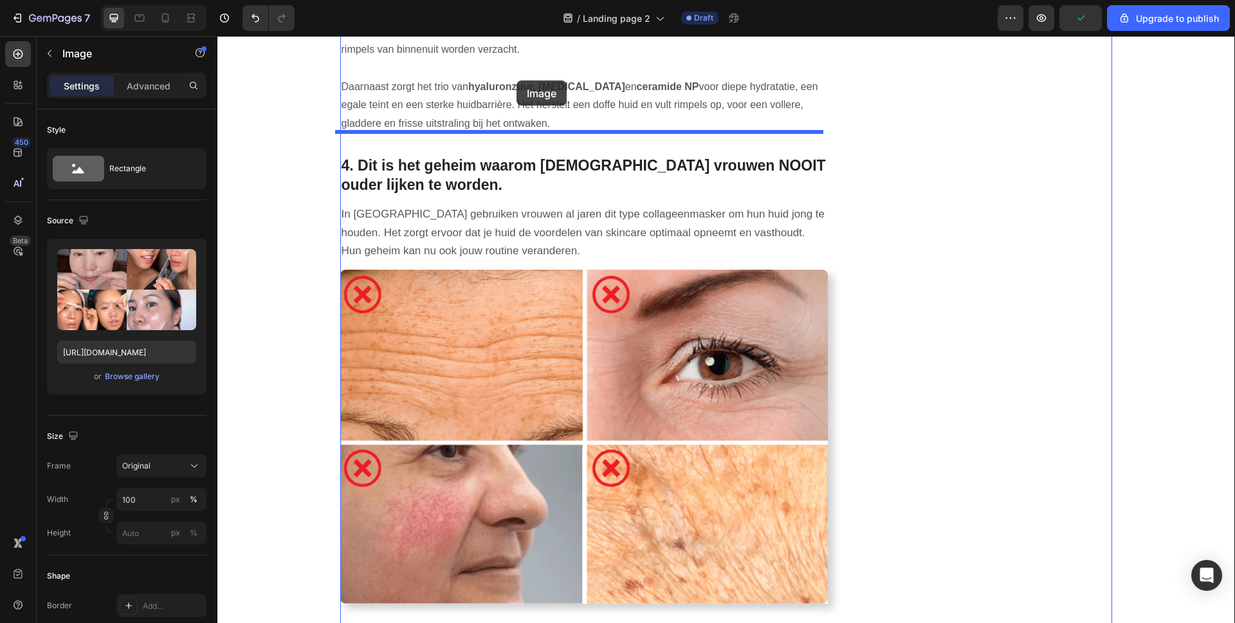
scroll to position [1538, 0]
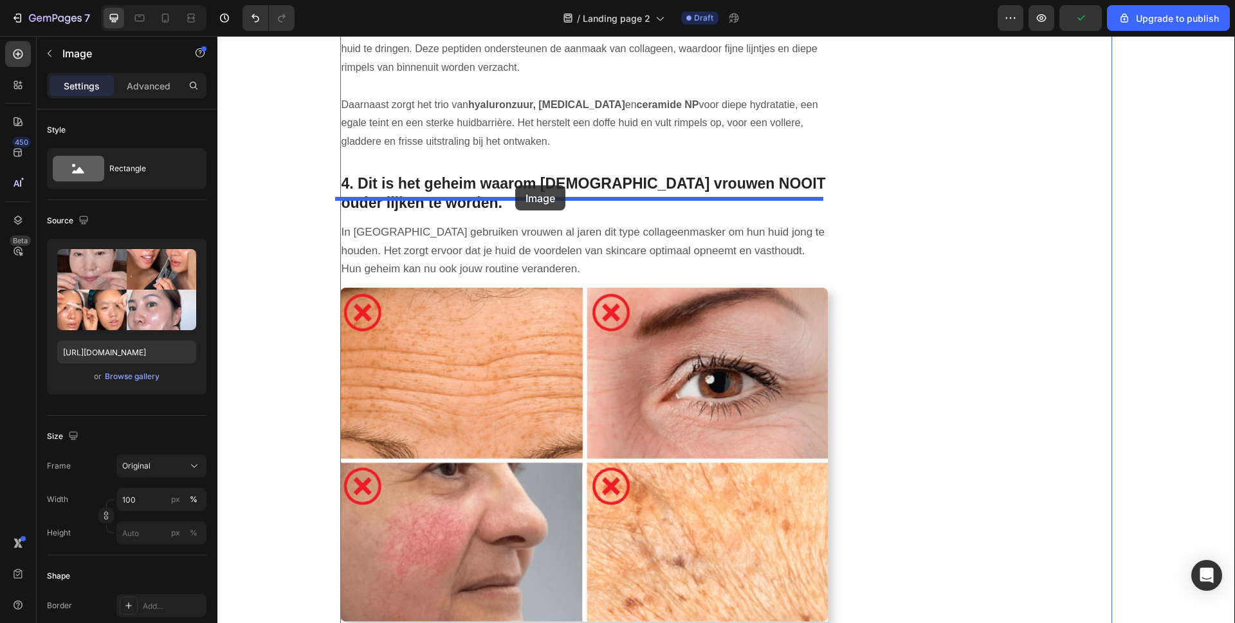
drag, startPoint x: 544, startPoint y: 370, endPoint x: 515, endPoint y: 185, distance: 186.8
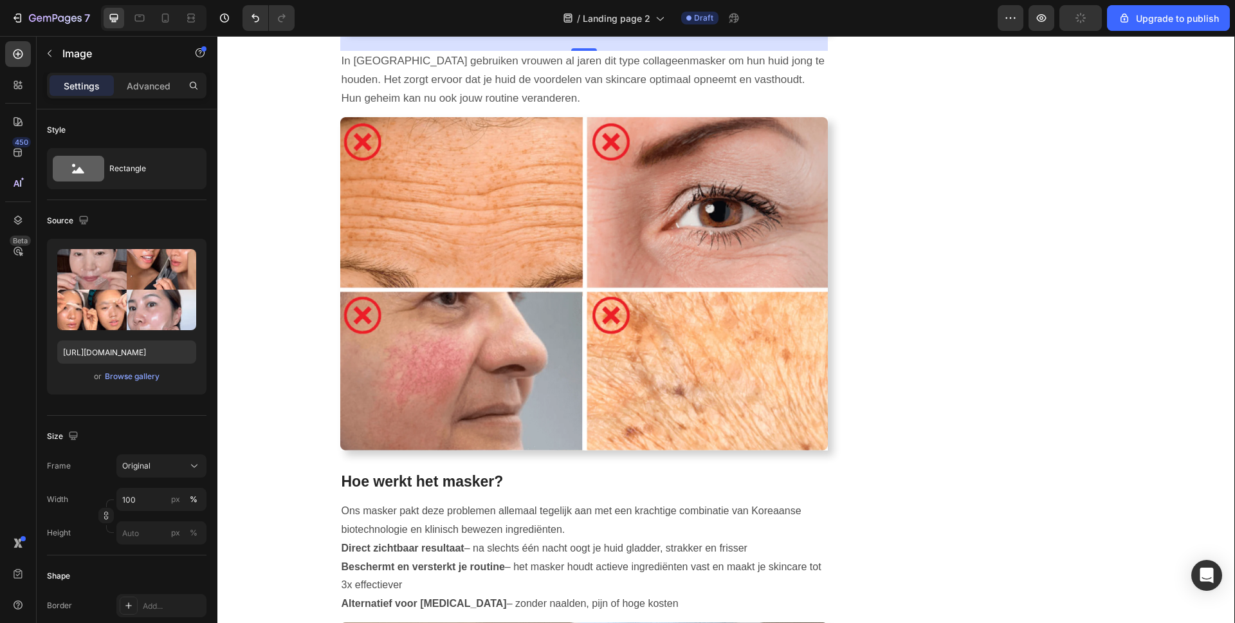
scroll to position [2240, 0]
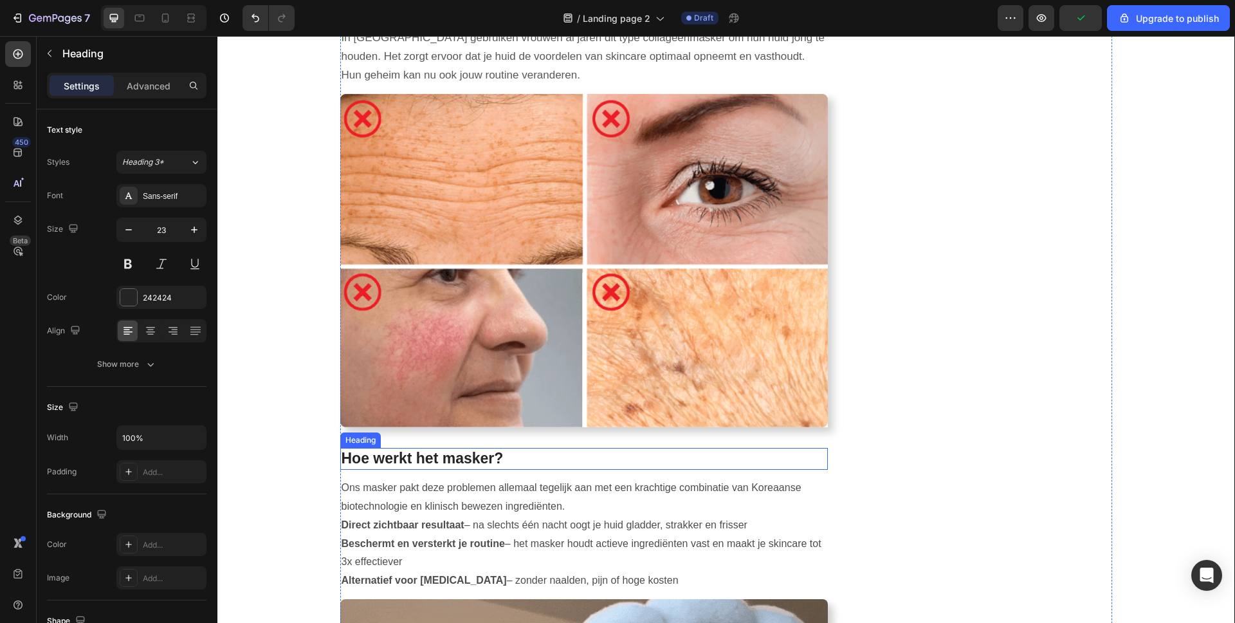
click at [459, 448] on h2 "Hoe werkt het masker?" at bounding box center [584, 459] width 488 height 22
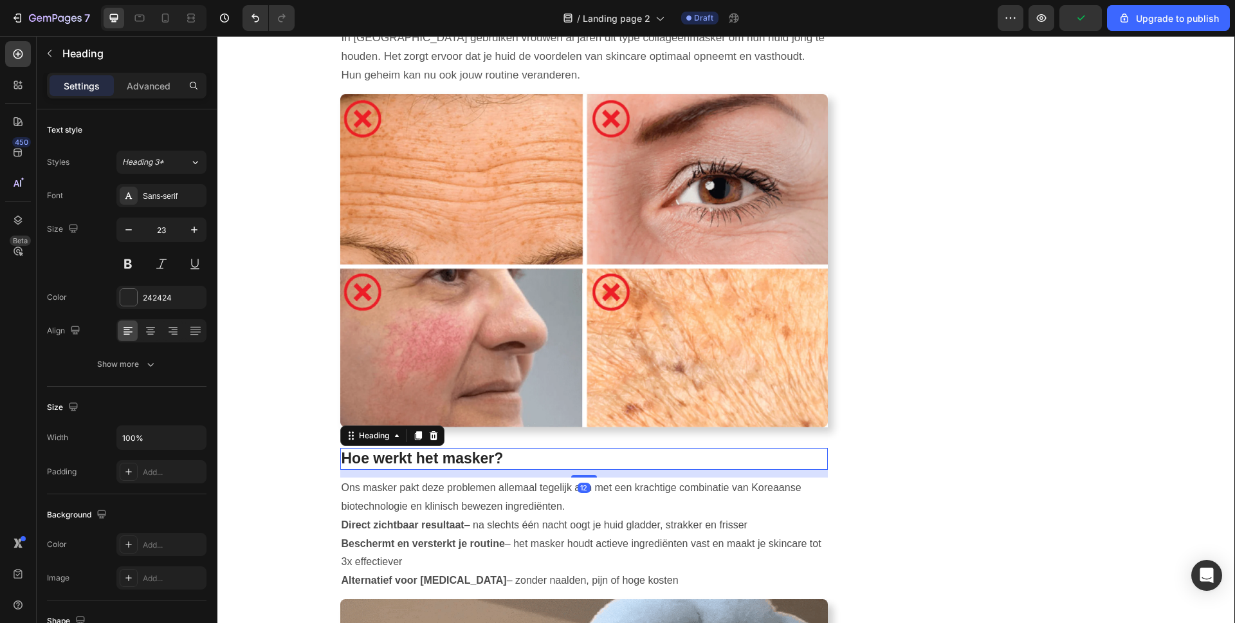
click at [459, 448] on h2 "Hoe werkt het masker?" at bounding box center [584, 459] width 488 height 22
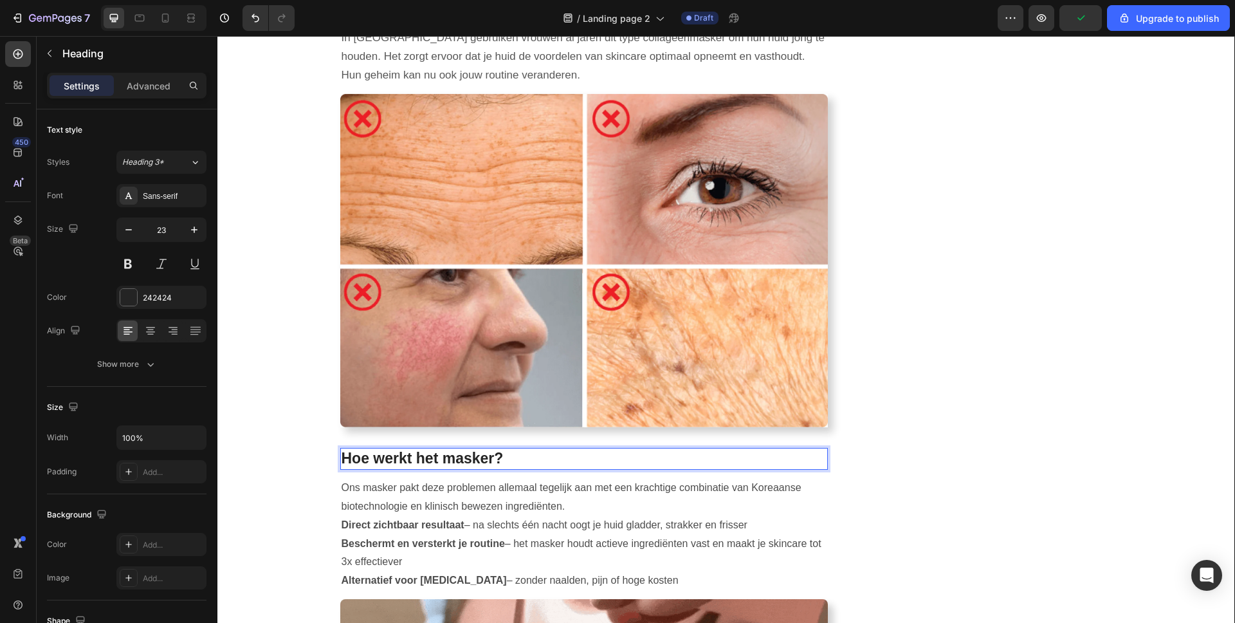
click at [459, 449] on p "Hoe werkt het masker?" at bounding box center [585, 458] width 486 height 19
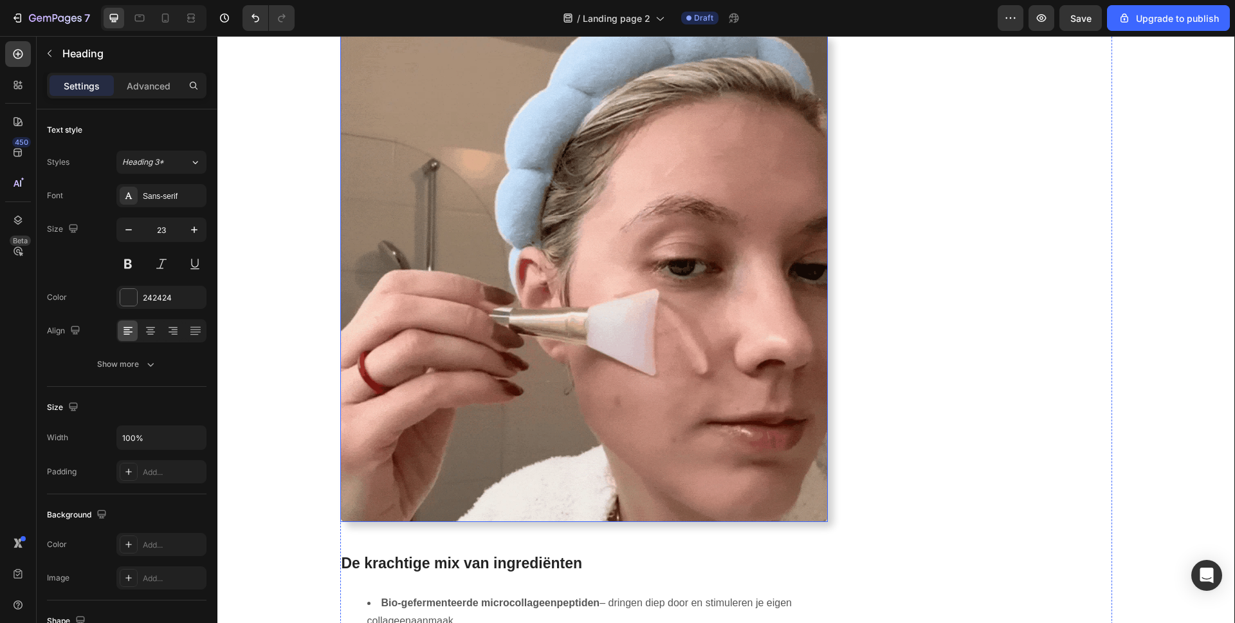
scroll to position [2602, 0]
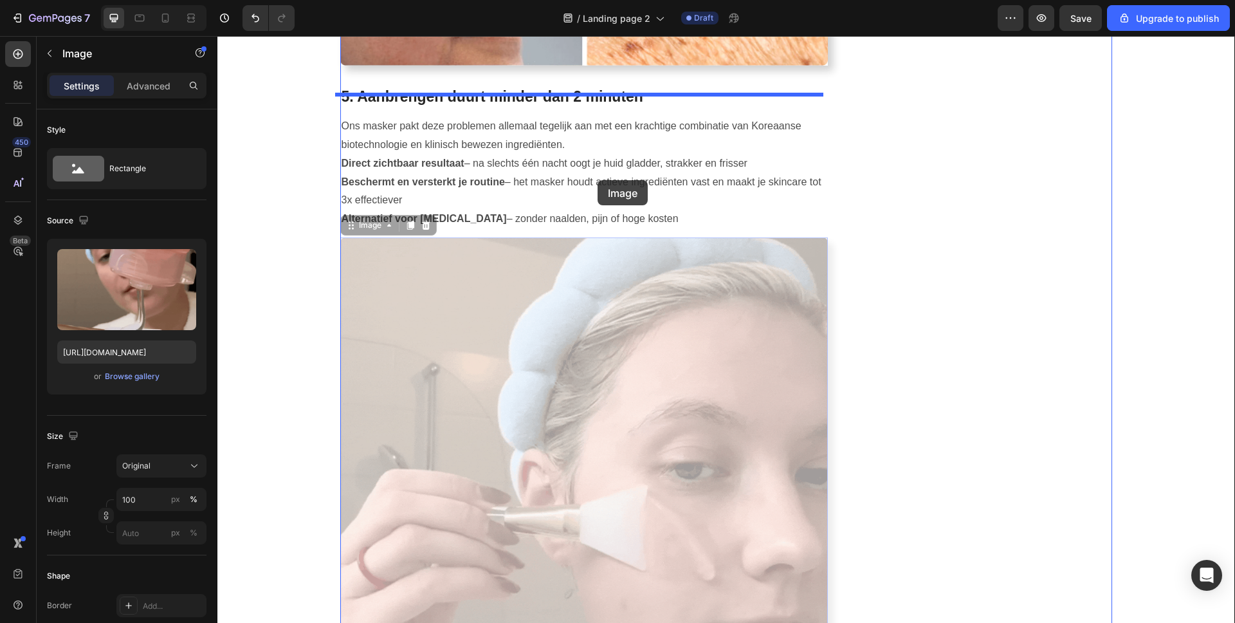
drag, startPoint x: 614, startPoint y: 342, endPoint x: 598, endPoint y: 180, distance: 162.3
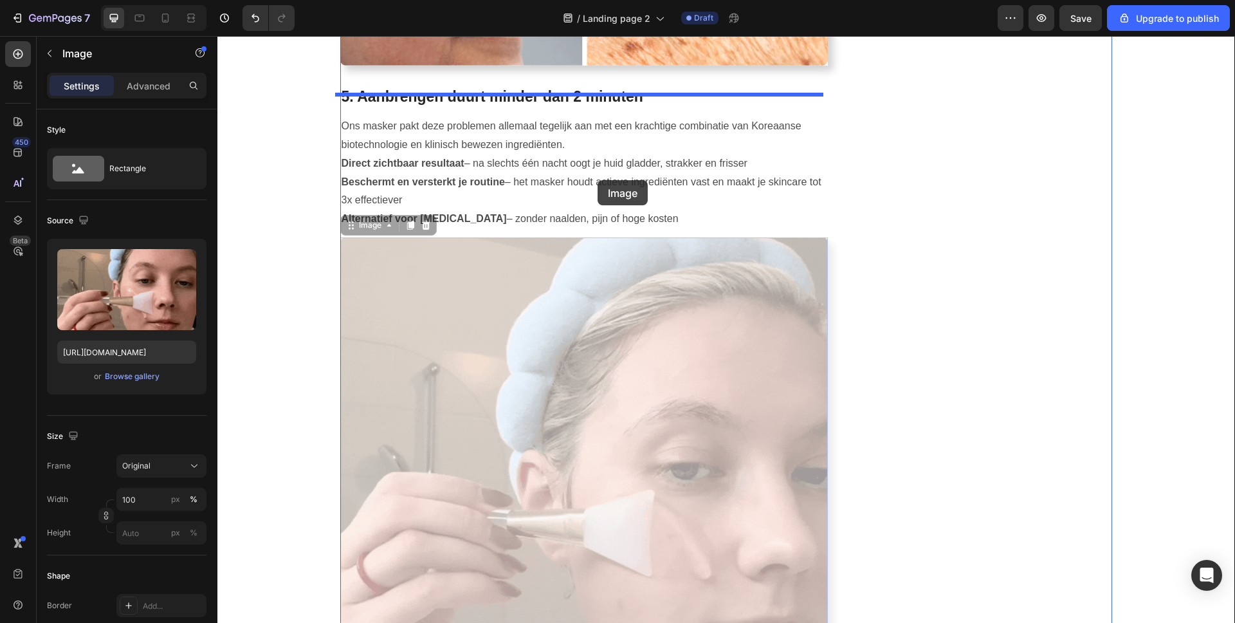
click at [598, 180] on div "Header ⁠⁠⁠⁠⁠⁠⁠ 7+1 redenen waarom vrouwen van 35+ Botox verruilen voor dit coll…" at bounding box center [726, 97] width 1018 height 5326
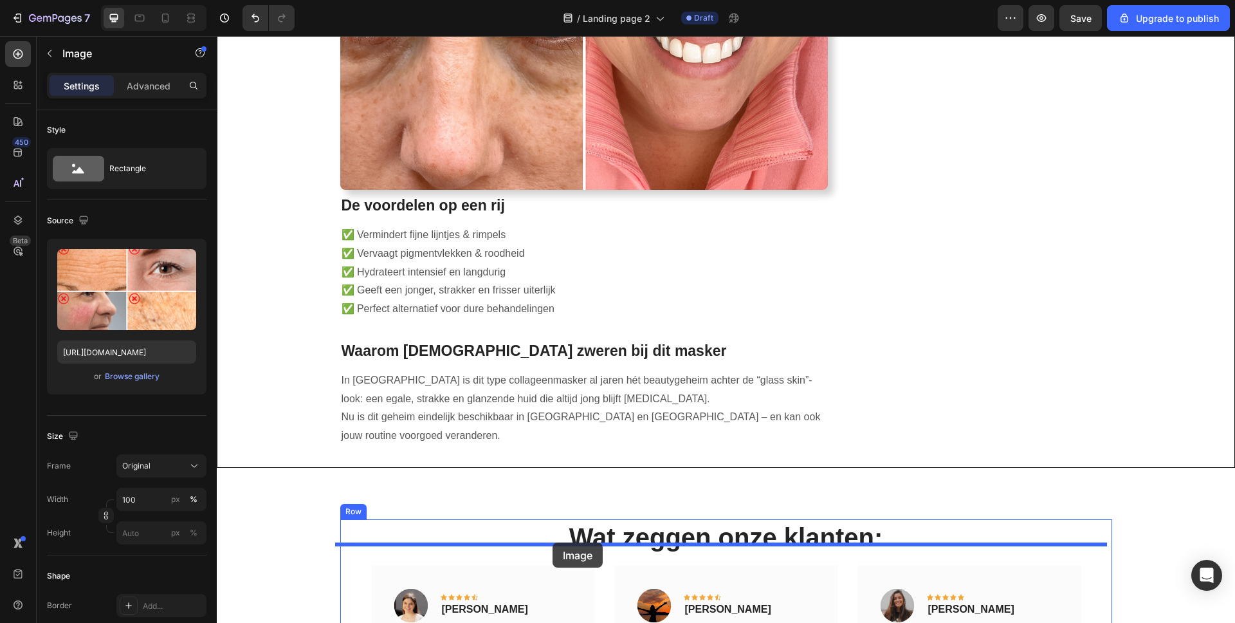
scroll to position [3844, 0]
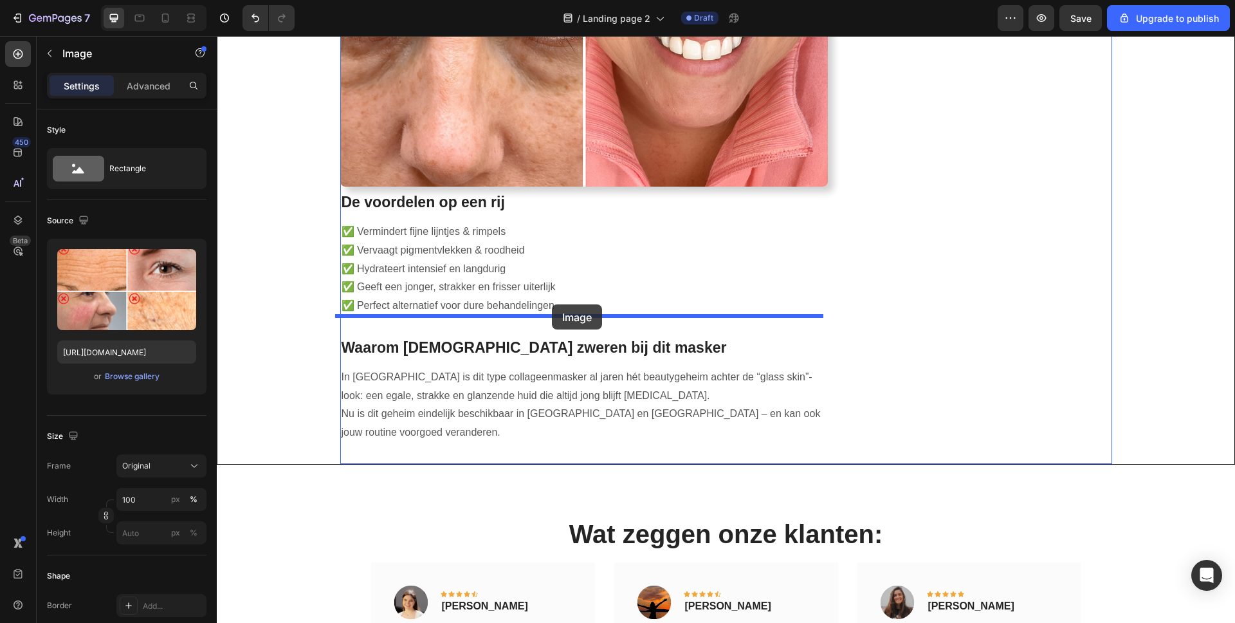
drag, startPoint x: 598, startPoint y: 46, endPoint x: 552, endPoint y: 304, distance: 262.6
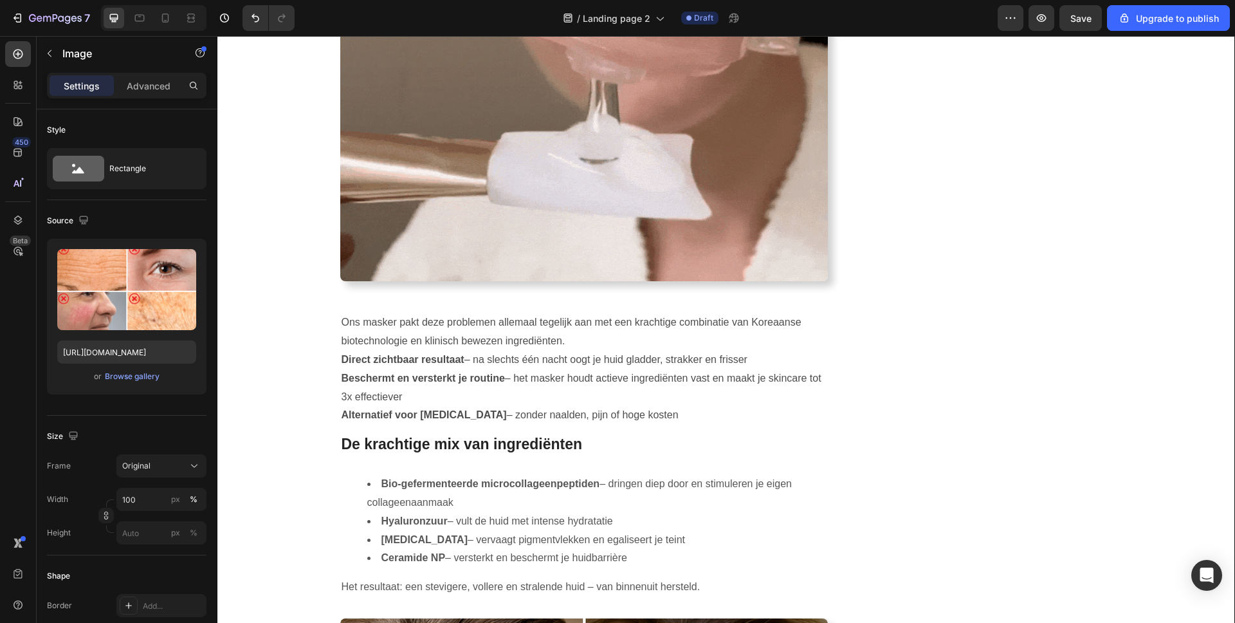
scroll to position [2582, 0]
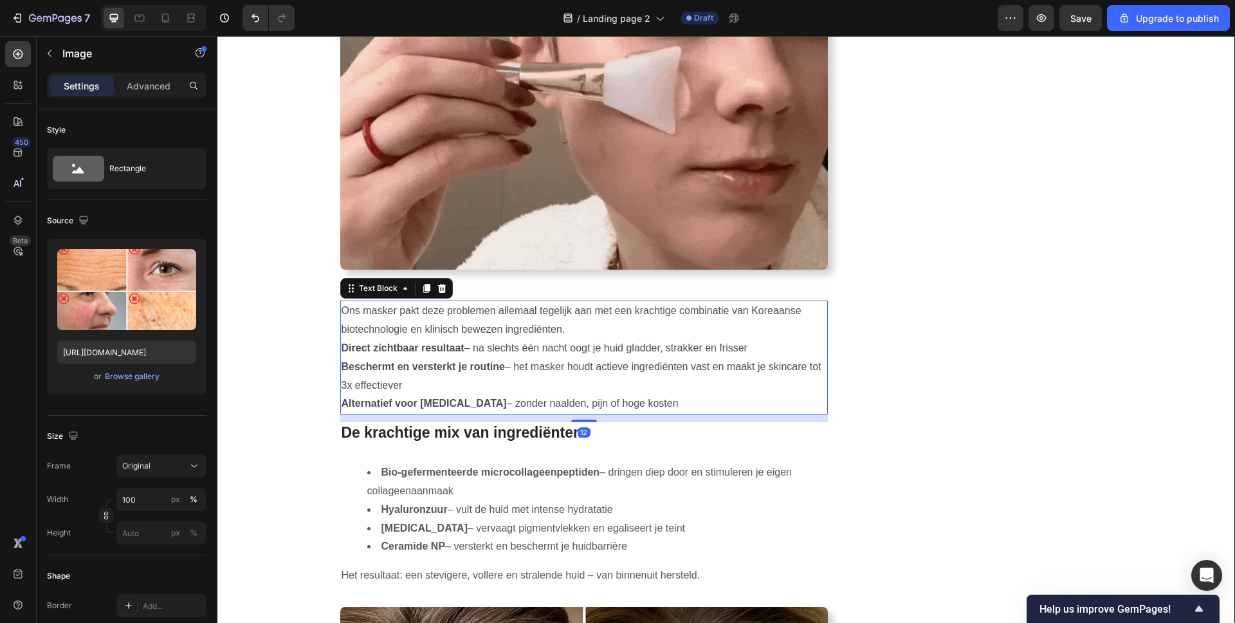
click at [504, 339] on p "Direct zichtbaar resultaat – na slechts één nacht oogt je huid gladder, strakke…" at bounding box center [585, 348] width 486 height 19
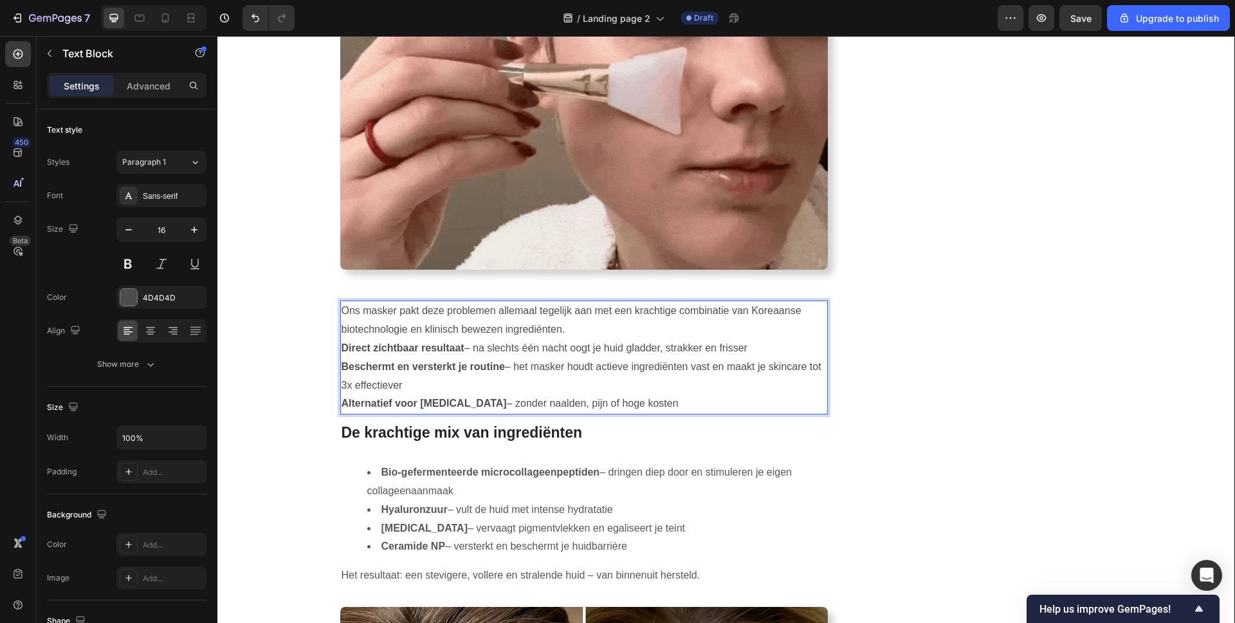
click at [505, 358] on p "Beschermt en versterkt je routine – het masker houdt actieve ingrediënten vast …" at bounding box center [585, 376] width 486 height 37
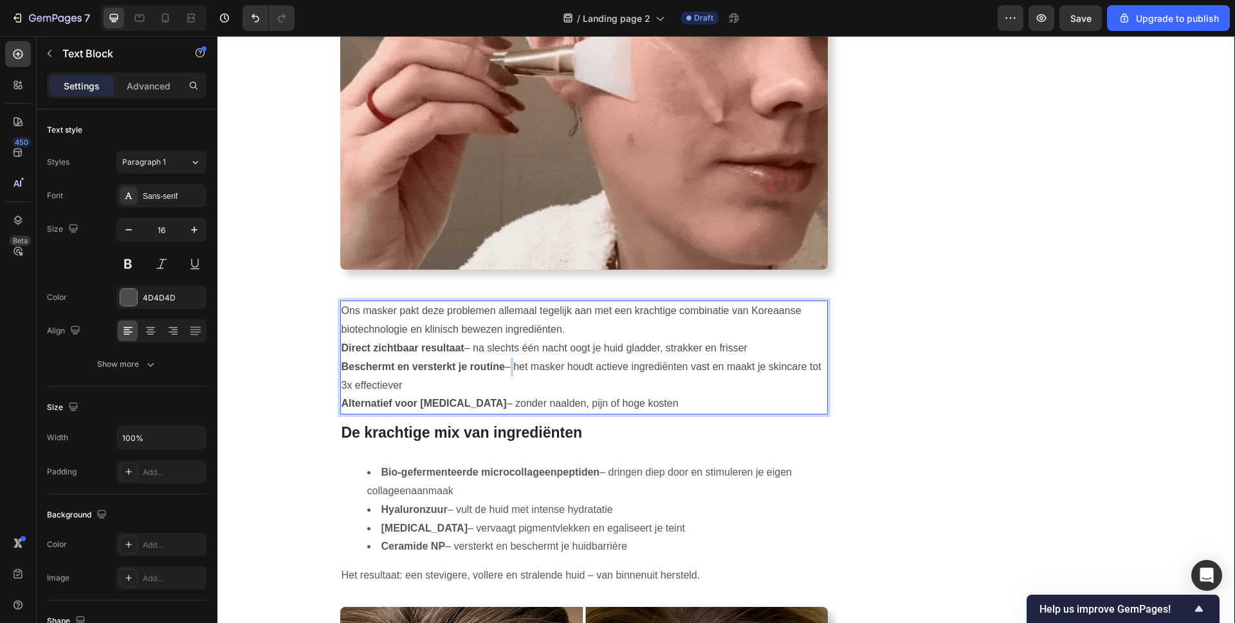
click at [505, 358] on p "Beschermt en versterkt je routine – het masker houdt actieve ingrediënten vast …" at bounding box center [585, 376] width 486 height 37
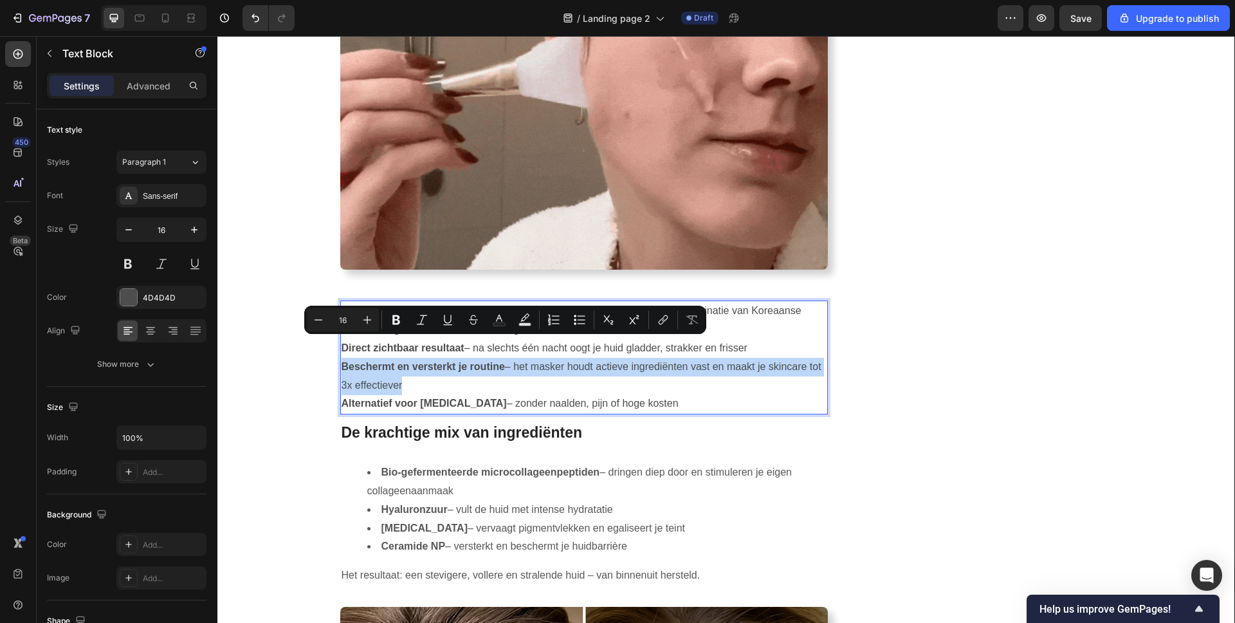
click at [505, 358] on p "Beschermt en versterkt je routine – het masker houdt actieve ingrediënten vast …" at bounding box center [585, 376] width 486 height 37
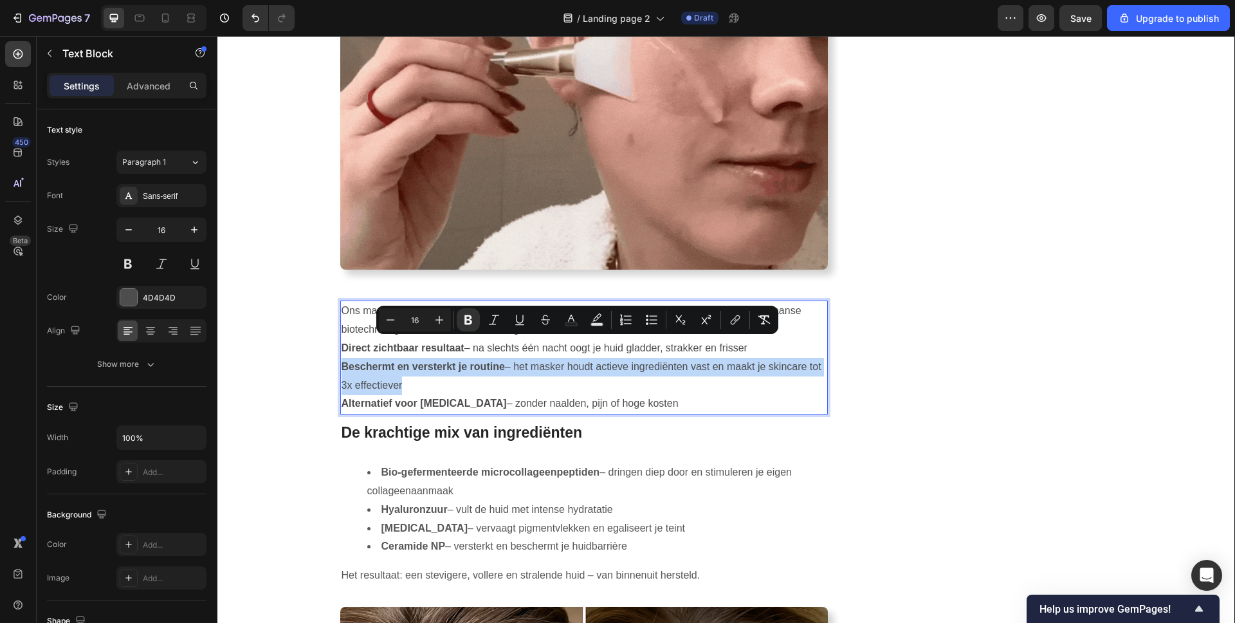
click at [505, 358] on p "Beschermt en versterkt je routine – het masker houdt actieve ingrediënten vast …" at bounding box center [585, 376] width 486 height 37
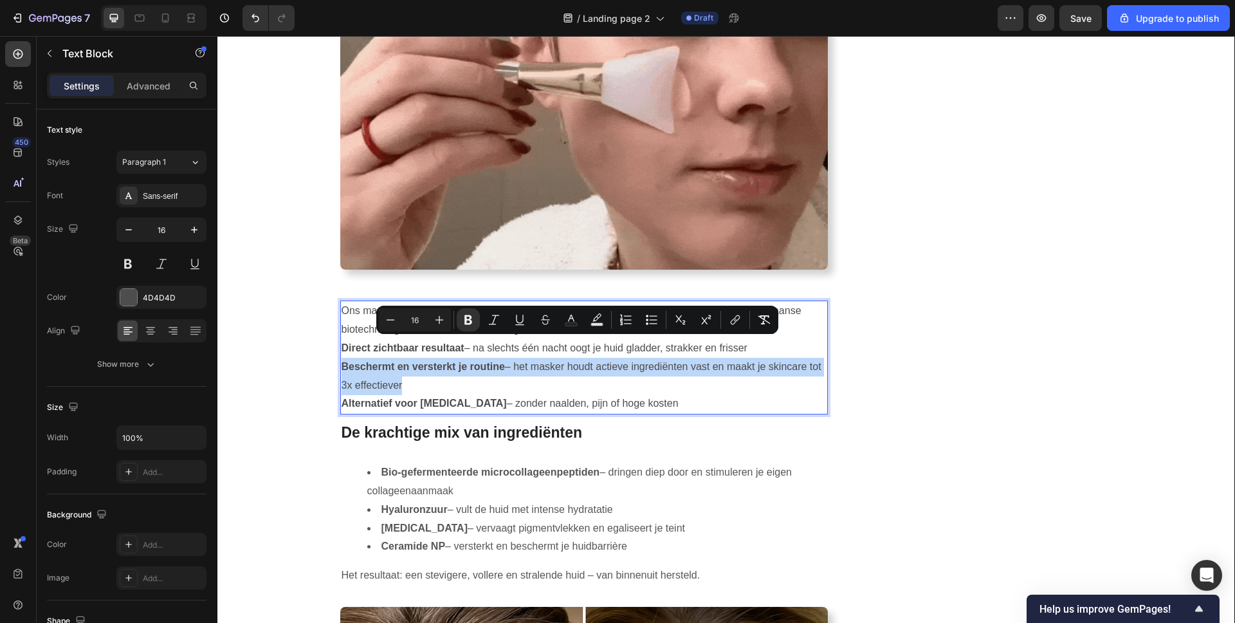
click at [605, 394] on p "Alternatief voor Botox – zonder naalden, pijn of hoge kosten" at bounding box center [585, 403] width 486 height 19
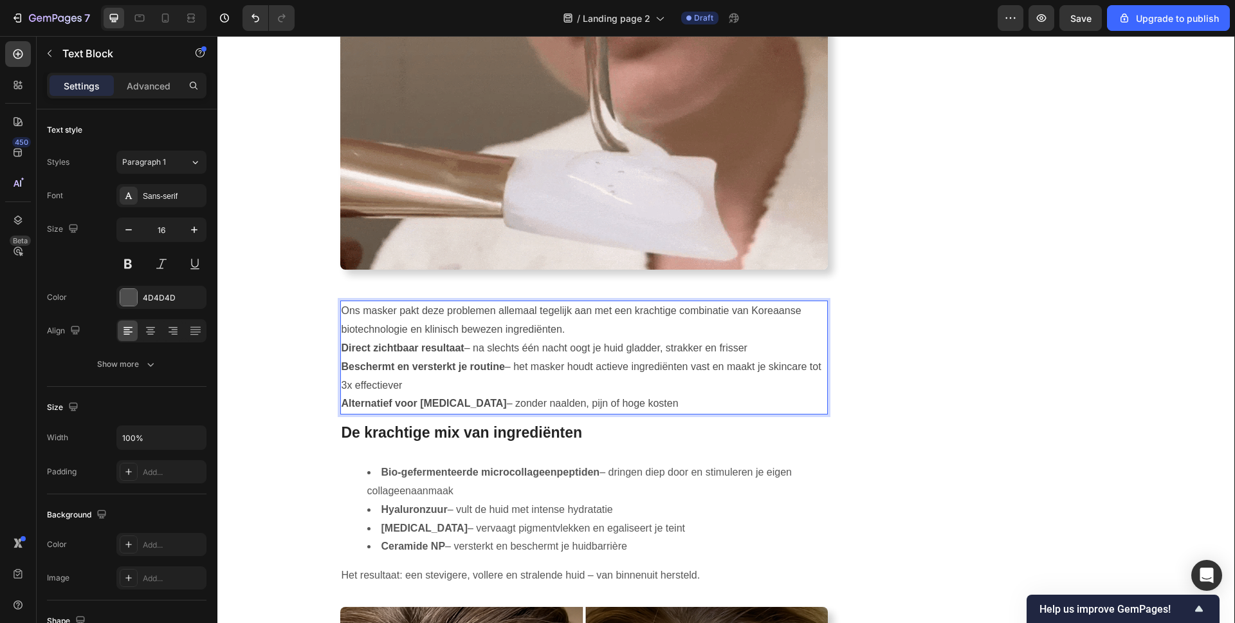
drag, startPoint x: 628, startPoint y: 383, endPoint x: 338, endPoint y: 286, distance: 305.9
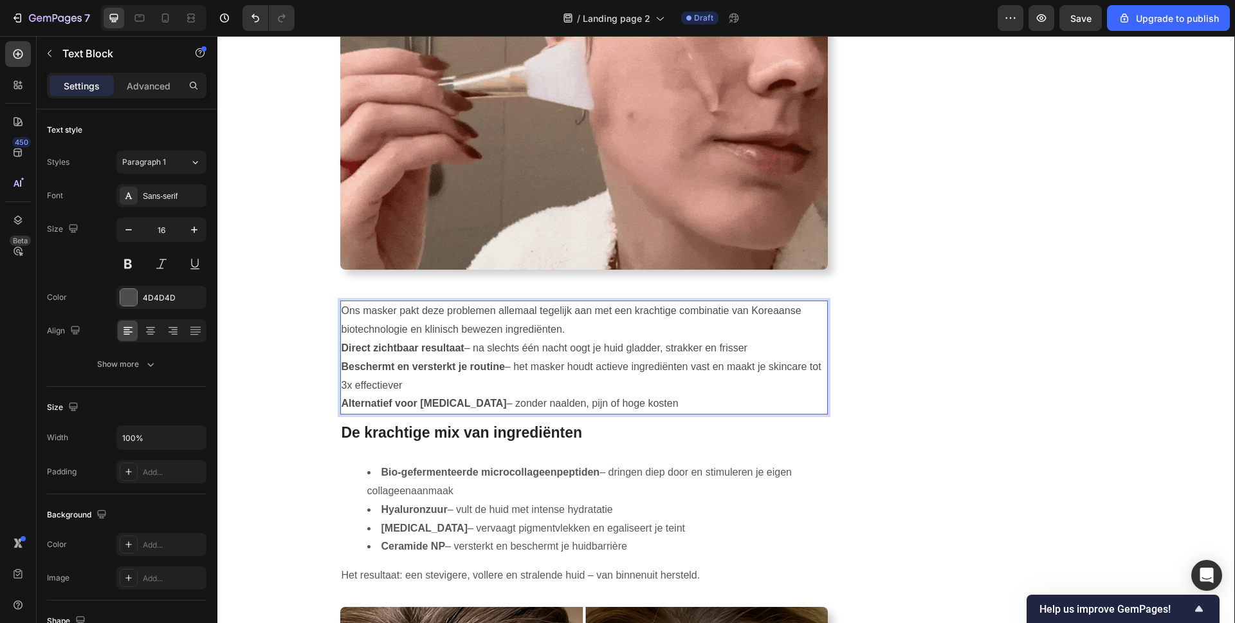
click at [340, 300] on div "Ons masker pakt deze problemen allemaal tegelijk aan met een krachtige combinat…" at bounding box center [584, 357] width 488 height 114
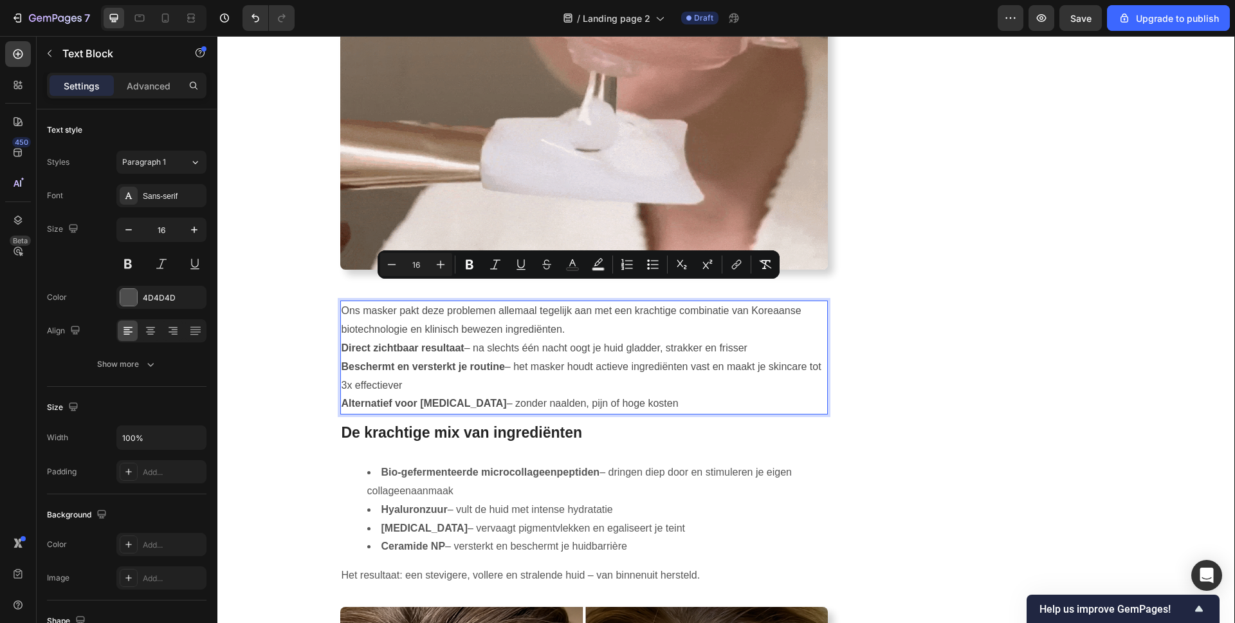
type input "20"
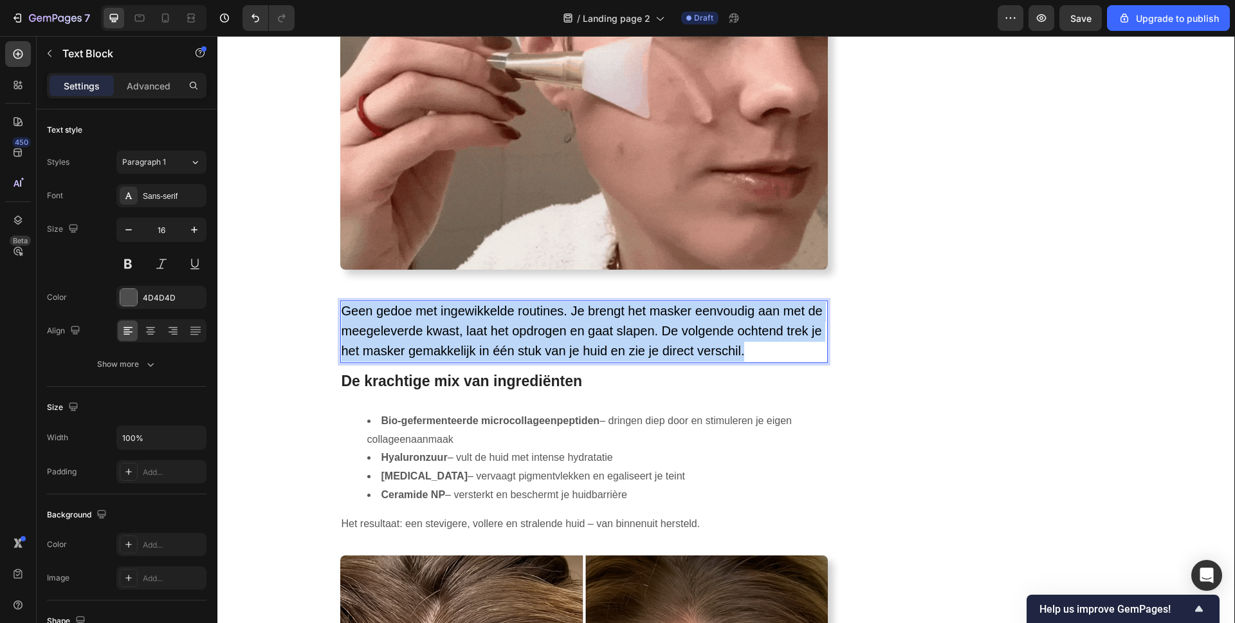
drag, startPoint x: 747, startPoint y: 331, endPoint x: 319, endPoint y: 288, distance: 430.0
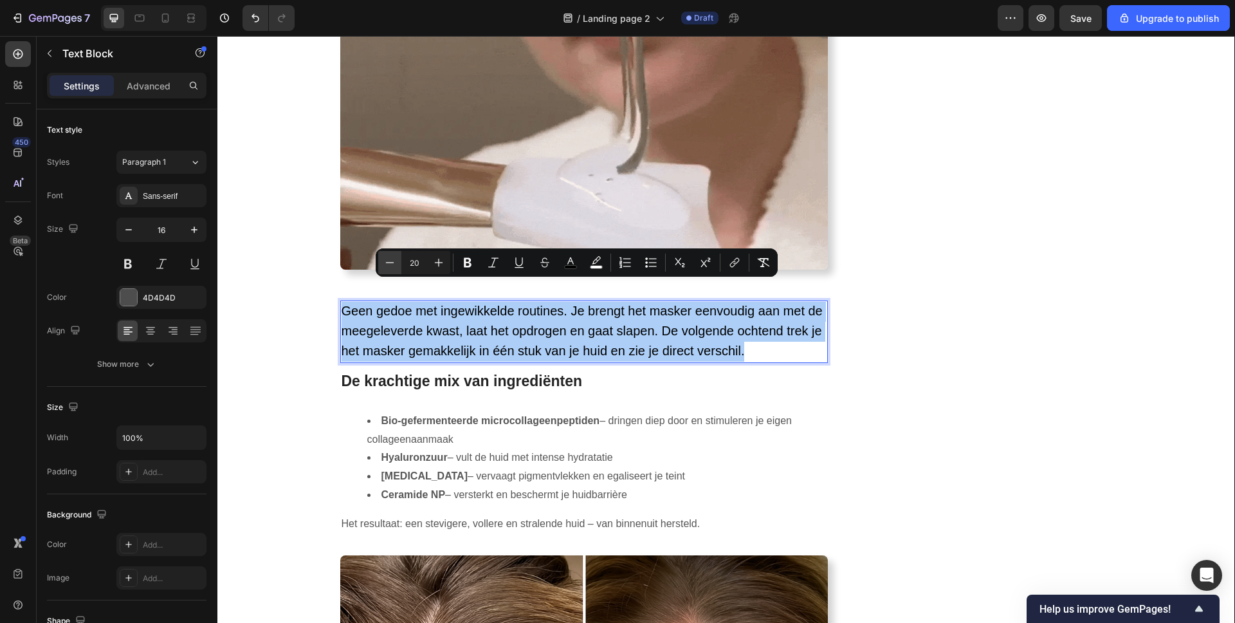
click at [397, 263] on button "Minus" at bounding box center [389, 262] width 23 height 23
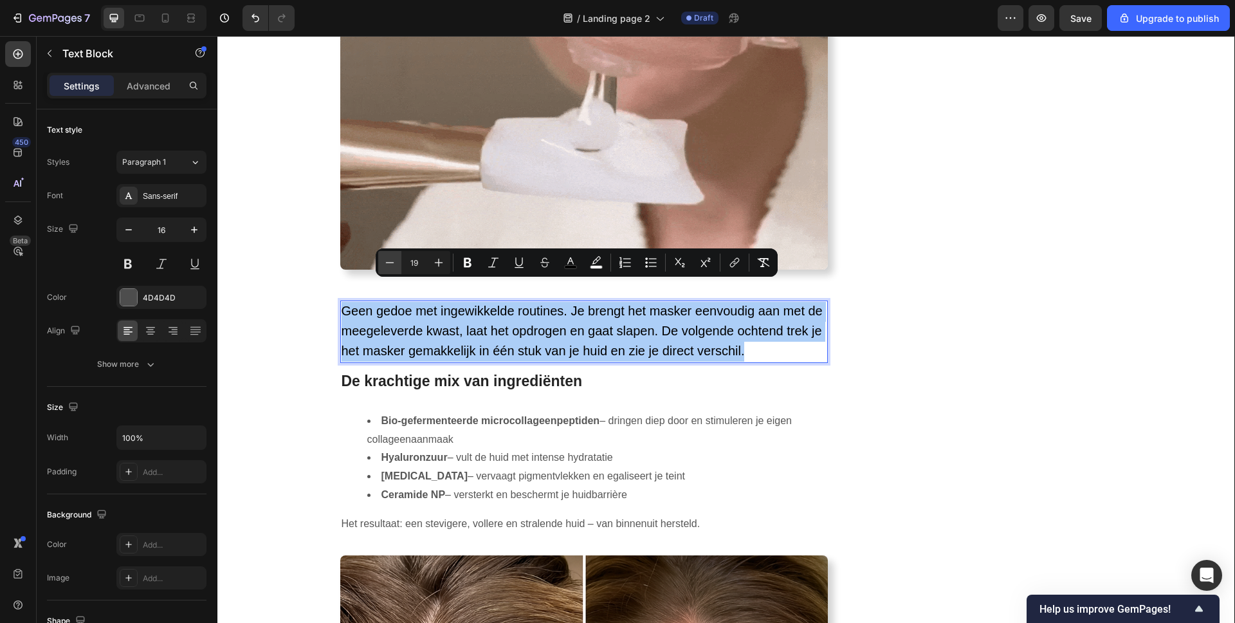
click at [397, 263] on button "Minus" at bounding box center [389, 262] width 23 height 23
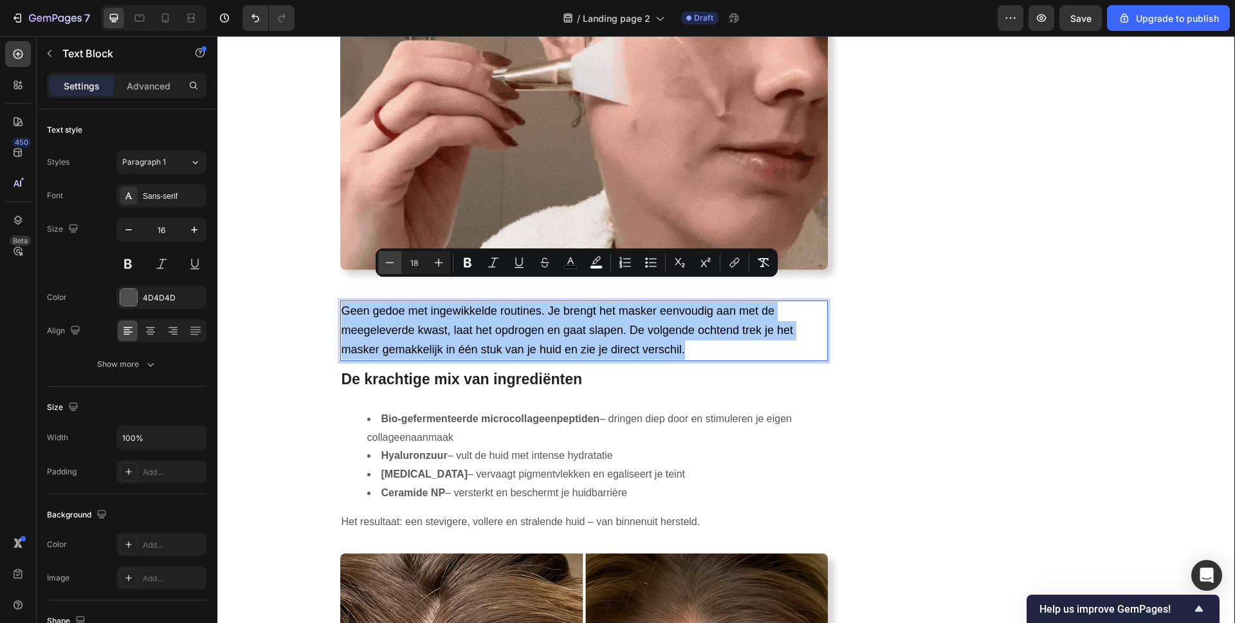
click at [397, 263] on button "Minus" at bounding box center [389, 262] width 23 height 23
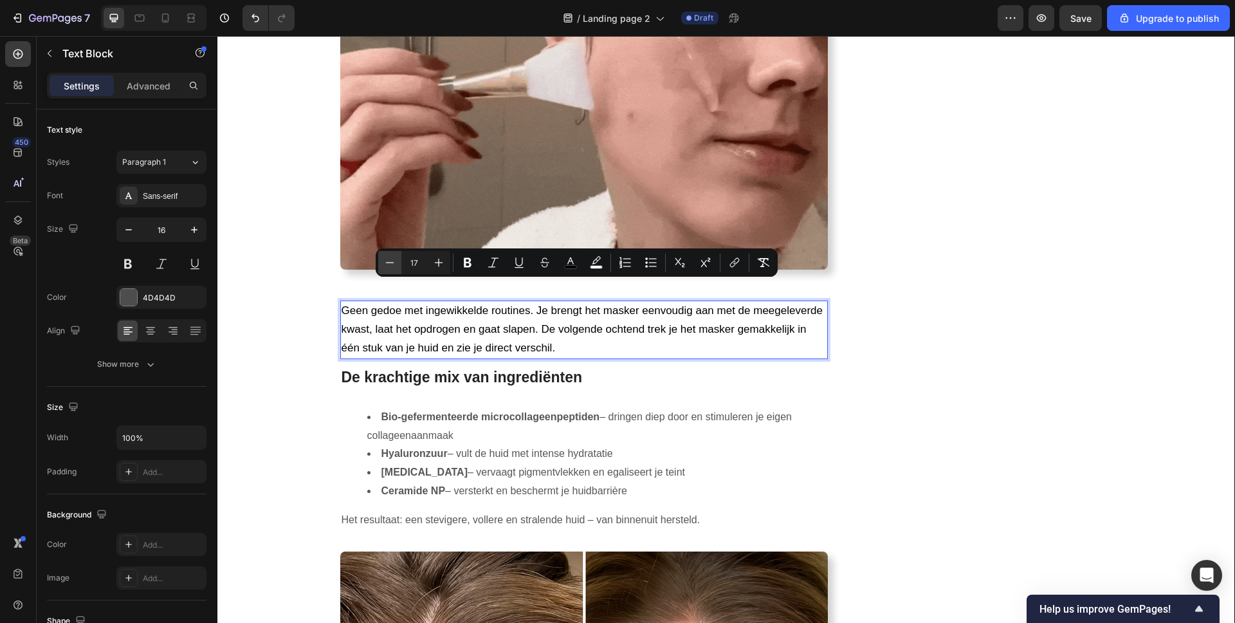
click at [397, 263] on button "Minus" at bounding box center [389, 262] width 23 height 23
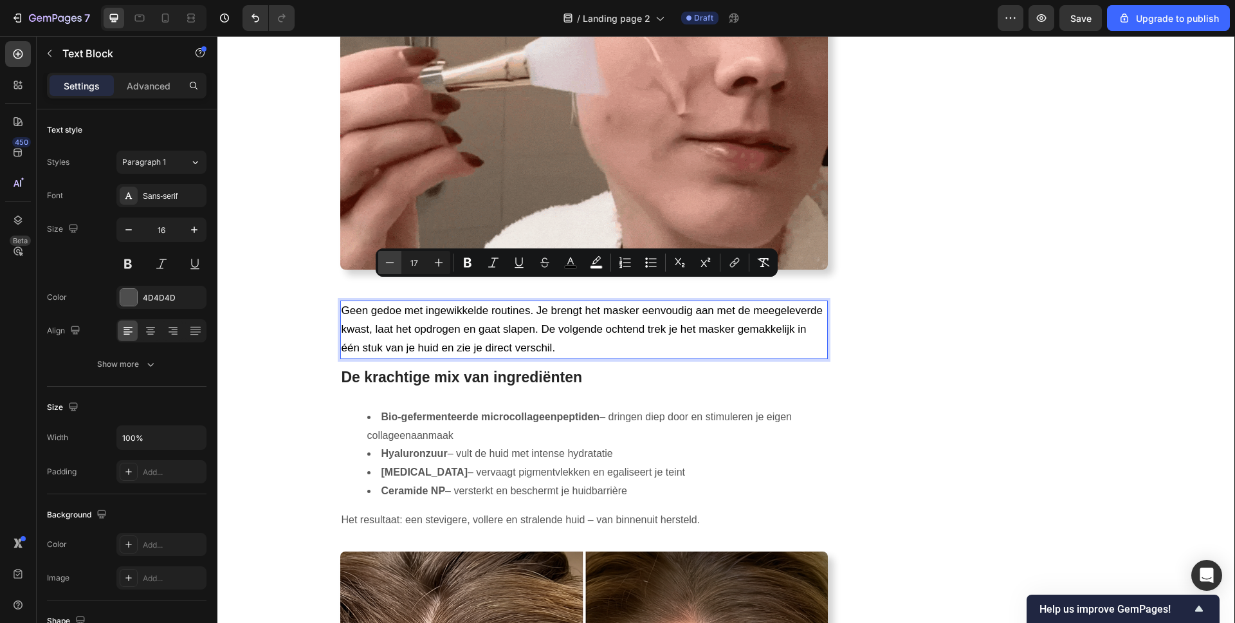
type input "16"
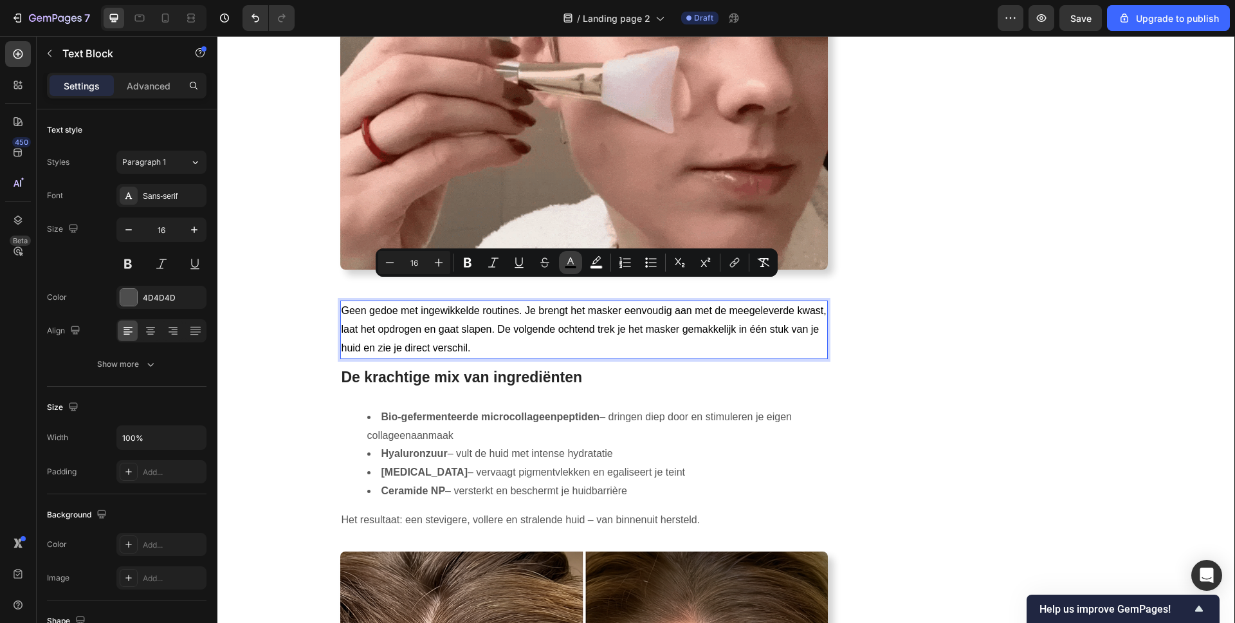
click at [575, 264] on icon "Editor contextual toolbar" at bounding box center [570, 262] width 13 height 13
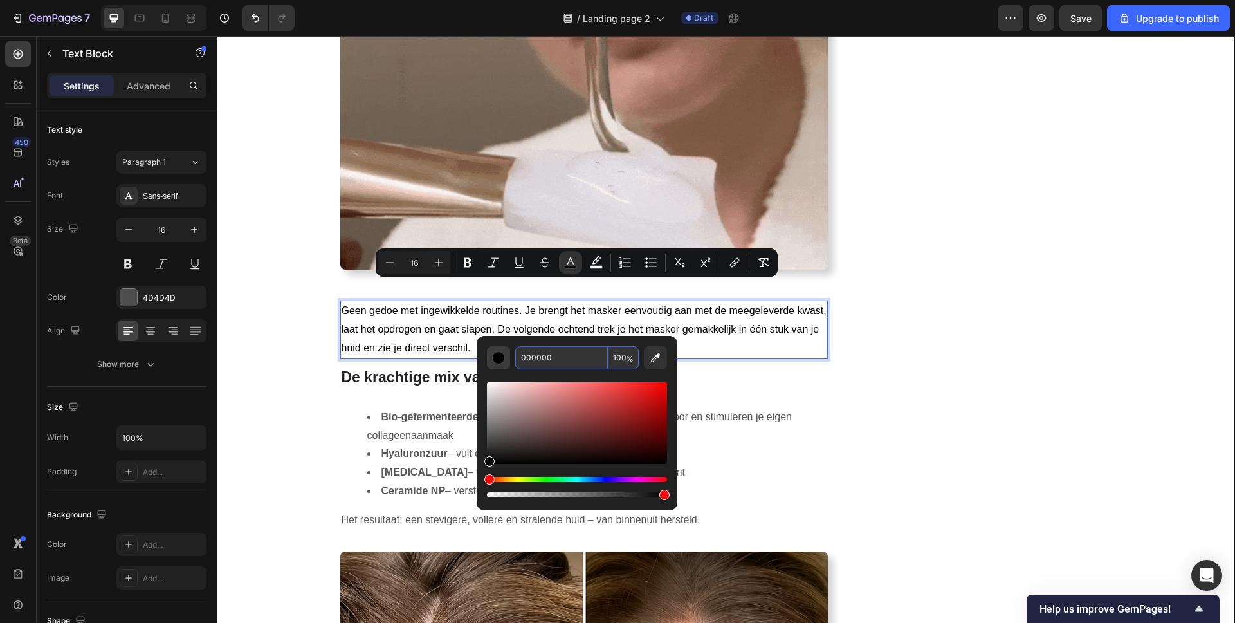
drag, startPoint x: 566, startPoint y: 355, endPoint x: 488, endPoint y: 363, distance: 78.8
click at [488, 363] on div "000000 100 %" at bounding box center [577, 357] width 180 height 23
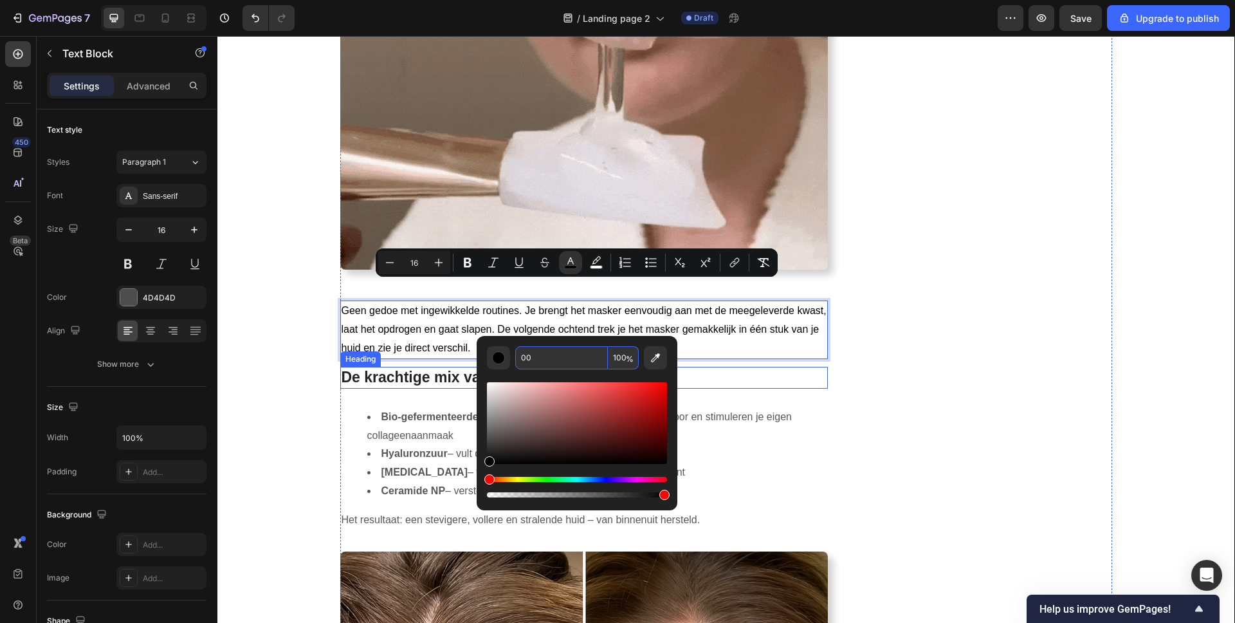
type input "0"
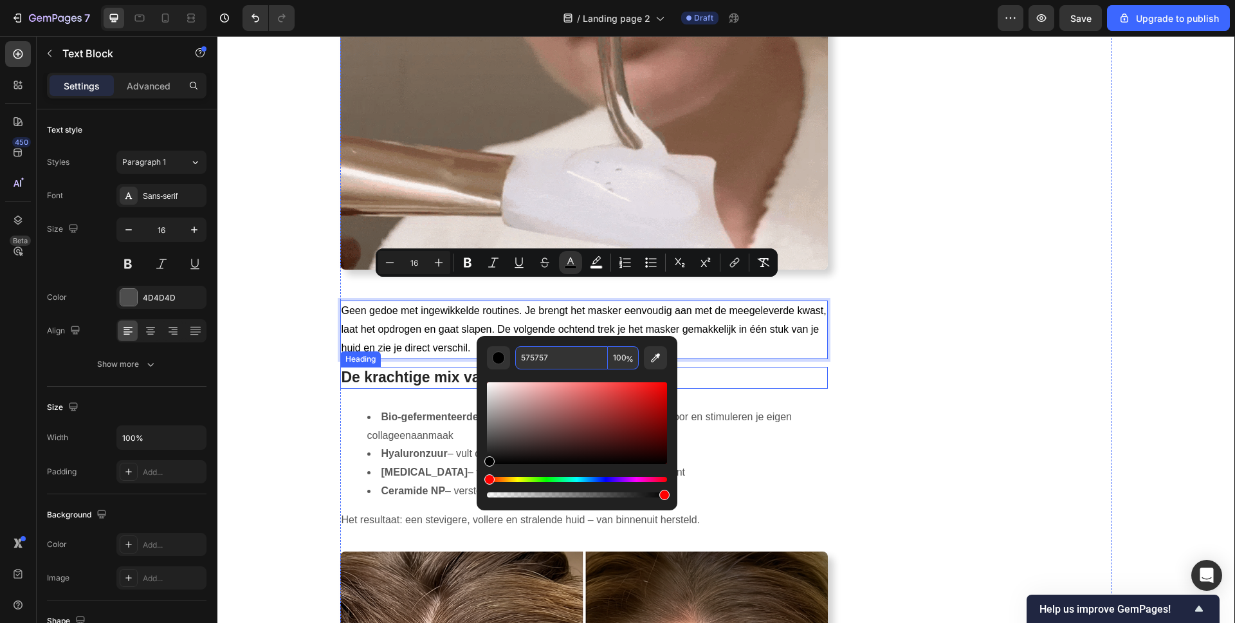
type input "575757"
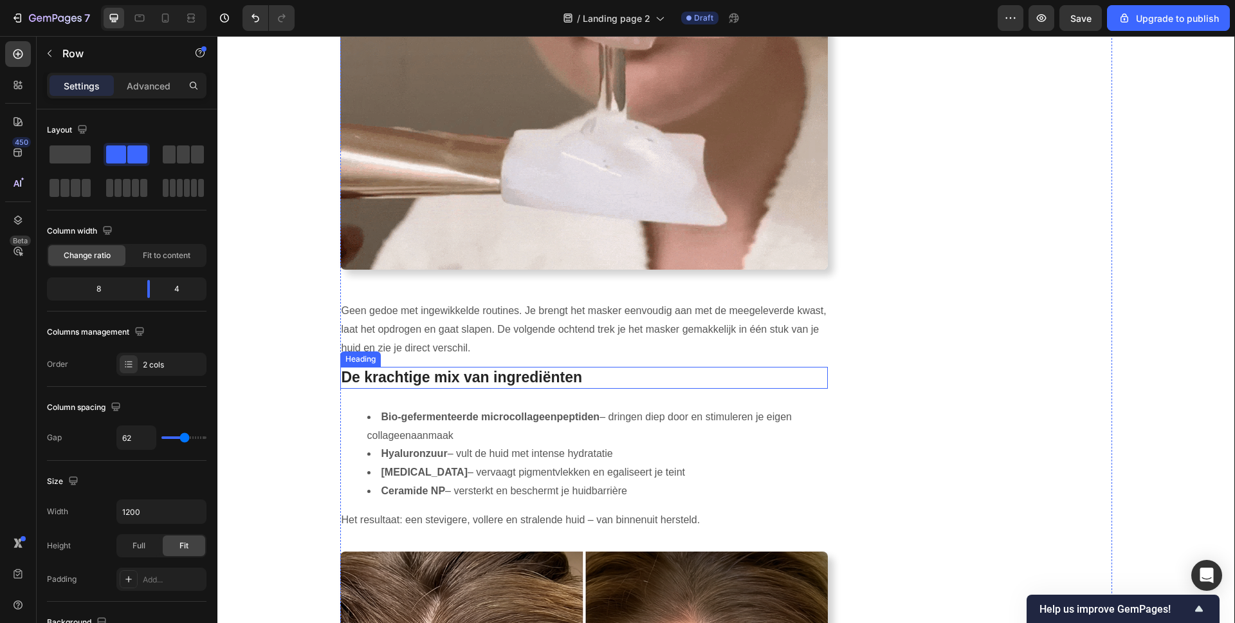
click at [530, 367] on h2 "De krachtige mix van ingrediënten" at bounding box center [584, 378] width 488 height 22
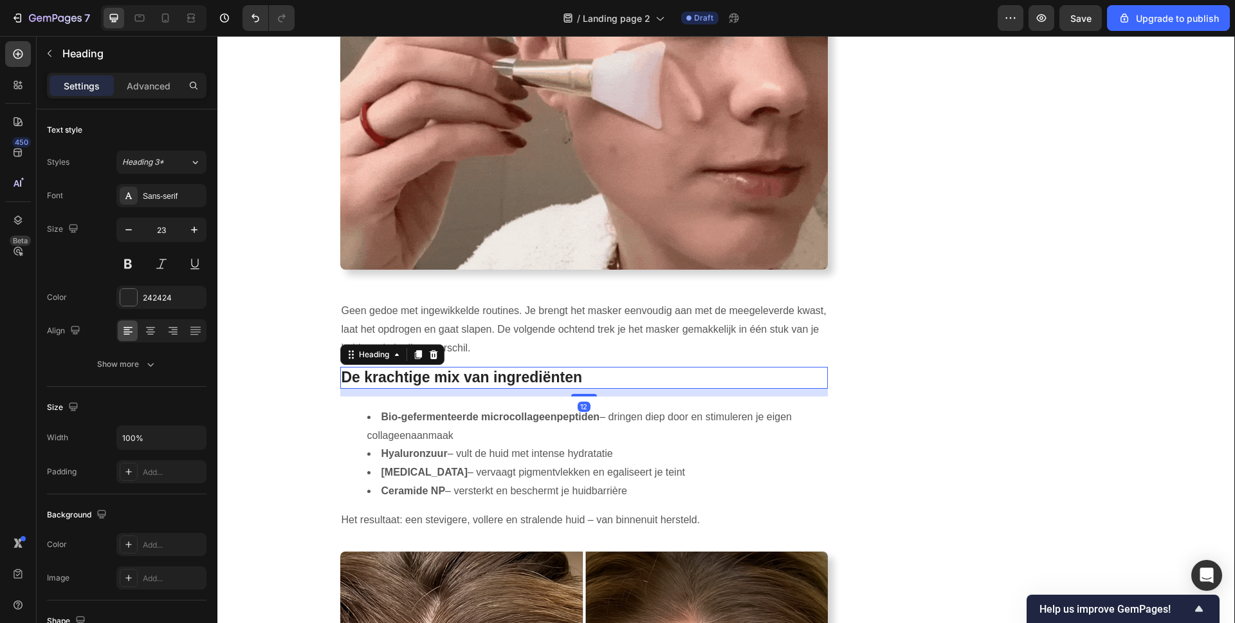
click at [530, 367] on h2 "De krachtige mix van ingrediënten" at bounding box center [584, 378] width 488 height 22
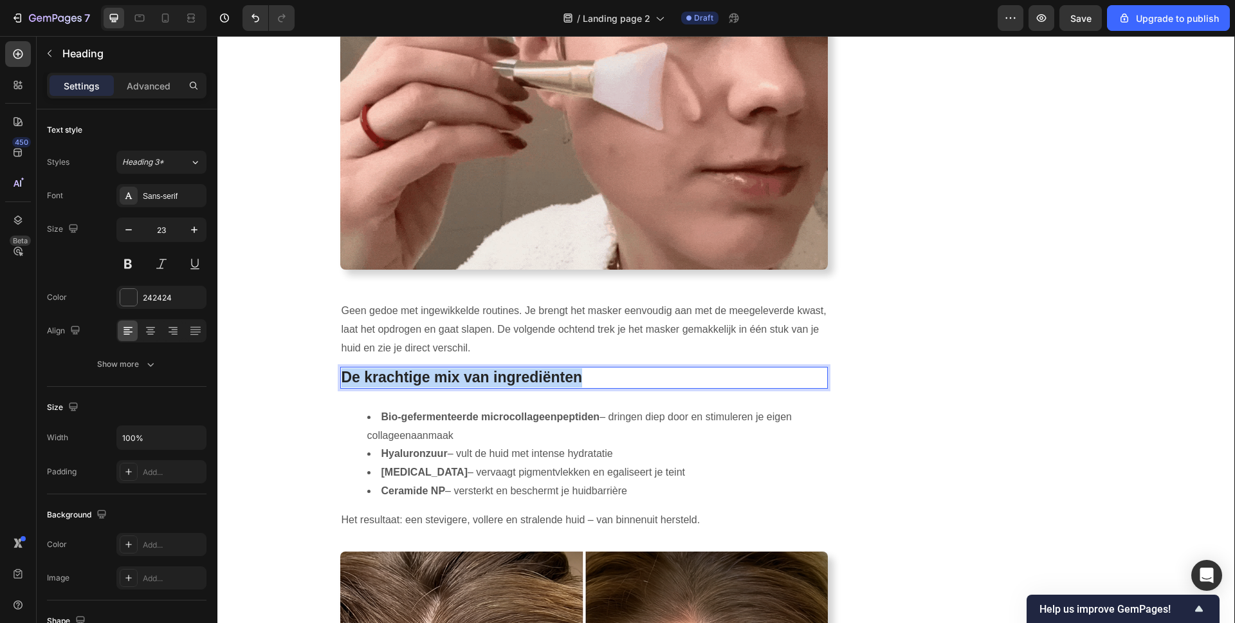
click at [530, 368] on p "De krachtige mix van ingrediënten" at bounding box center [585, 377] width 486 height 19
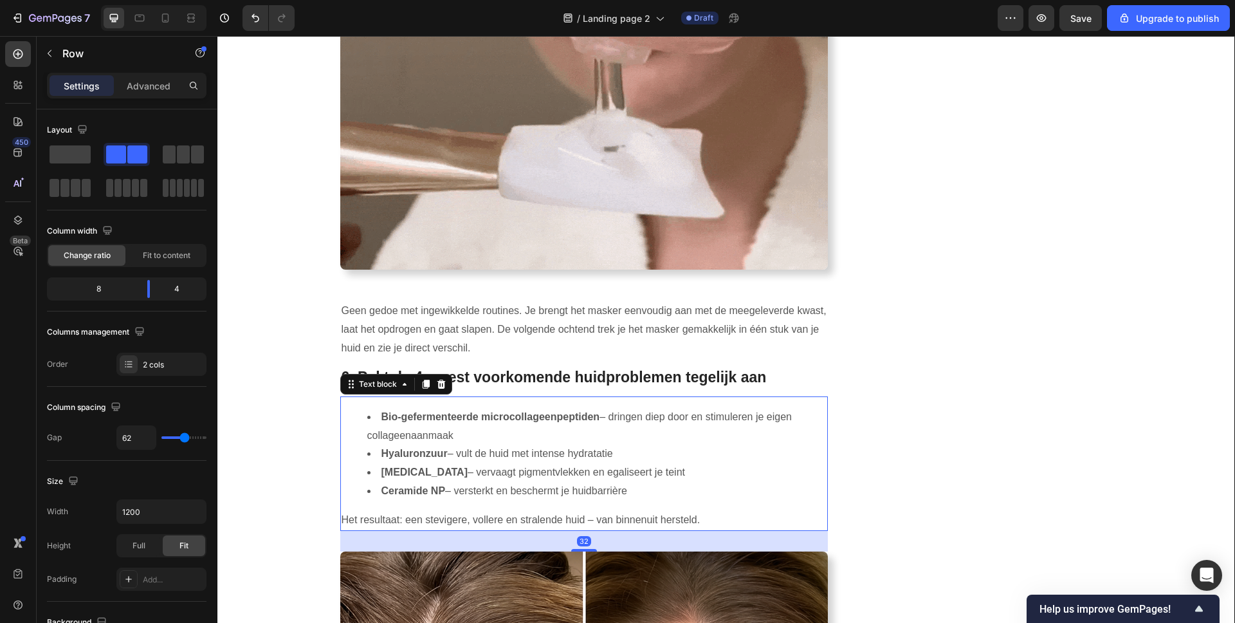
click at [513, 463] on li "Niacinamide – vervaagt pigmentvlekken en egaliseert je teint" at bounding box center [597, 472] width 460 height 19
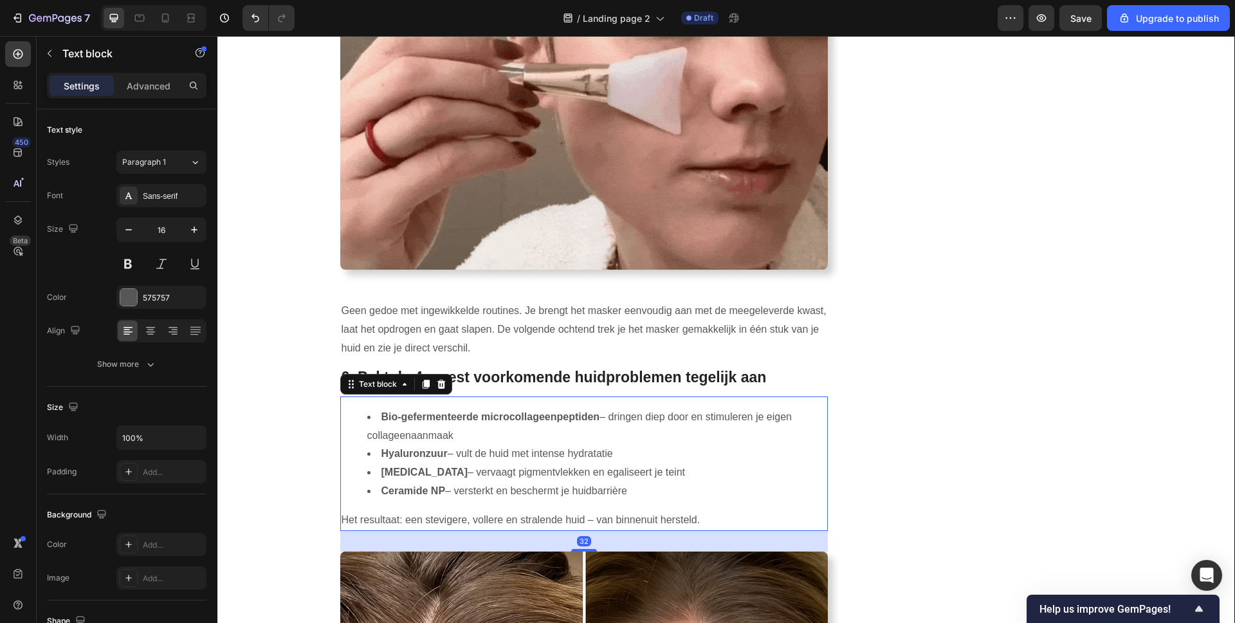
click at [566, 463] on li "Niacinamide – vervaagt pigmentvlekken en egaliseert je teint" at bounding box center [597, 472] width 460 height 19
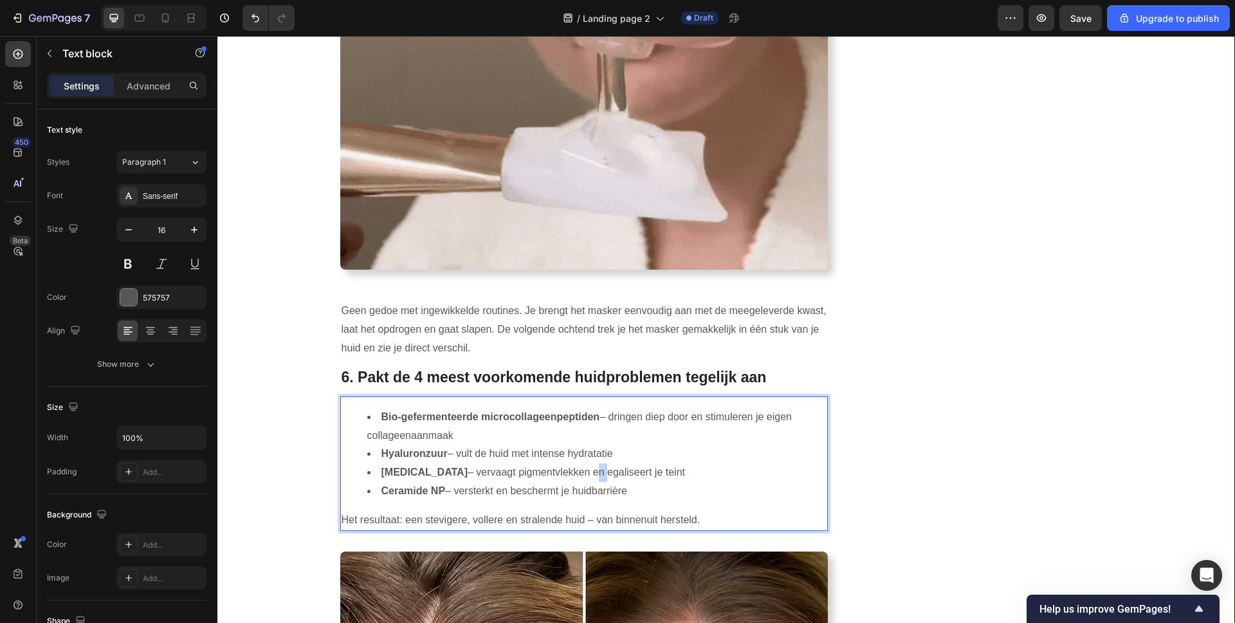
click at [566, 463] on li "Niacinamide – vervaagt pigmentvlekken en egaliseert je teint" at bounding box center [597, 472] width 460 height 19
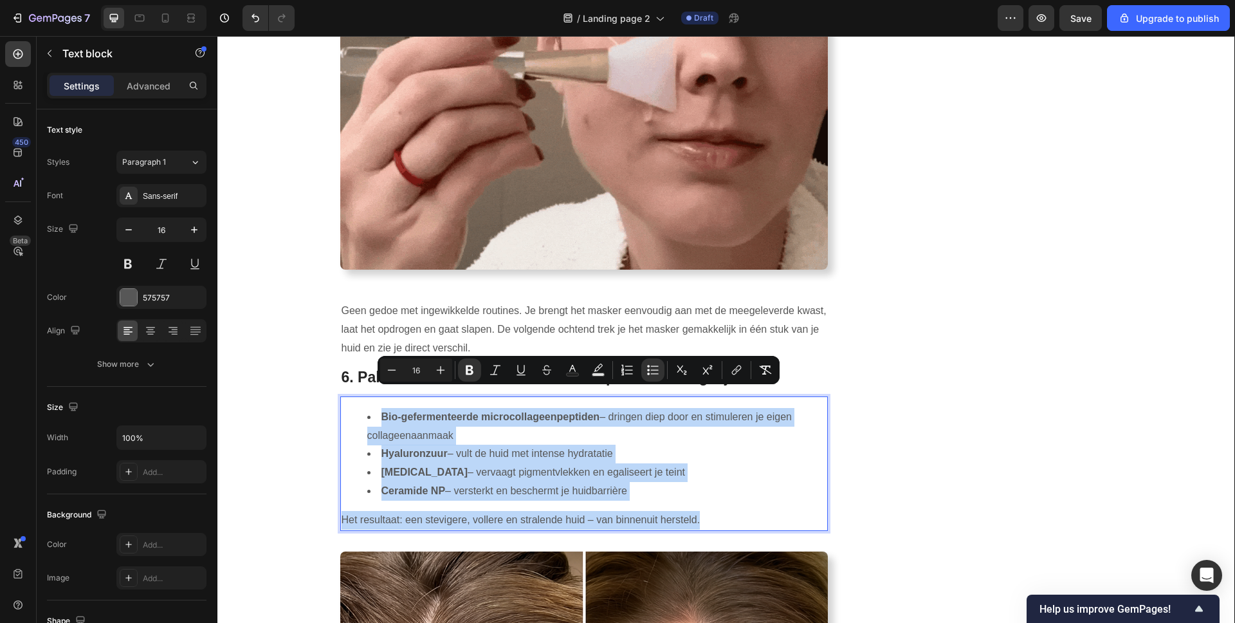
type input "20"
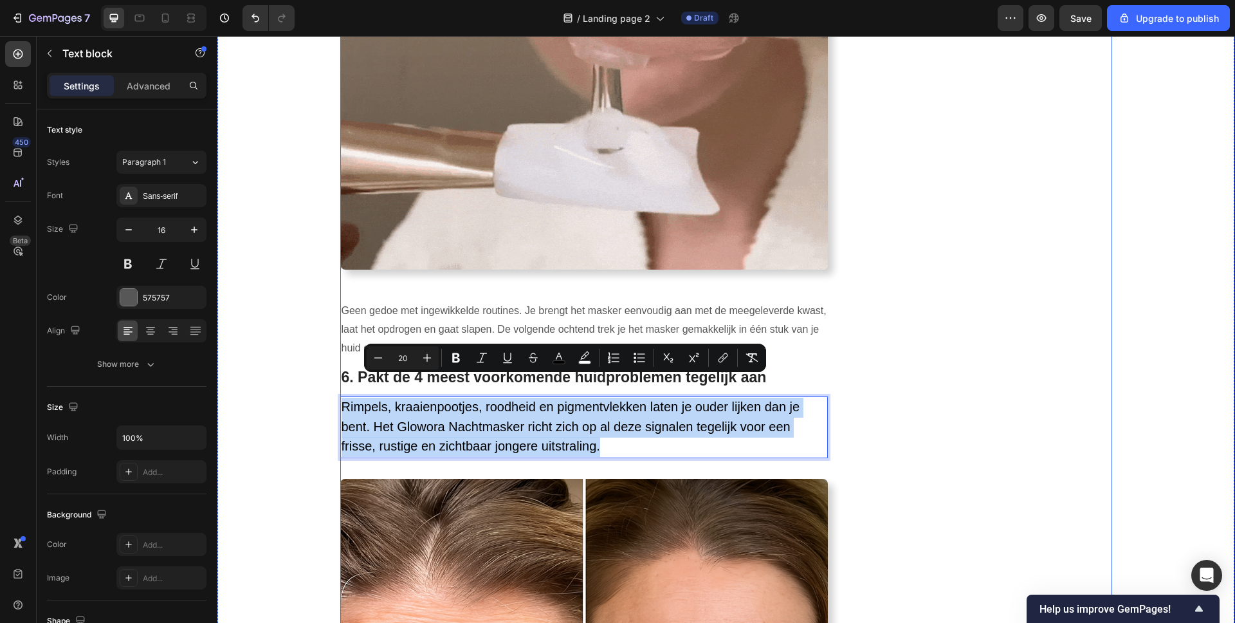
drag, startPoint x: 616, startPoint y: 426, endPoint x: 319, endPoint y: 372, distance: 301.4
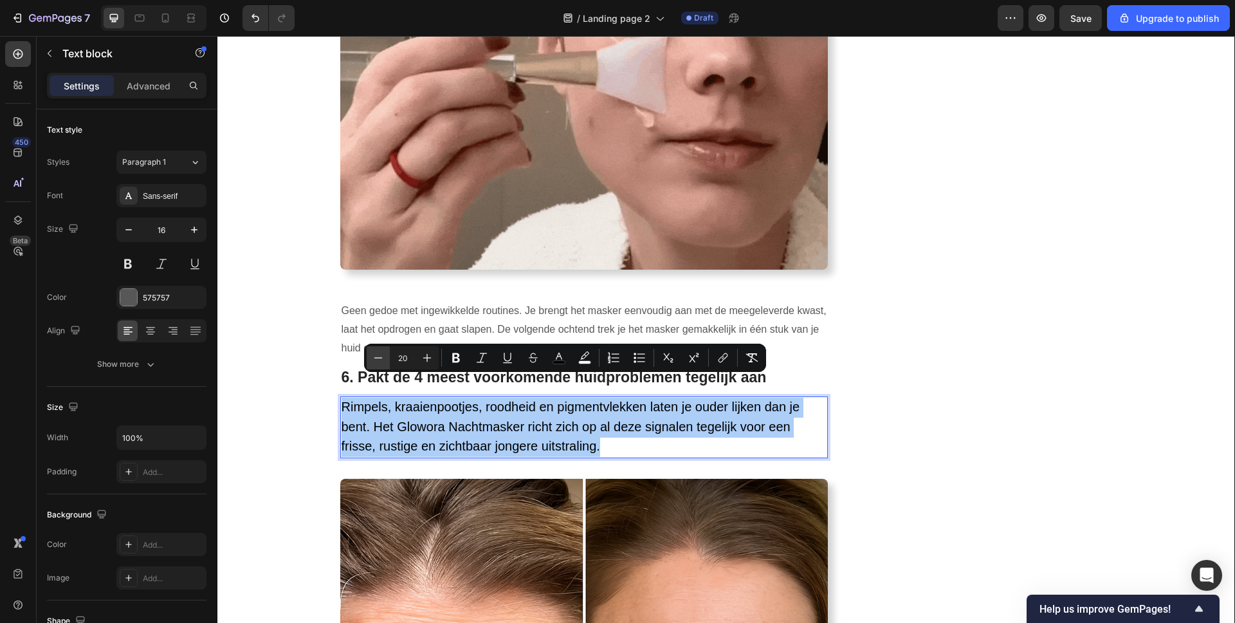
click at [379, 356] on icon "Editor contextual toolbar" at bounding box center [378, 357] width 13 height 13
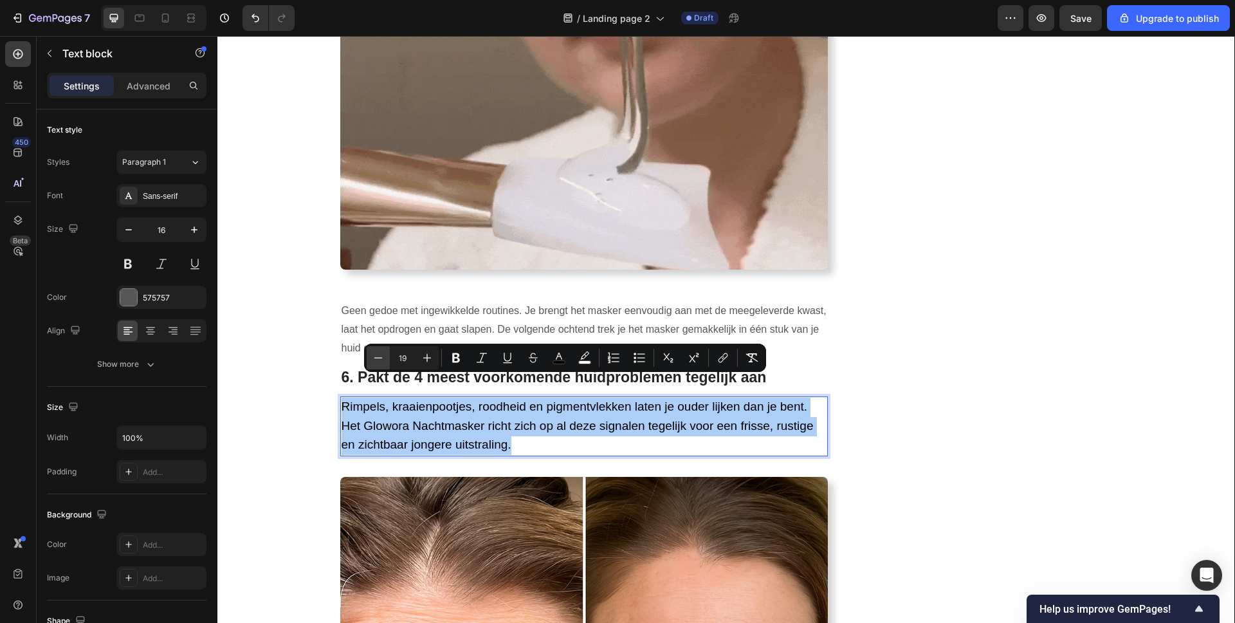
click at [379, 356] on icon "Editor contextual toolbar" at bounding box center [378, 357] width 13 height 13
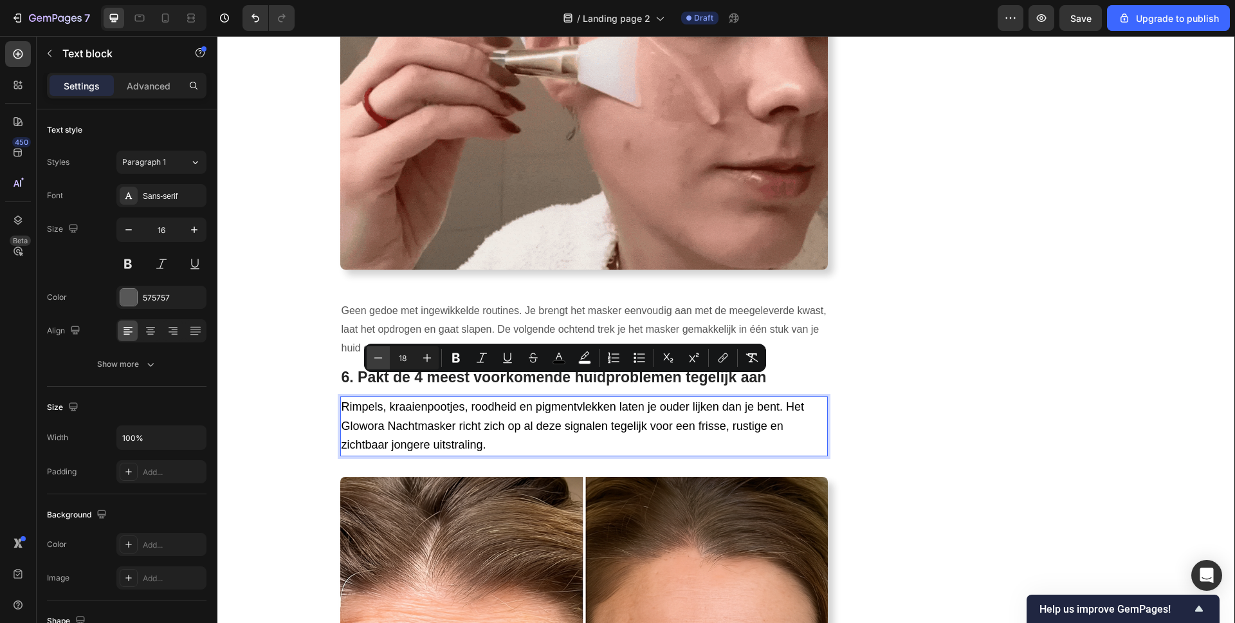
click at [379, 356] on icon "Editor contextual toolbar" at bounding box center [378, 357] width 13 height 13
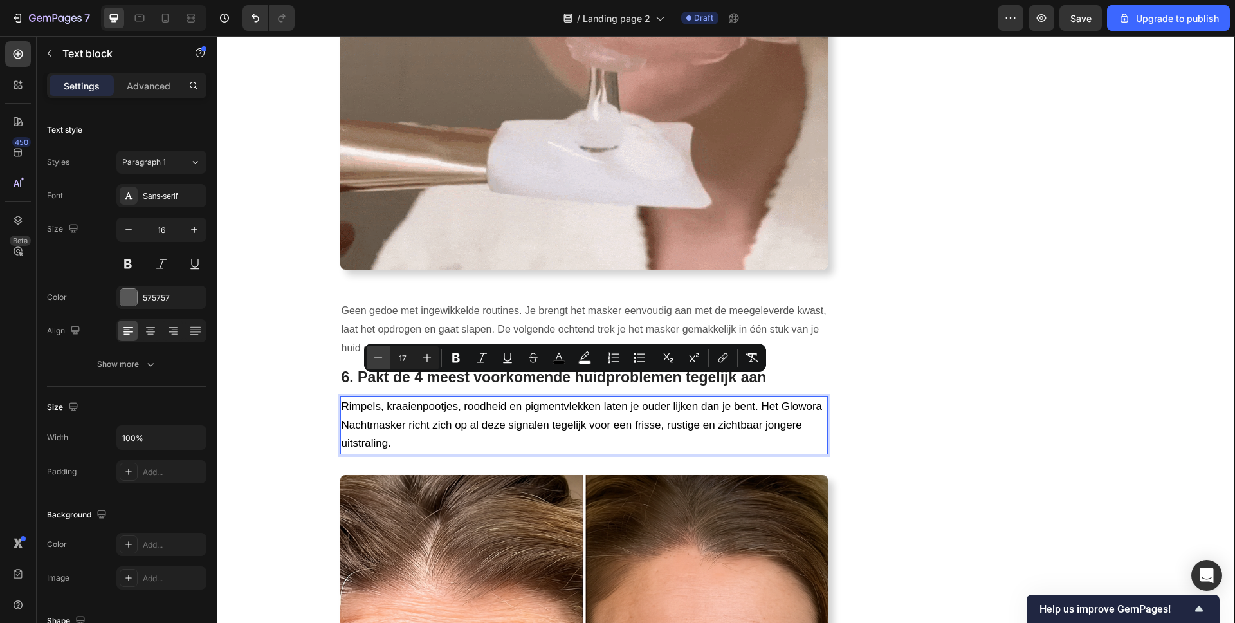
click at [379, 356] on icon "Editor contextual toolbar" at bounding box center [378, 357] width 13 height 13
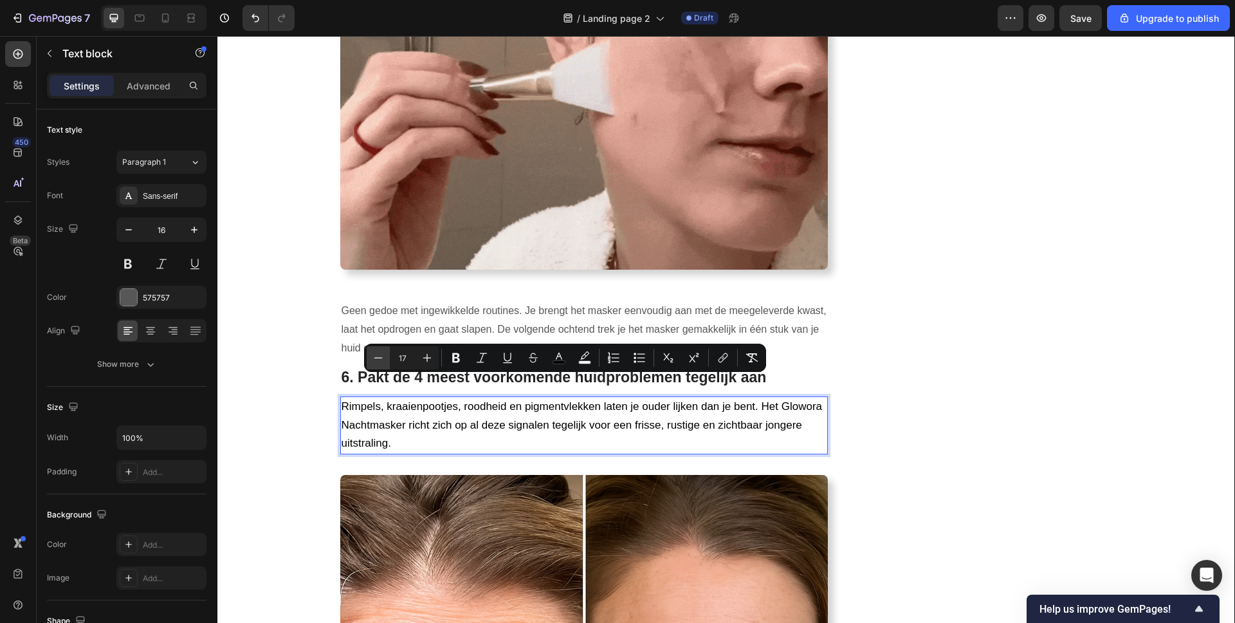
type input "16"
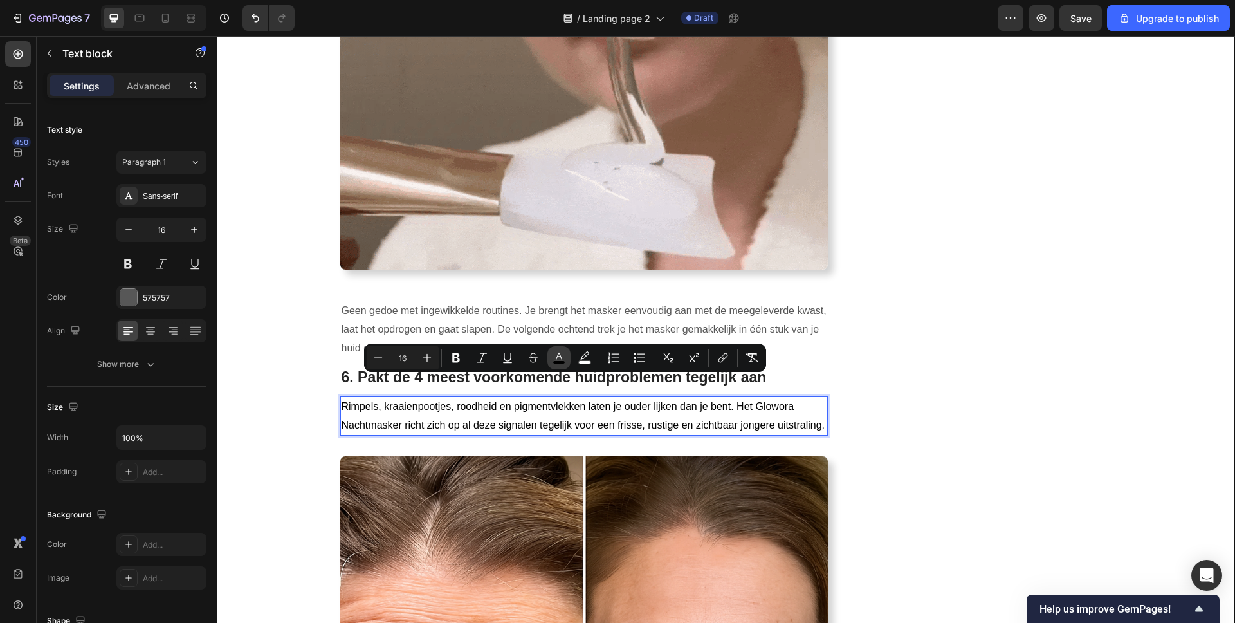
click at [562, 359] on icon "Editor contextual toolbar" at bounding box center [559, 357] width 13 height 13
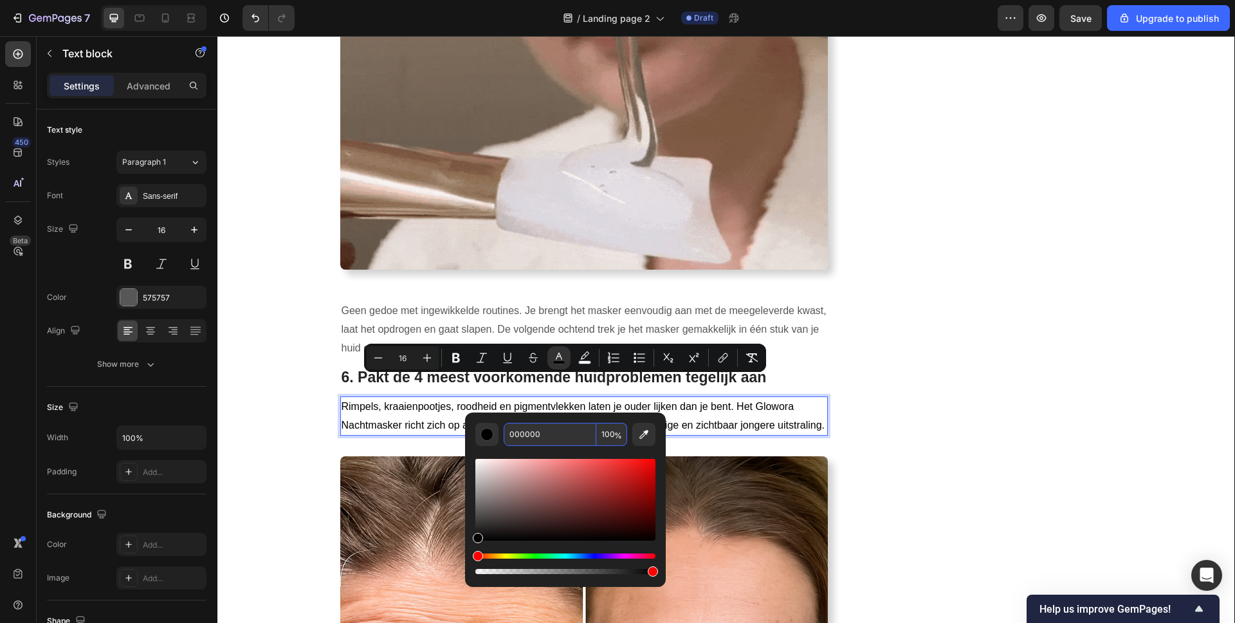
drag, startPoint x: 753, startPoint y: 474, endPoint x: 452, endPoint y: 438, distance: 303.2
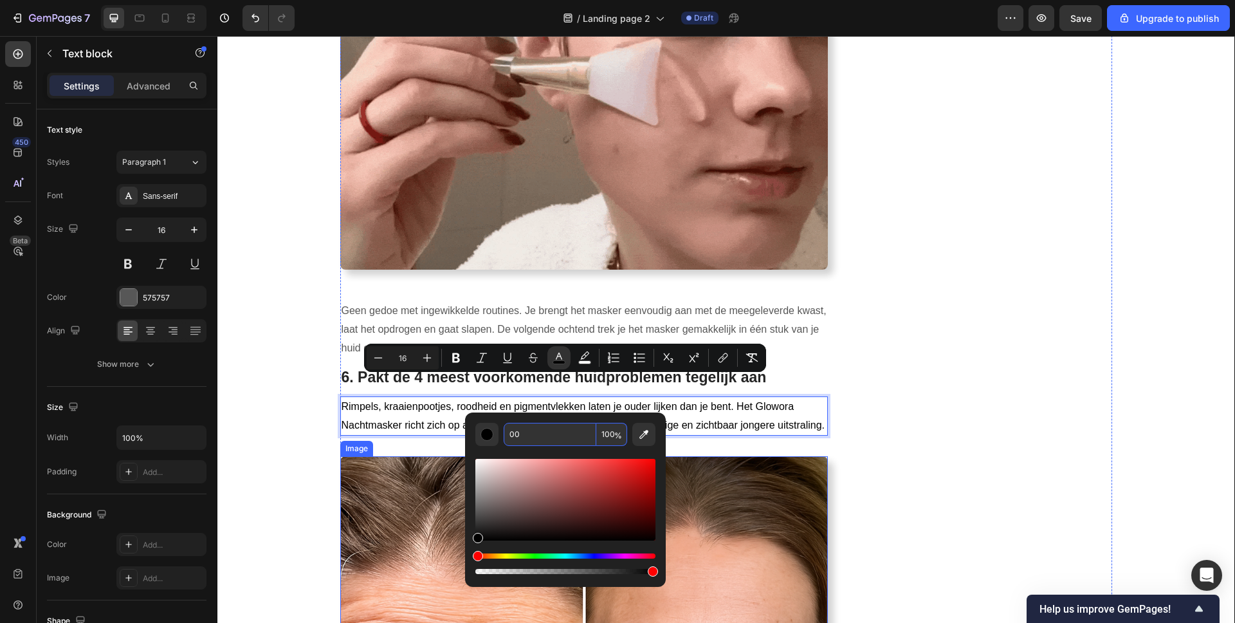
type input "0"
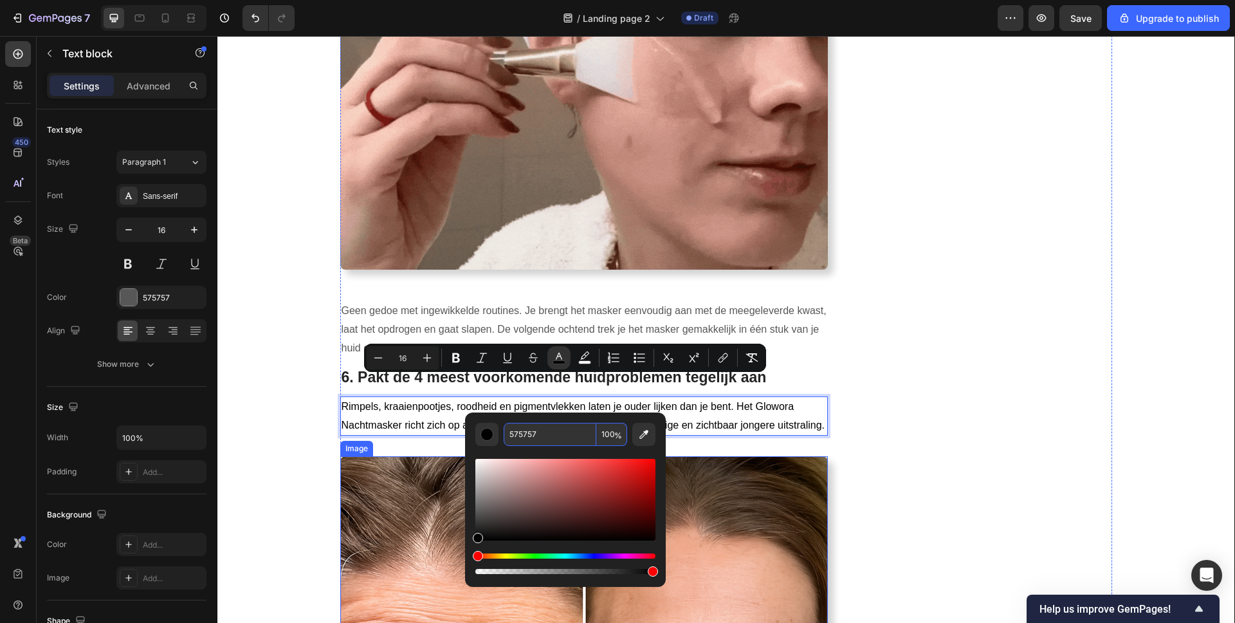
type input "575757"
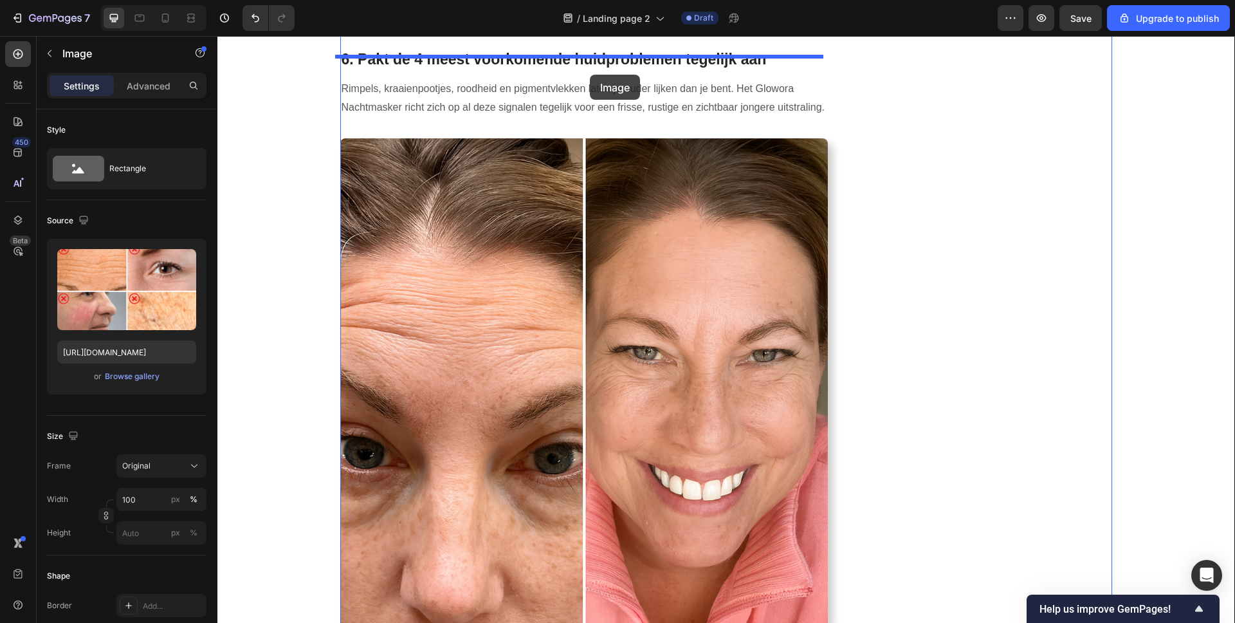
scroll to position [2879, 0]
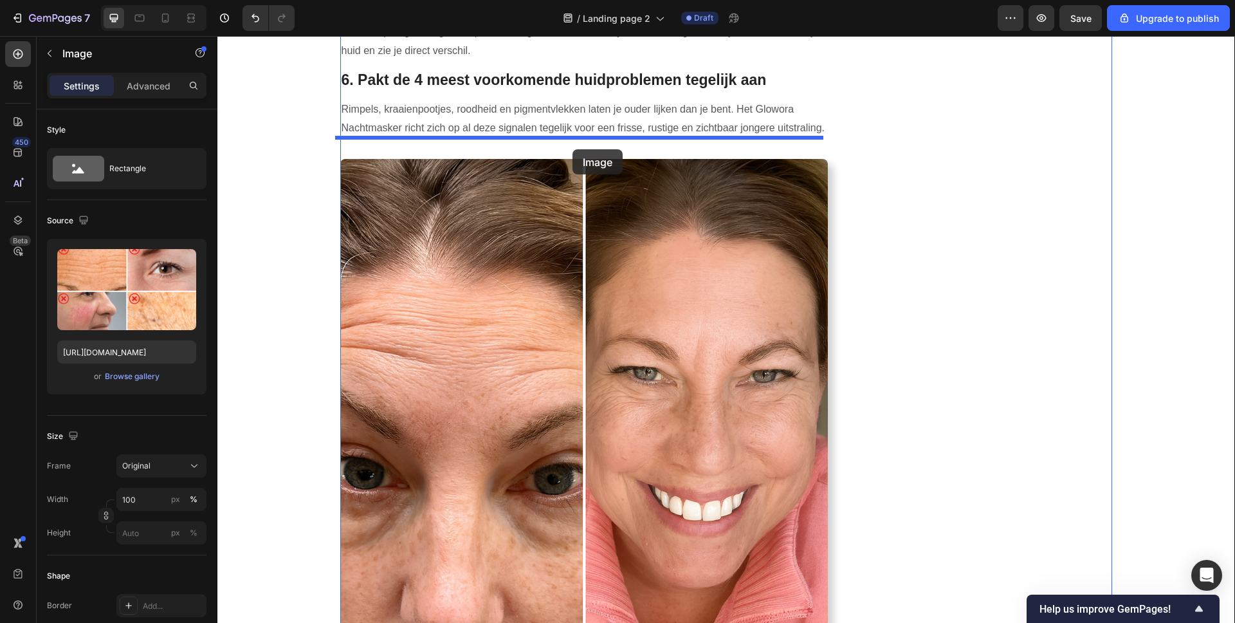
drag, startPoint x: 596, startPoint y: 529, endPoint x: 573, endPoint y: 141, distance: 388.5
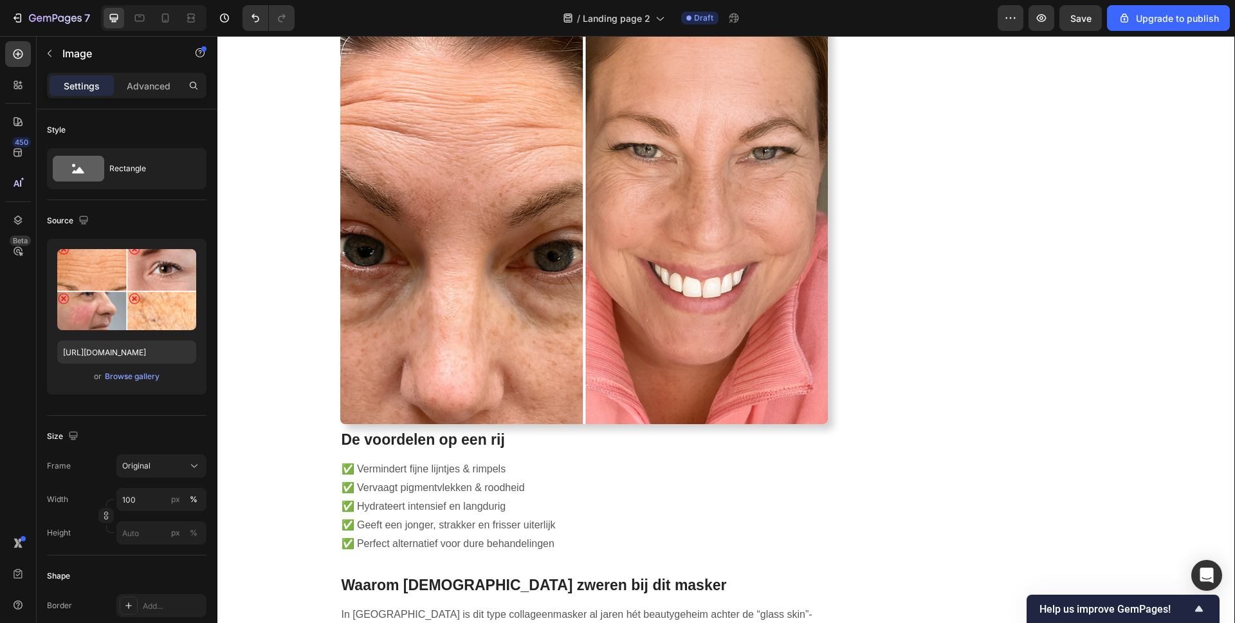
scroll to position [3710, 0]
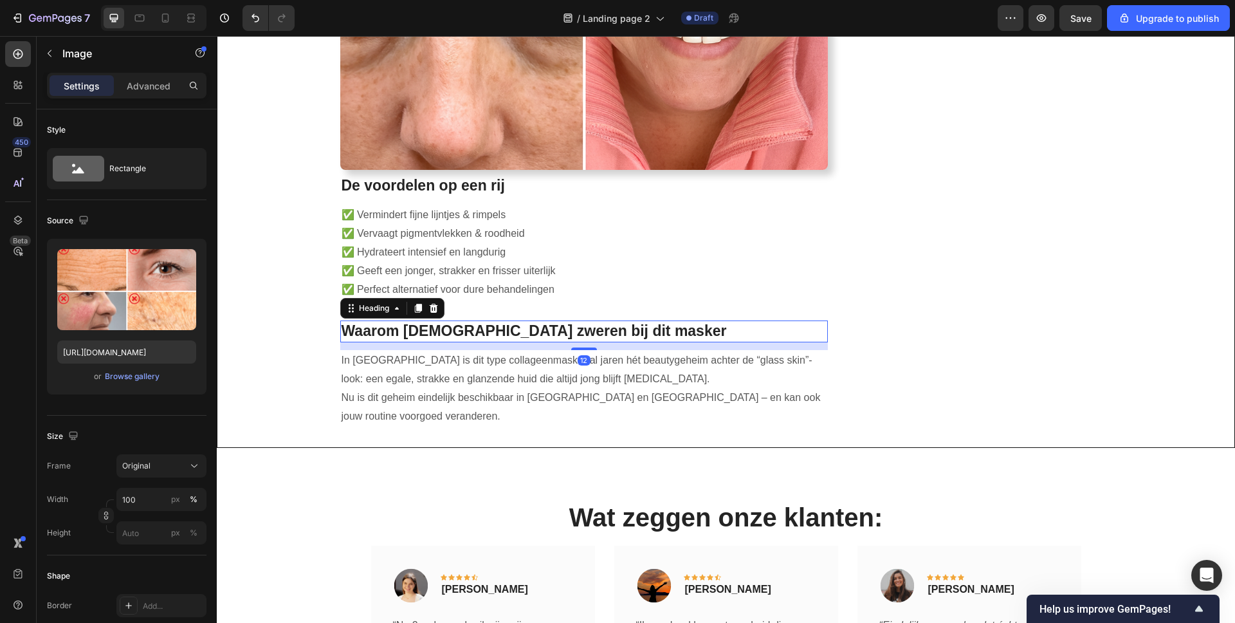
click at [575, 320] on h2 "Waarom [DEMOGRAPHIC_DATA] zweren bij dit masker" at bounding box center [584, 331] width 488 height 22
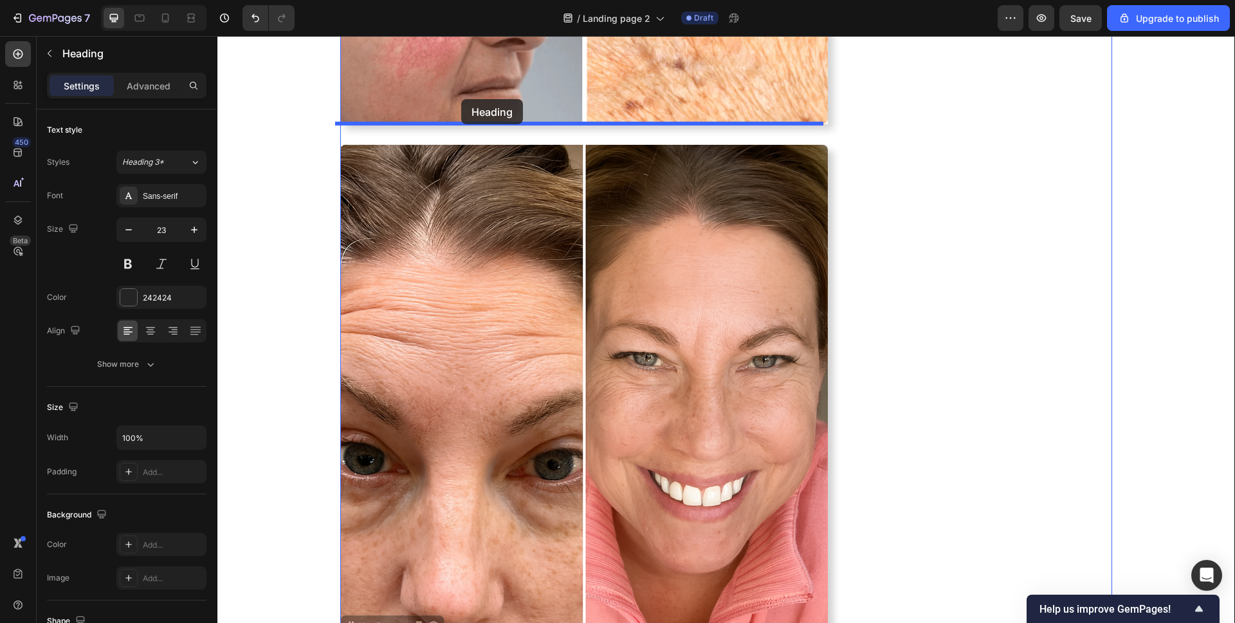
scroll to position [3229, 0]
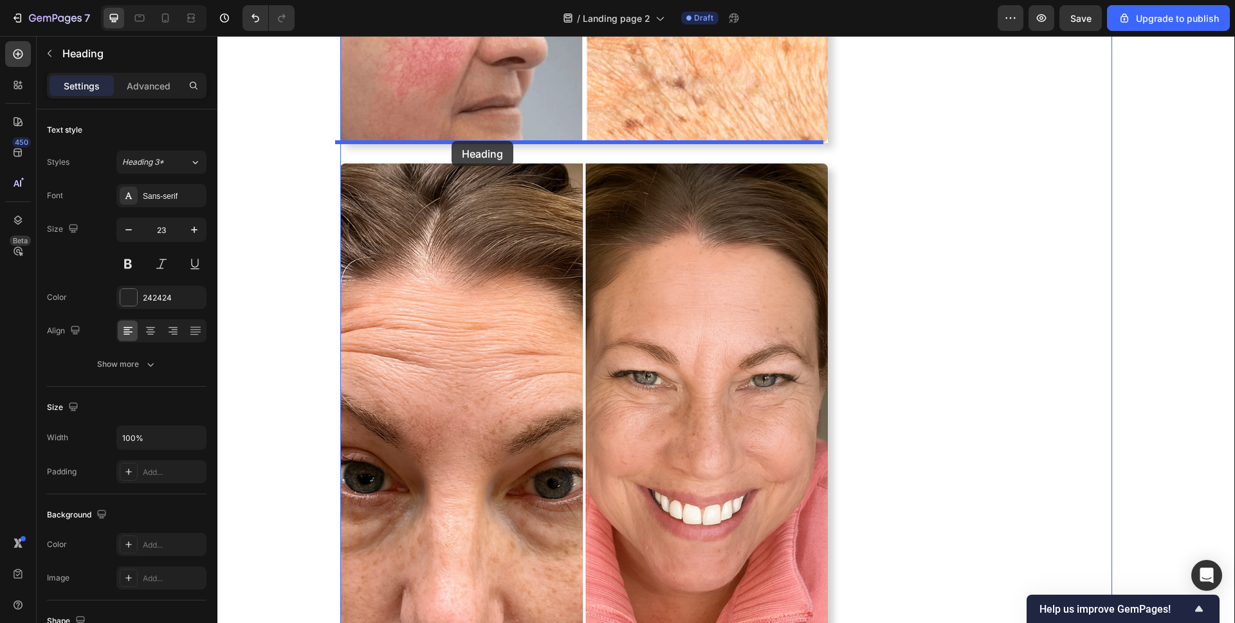
drag, startPoint x: 446, startPoint y: 419, endPoint x: 452, endPoint y: 141, distance: 278.6
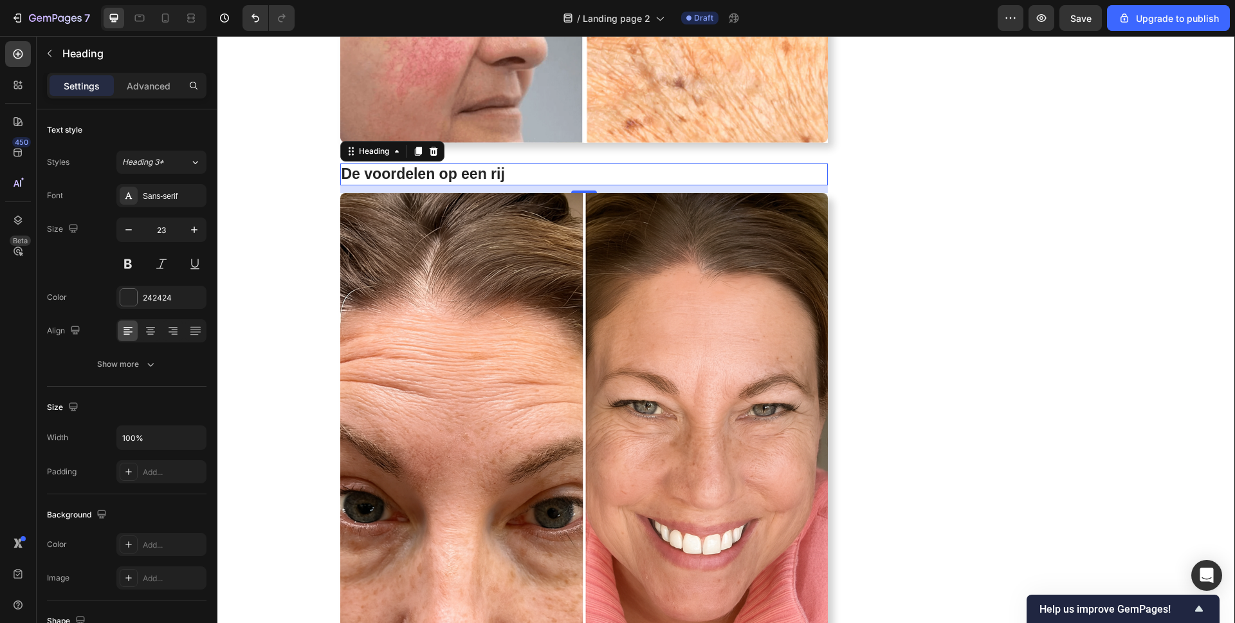
click at [454, 163] on h2 "De voordelen op een rij" at bounding box center [584, 174] width 488 height 22
click at [454, 165] on p "De voordelen op een rij" at bounding box center [585, 174] width 486 height 19
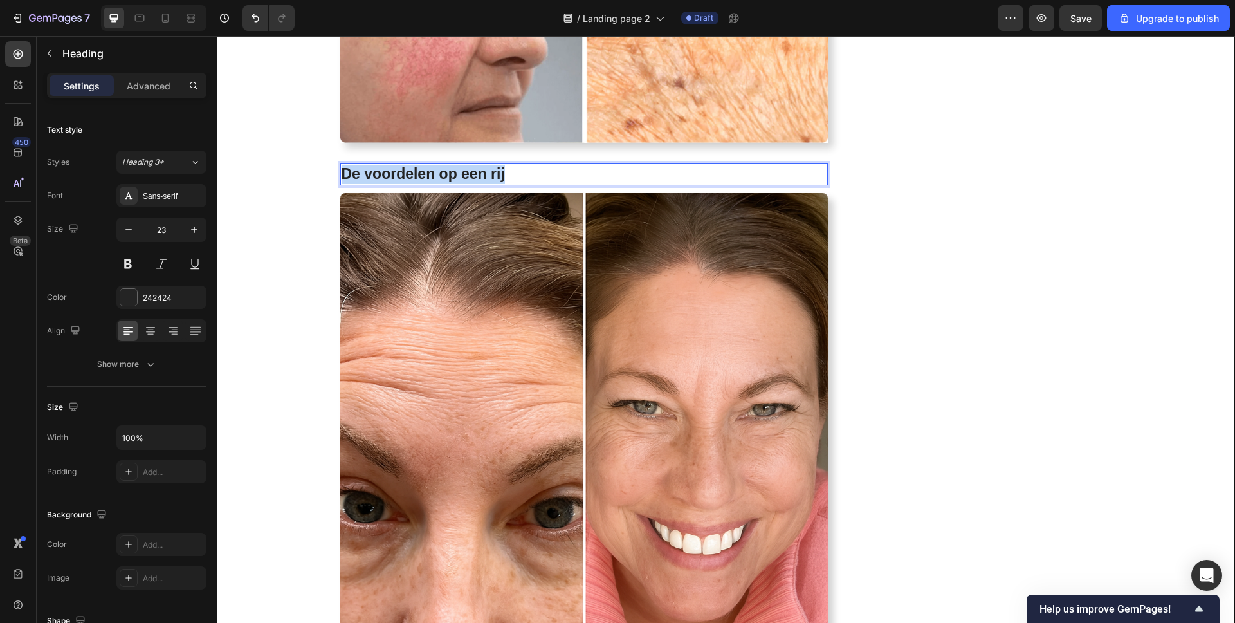
click at [454, 165] on p "De voordelen op een rij" at bounding box center [585, 174] width 486 height 19
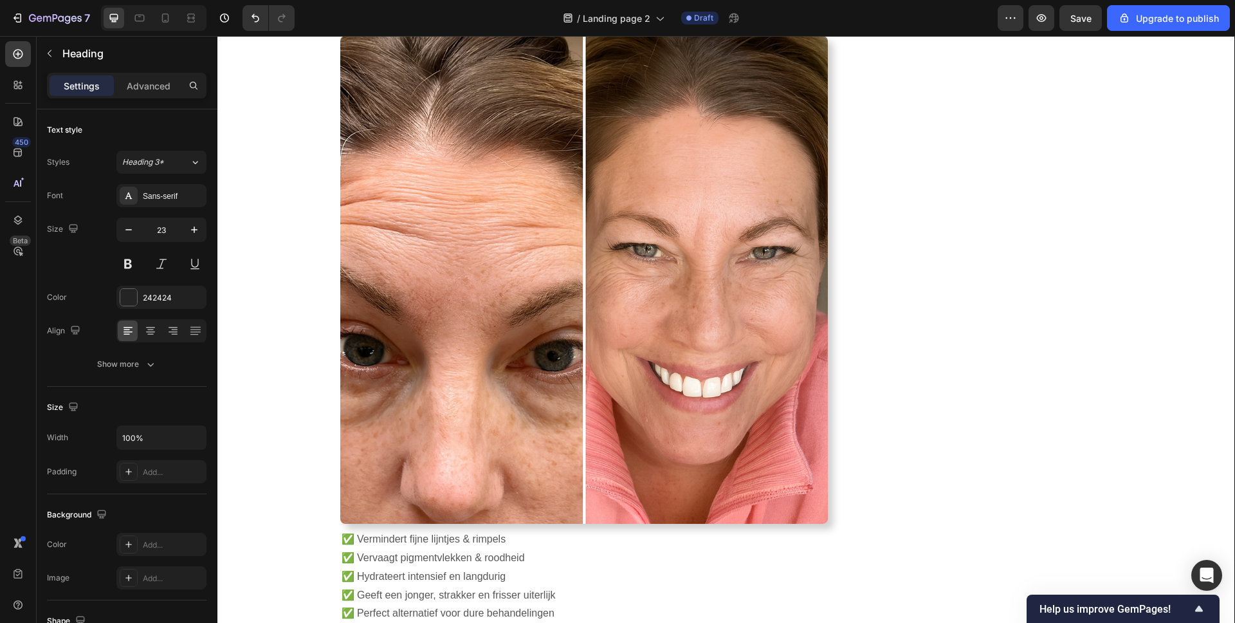
scroll to position [3623, 0]
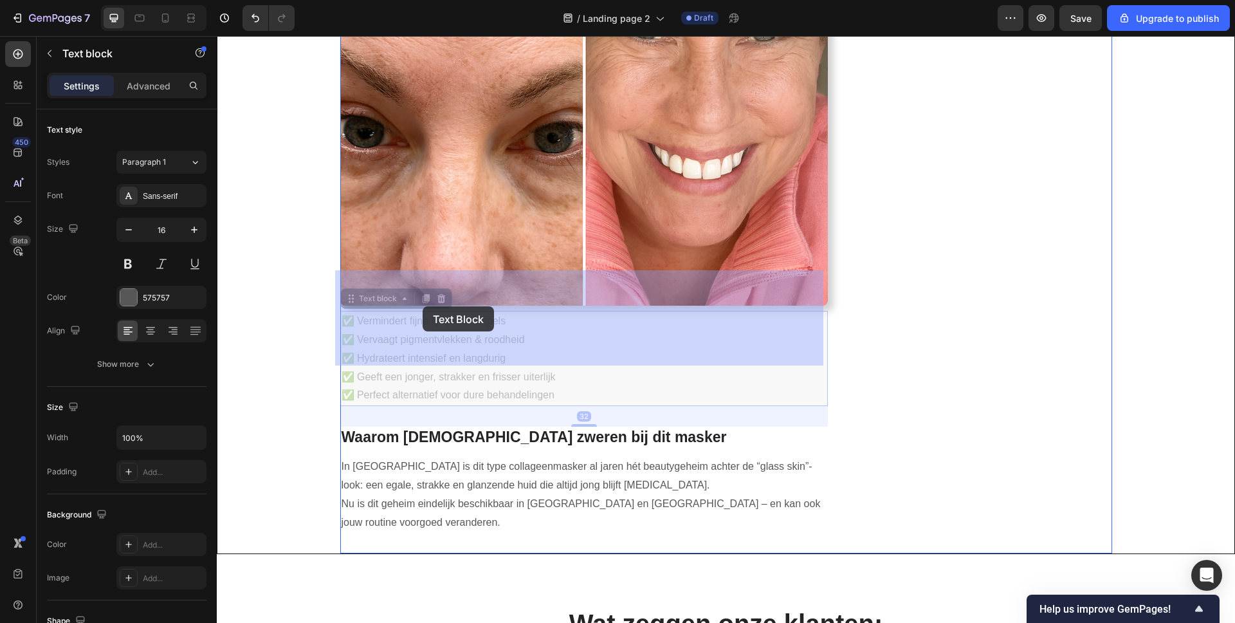
drag, startPoint x: 565, startPoint y: 349, endPoint x: 403, endPoint y: 298, distance: 169.9
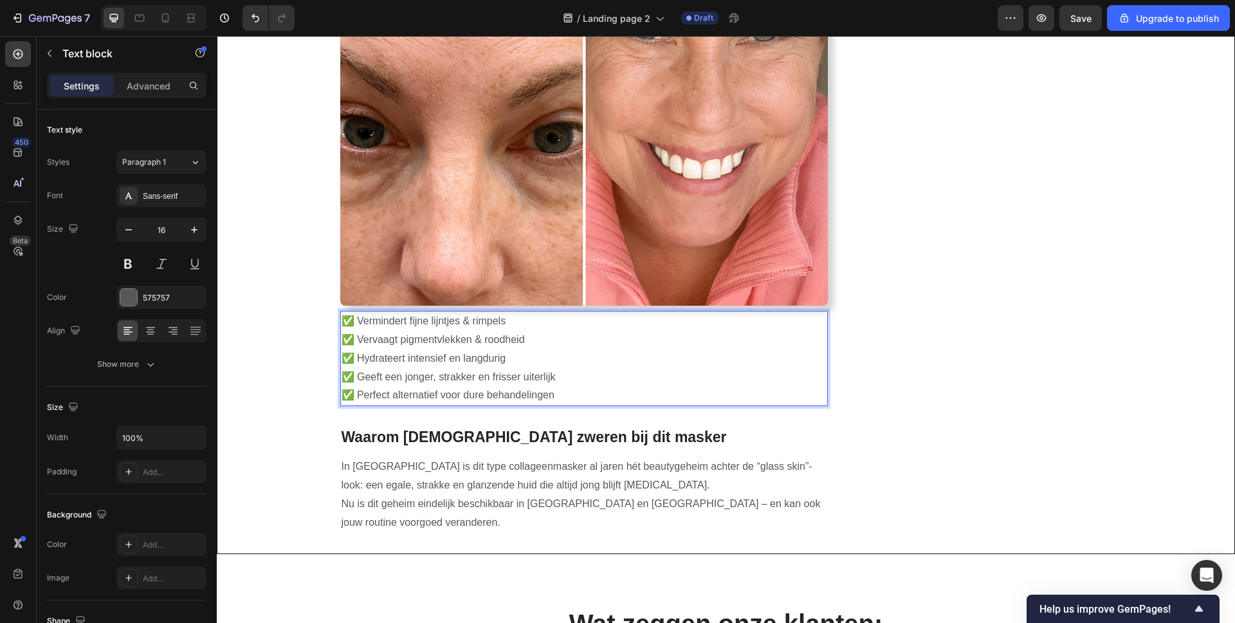
click at [578, 348] on p "✅ Vermindert fijne lijntjes & rimpels ✅ Vervaagt pigmentvlekken & roodheid ✅ Hy…" at bounding box center [585, 358] width 486 height 93
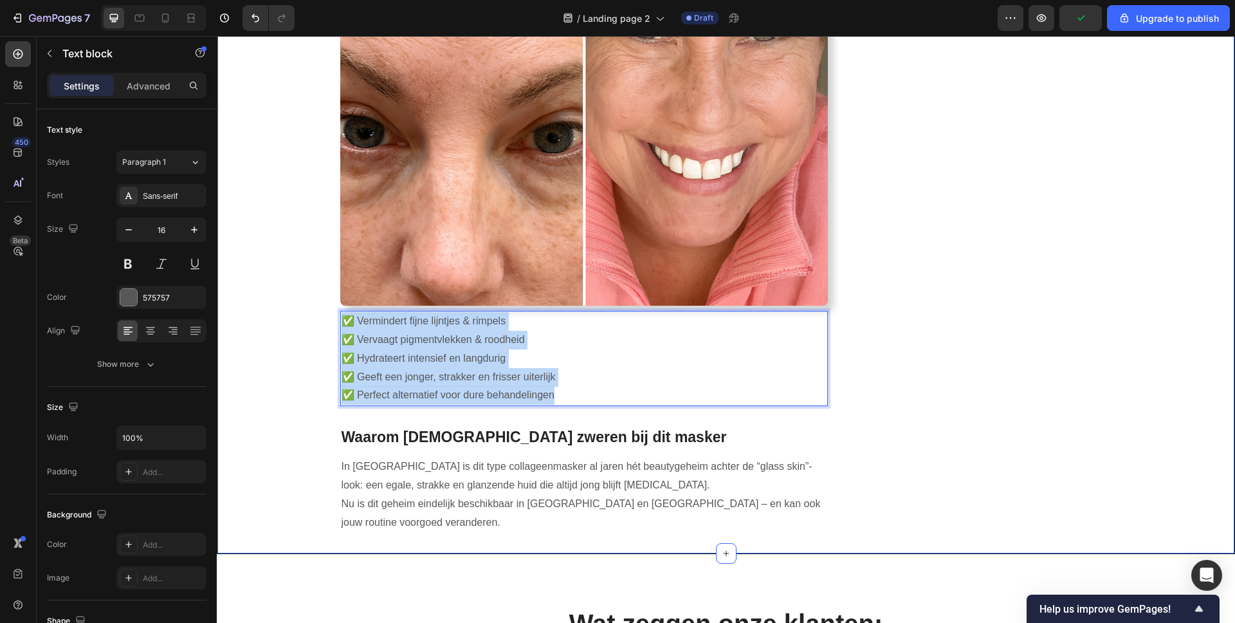
drag, startPoint x: 570, startPoint y: 354, endPoint x: 318, endPoint y: 277, distance: 263.1
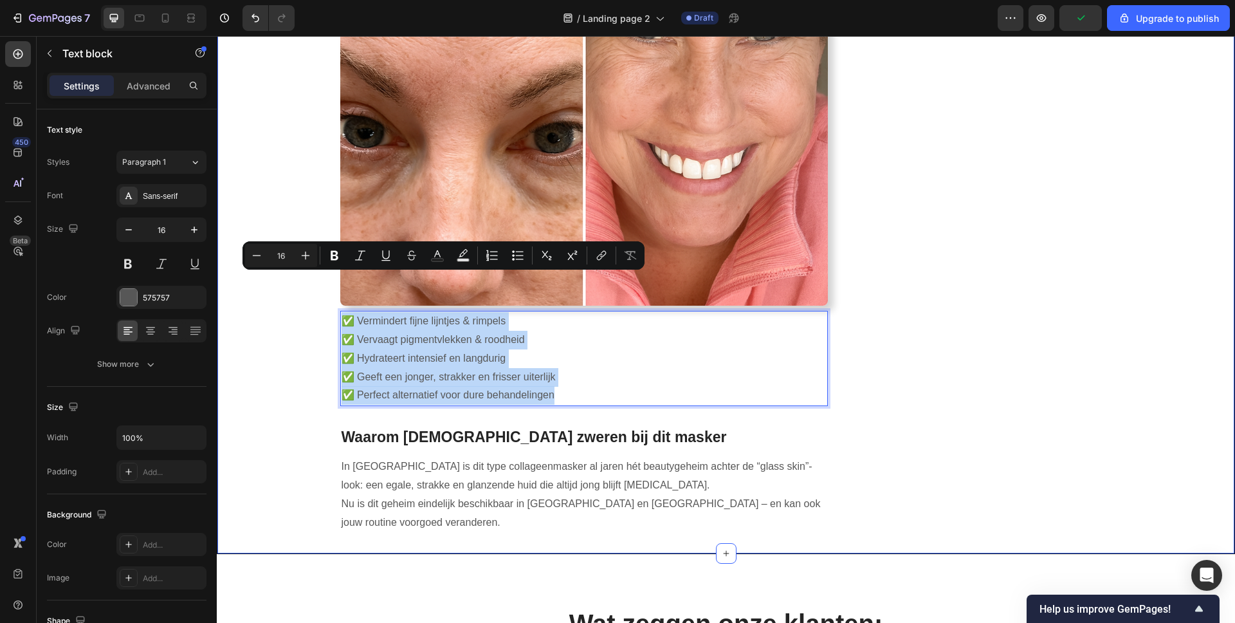
type input "20"
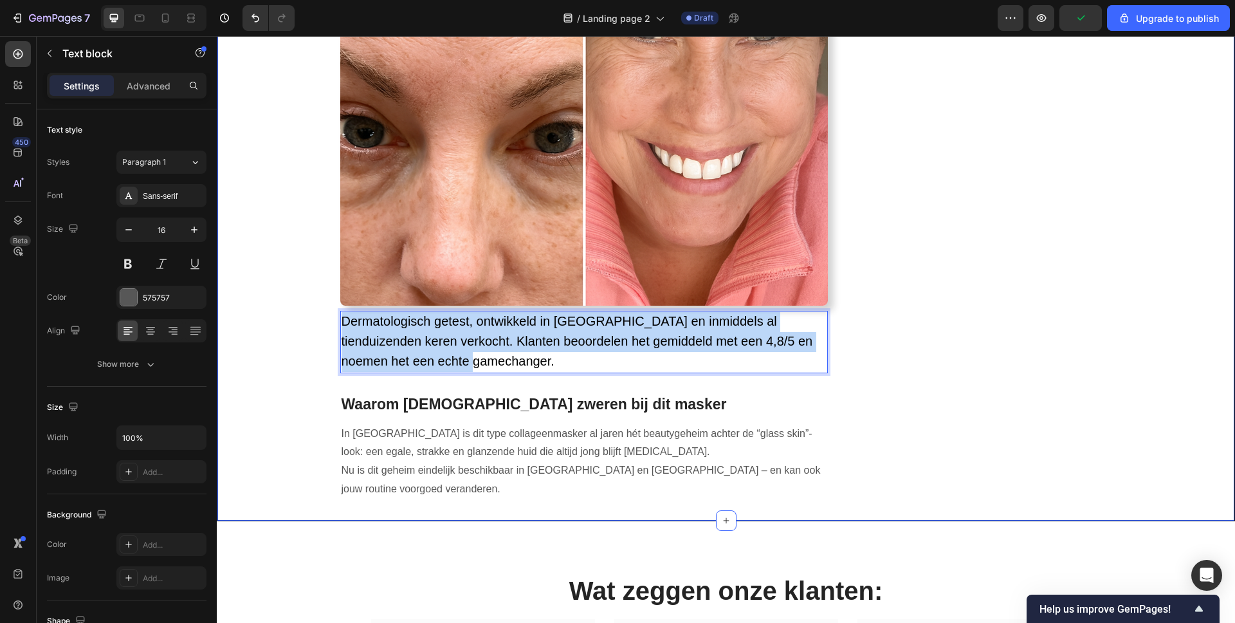
drag, startPoint x: 474, startPoint y: 318, endPoint x: 323, endPoint y: 269, distance: 158.7
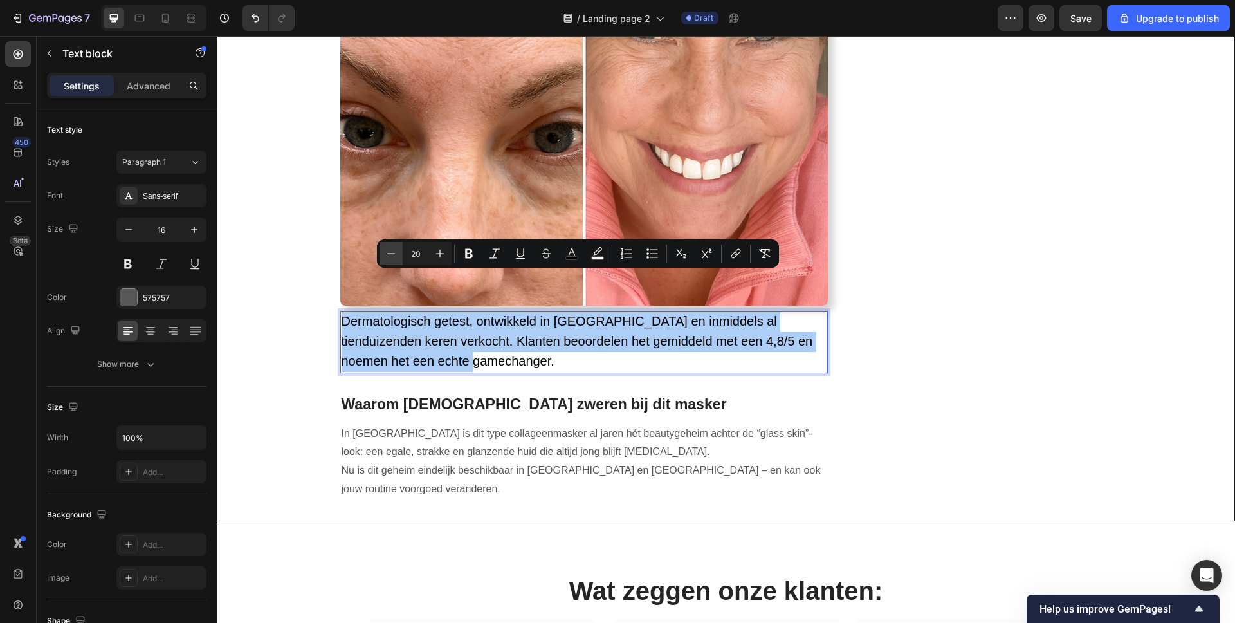
click at [392, 260] on button "Minus" at bounding box center [390, 253] width 23 height 23
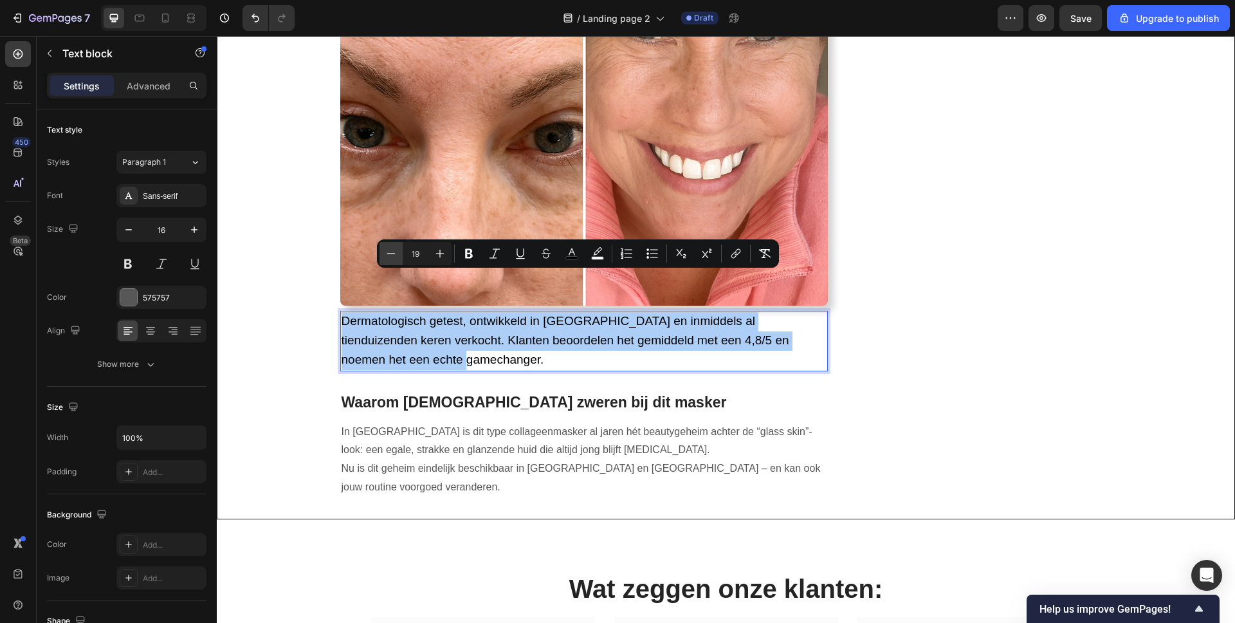
click at [392, 260] on button "Minus" at bounding box center [390, 253] width 23 height 23
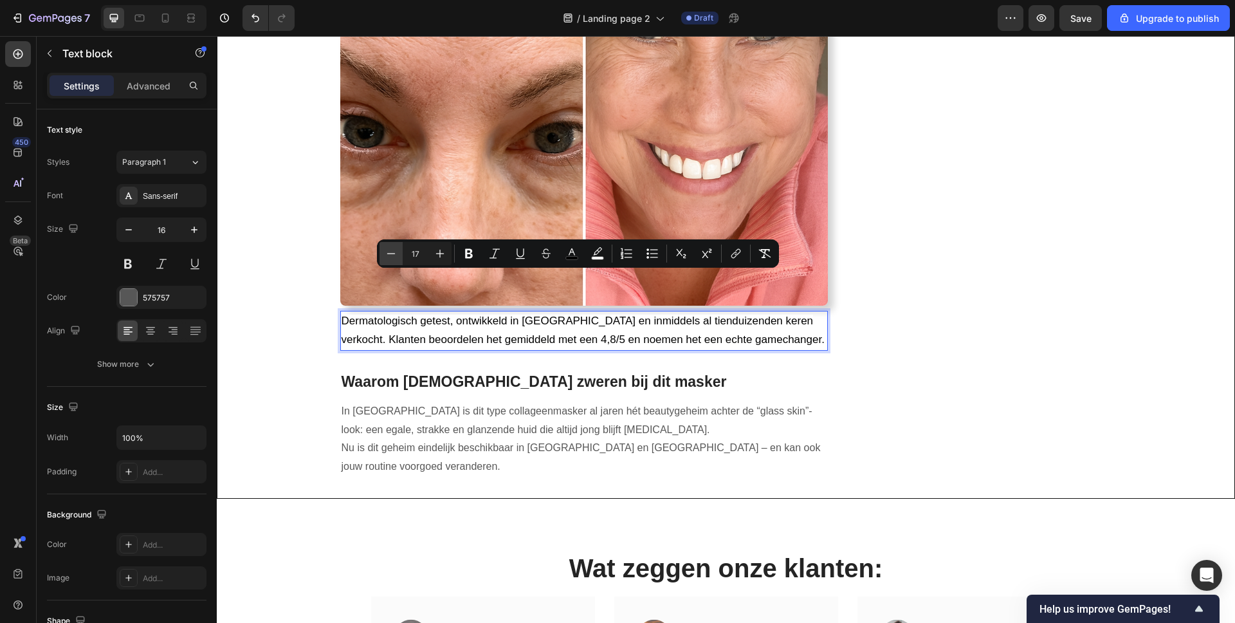
click at [392, 260] on button "Minus" at bounding box center [390, 253] width 23 height 23
type input "16"
click at [571, 251] on icon "Editor contextual toolbar" at bounding box center [572, 251] width 6 height 7
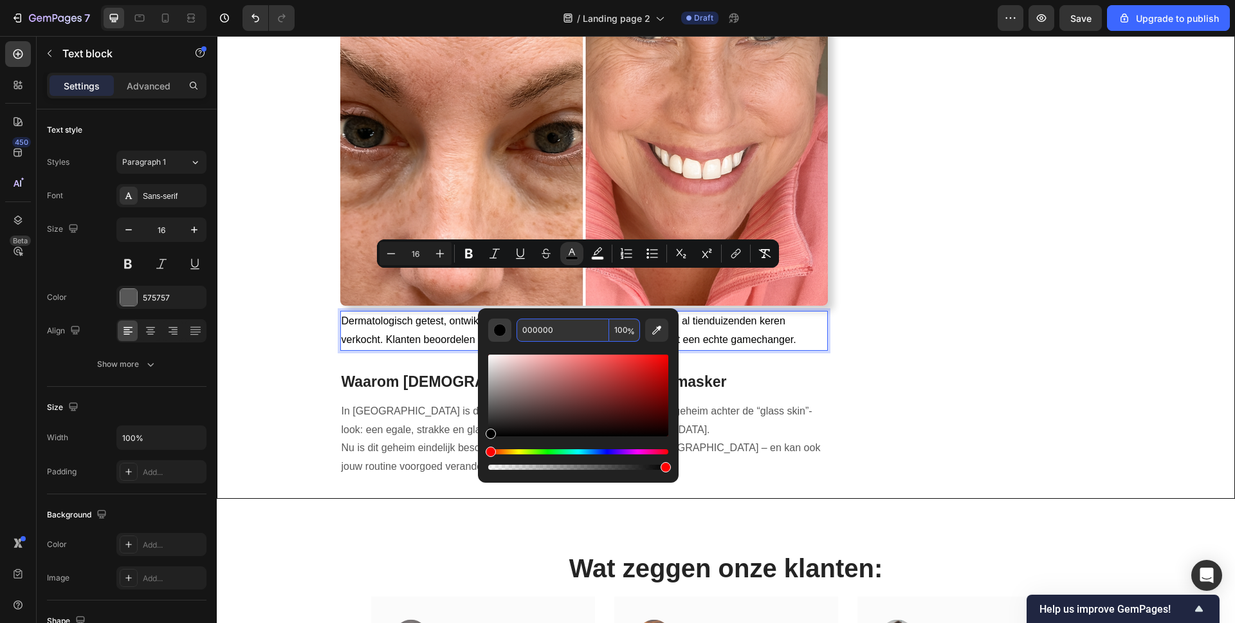
drag, startPoint x: 565, startPoint y: 326, endPoint x: 494, endPoint y: 329, distance: 70.8
click at [494, 329] on div "000000 100 %" at bounding box center [578, 329] width 180 height 23
click at [550, 328] on input "000000" at bounding box center [562, 329] width 93 height 23
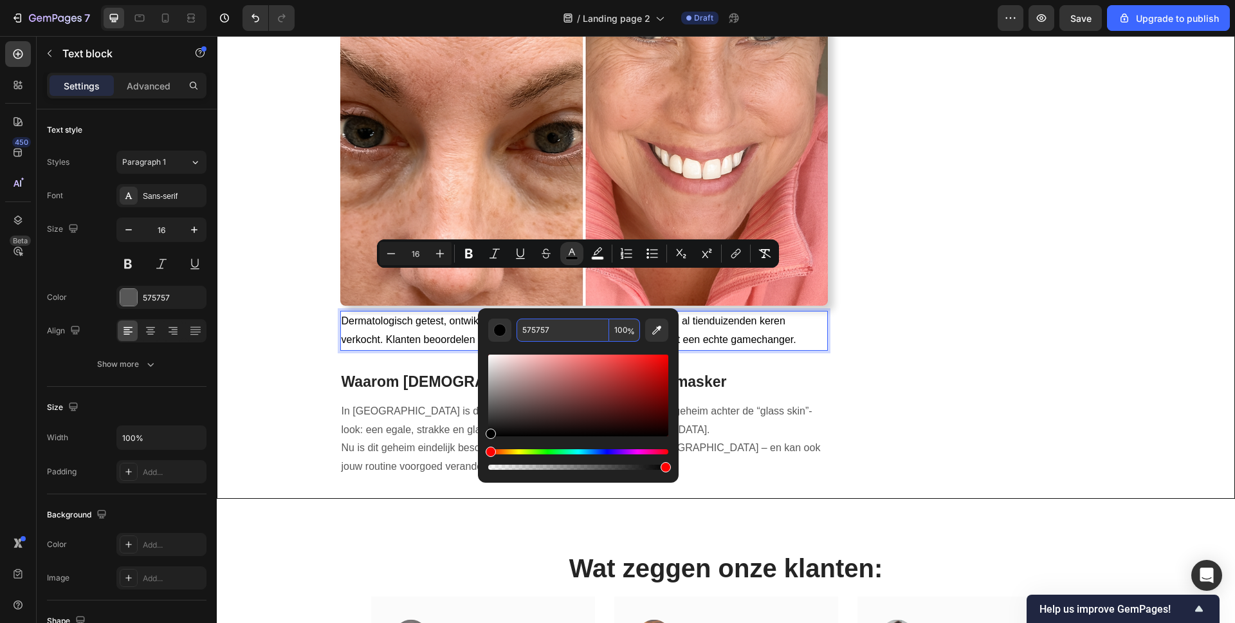
type input "575757"
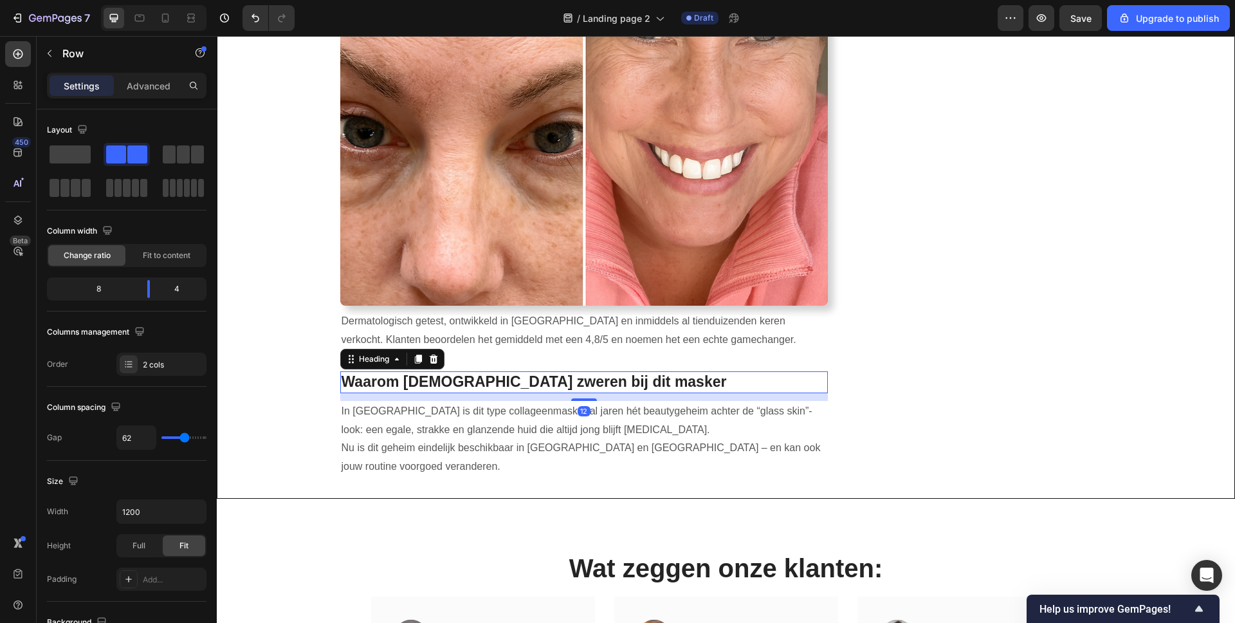
click at [486, 371] on h2 "Waarom [DEMOGRAPHIC_DATA] zweren bij dit masker" at bounding box center [584, 382] width 488 height 22
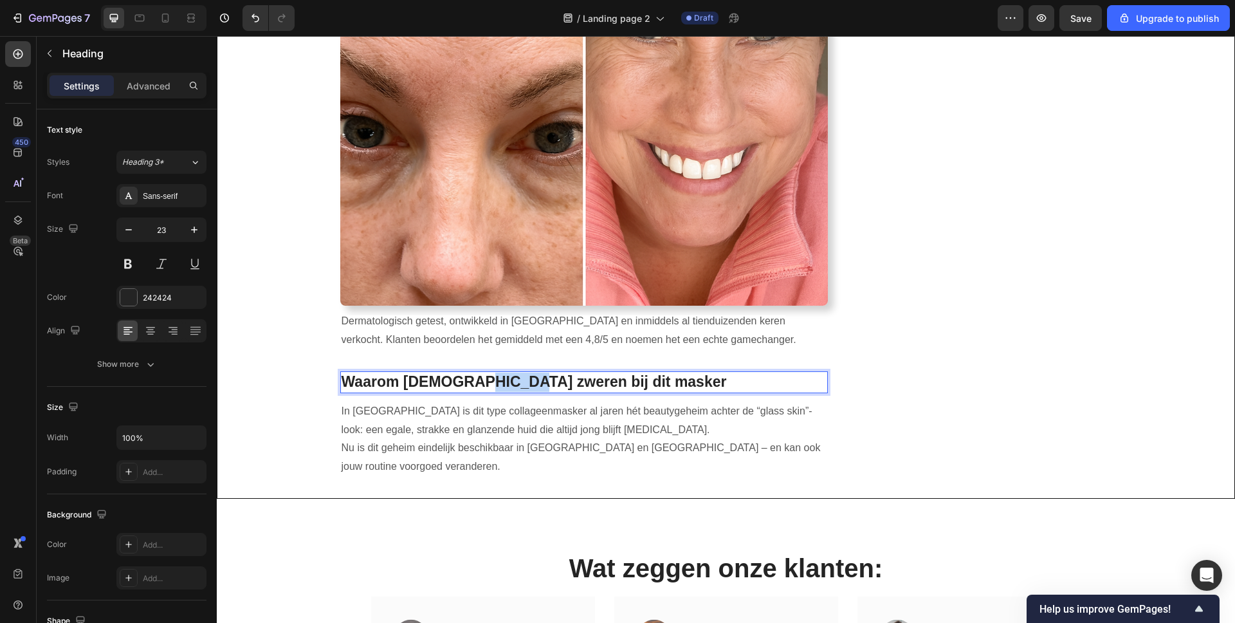
click at [486, 371] on h2 "Waarom [DEMOGRAPHIC_DATA] zweren bij dit masker" at bounding box center [584, 382] width 488 height 22
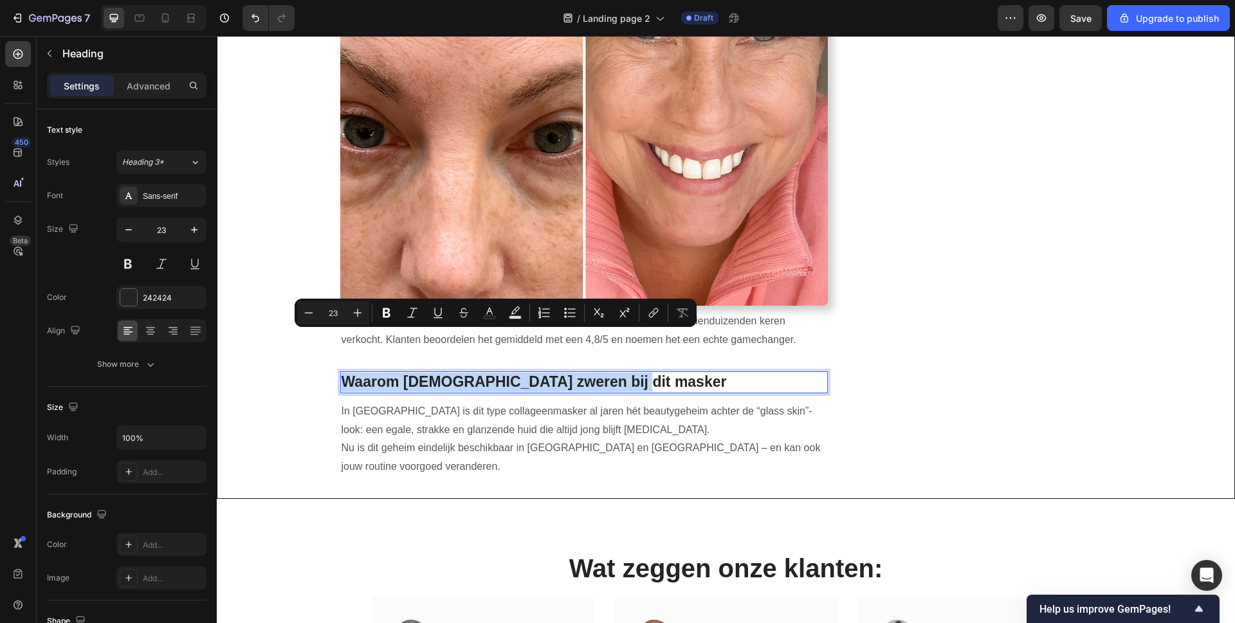
click at [486, 372] on p "Waarom [DEMOGRAPHIC_DATA] zweren bij dit masker" at bounding box center [585, 381] width 486 height 19
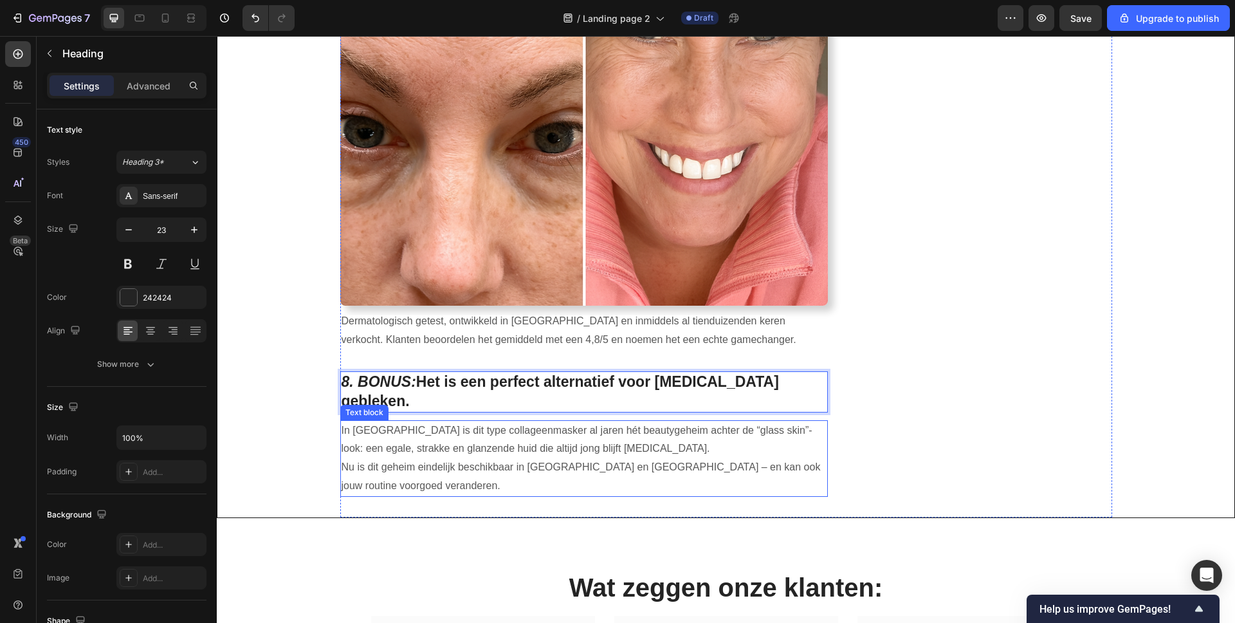
click at [464, 421] on p "In Zuid-Korea is dit type collageenmasker al jaren hét beautygeheim achter de “…" at bounding box center [585, 458] width 486 height 74
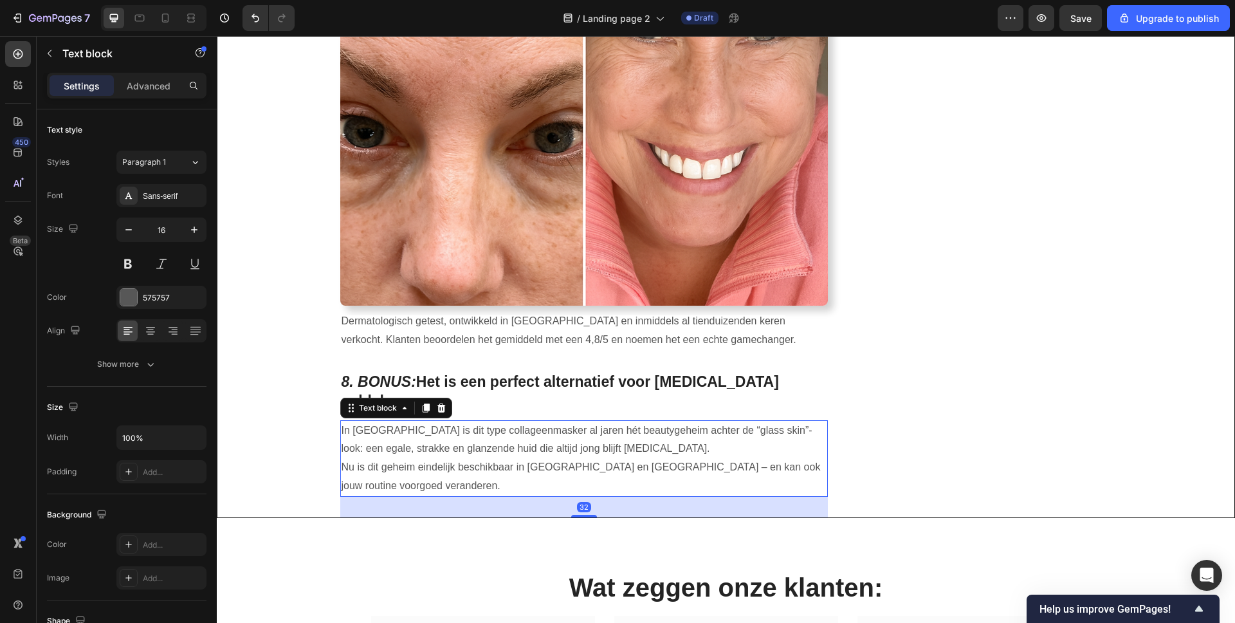
click at [464, 421] on p "In Zuid-Korea is dit type collageenmasker al jaren hét beautygeheim achter de “…" at bounding box center [585, 458] width 486 height 74
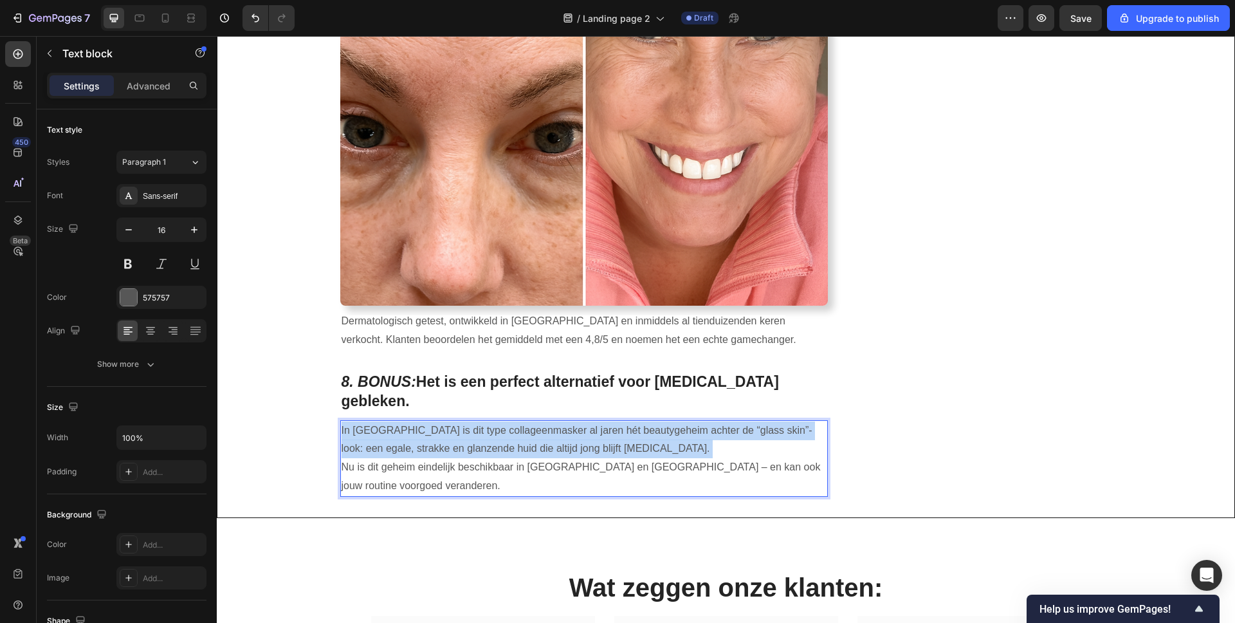
click at [464, 421] on p "In Zuid-Korea is dit type collageenmasker al jaren hét beautygeheim achter de “…" at bounding box center [585, 458] width 486 height 74
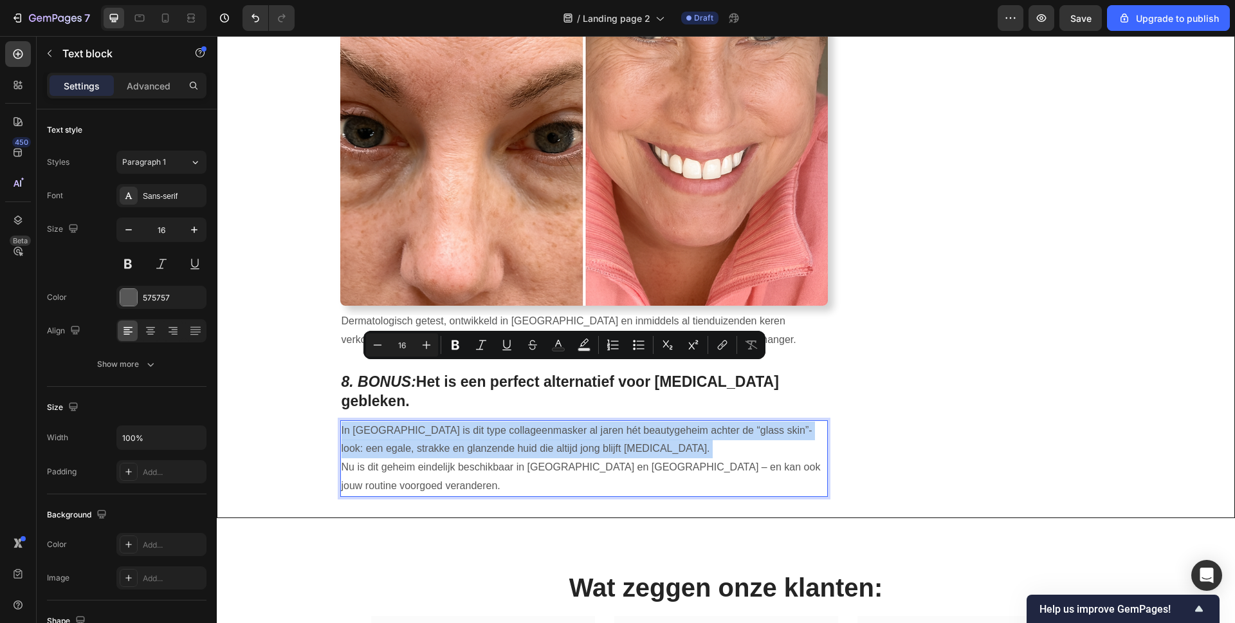
click at [435, 421] on p "In Zuid-Korea is dit type collageenmasker al jaren hét beautygeheim achter de “…" at bounding box center [585, 458] width 486 height 74
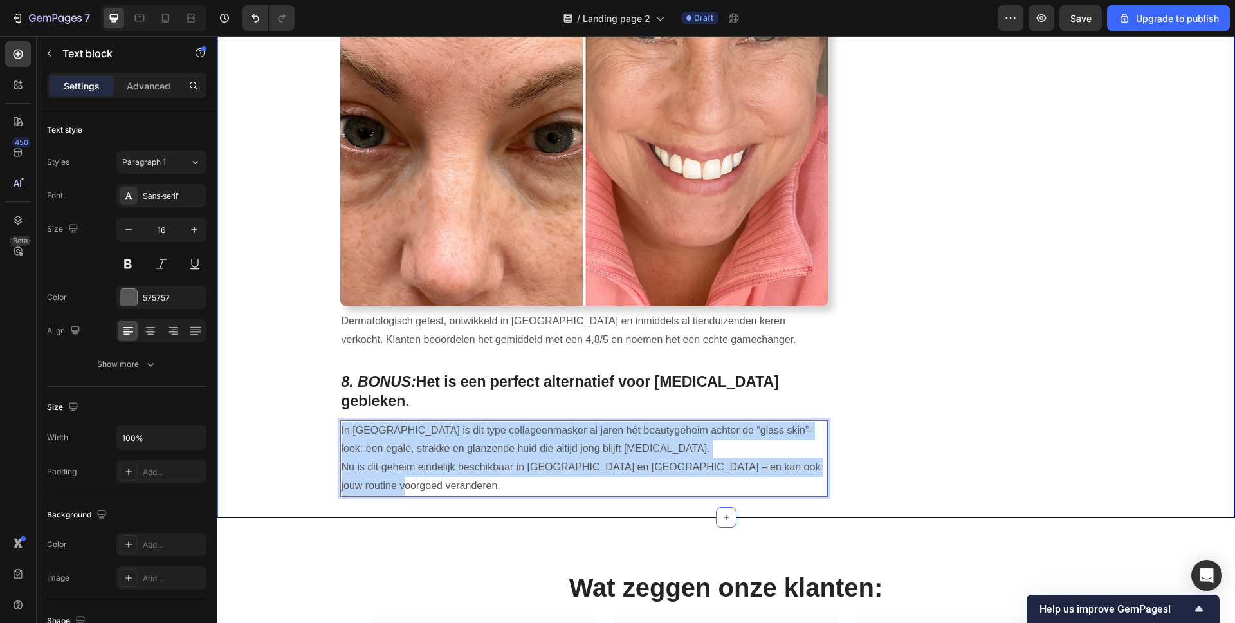
drag, startPoint x: 413, startPoint y: 421, endPoint x: 313, endPoint y: 358, distance: 118.3
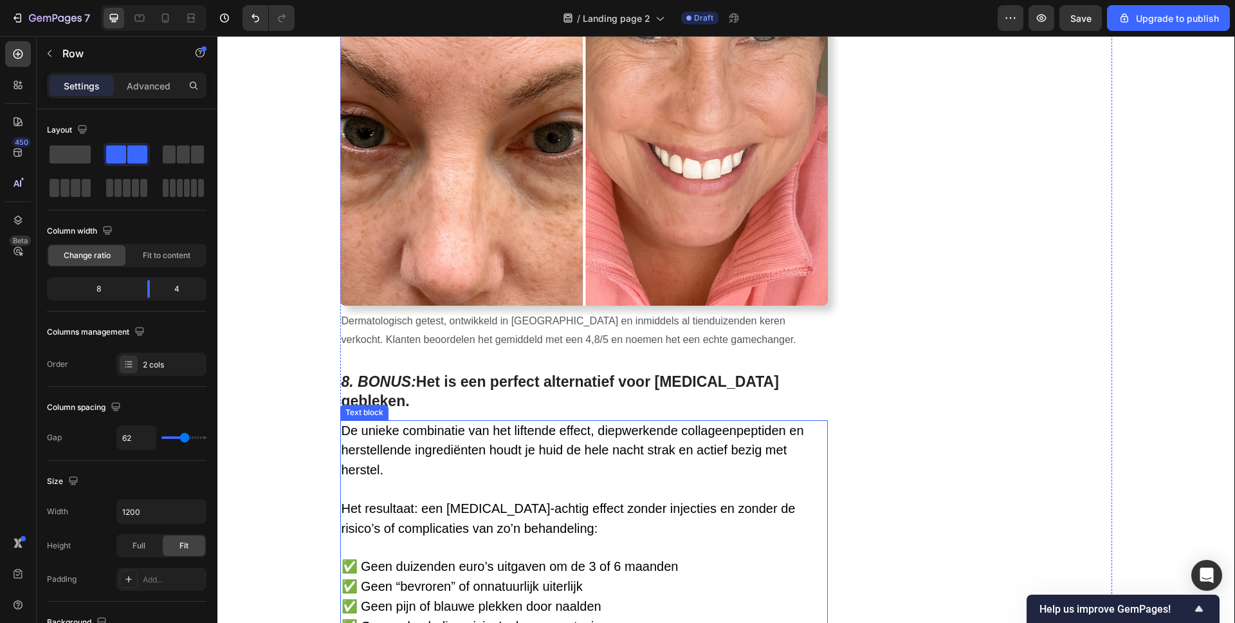
click at [582, 421] on p "De unieke combinatie van het liftende effect, diepwerkende collageenpeptiden en…" at bounding box center [585, 528] width 486 height 215
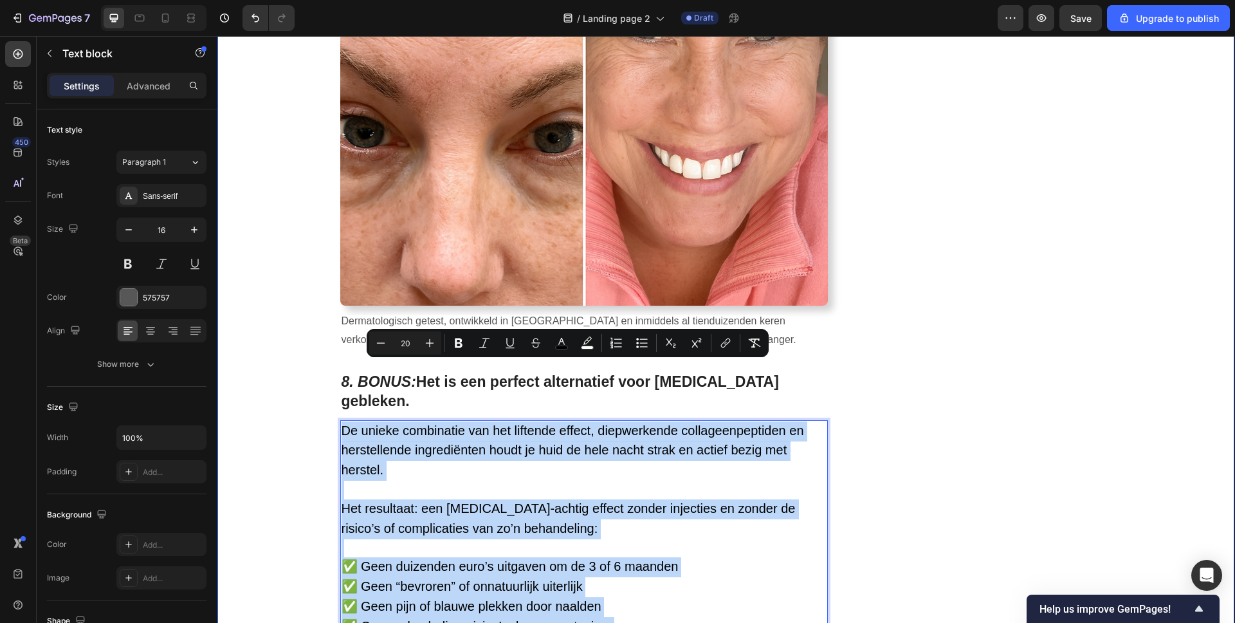
drag, startPoint x: 612, startPoint y: 563, endPoint x: 309, endPoint y: 363, distance: 363.9
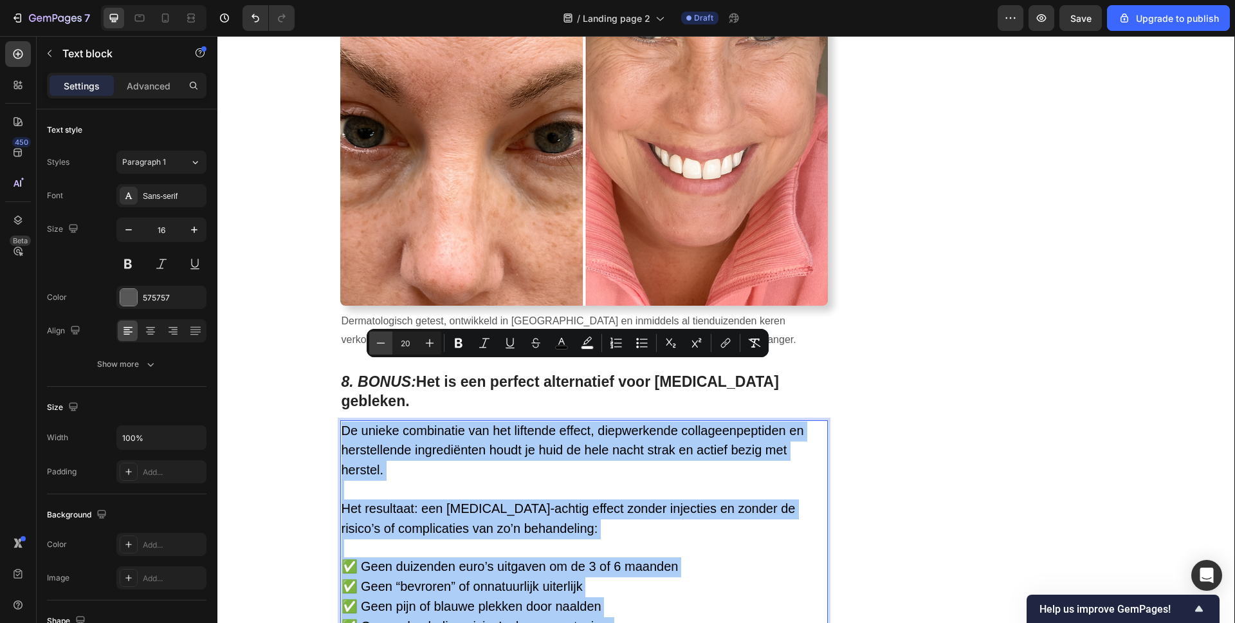
click at [385, 345] on icon "Editor contextual toolbar" at bounding box center [380, 342] width 13 height 13
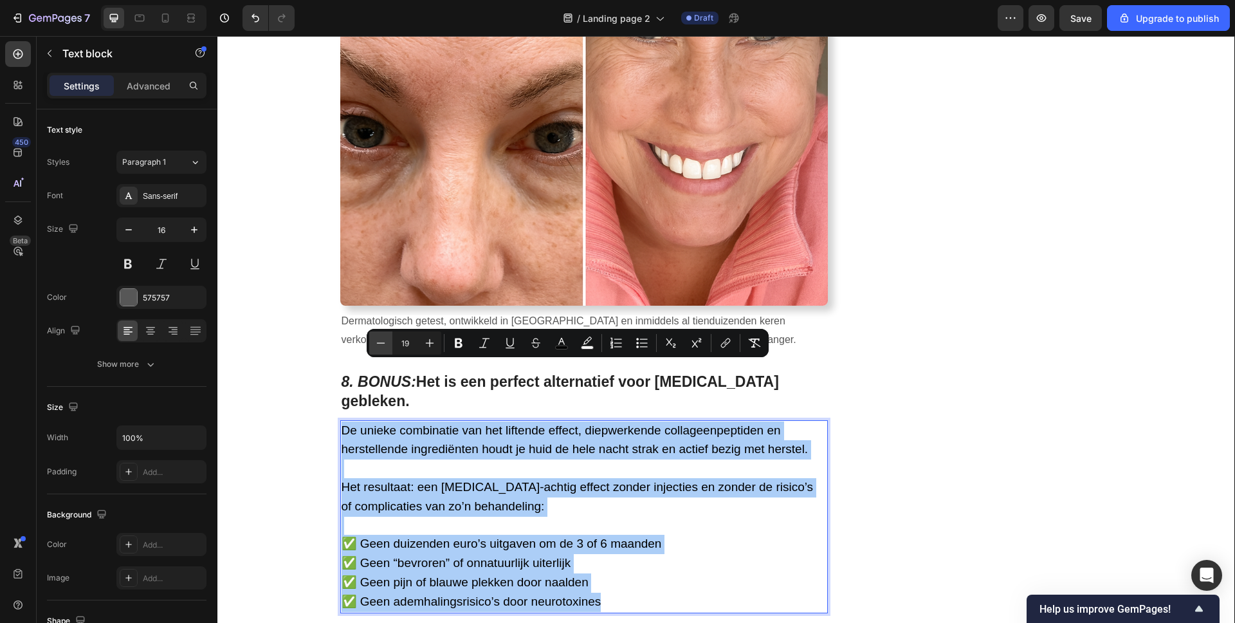
click at [385, 345] on icon "Editor contextual toolbar" at bounding box center [380, 342] width 13 height 13
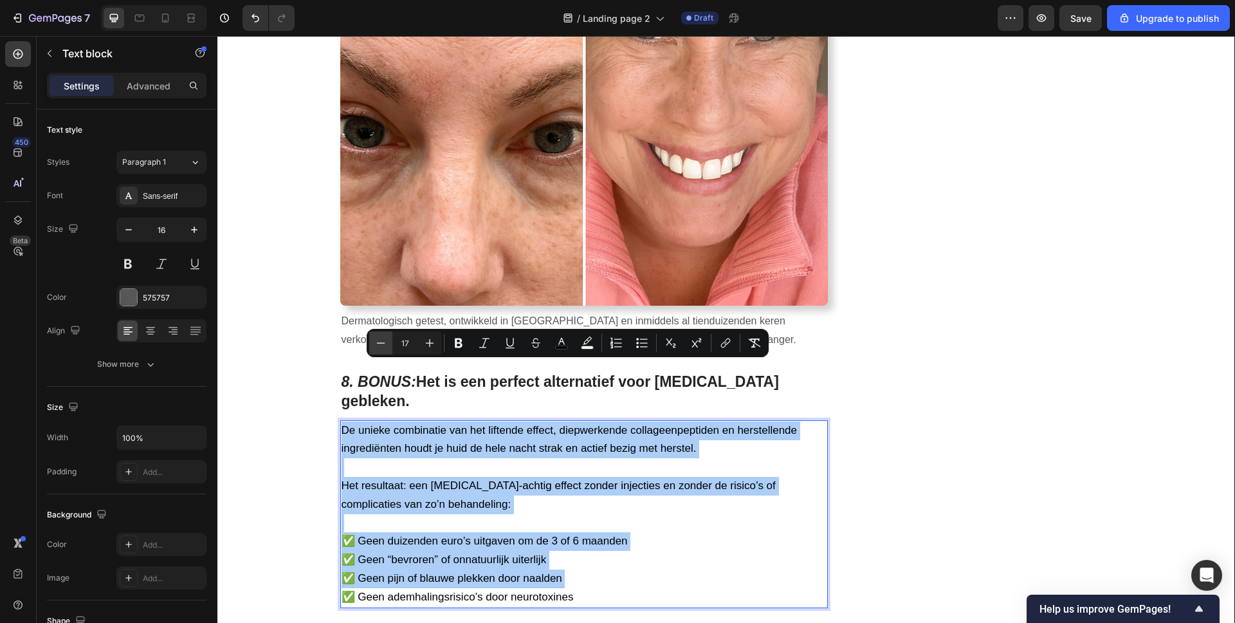
click at [385, 345] on icon "Editor contextual toolbar" at bounding box center [380, 342] width 13 height 13
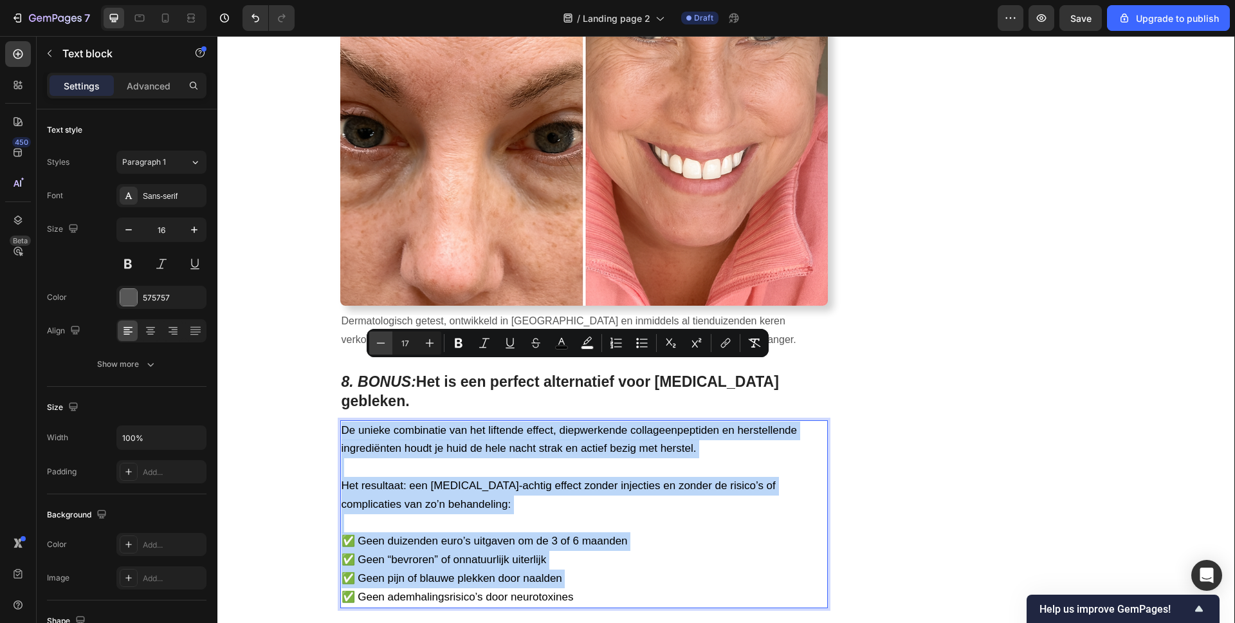
type input "16"
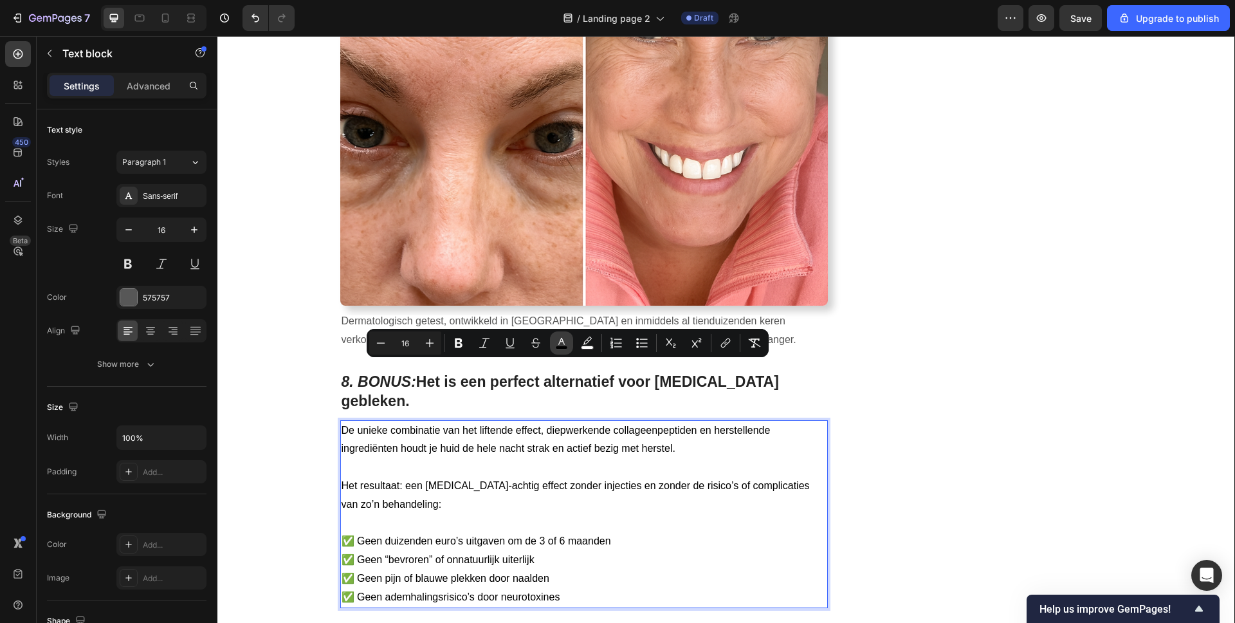
click at [564, 343] on icon "Editor contextual toolbar" at bounding box center [561, 341] width 6 height 7
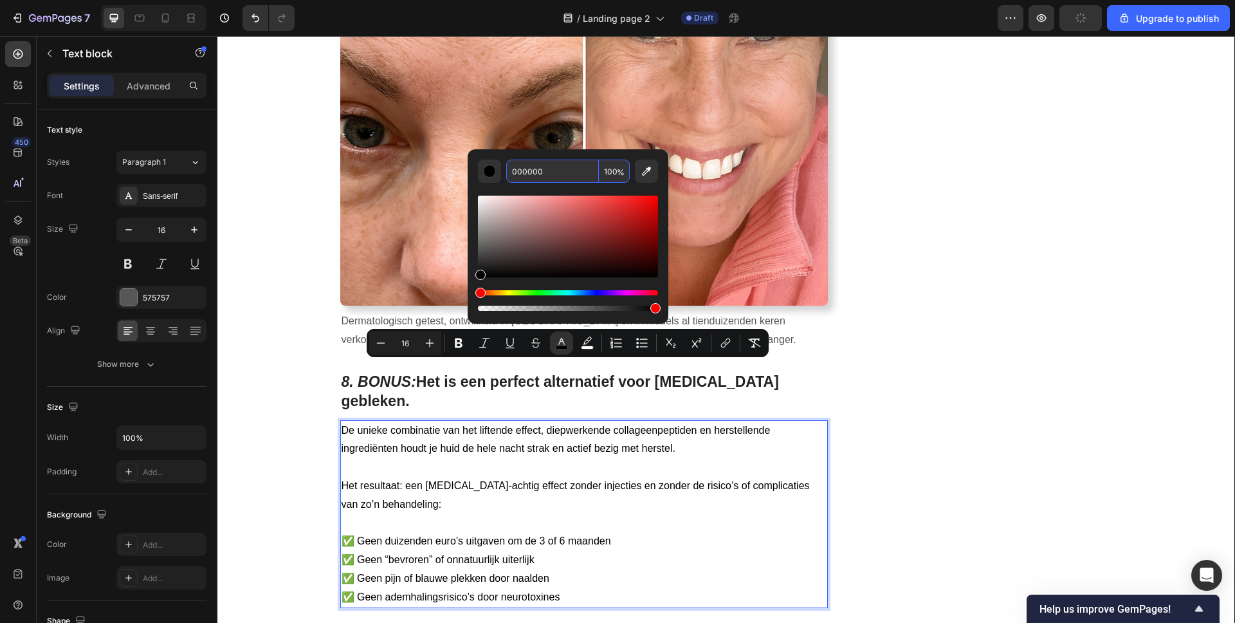
drag, startPoint x: 763, startPoint y: 210, endPoint x: 459, endPoint y: 184, distance: 306.0
type input "575757"
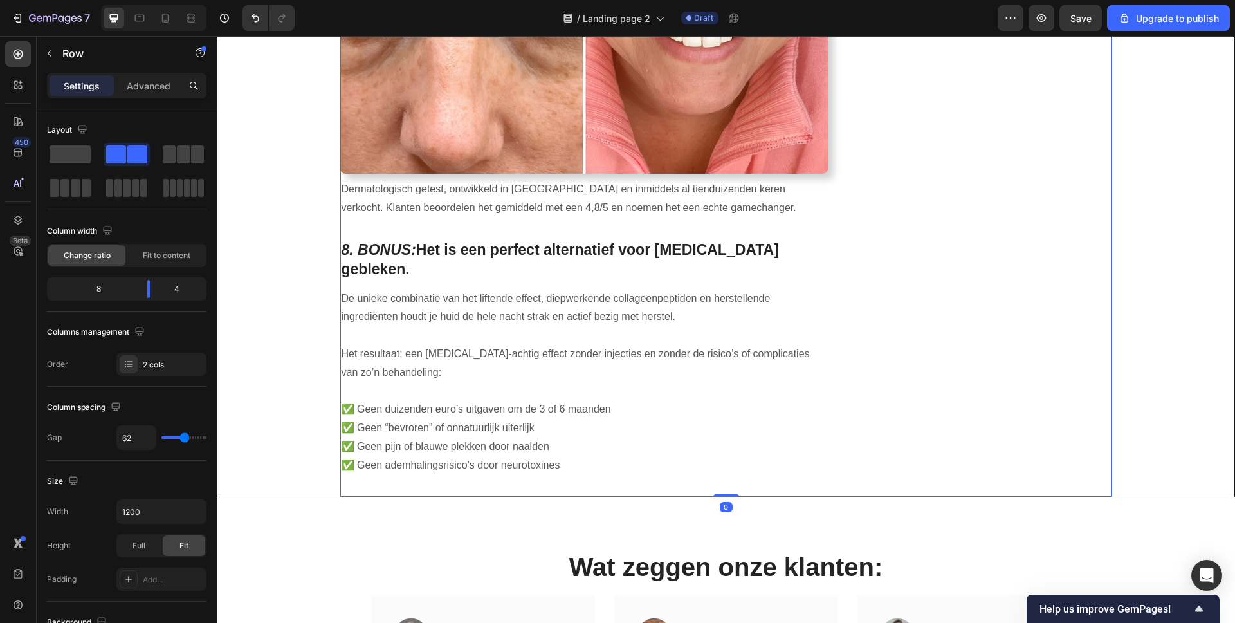
scroll to position [3853, 0]
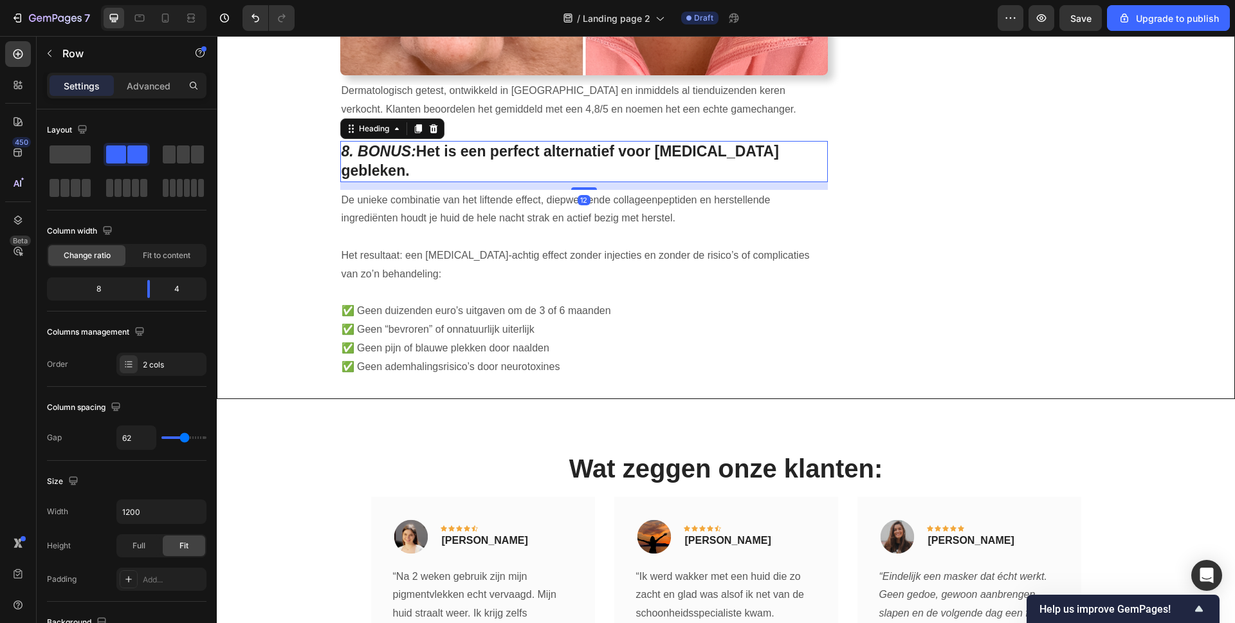
click at [387, 143] on strong "8. BONUS:" at bounding box center [379, 151] width 75 height 17
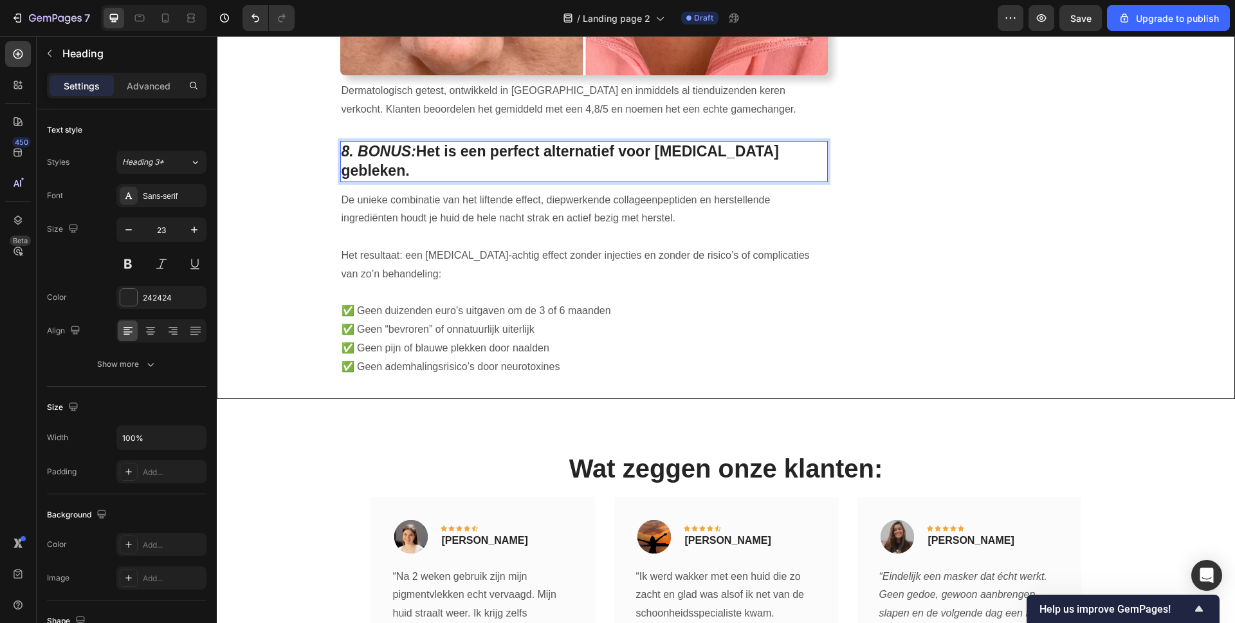
click at [372, 143] on strong "8. BONUS:" at bounding box center [379, 151] width 75 height 17
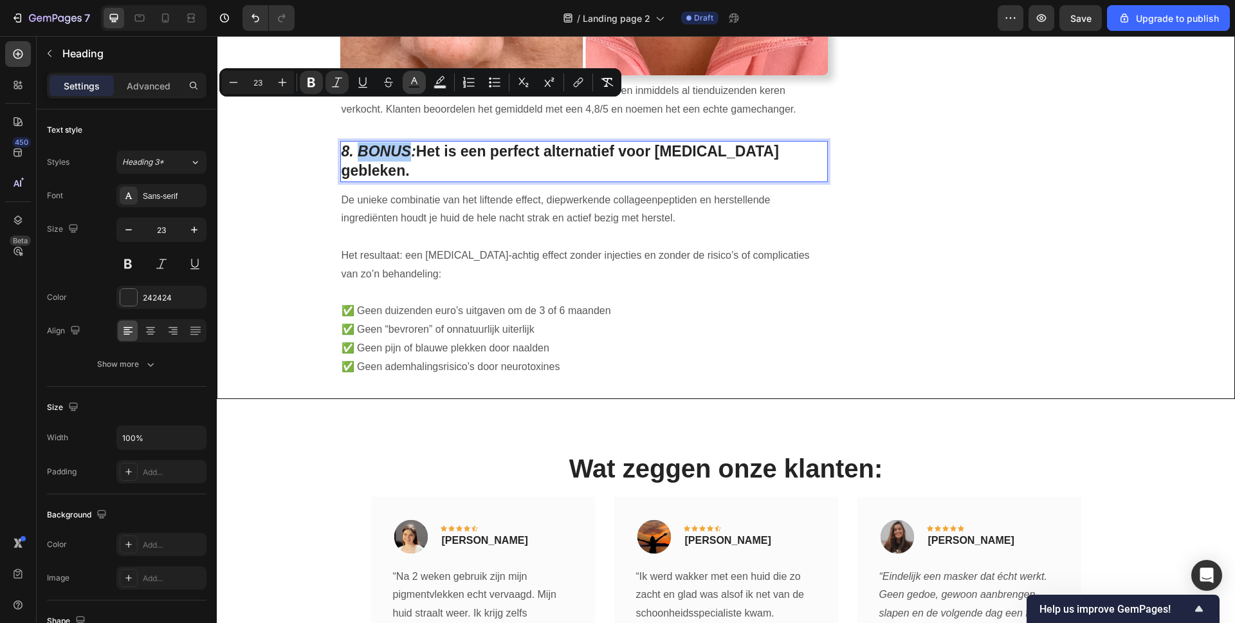
click at [409, 83] on icon "Editor contextual toolbar" at bounding box center [414, 82] width 13 height 13
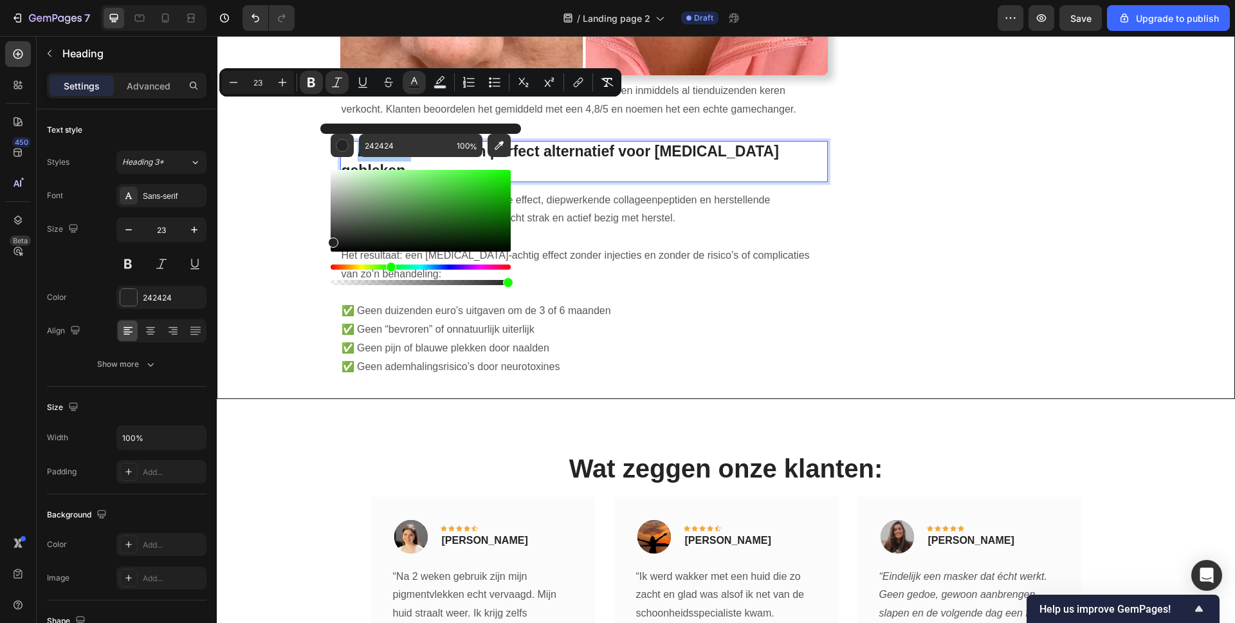
click at [388, 267] on div "Hue" at bounding box center [421, 266] width 180 height 5
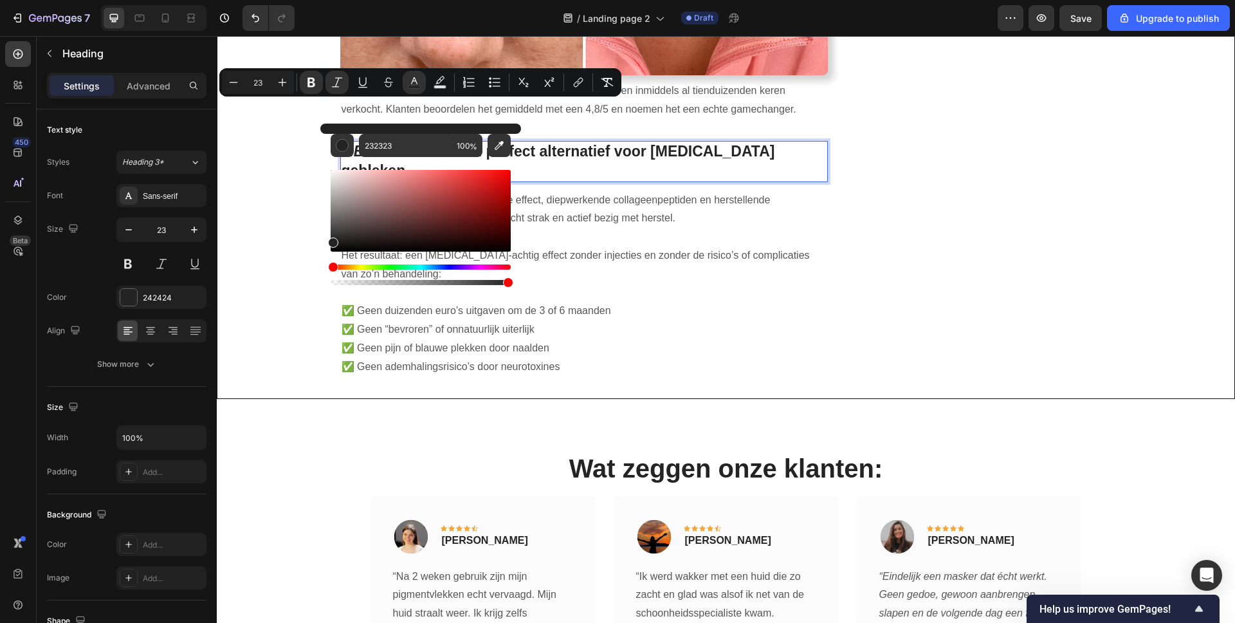
click at [394, 266] on div "Hue" at bounding box center [421, 266] width 180 height 5
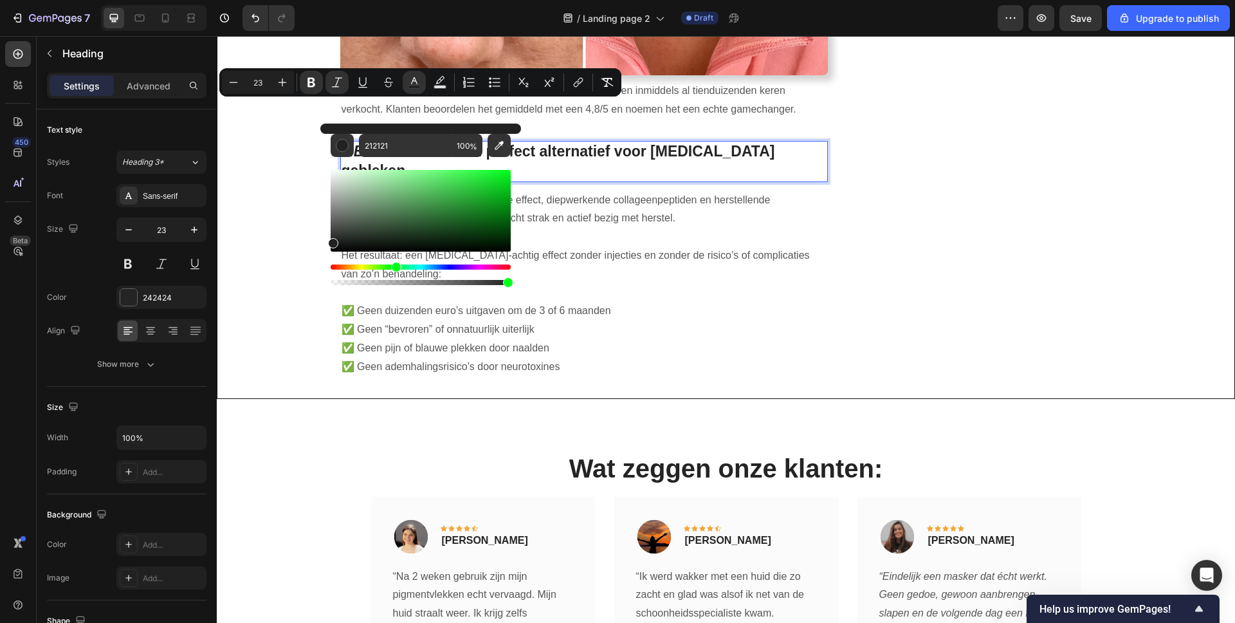
click at [394, 267] on div "Hue" at bounding box center [421, 266] width 180 height 5
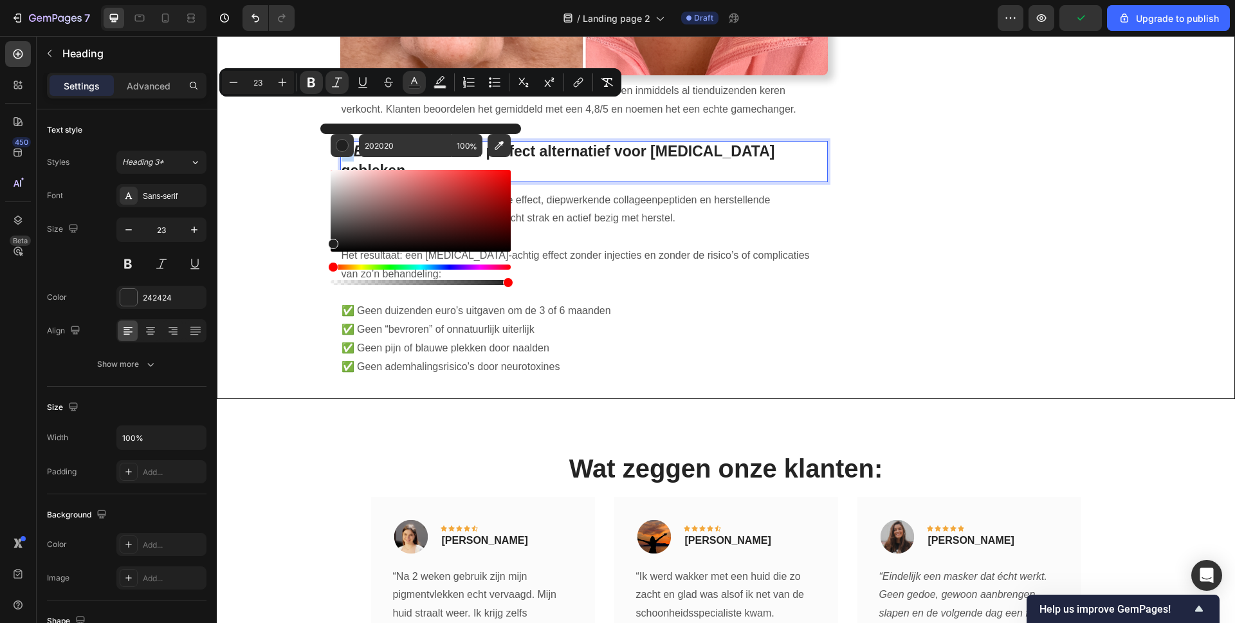
click at [394, 267] on div "Hue" at bounding box center [421, 266] width 180 height 5
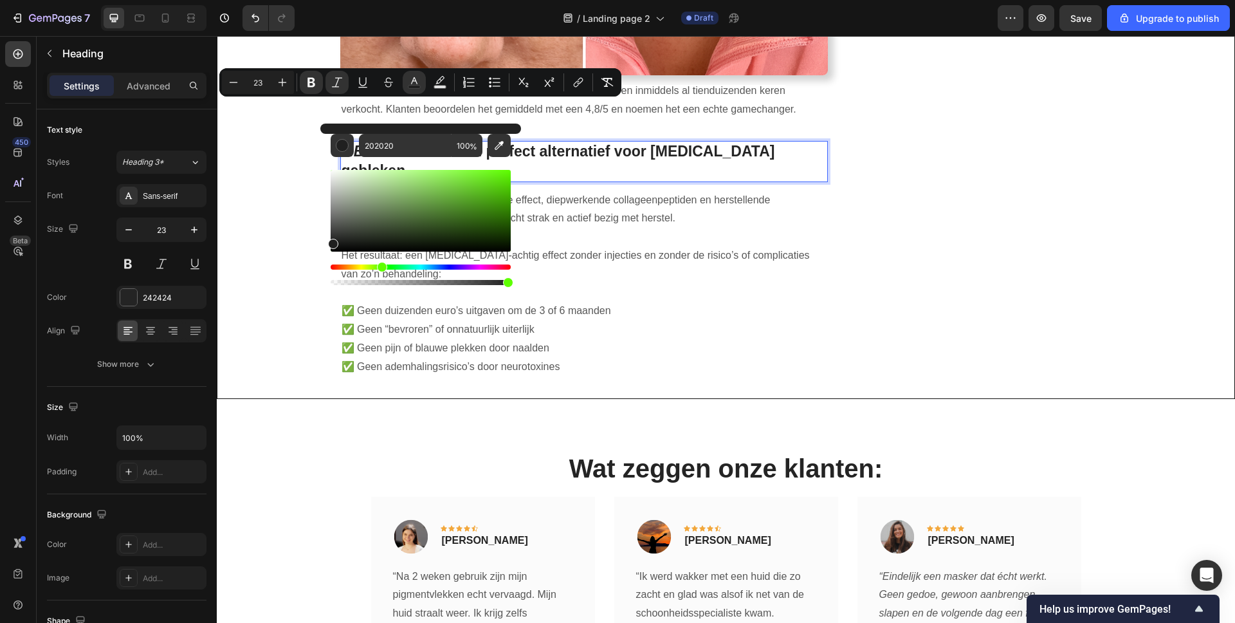
type input "1F1F1F"
drag, startPoint x: 331, startPoint y: 264, endPoint x: 379, endPoint y: 266, distance: 48.3
click at [379, 266] on div "Hue" at bounding box center [421, 266] width 180 height 5
click at [396, 266] on div "Hue" at bounding box center [421, 266] width 180 height 5
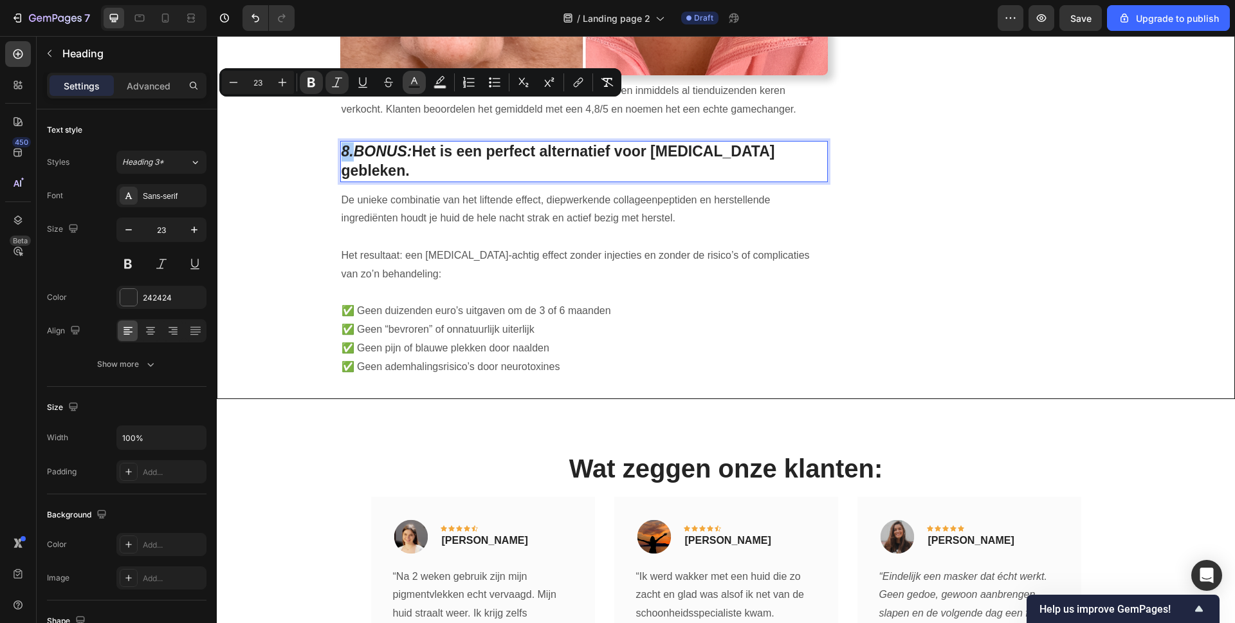
click at [419, 84] on icon "Editor contextual toolbar" at bounding box center [414, 82] width 13 height 13
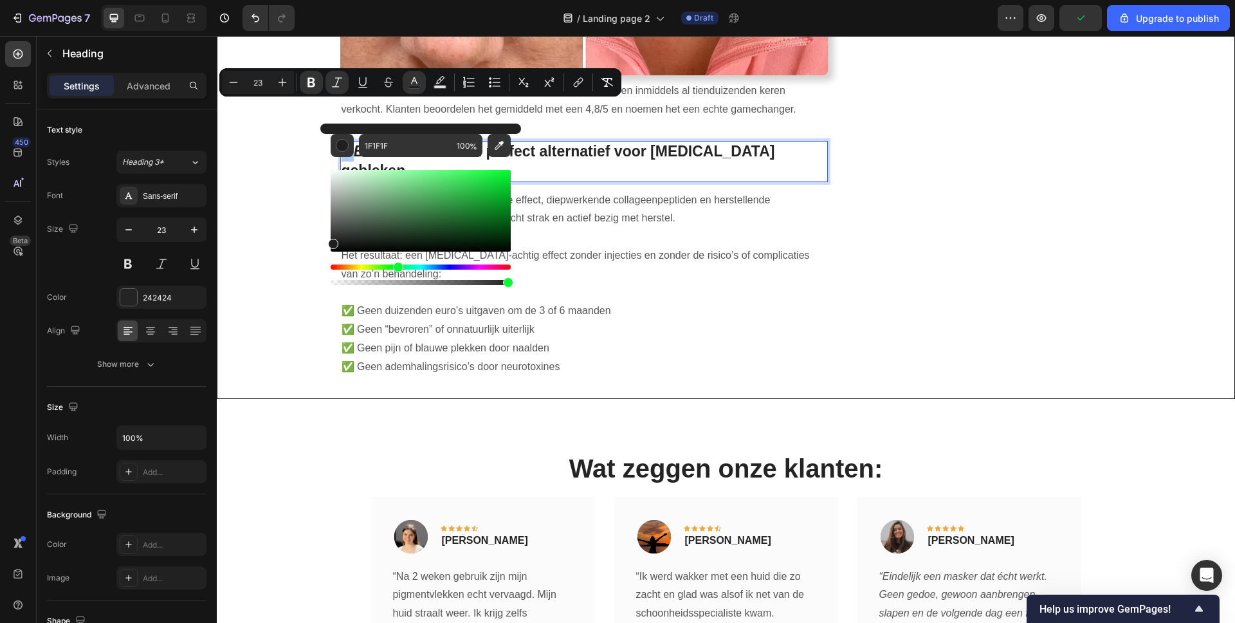
click at [500, 173] on div "Editor contextual toolbar" at bounding box center [421, 211] width 180 height 82
type input "0EF438"
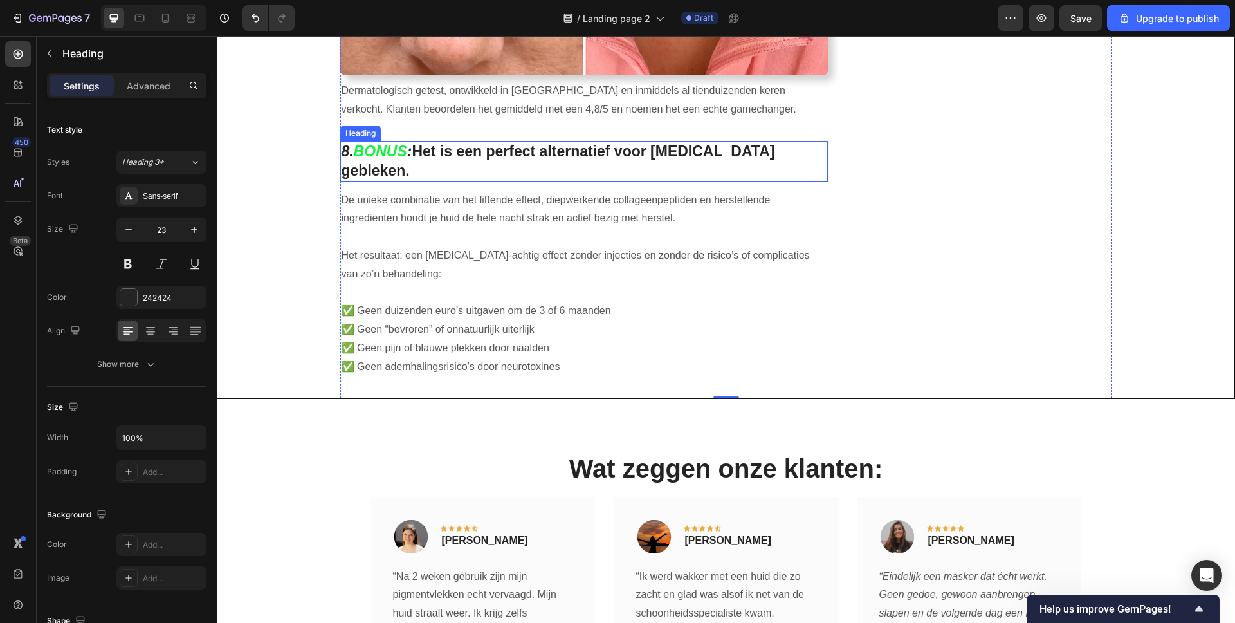
click at [370, 143] on strong "BONUS" at bounding box center [380, 151] width 53 height 17
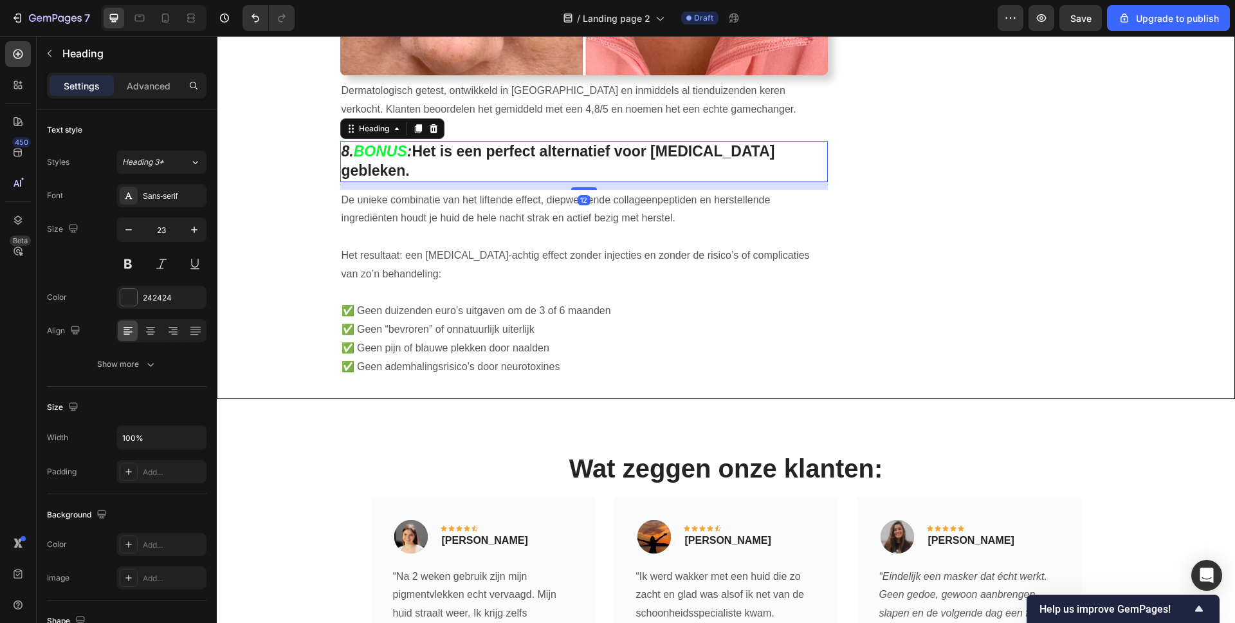
click at [392, 182] on div "12" at bounding box center [584, 186] width 488 height 8
click at [376, 141] on h2 "8. BONUS : Het is een perfect alternatief voor Botox gebleken." at bounding box center [584, 161] width 488 height 41
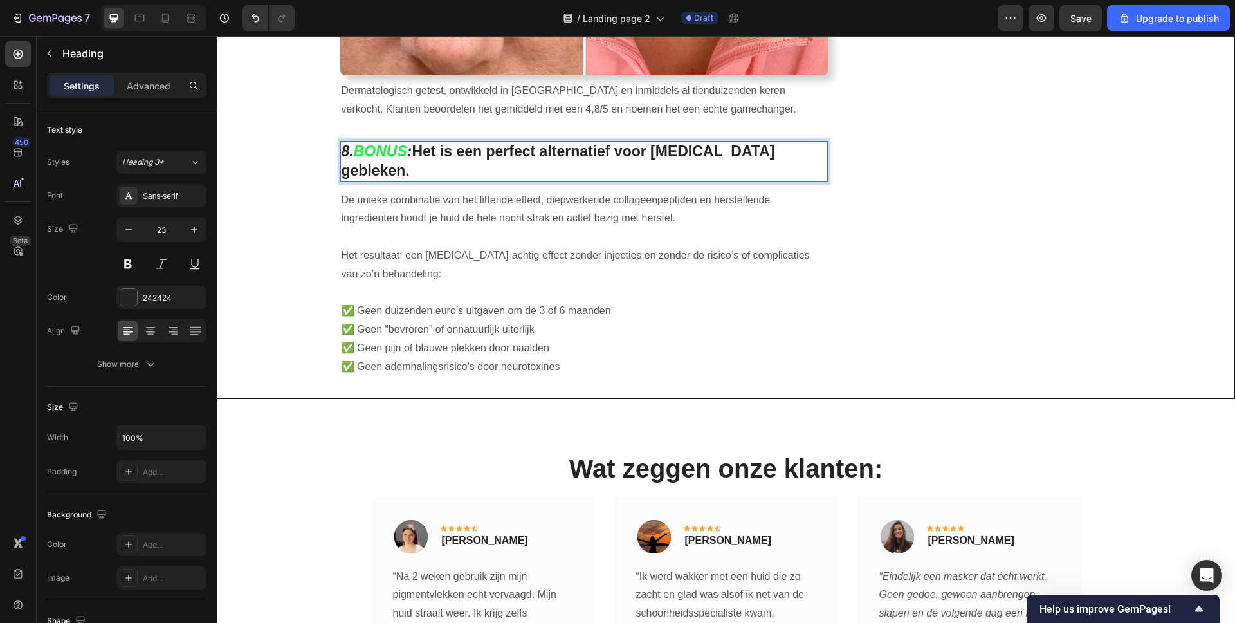
click at [379, 143] on strong "BONUS" at bounding box center [380, 151] width 53 height 17
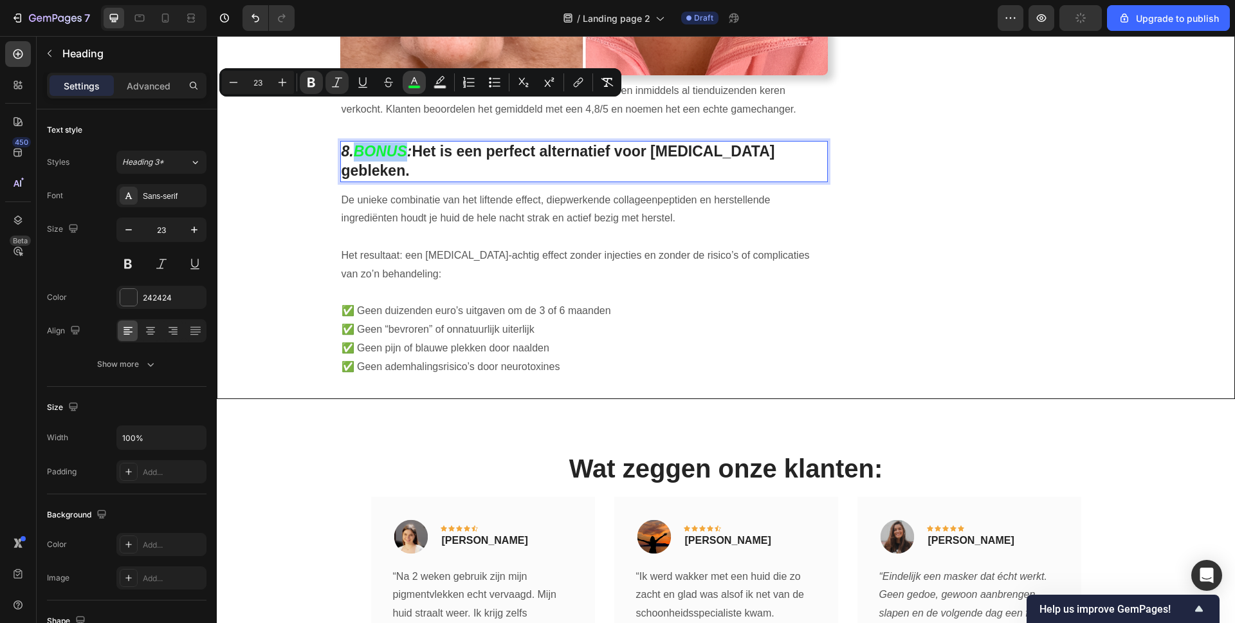
click at [422, 80] on button "color" at bounding box center [414, 82] width 23 height 23
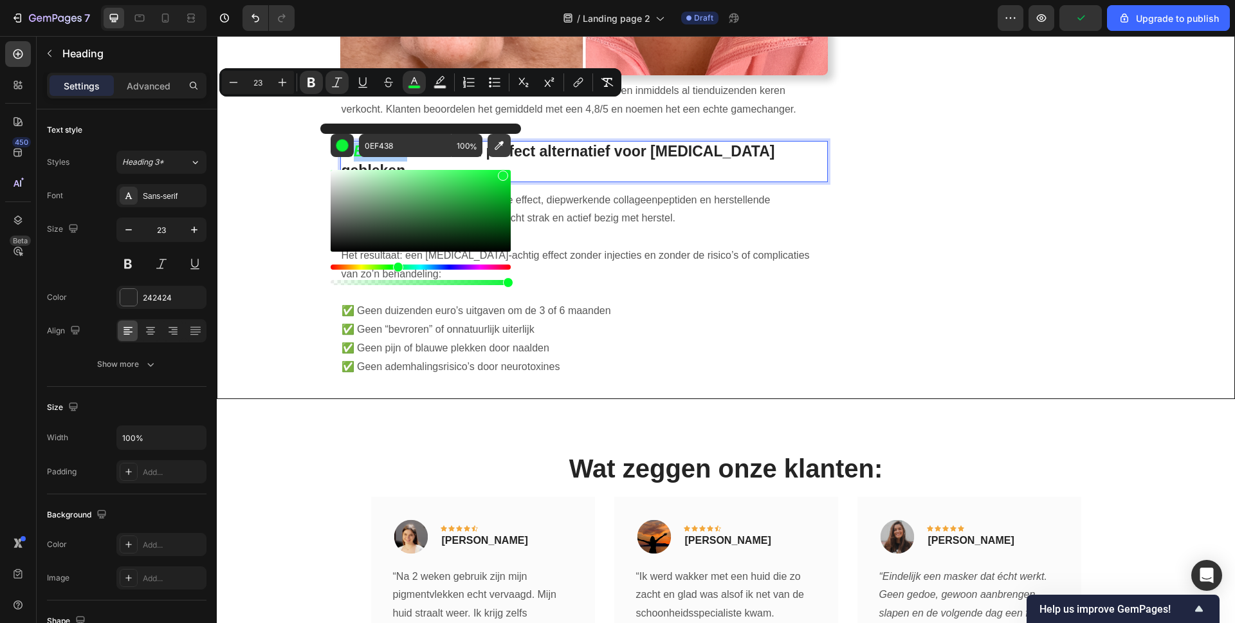
click at [493, 150] on icon "Editor contextual toolbar" at bounding box center [499, 145] width 13 height 13
type input "2AB300"
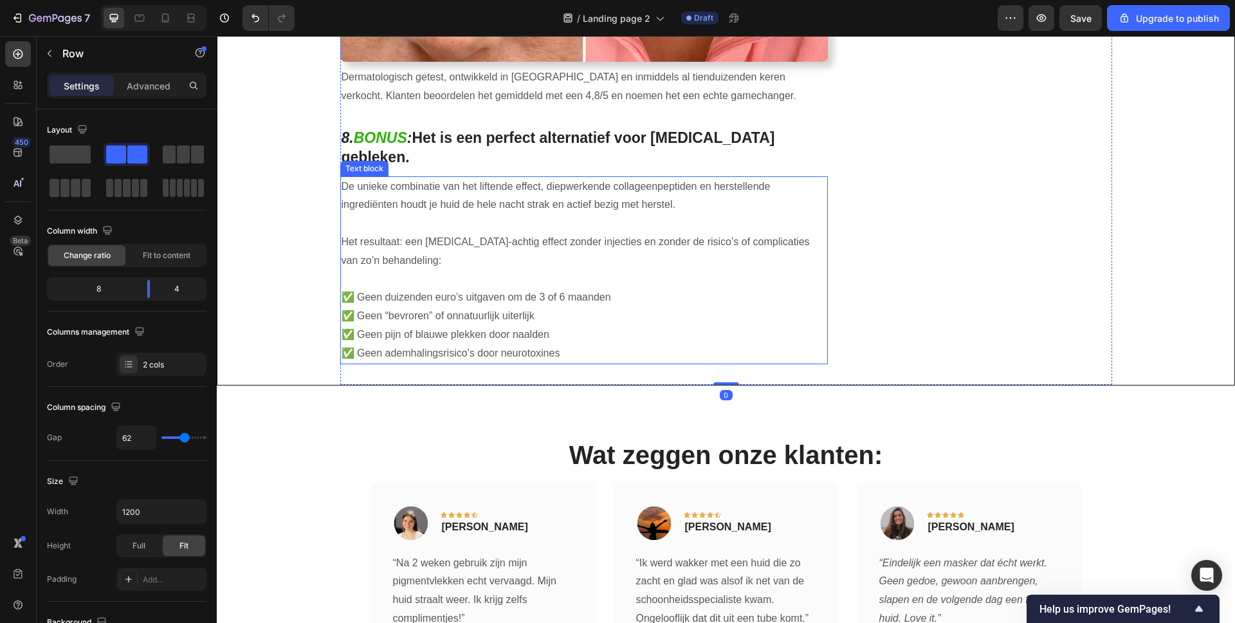
scroll to position [3902, 0]
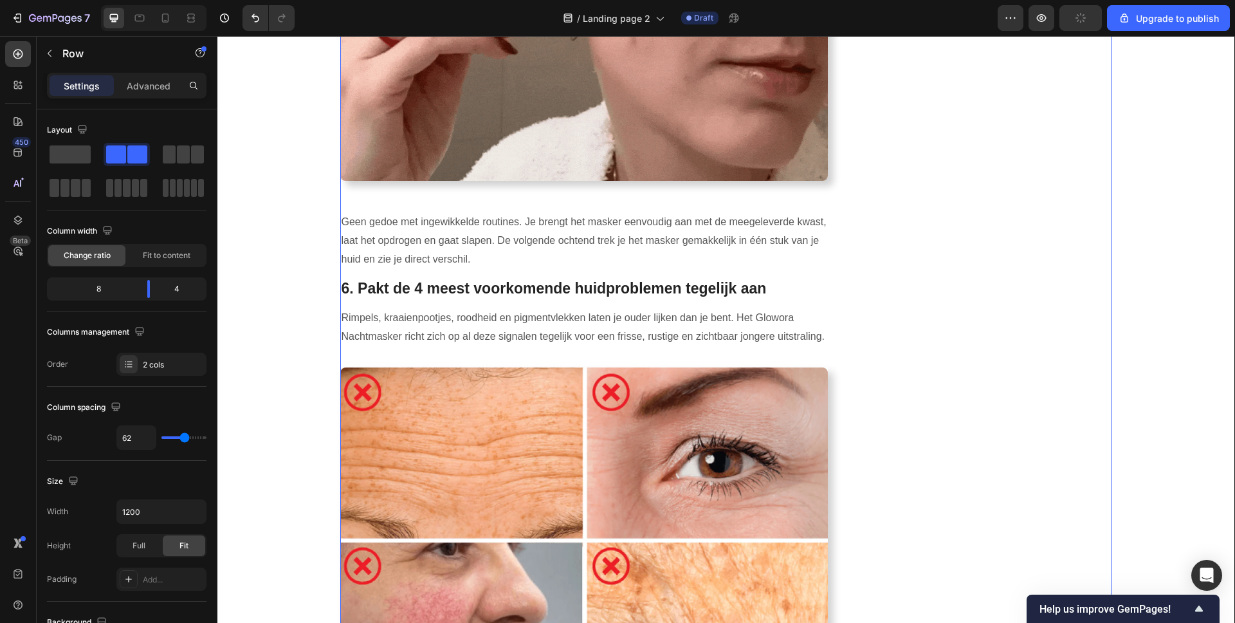
scroll to position [2782, 0]
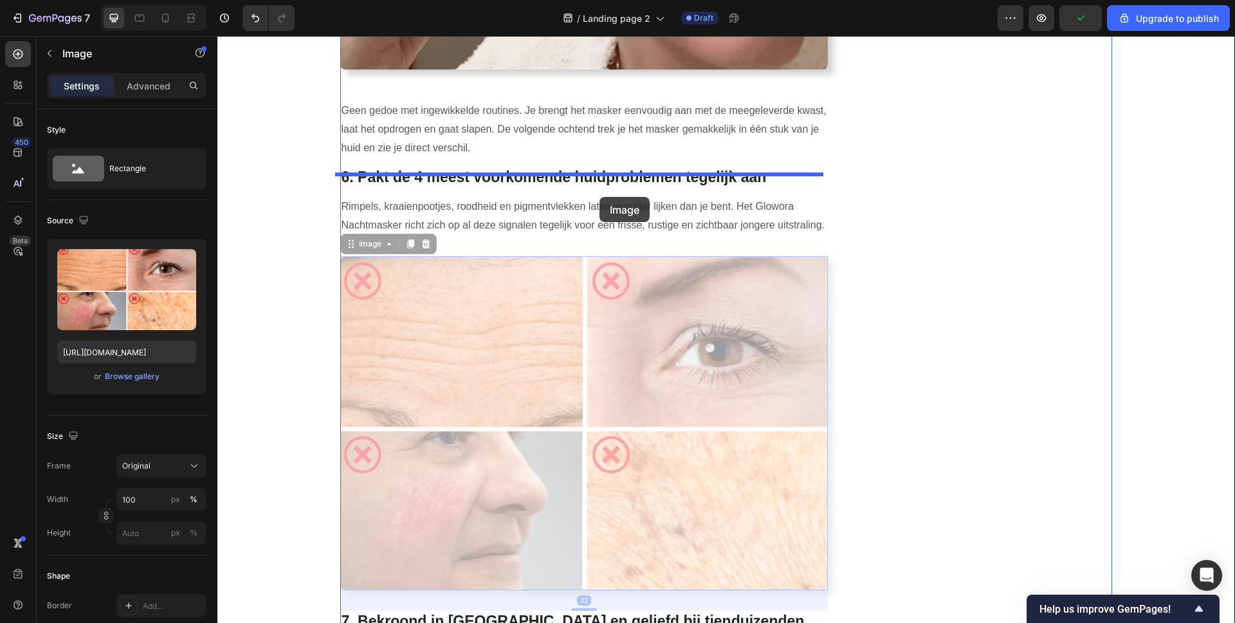
drag, startPoint x: 590, startPoint y: 315, endPoint x: 599, endPoint y: 196, distance: 119.4
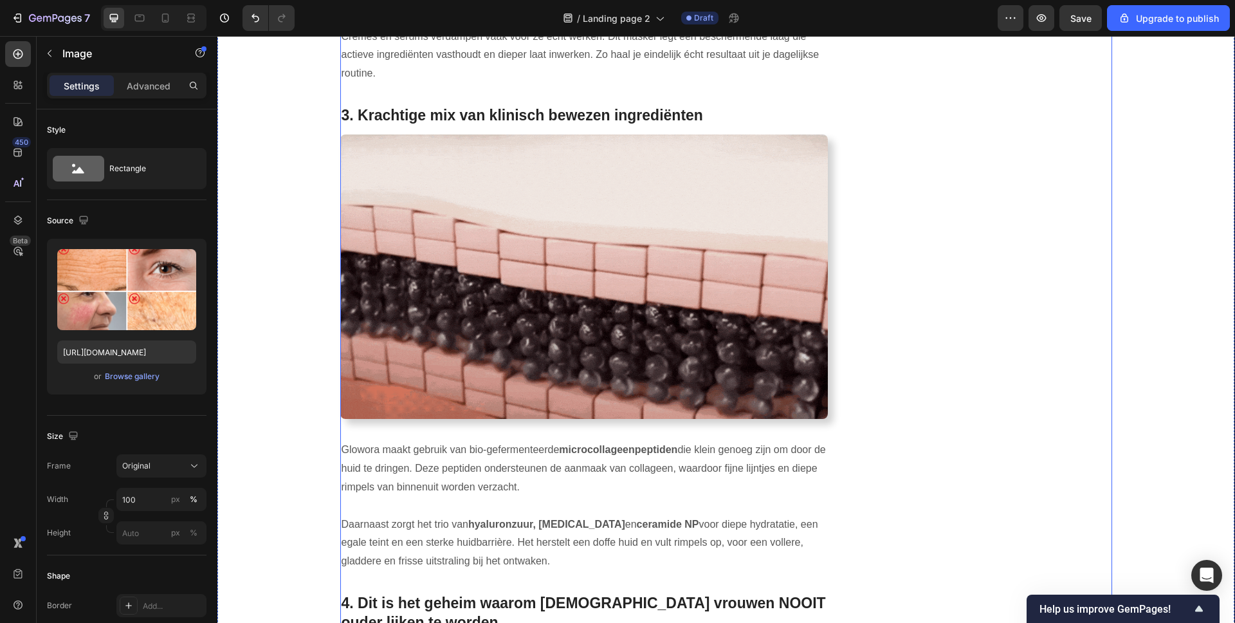
scroll to position [971, 0]
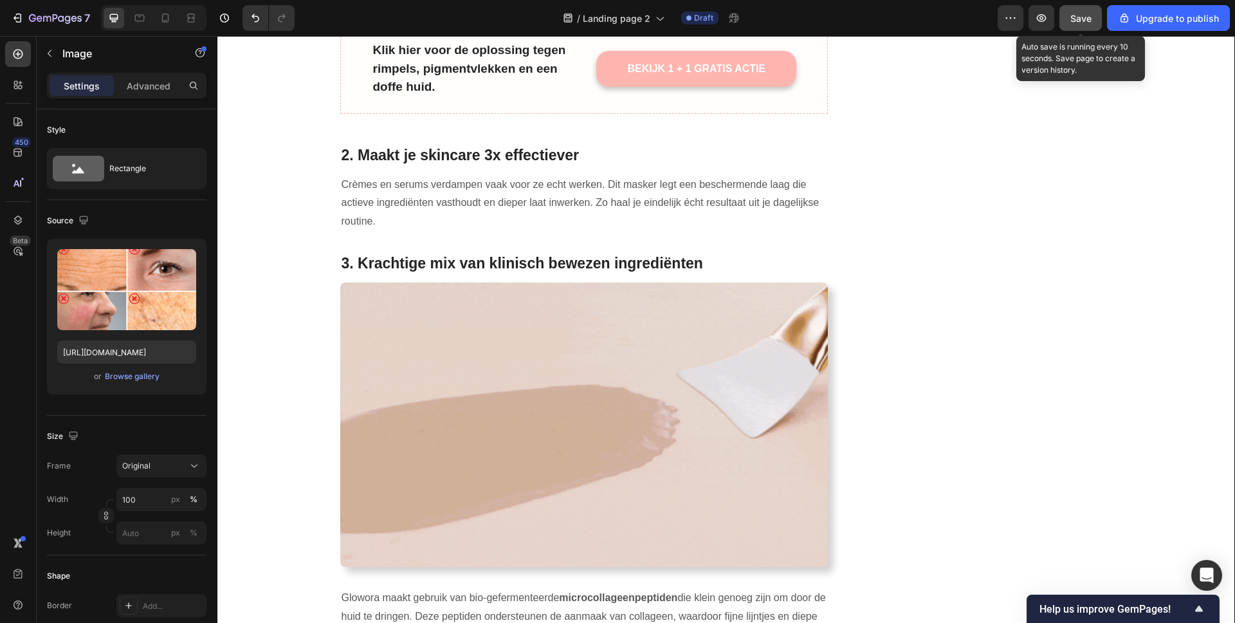
click at [1076, 17] on span "Save" at bounding box center [1080, 18] width 21 height 11
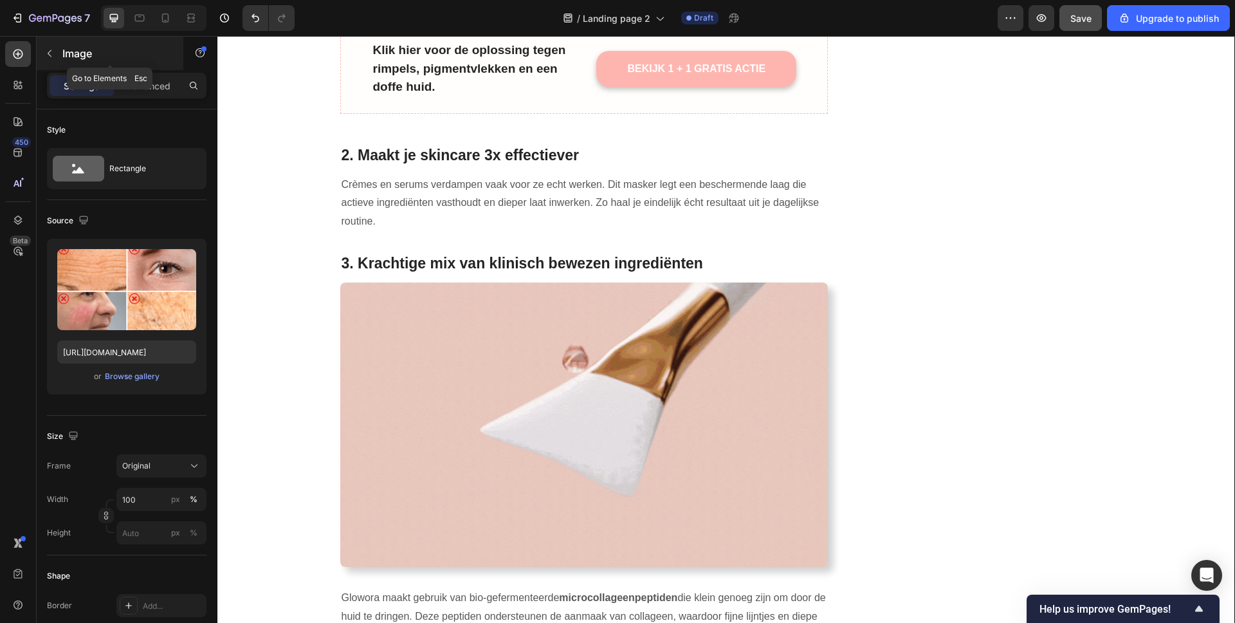
click at [41, 57] on button "button" at bounding box center [49, 53] width 21 height 21
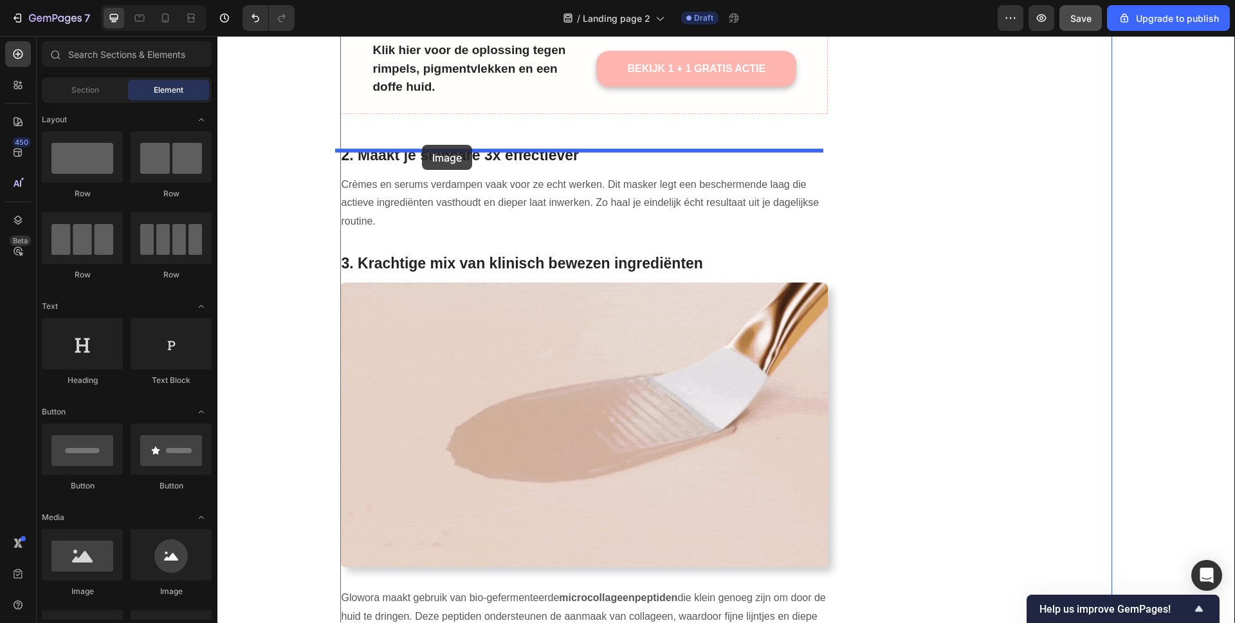
drag, startPoint x: 297, startPoint y: 592, endPoint x: 422, endPoint y: 145, distance: 464.1
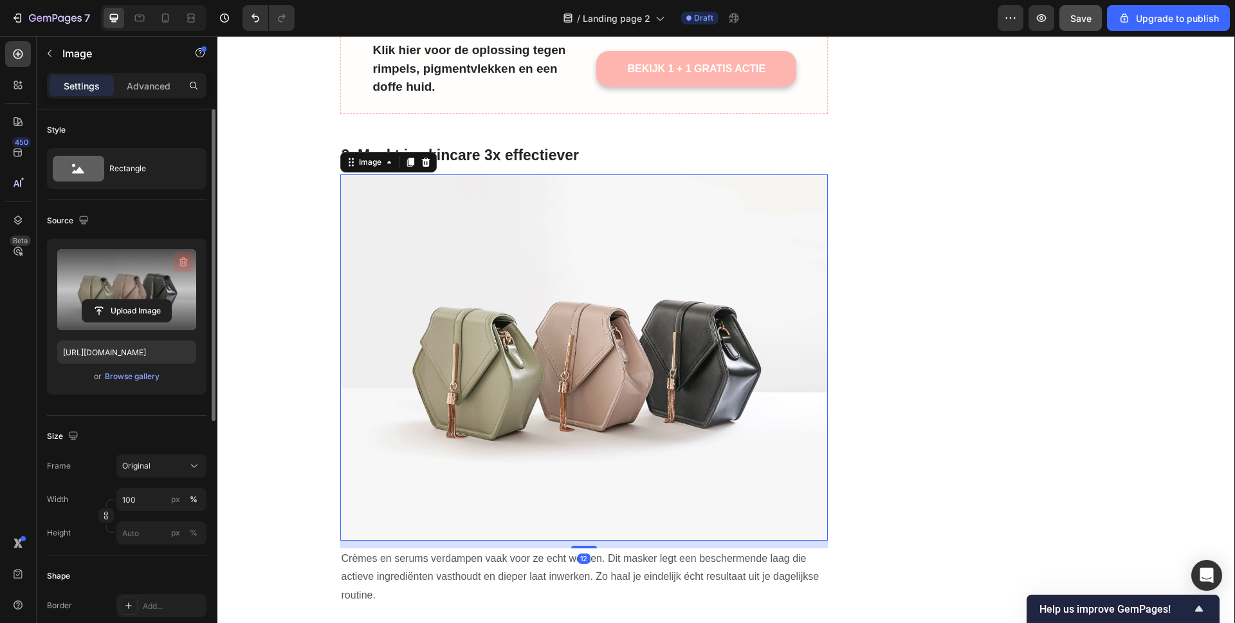
click at [188, 262] on icon "button" at bounding box center [183, 261] width 13 height 13
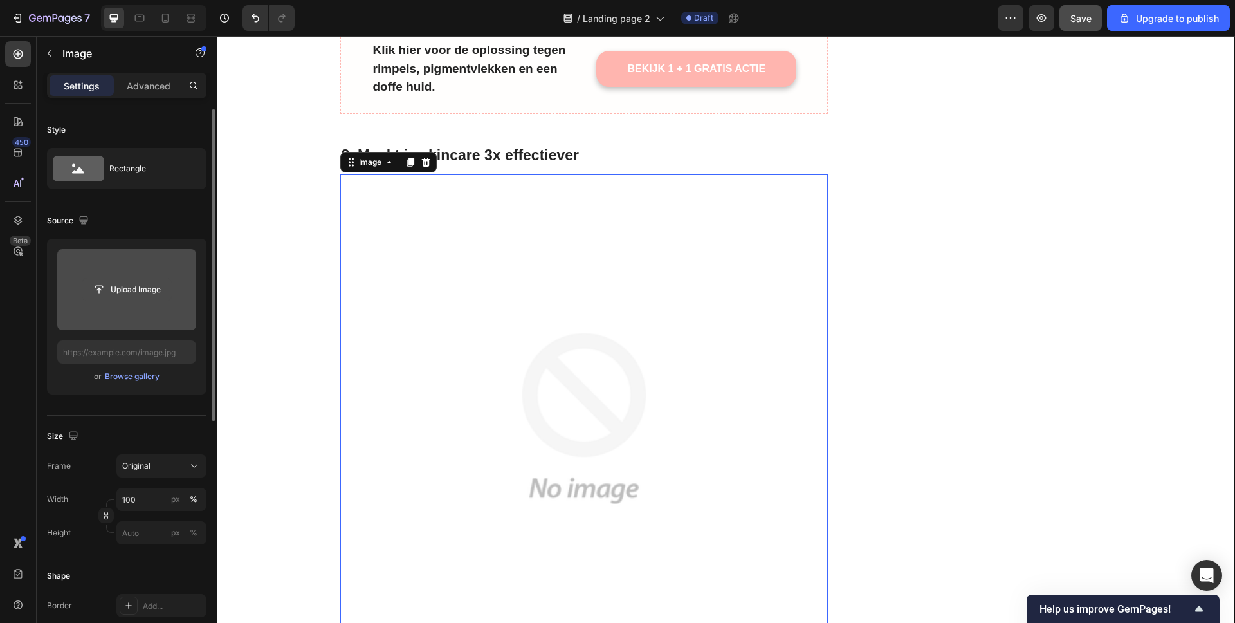
click at [140, 293] on input "file" at bounding box center [126, 290] width 89 height 22
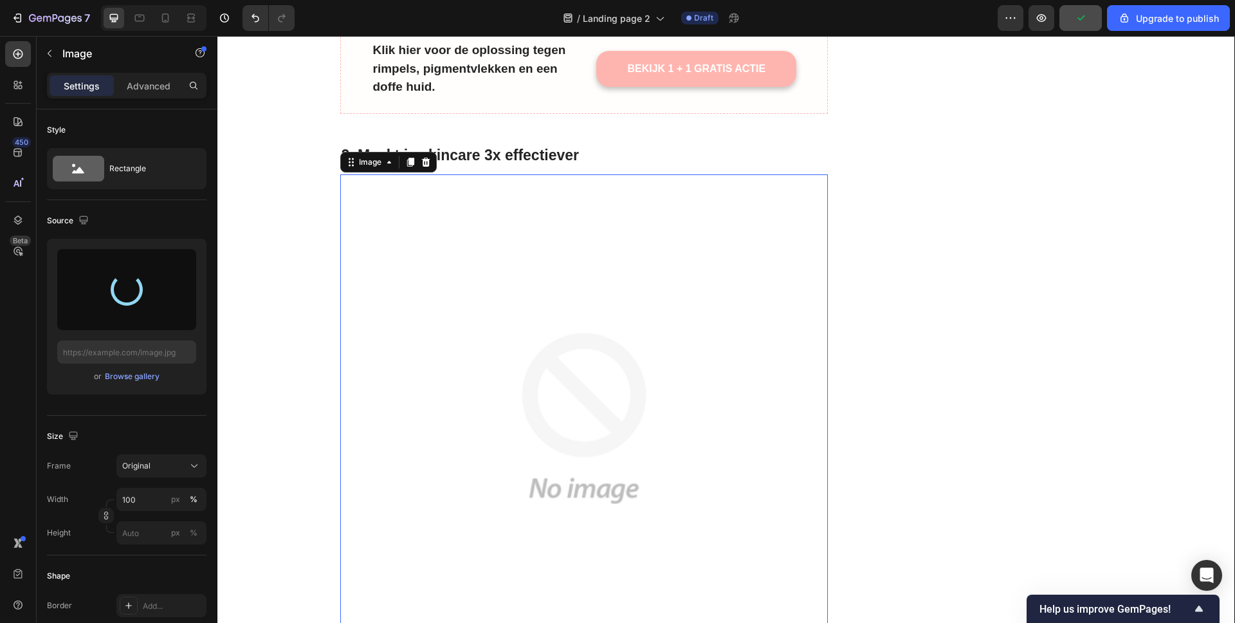
type input "https://cdn.shopify.com/s/files/1/0837/8574/4714/files/gempages_582835125046215…"
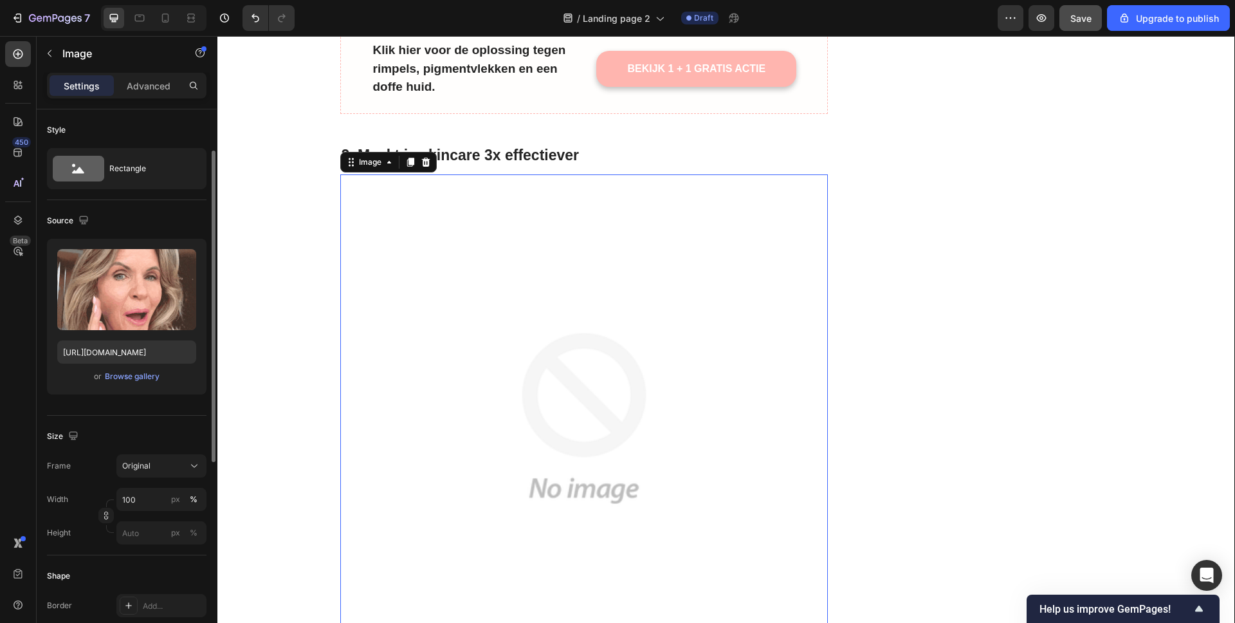
scroll to position [225, 0]
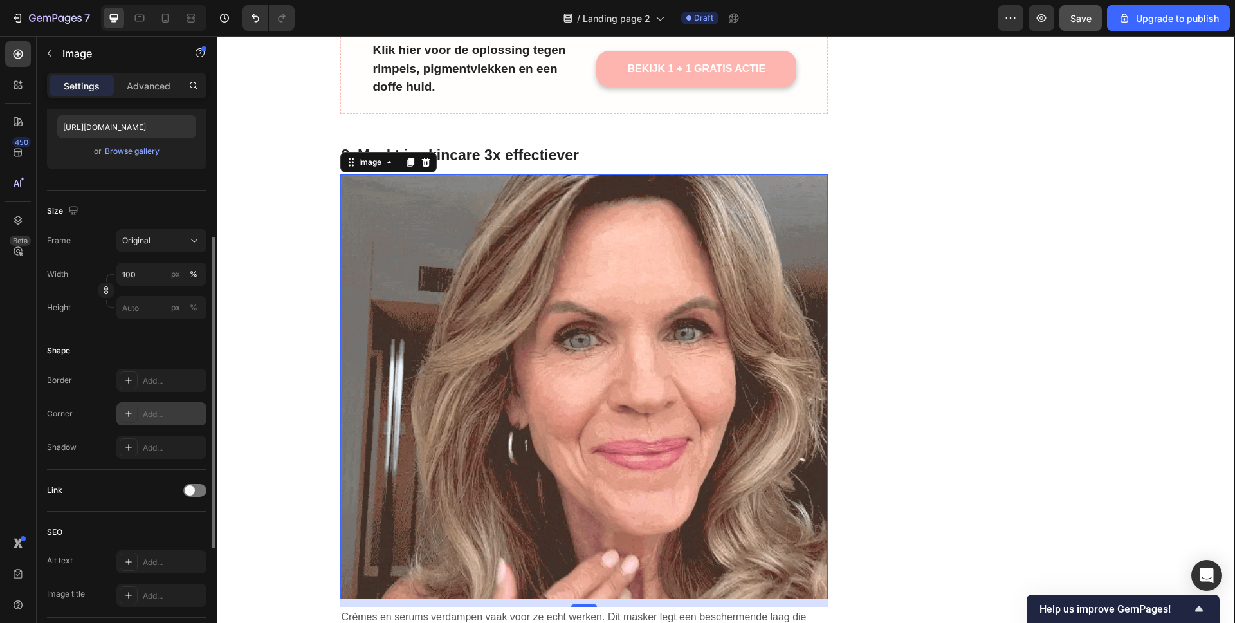
click at [132, 410] on icon at bounding box center [128, 413] width 10 height 10
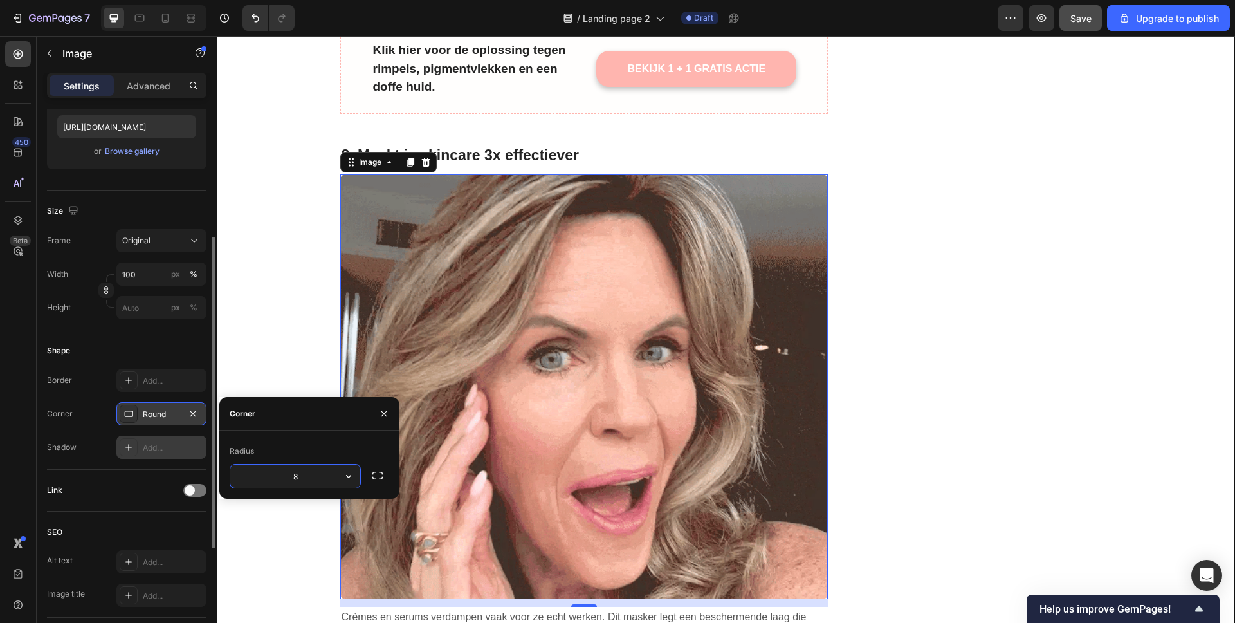
click at [129, 440] on div at bounding box center [129, 447] width 18 height 18
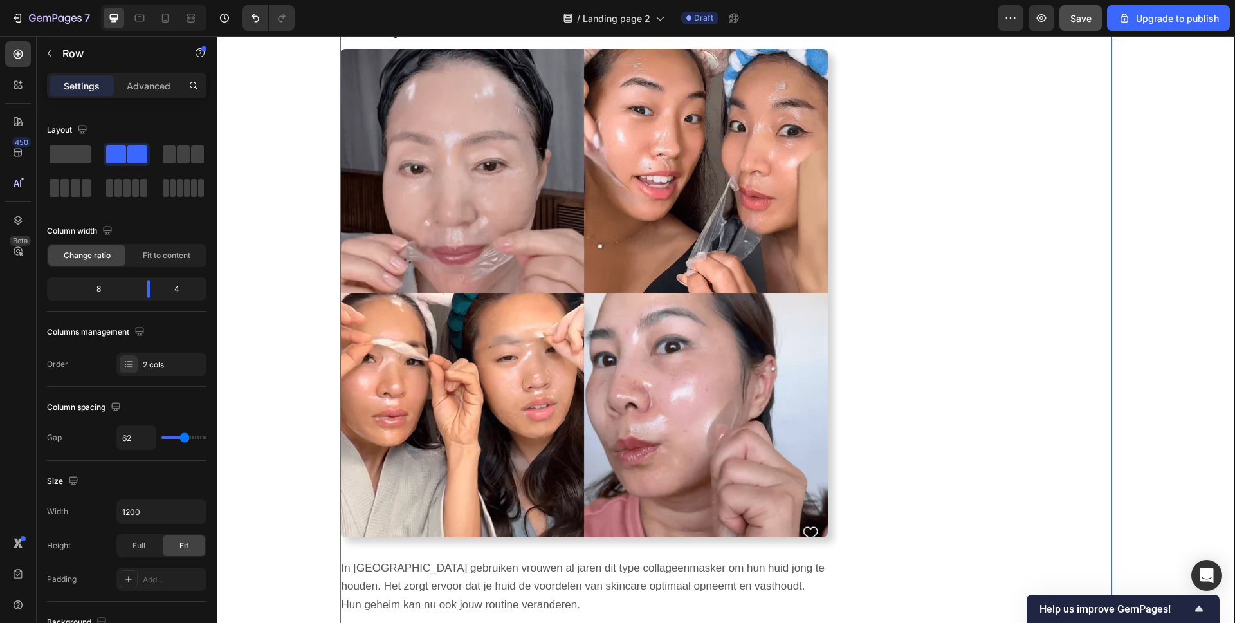
scroll to position [2189, 0]
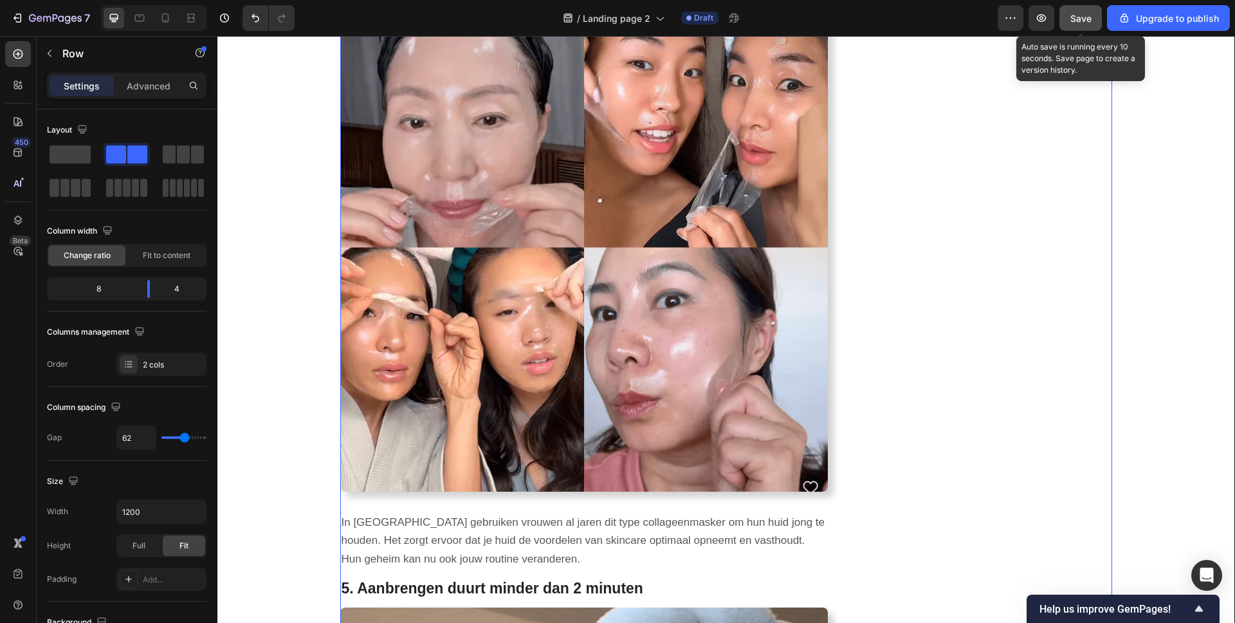
click at [1084, 17] on span "Save" at bounding box center [1080, 18] width 21 height 11
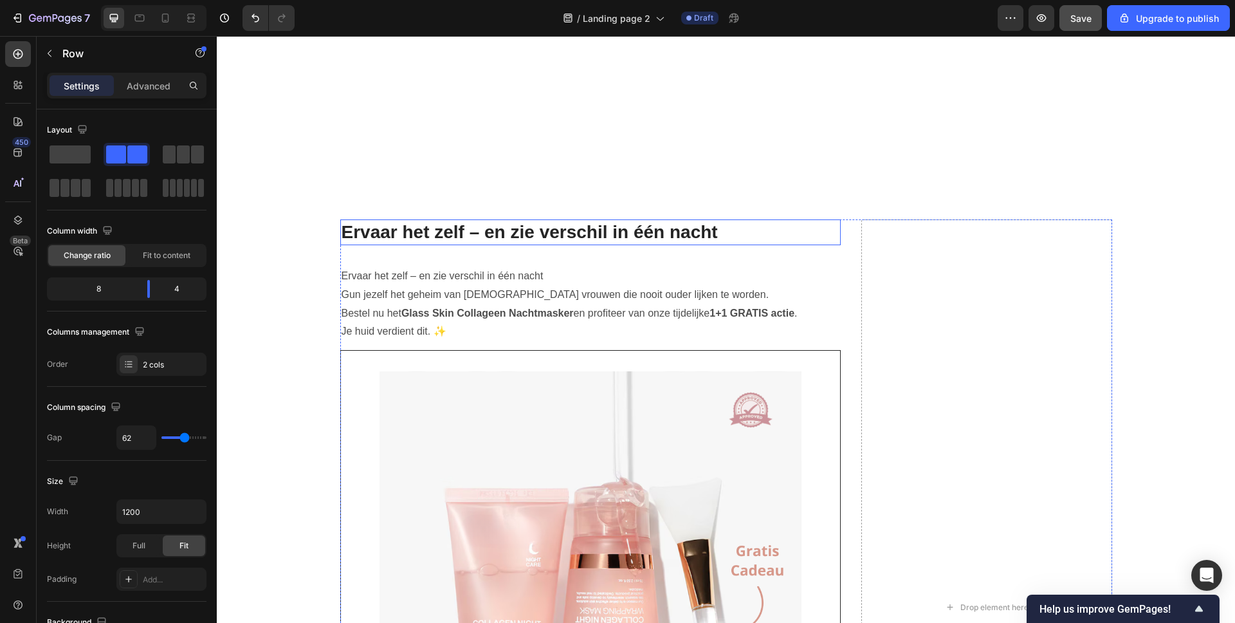
scroll to position [5055, 0]
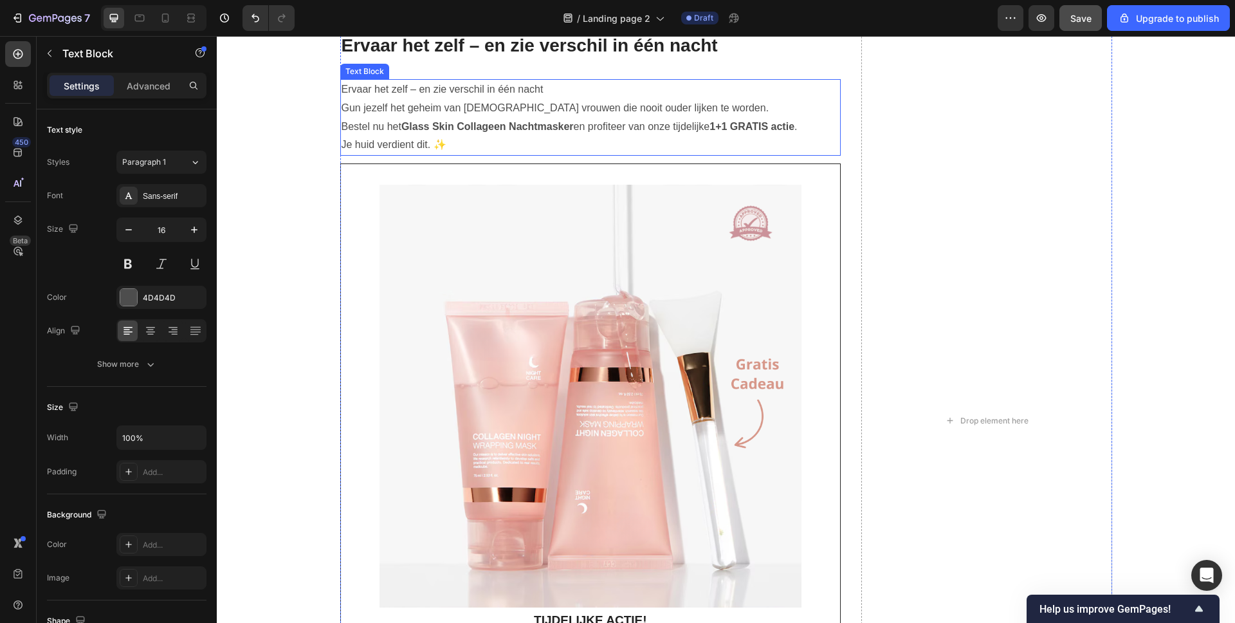
click at [449, 142] on p "Je huid verdient dit. ✨" at bounding box center [591, 145] width 498 height 19
click at [446, 143] on p "Je huid verdient dit. ✨" at bounding box center [591, 145] width 498 height 19
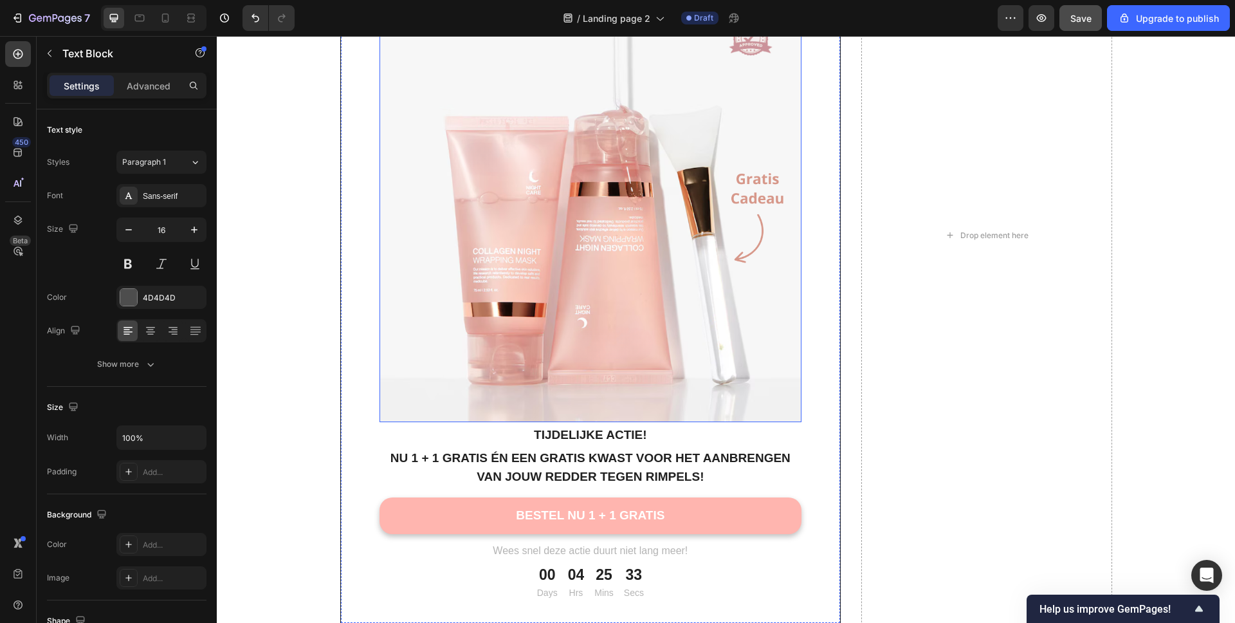
scroll to position [5401, 0]
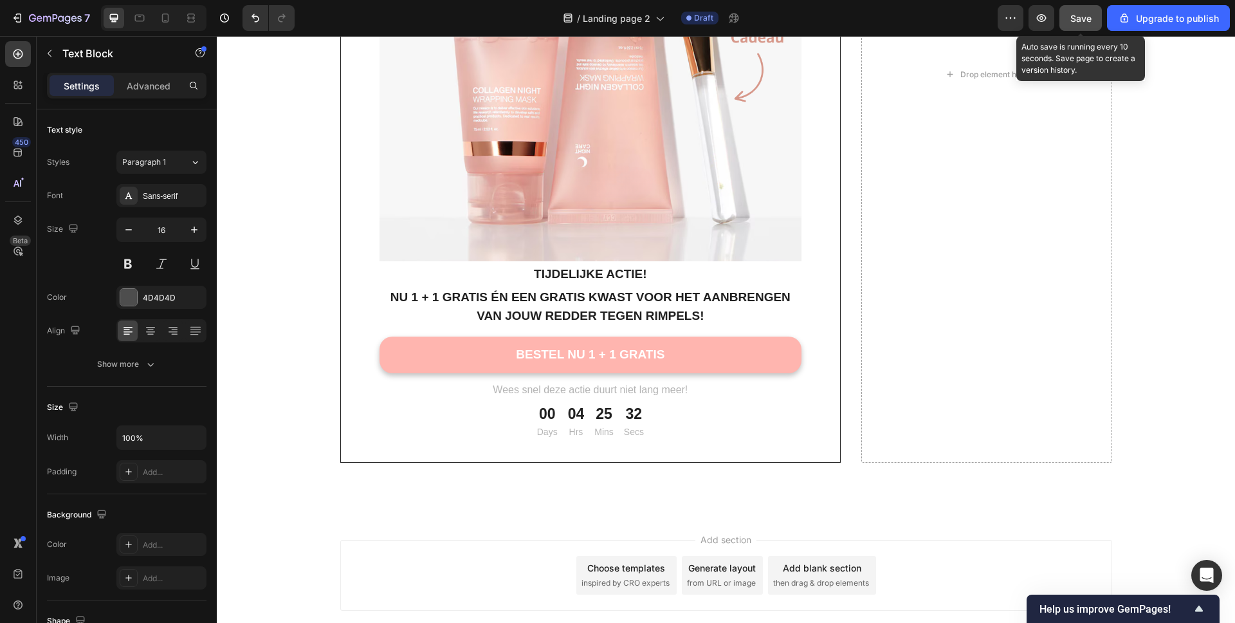
click at [1078, 13] on span "Save" at bounding box center [1080, 18] width 21 height 11
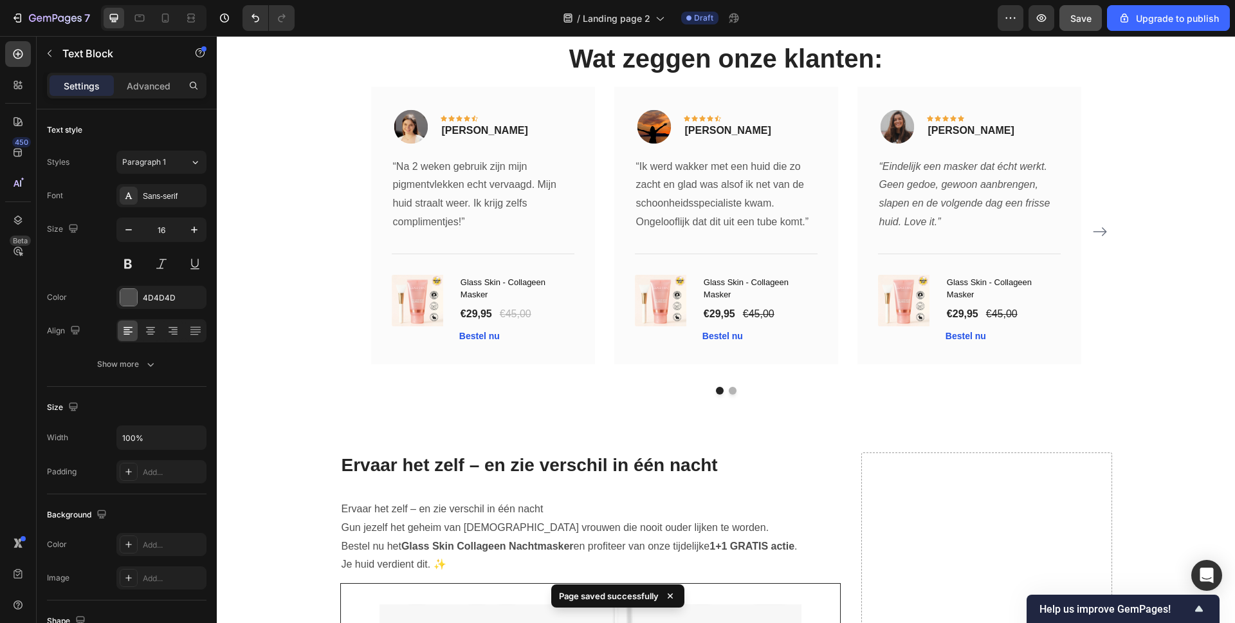
scroll to position [4636, 0]
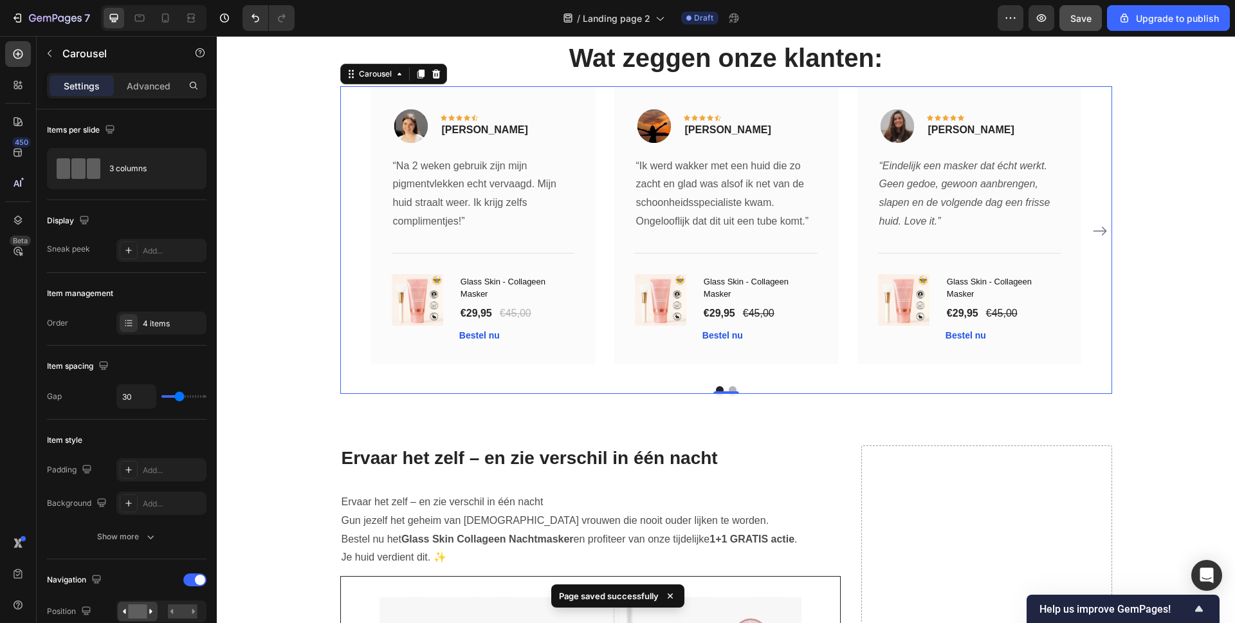
click at [1102, 236] on button "Carousel Next Arrow" at bounding box center [1100, 231] width 21 height 21
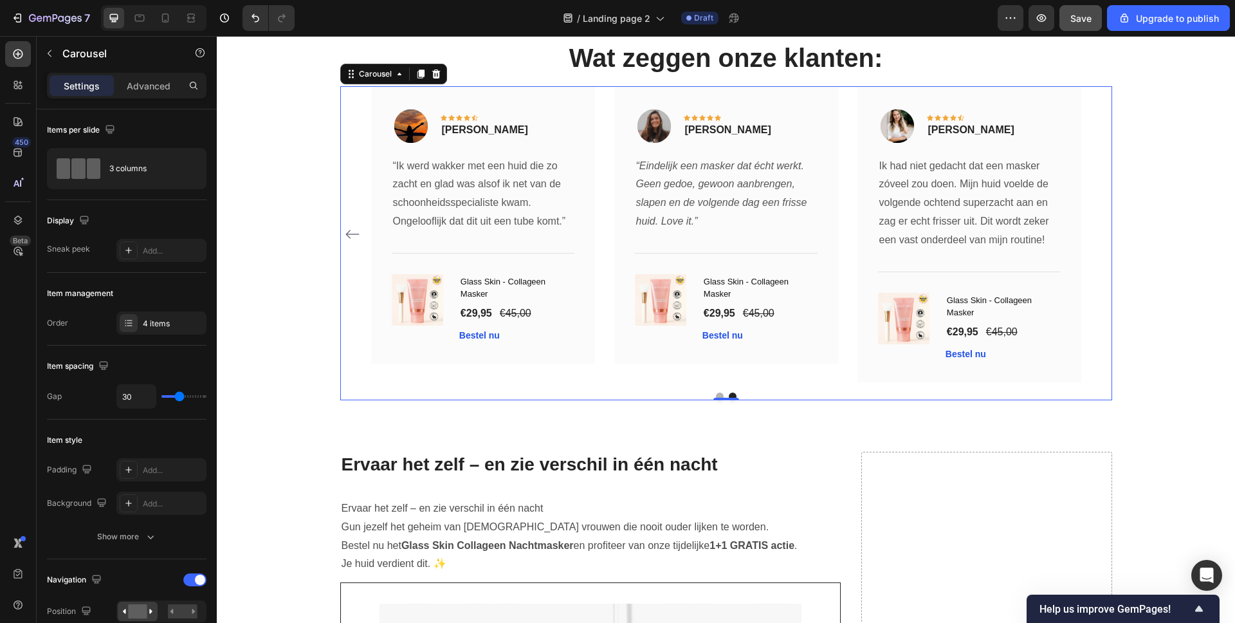
click at [359, 230] on div "Image Icon Icon Icon Icon Icon Row Carla Sneek Text block Row “Na 2 weken gebru…" at bounding box center [726, 234] width 772 height 296
click at [345, 235] on icon "Carousel Back Arrow" at bounding box center [352, 233] width 15 height 15
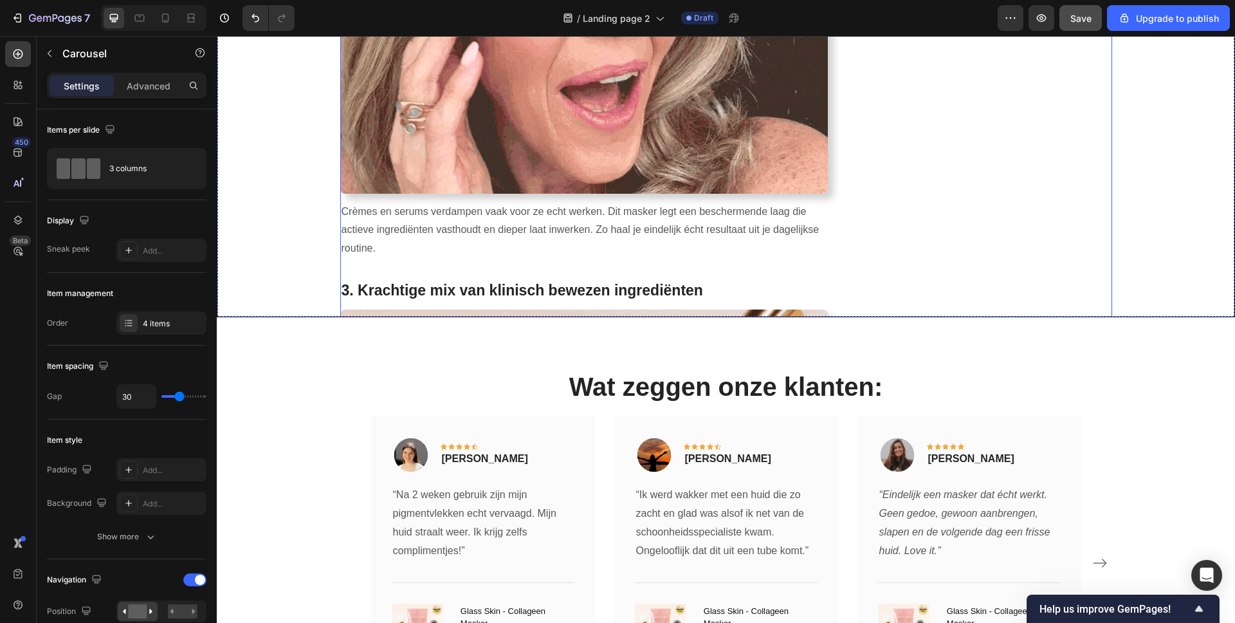
scroll to position [2546, 0]
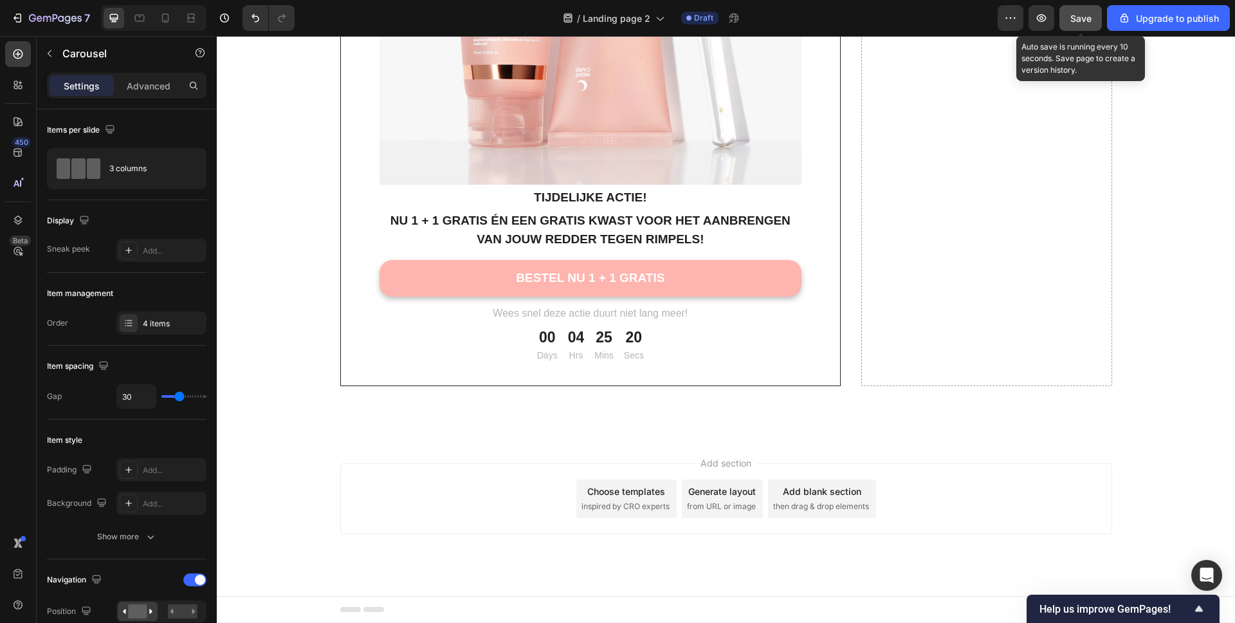
click at [1084, 25] on button "Save" at bounding box center [1080, 18] width 42 height 26
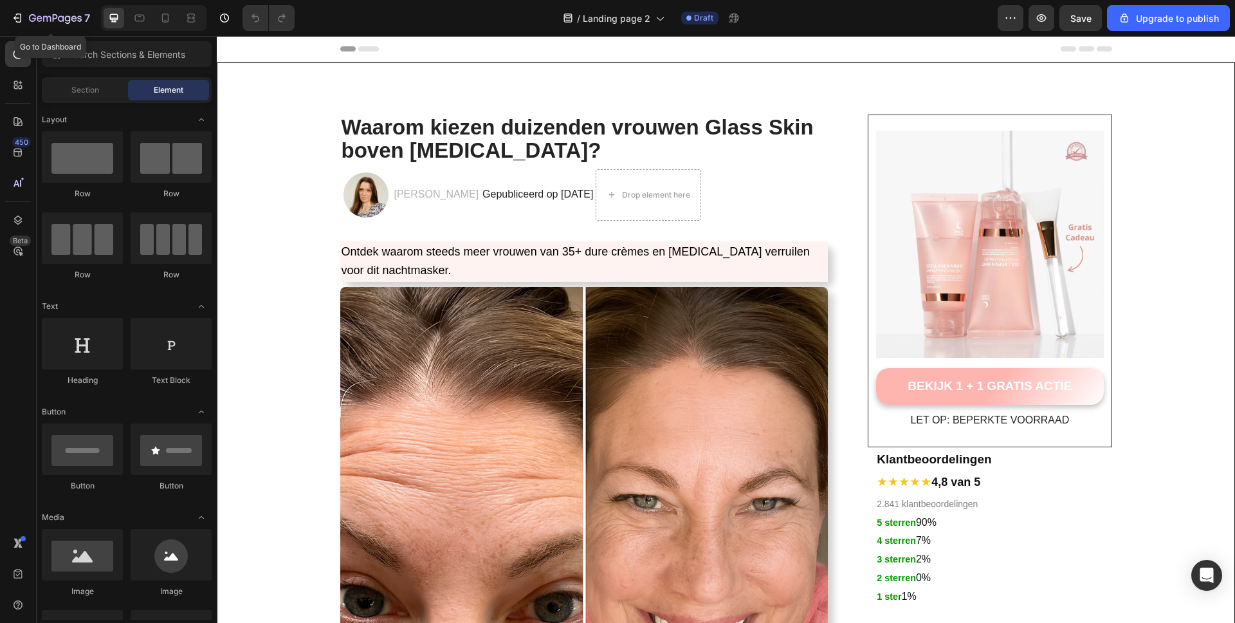
click at [22, 18] on icon "button" at bounding box center [17, 18] width 13 height 13
